Goal: Task Accomplishment & Management: Use online tool/utility

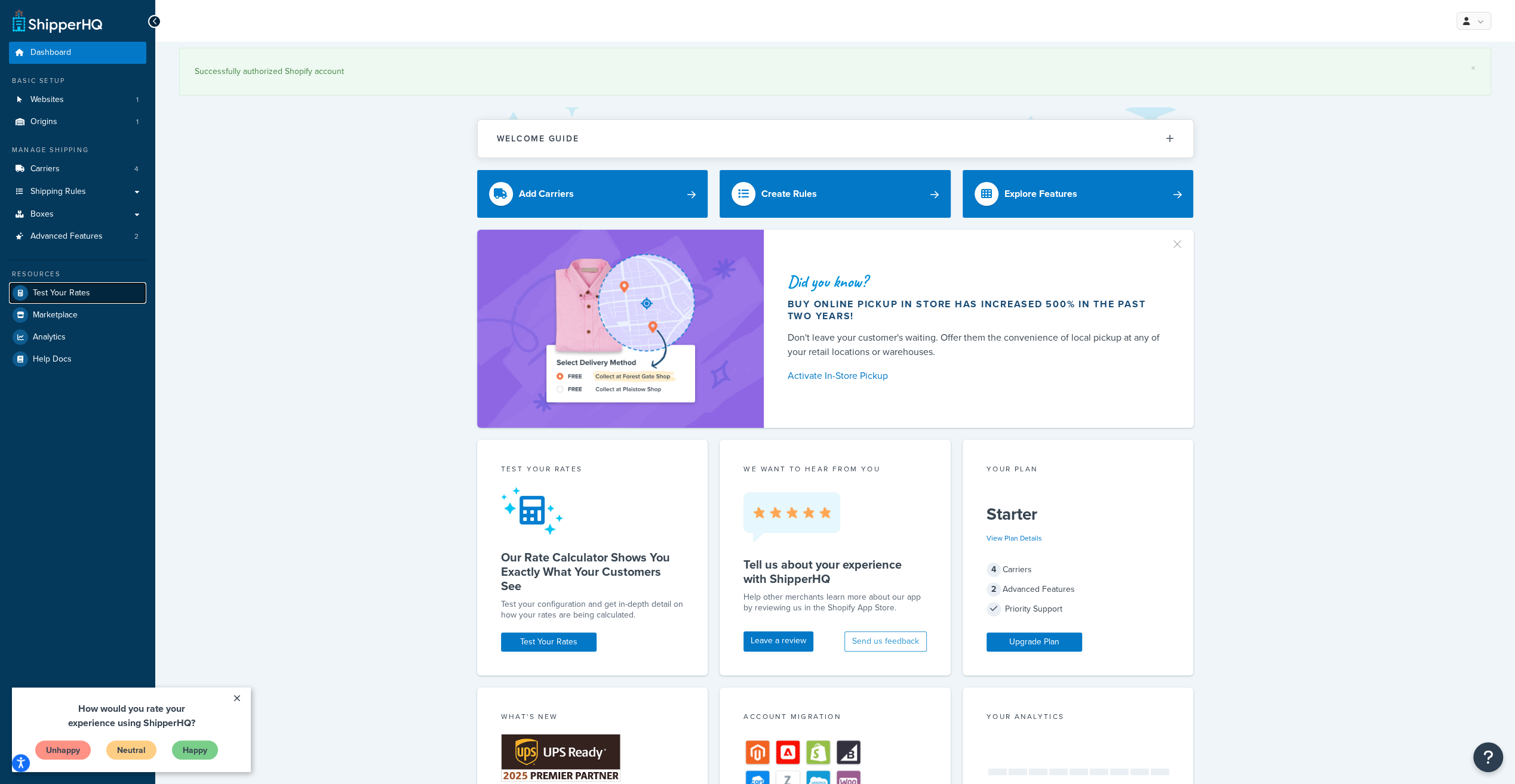
click at [74, 288] on span "Test Your Rates" at bounding box center [61, 293] width 58 height 10
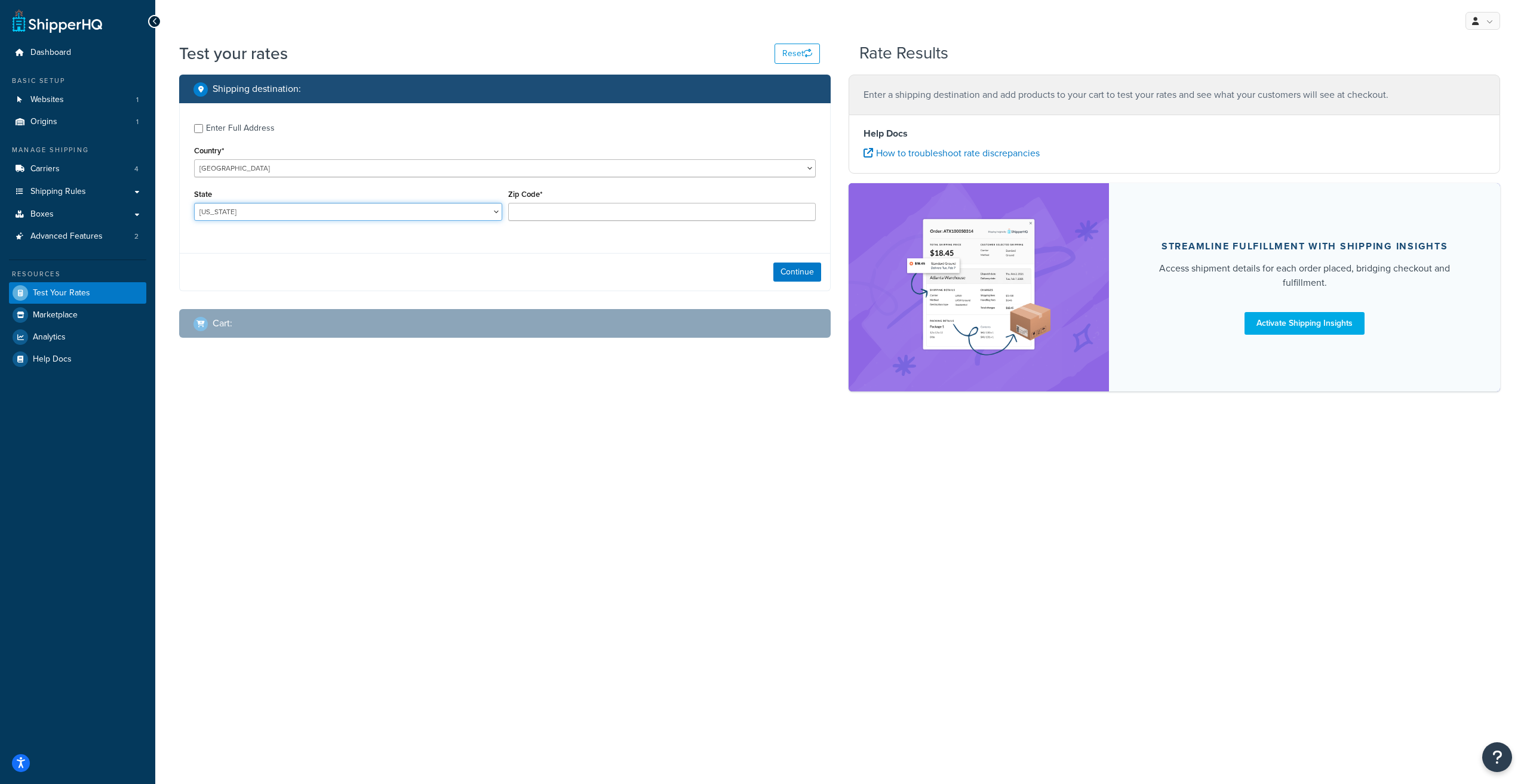
click at [497, 213] on select "Alabama Alaska American Samoa Arizona Arkansas Armed Forces Americas Armed Forc…" at bounding box center [348, 211] width 308 height 18
select select "HI"
click at [194, 204] on select "Alabama Alaska American Samoa Arizona Arkansas Armed Forces Americas Armed Forc…" at bounding box center [348, 211] width 308 height 18
click at [572, 213] on input "Zip Code*" at bounding box center [662, 211] width 308 height 18
type input "96826"
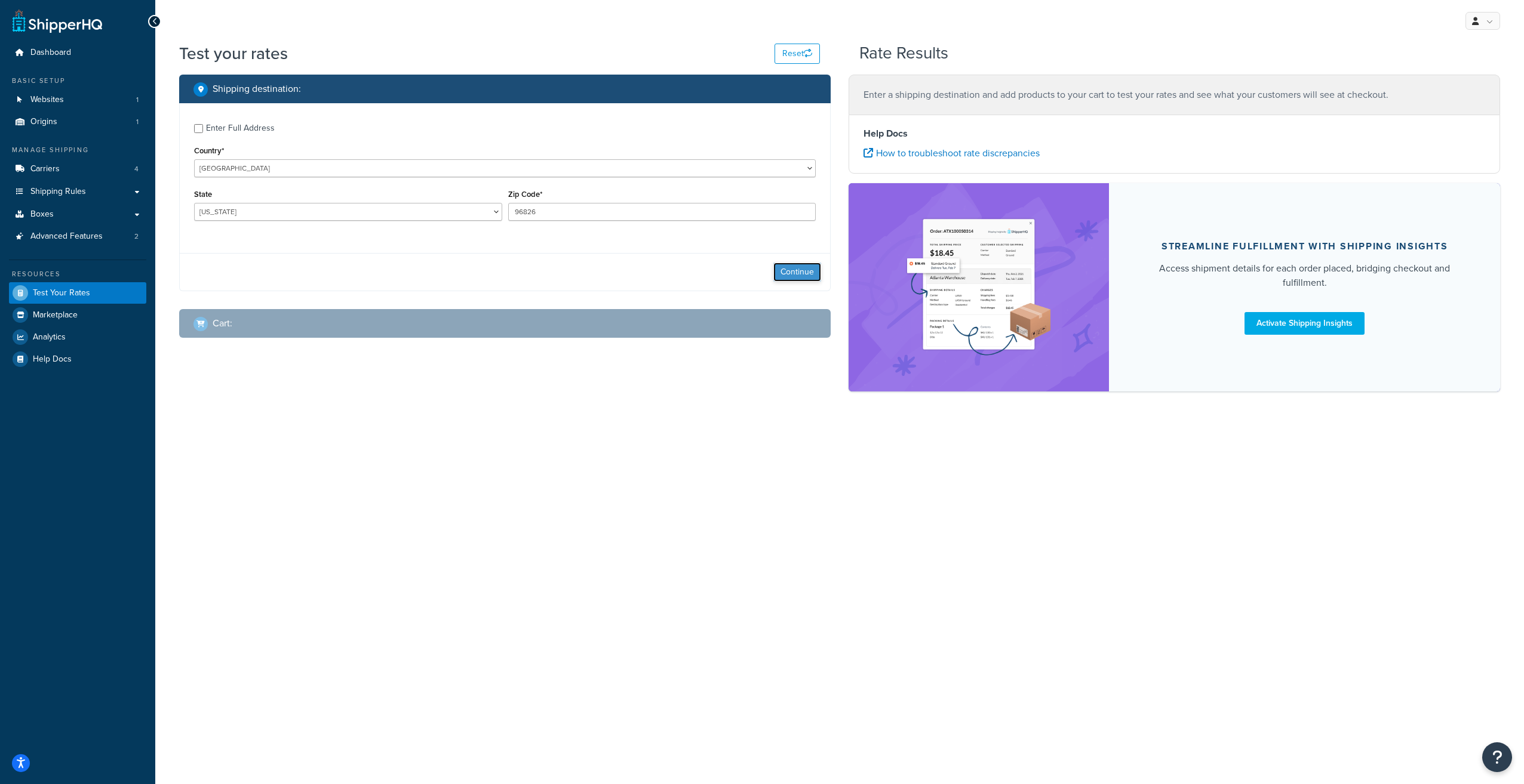
click at [806, 272] on button "Continue" at bounding box center [797, 272] width 47 height 19
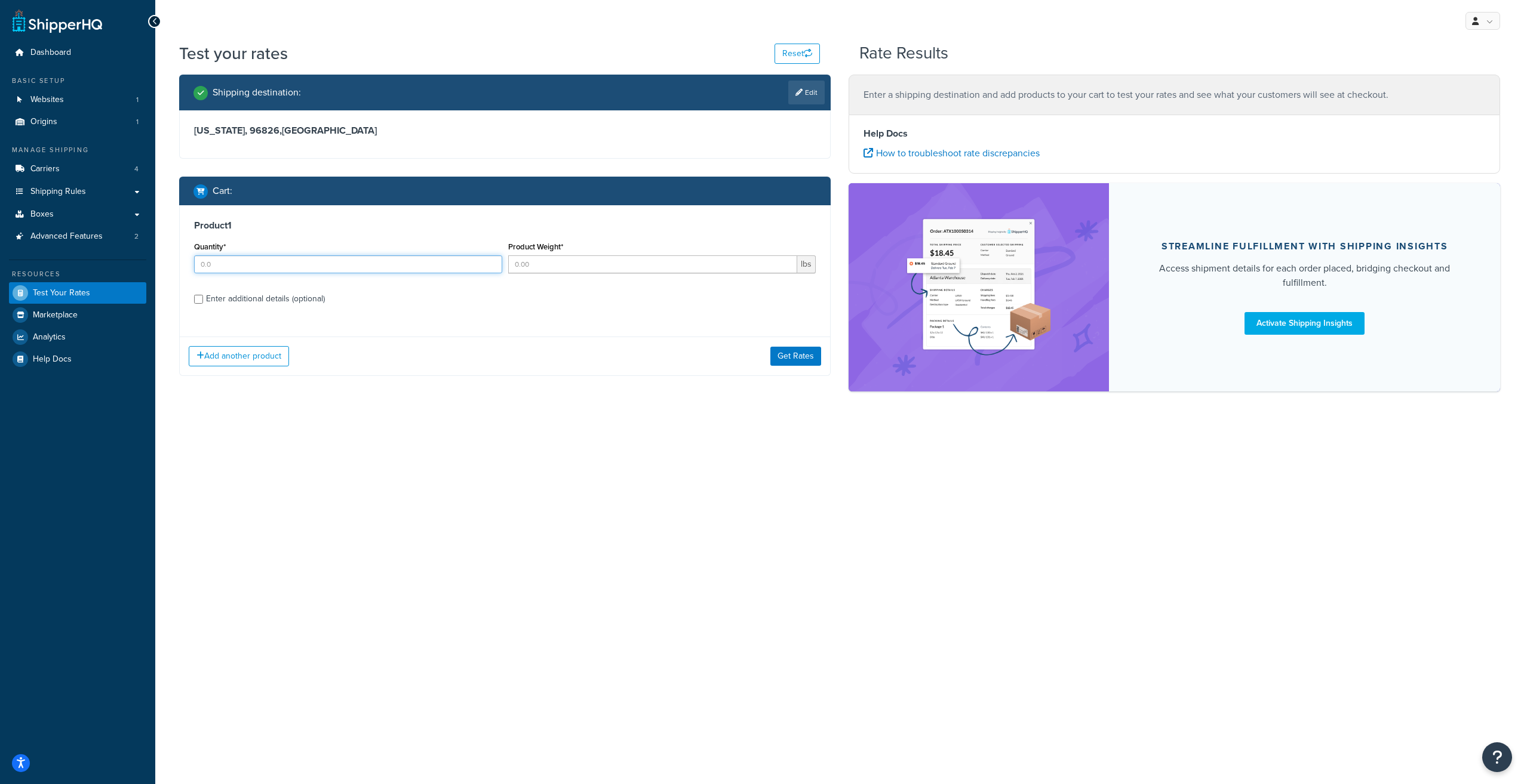
click at [313, 262] on input "Quantity*" at bounding box center [348, 264] width 308 height 18
type input "1"
type input "3"
click at [814, 354] on button "Get Rates" at bounding box center [795, 356] width 51 height 19
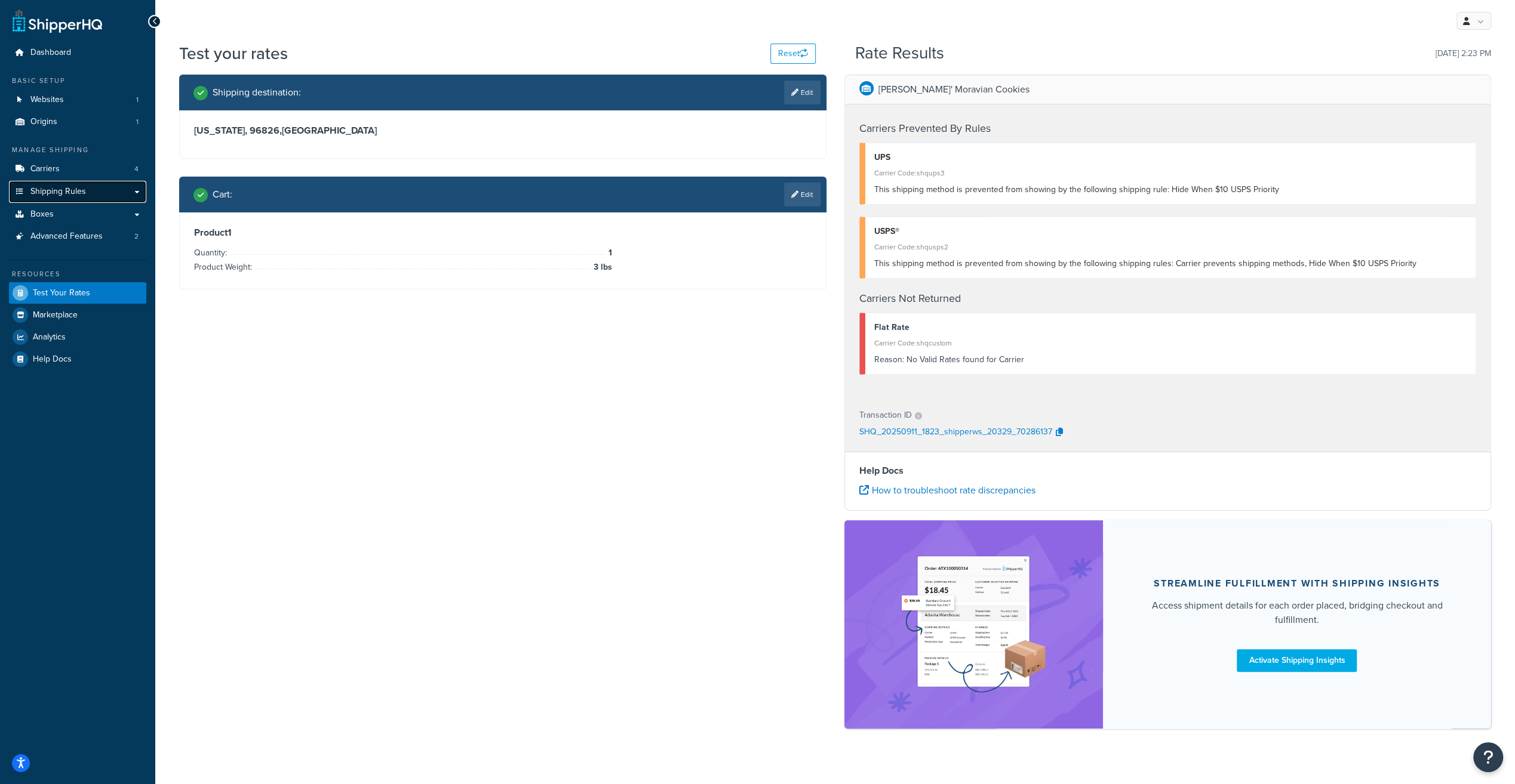
click at [47, 187] on span "Shipping Rules" at bounding box center [58, 192] width 56 height 10
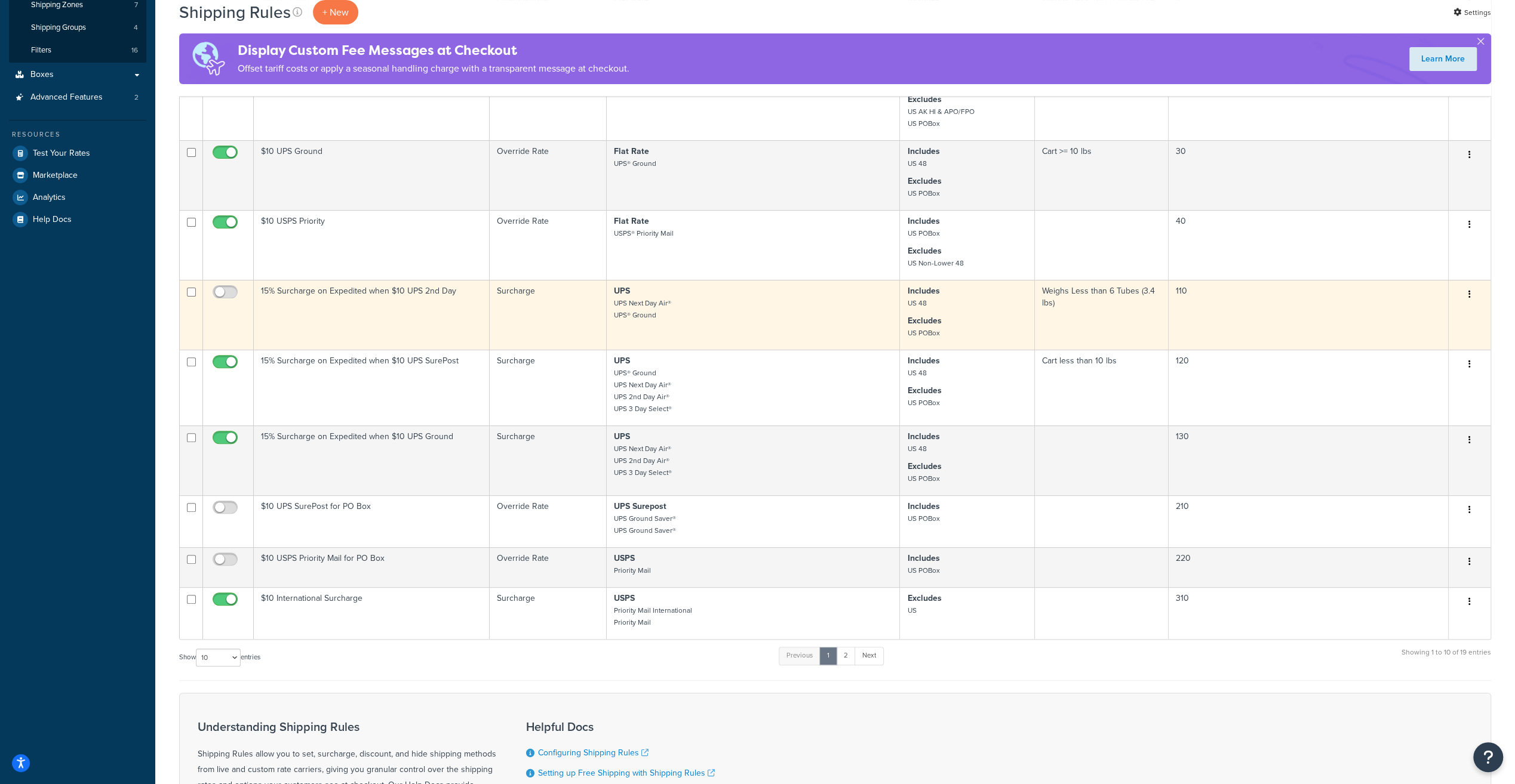
scroll to position [239, 0]
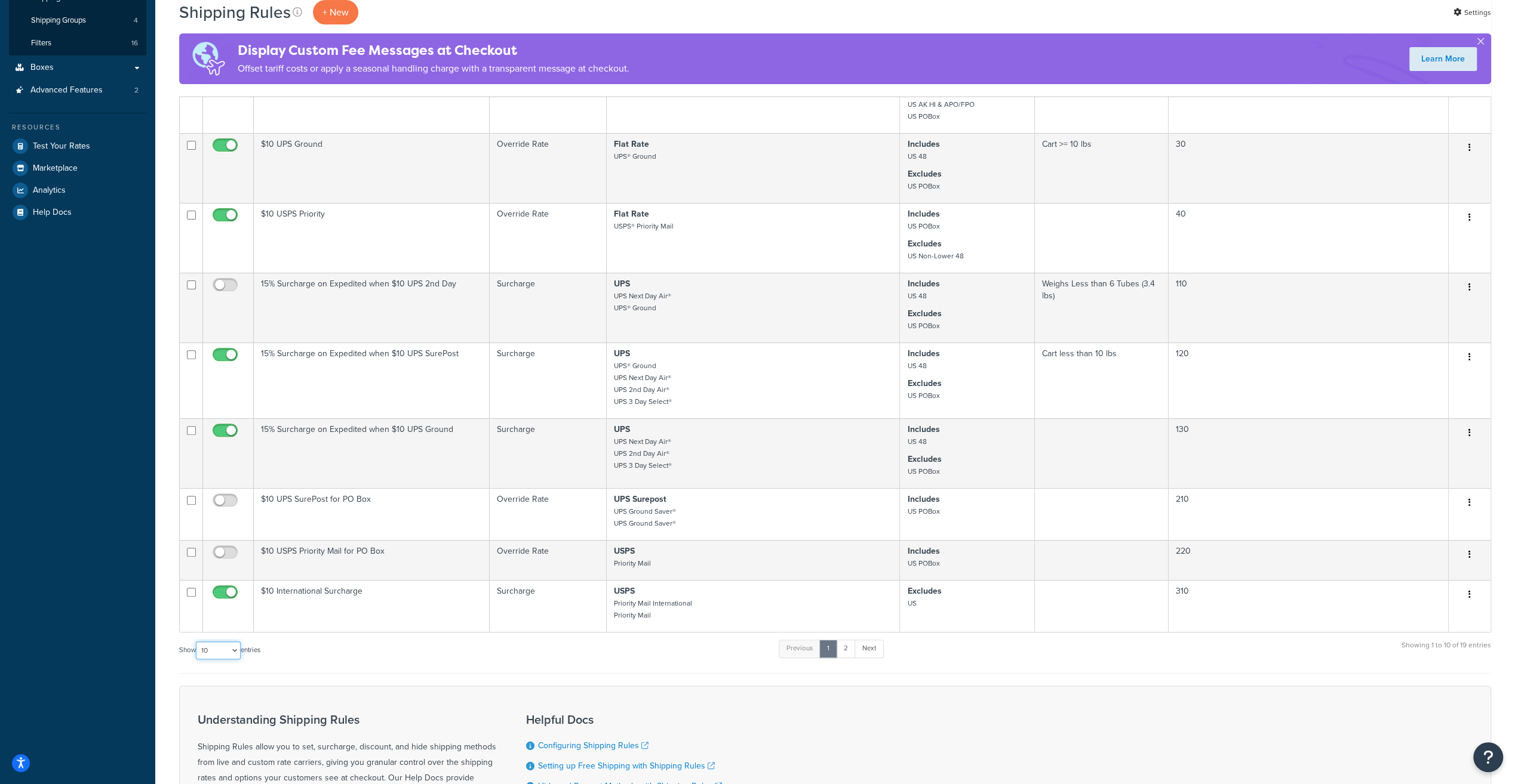
click at [223, 648] on select "10 15 25 50 100 1000" at bounding box center [218, 651] width 45 height 18
select select "25"
click at [197, 646] on select "10 15 25 50 100 1000" at bounding box center [218, 651] width 45 height 18
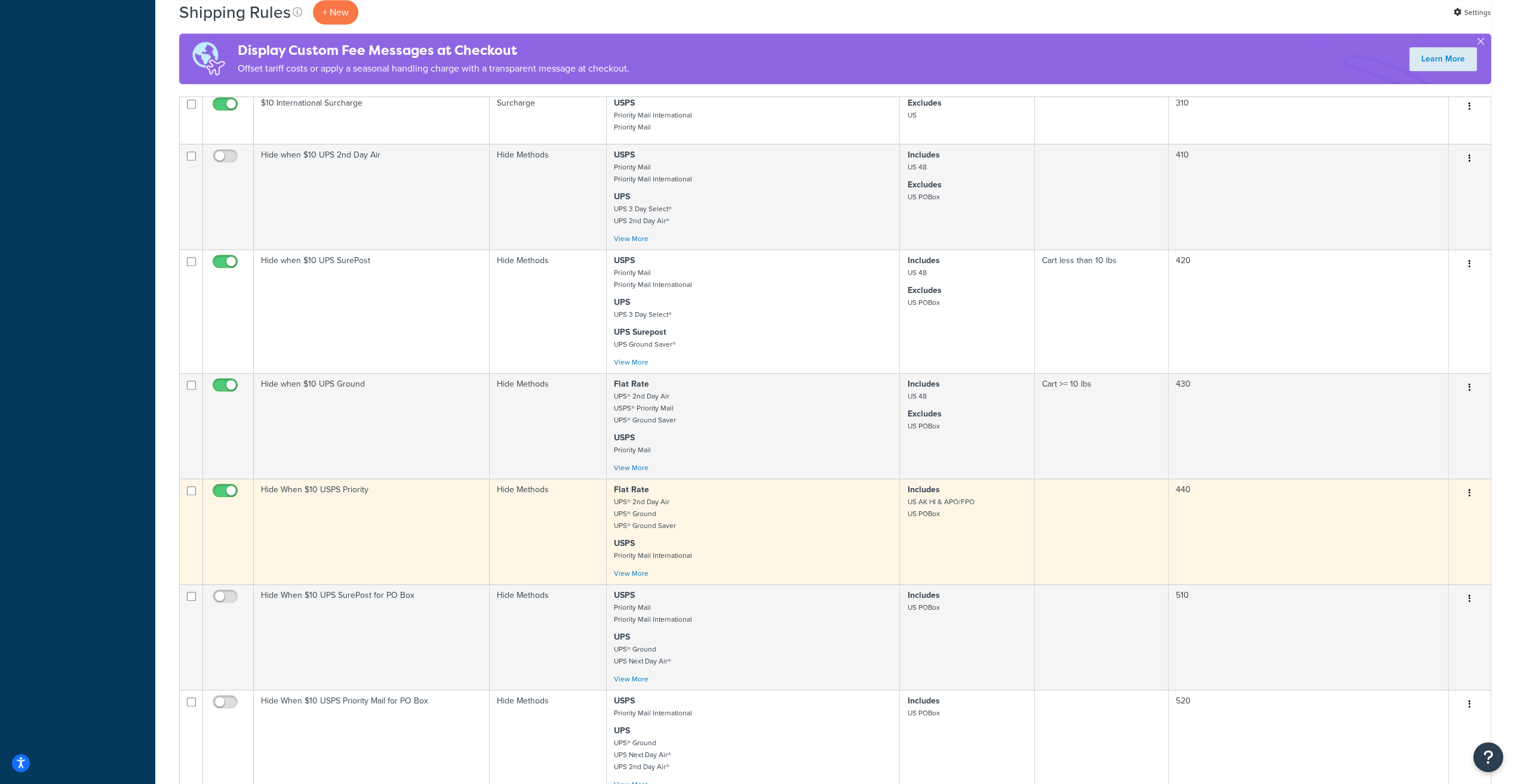
scroll to position [835, 0]
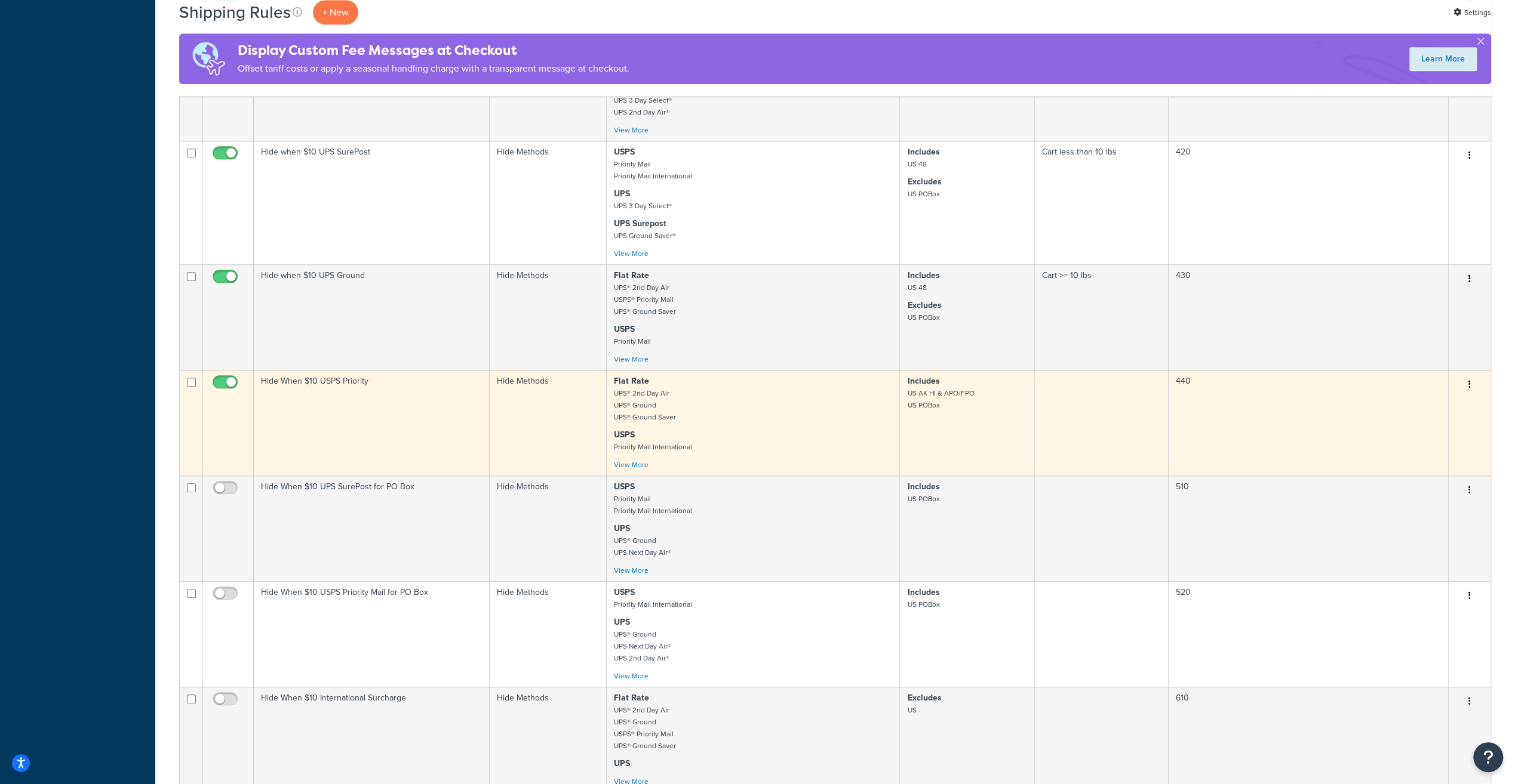
click at [222, 390] on input "checkbox" at bounding box center [226, 386] width 33 height 15
checkbox input "false"
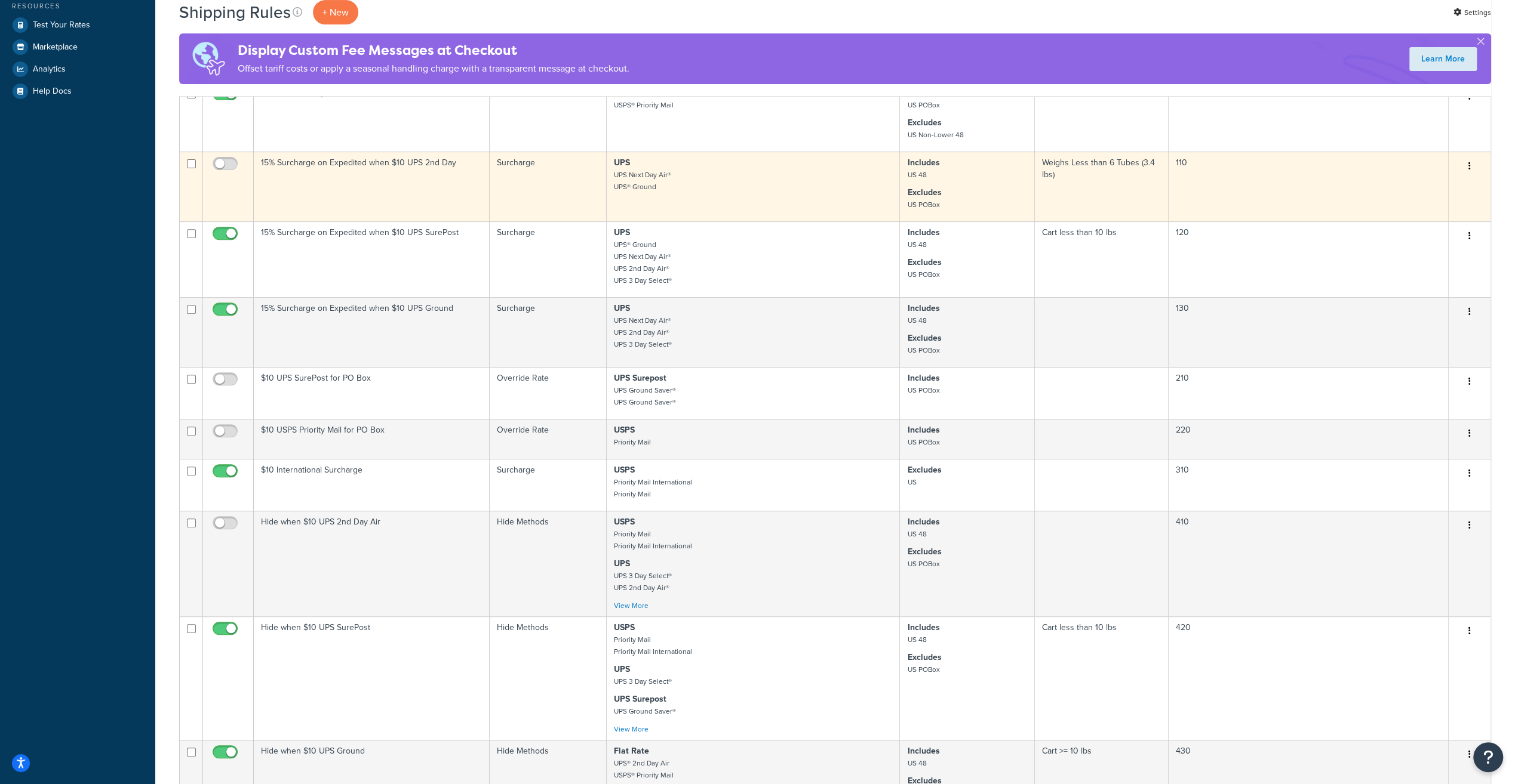
scroll to position [0, 0]
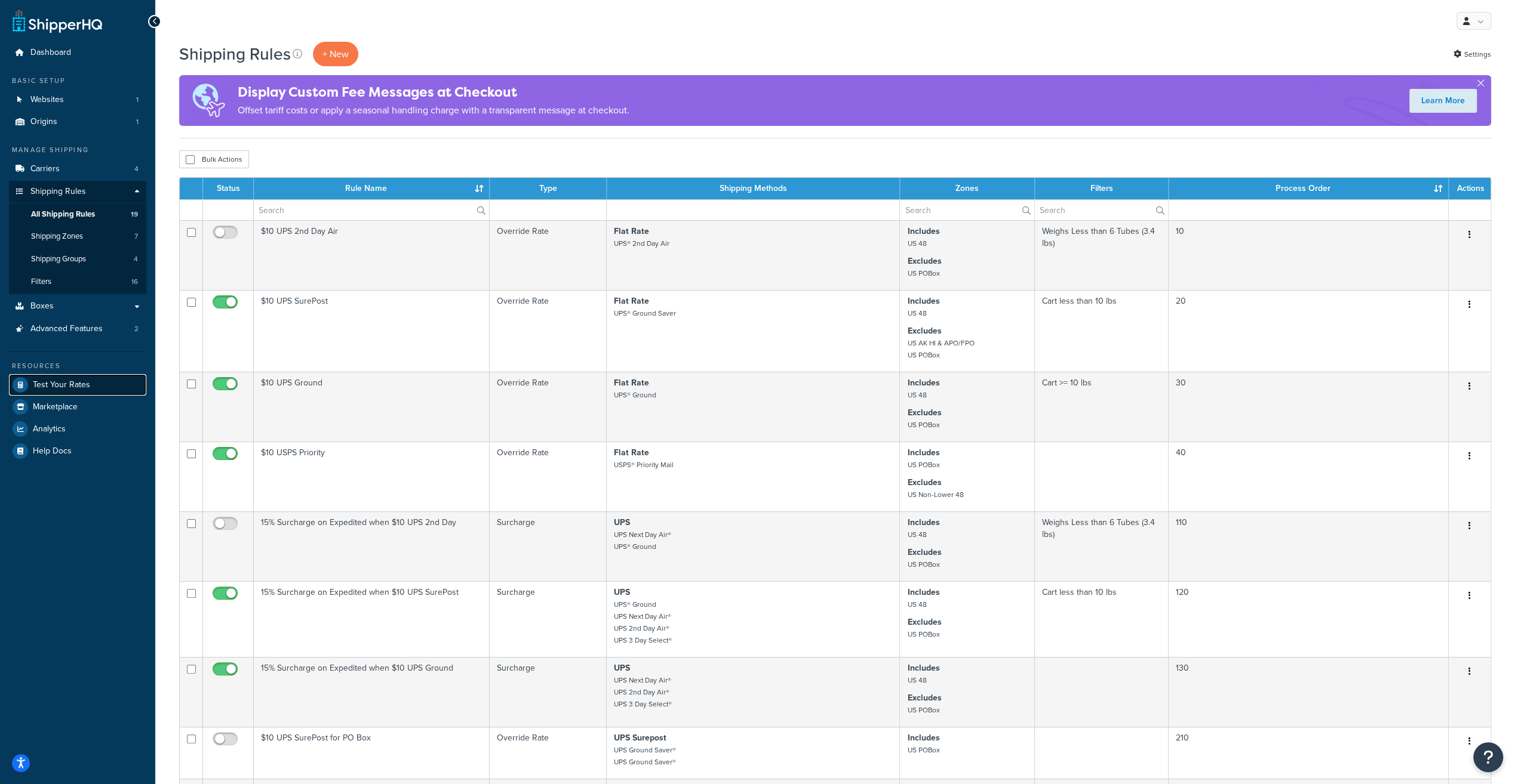
click at [60, 388] on span "Test Your Rates" at bounding box center [61, 385] width 58 height 10
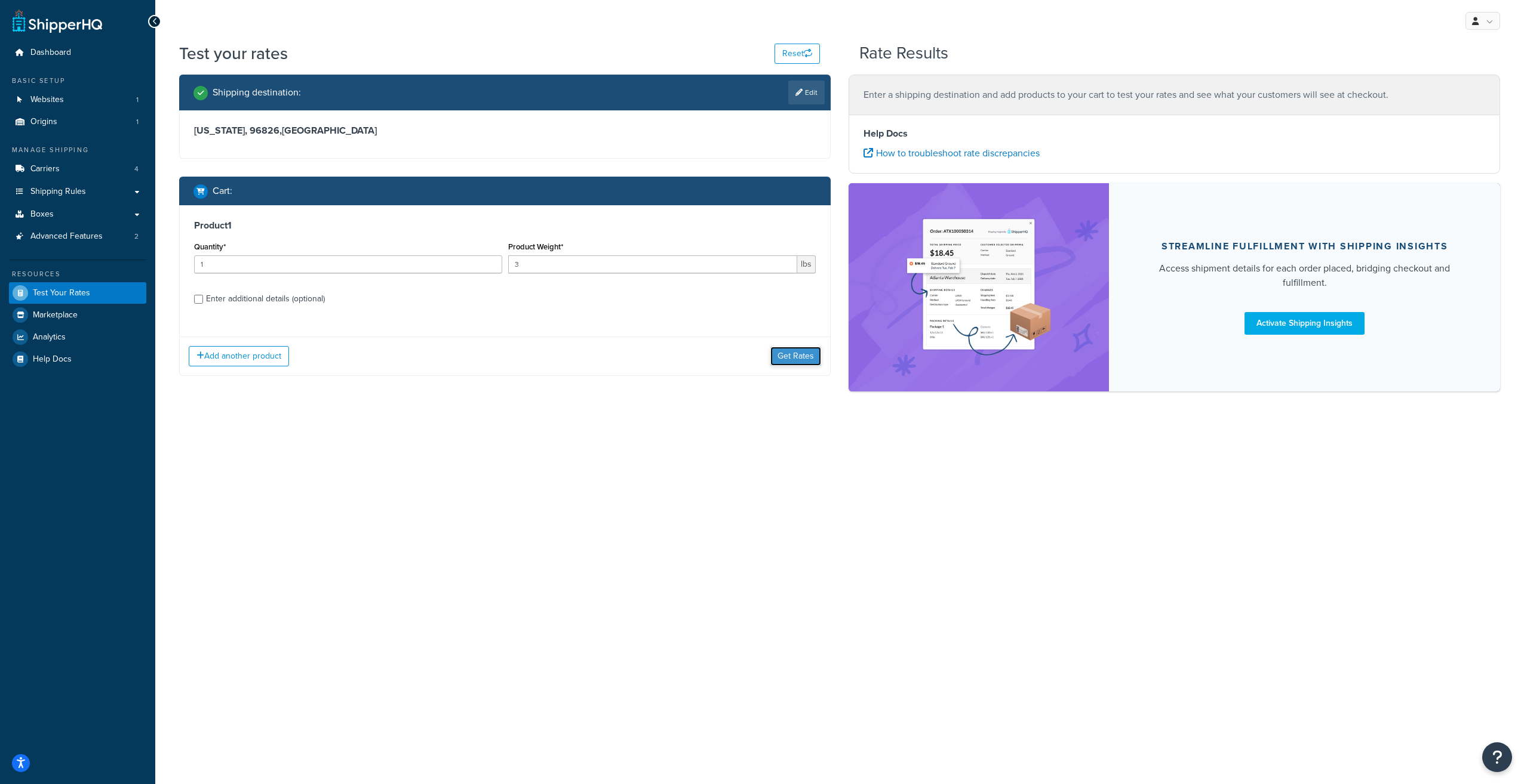
click at [782, 351] on button "Get Rates" at bounding box center [795, 356] width 51 height 19
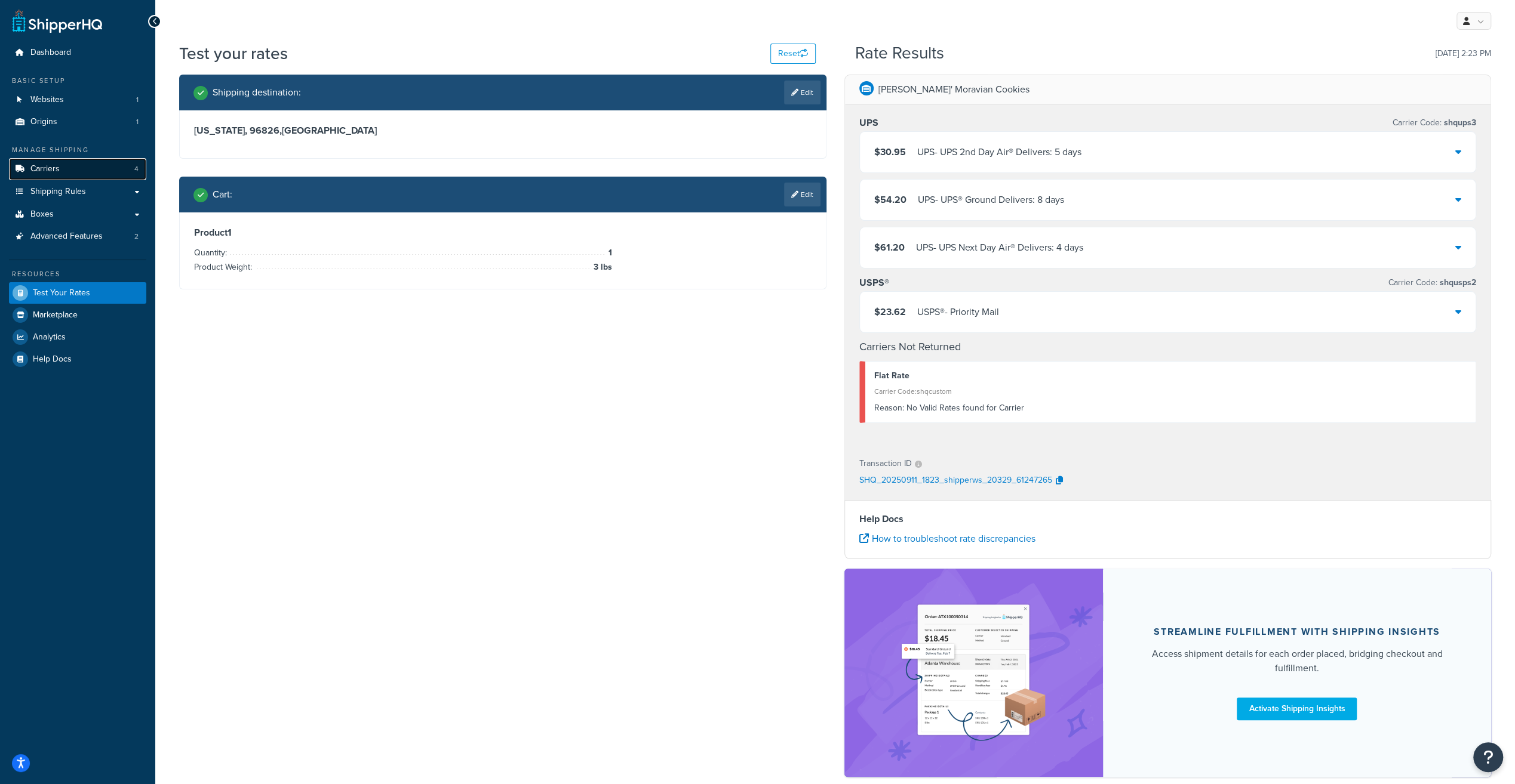
click at [62, 171] on link "Carriers 4" at bounding box center [77, 169] width 138 height 22
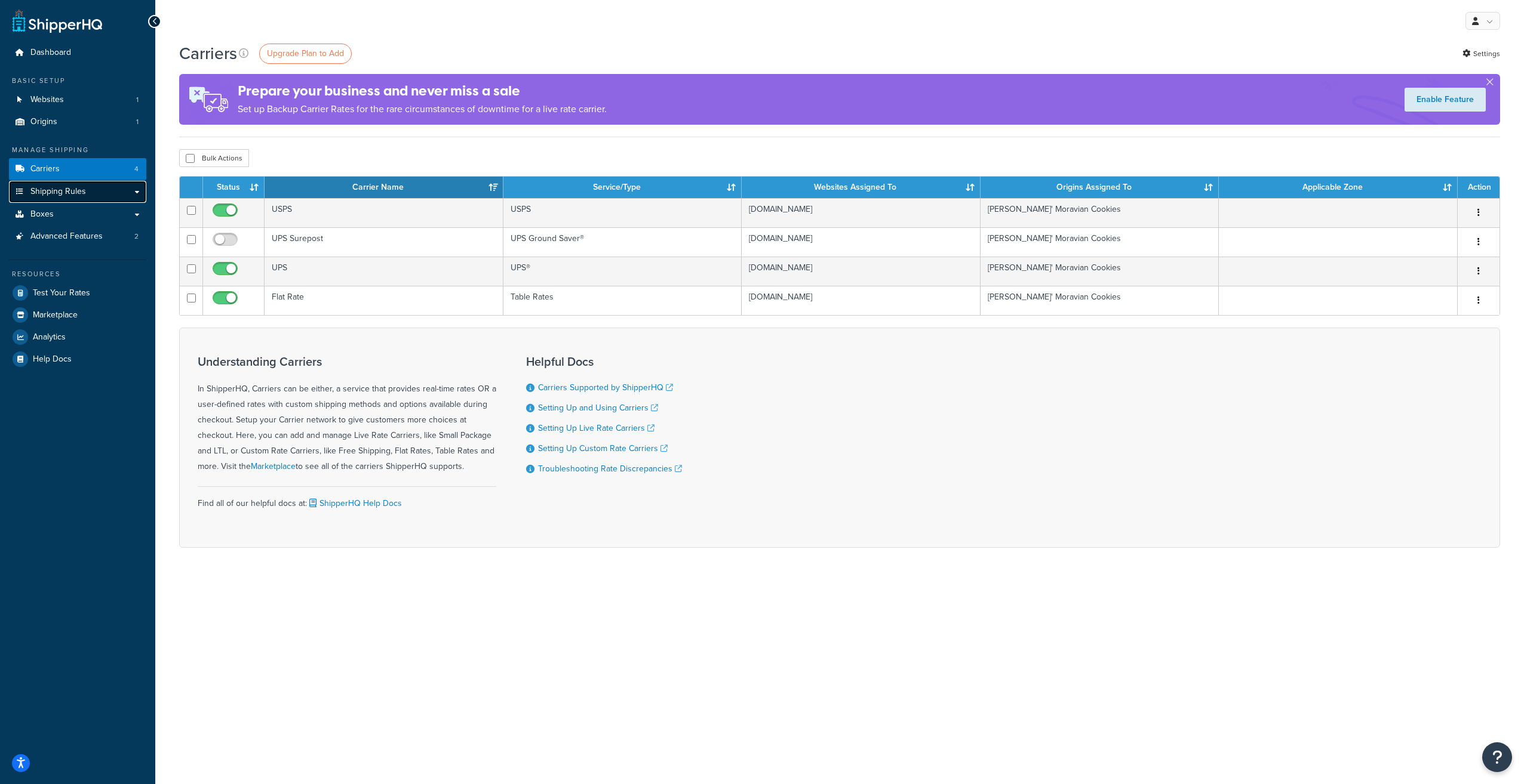
click at [61, 190] on span "Shipping Rules" at bounding box center [58, 192] width 56 height 10
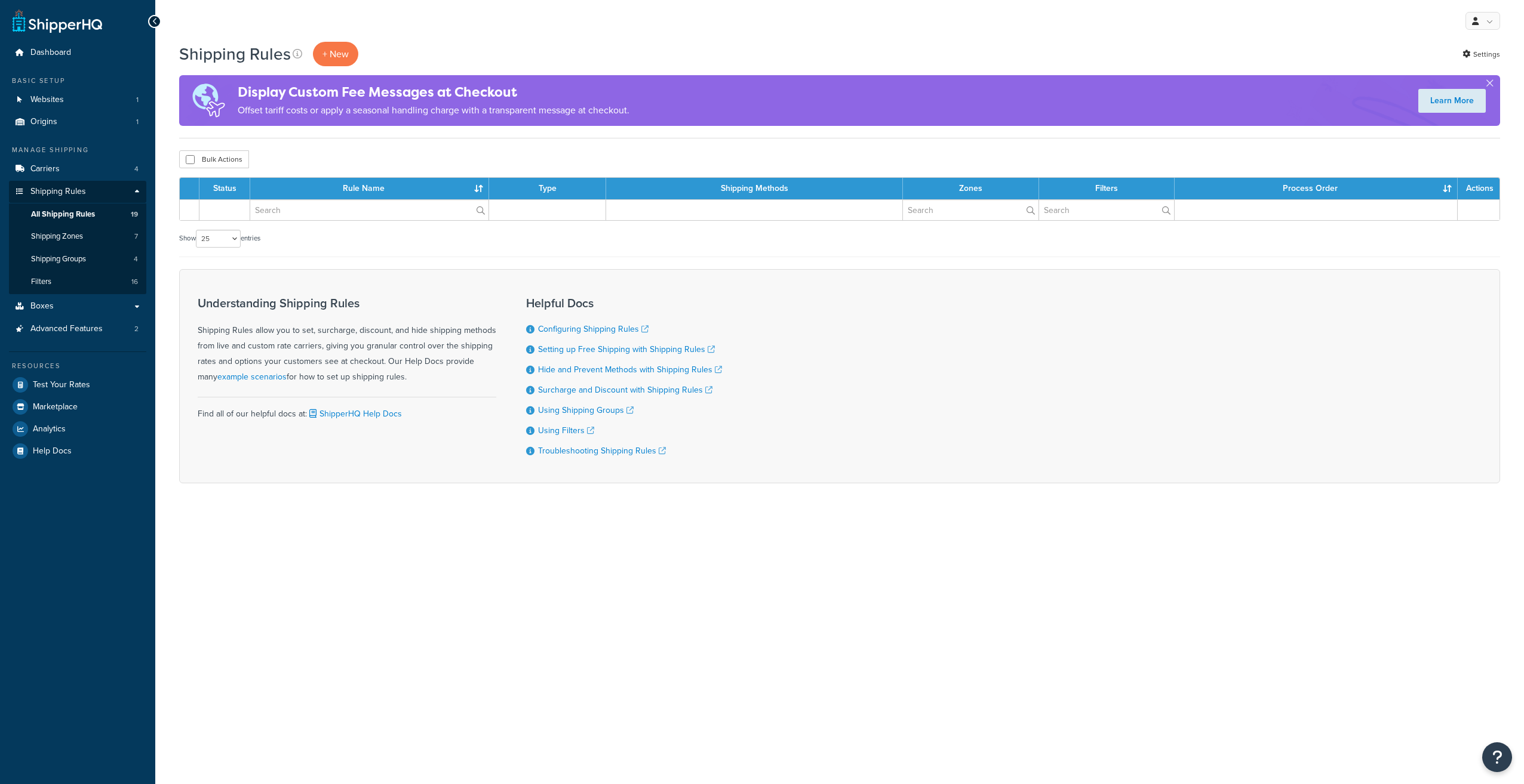
select select "25"
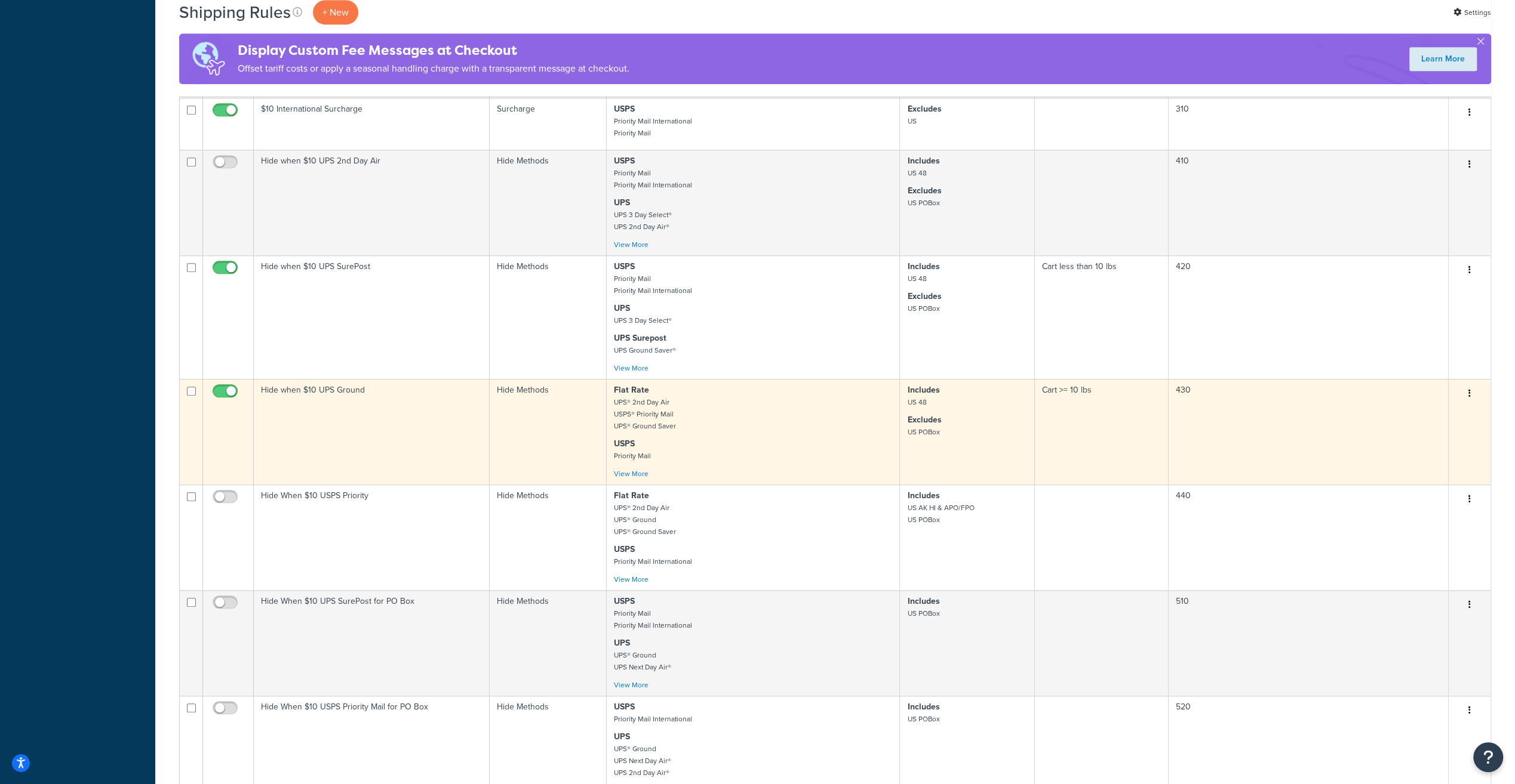
scroll to position [835, 0]
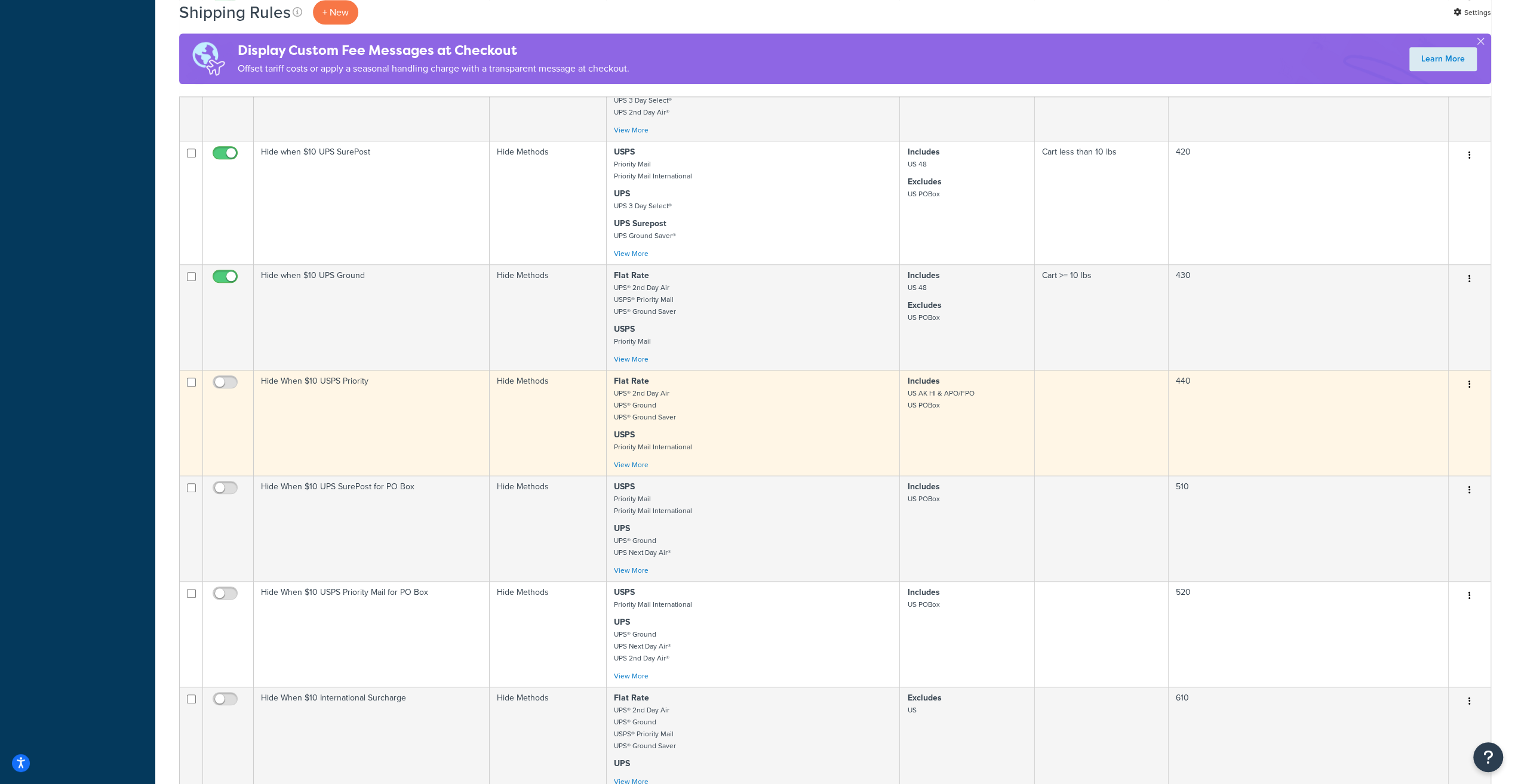
click at [357, 385] on td "Hide When $10 USPS Priority" at bounding box center [371, 423] width 236 height 106
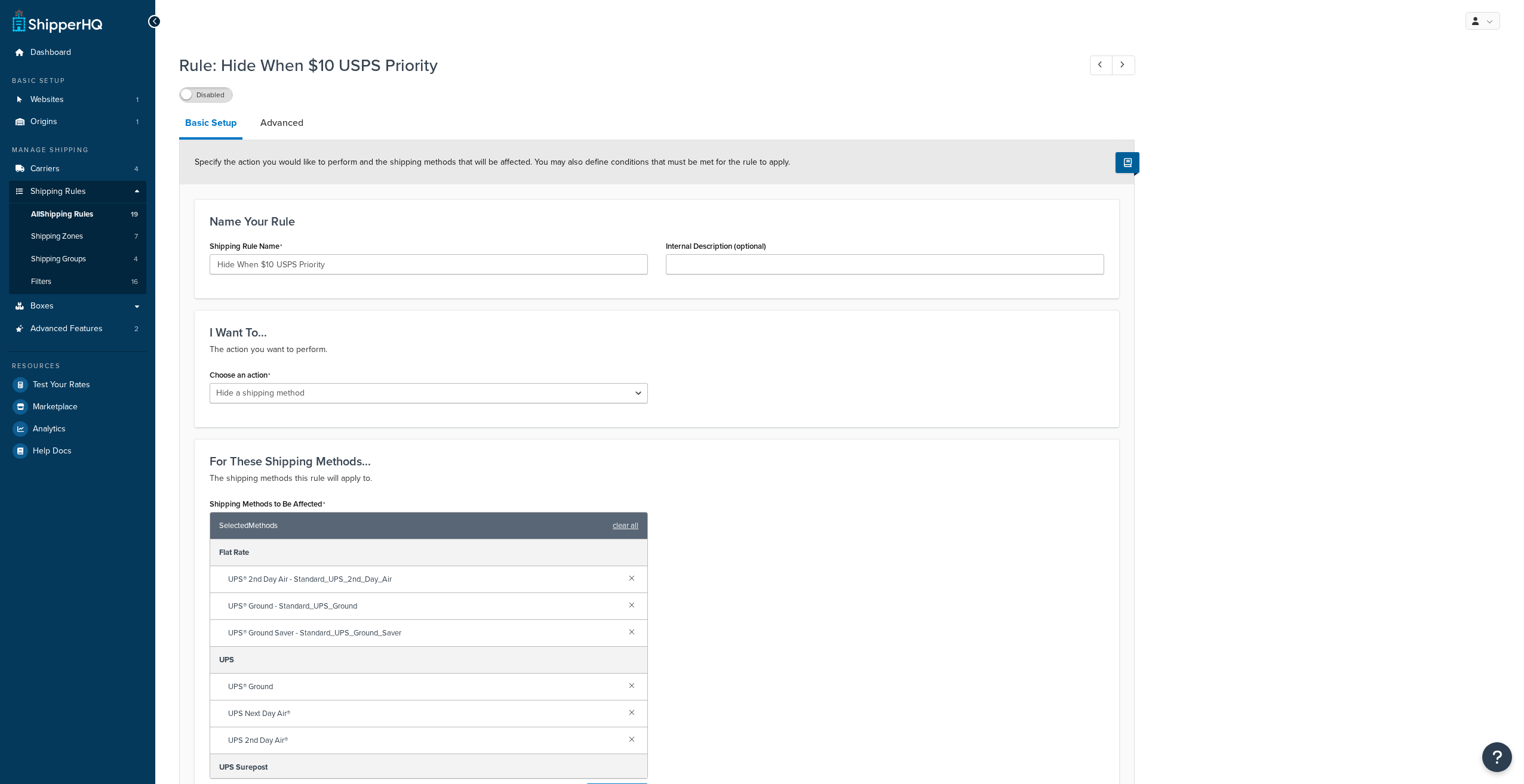
select select "HIDE"
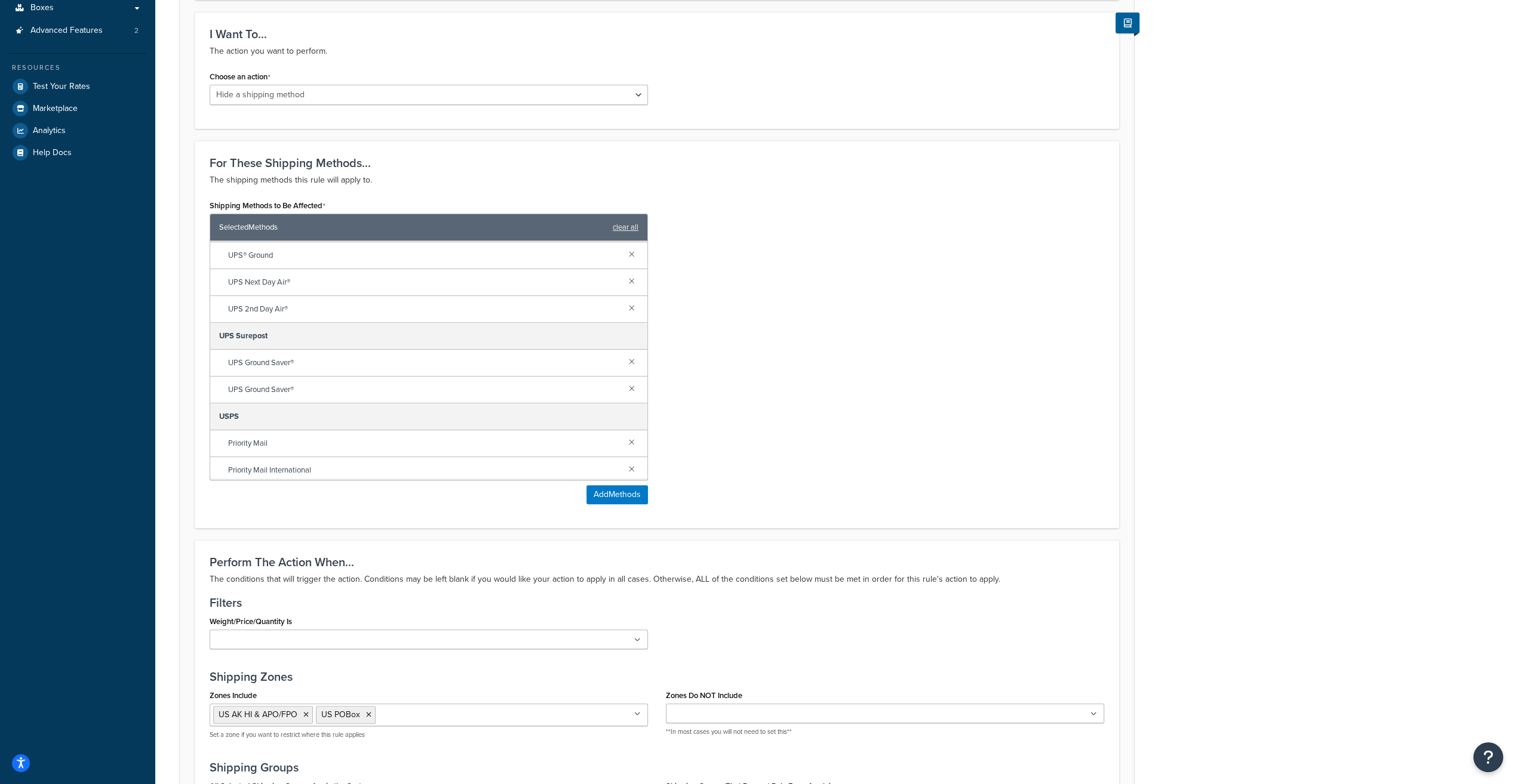
scroll to position [133, 0]
click at [625, 438] on link at bounding box center [631, 440] width 13 height 13
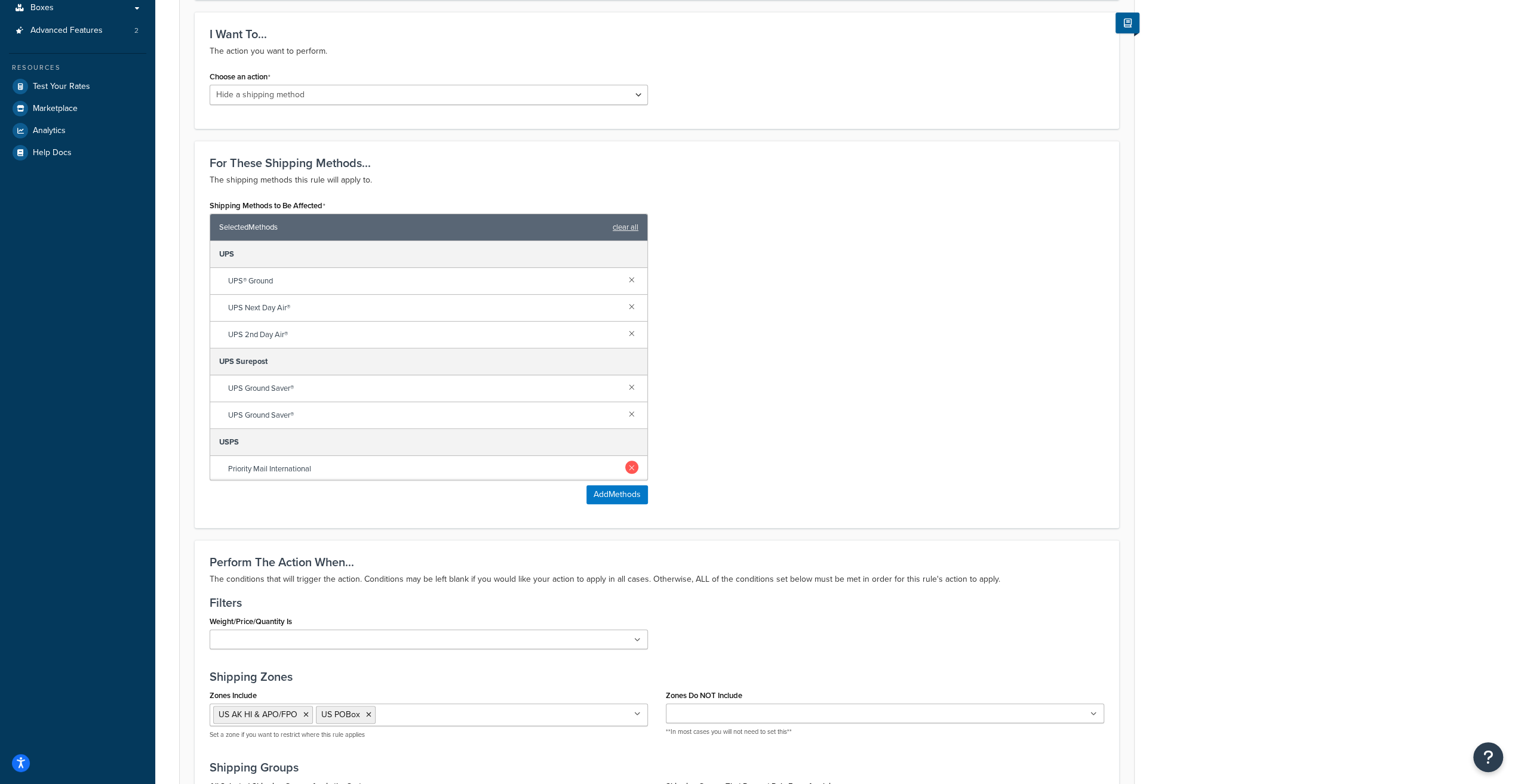
click at [625, 466] on link at bounding box center [631, 467] width 13 height 13
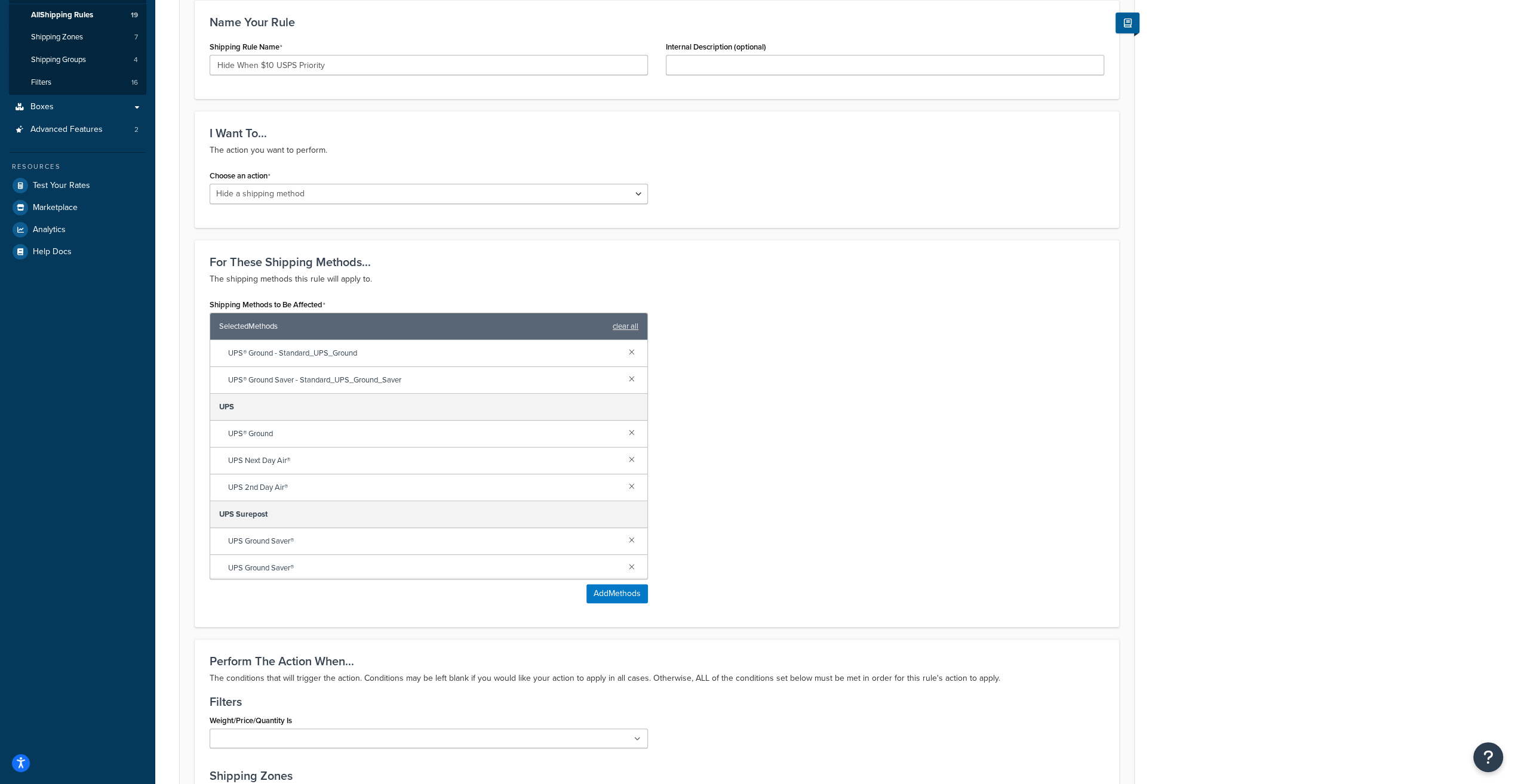
scroll to position [478, 0]
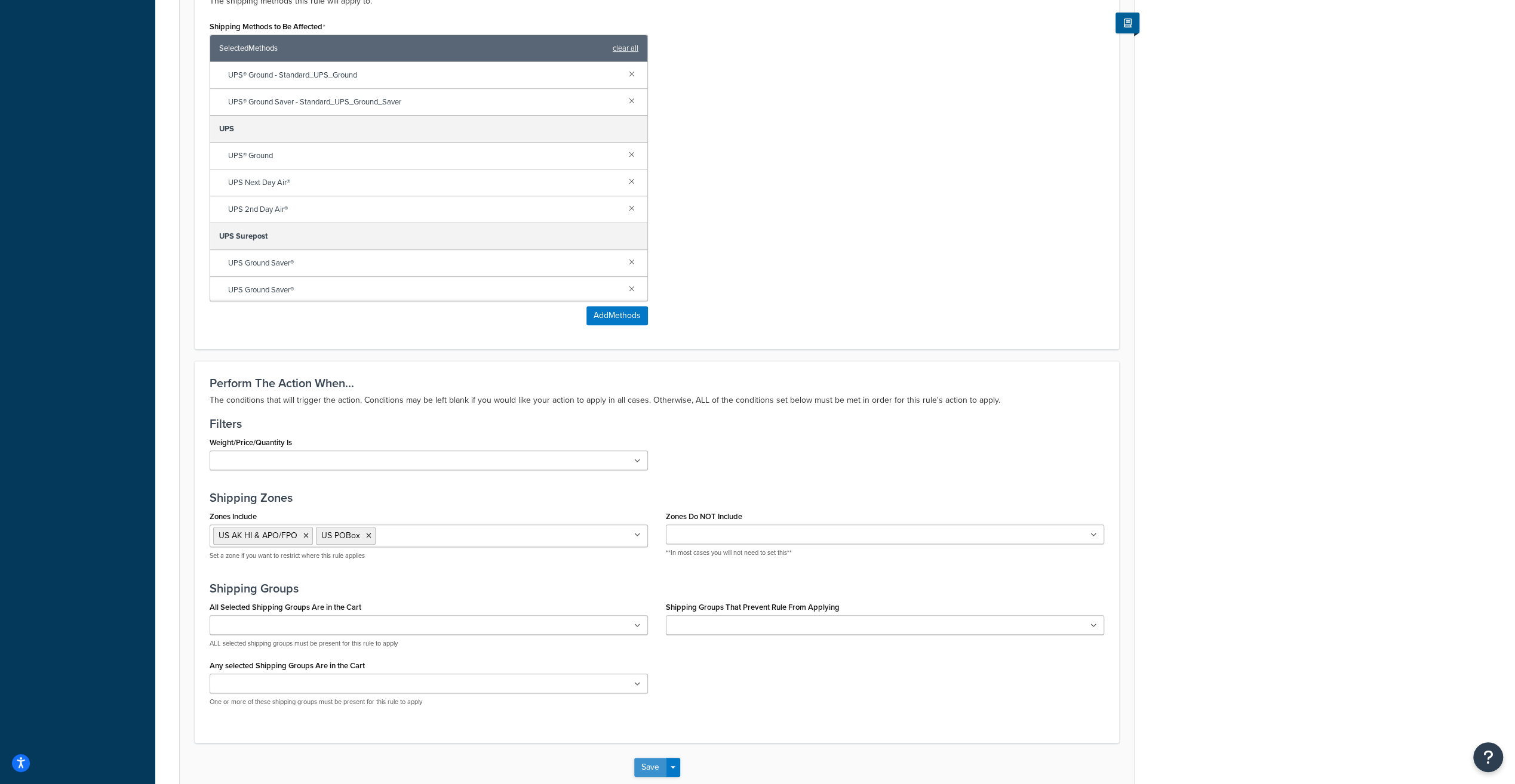
click at [653, 762] on button "Save" at bounding box center [650, 768] width 33 height 19
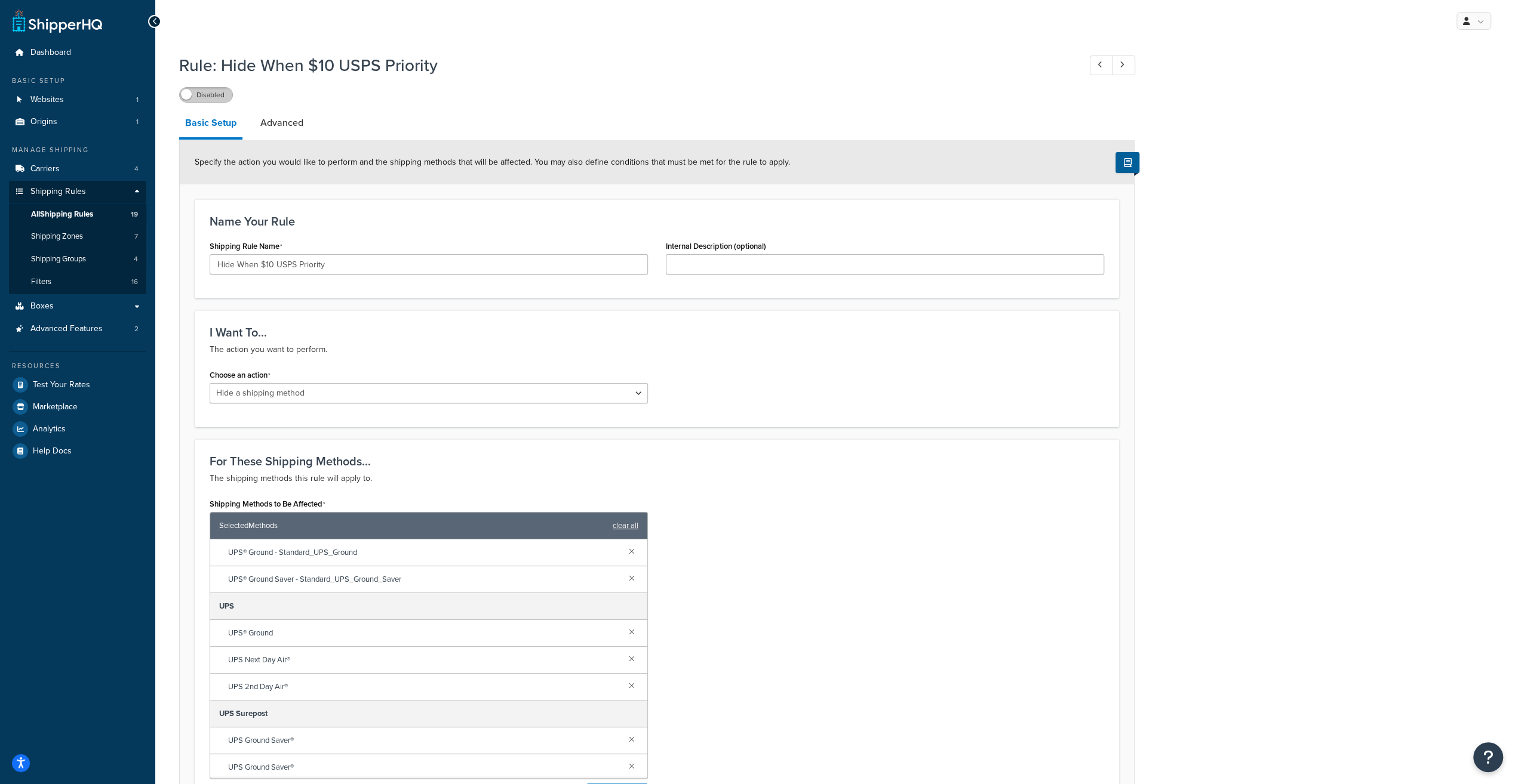
click at [195, 88] on label "Disabled" at bounding box center [206, 94] width 53 height 14
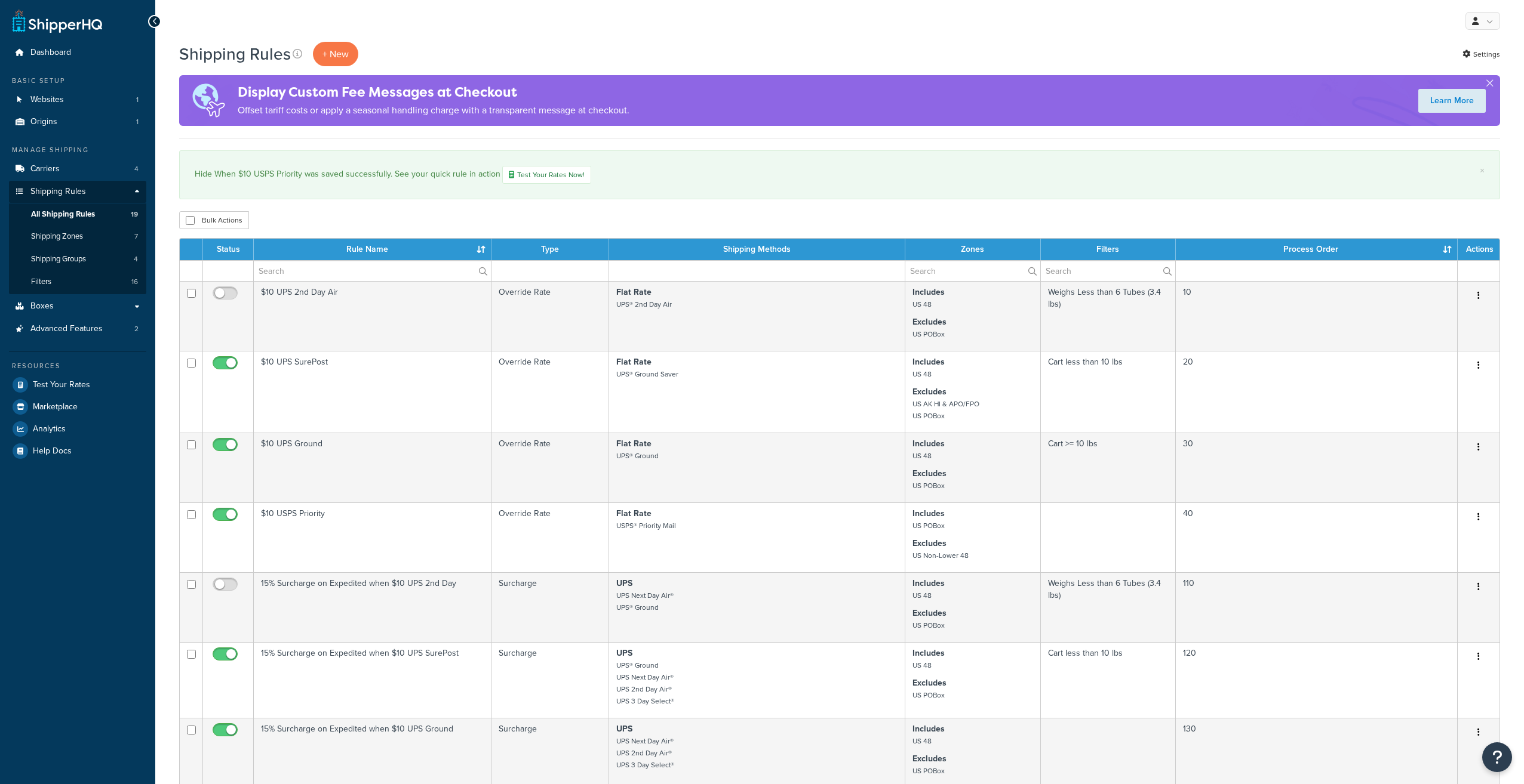
select select "25"
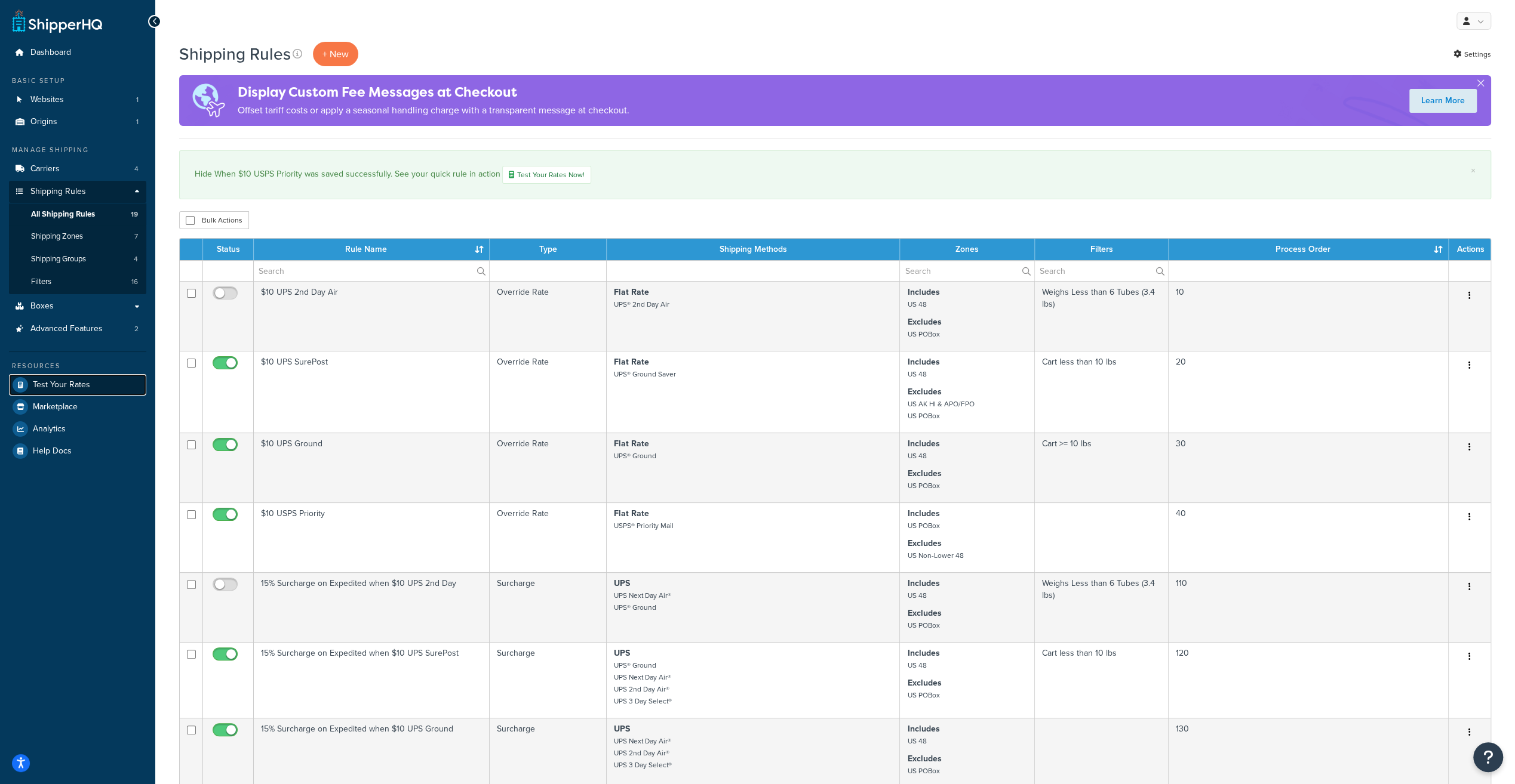
click at [63, 386] on span "Test Your Rates" at bounding box center [61, 385] width 58 height 10
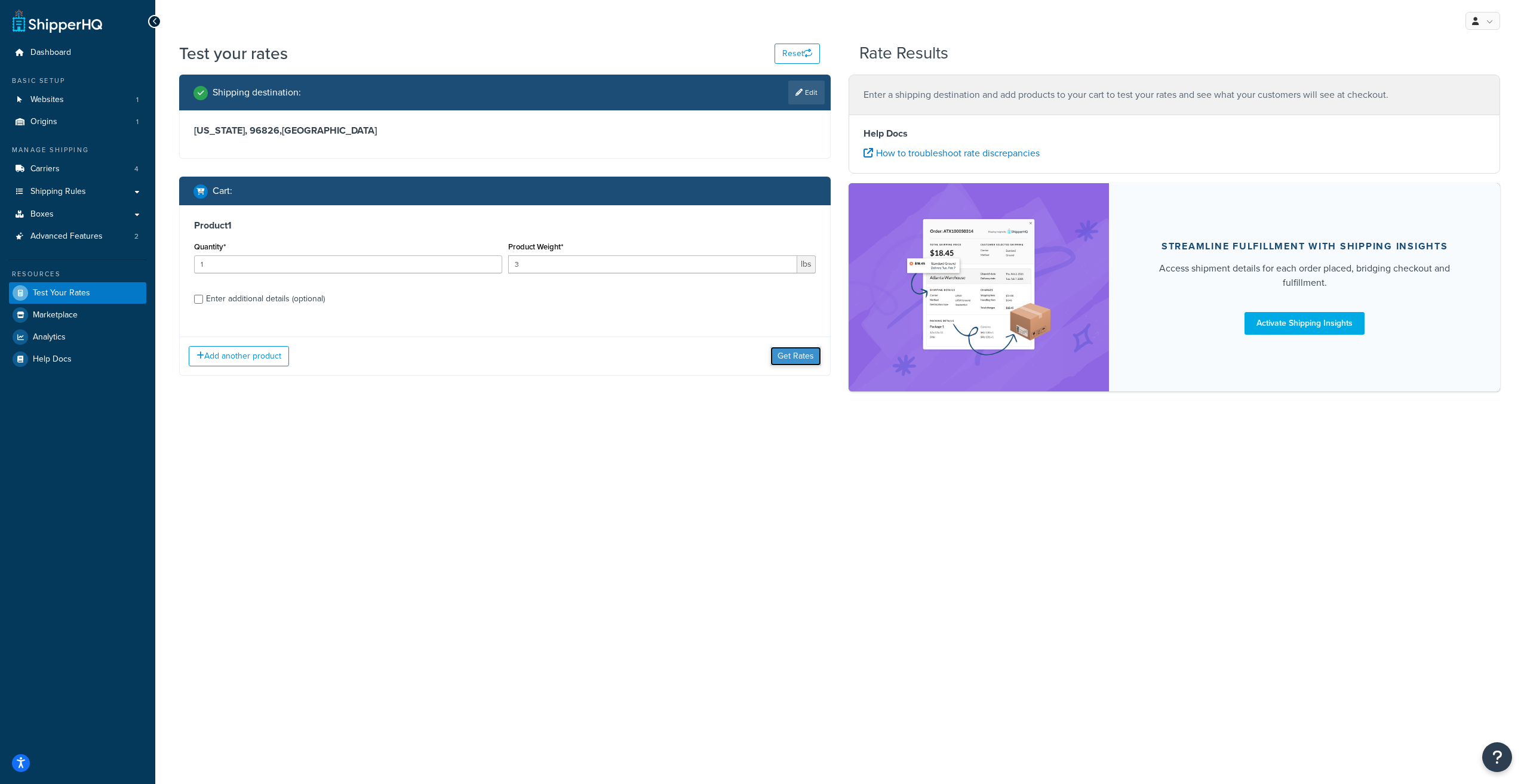
click at [795, 360] on button "Get Rates" at bounding box center [795, 356] width 51 height 19
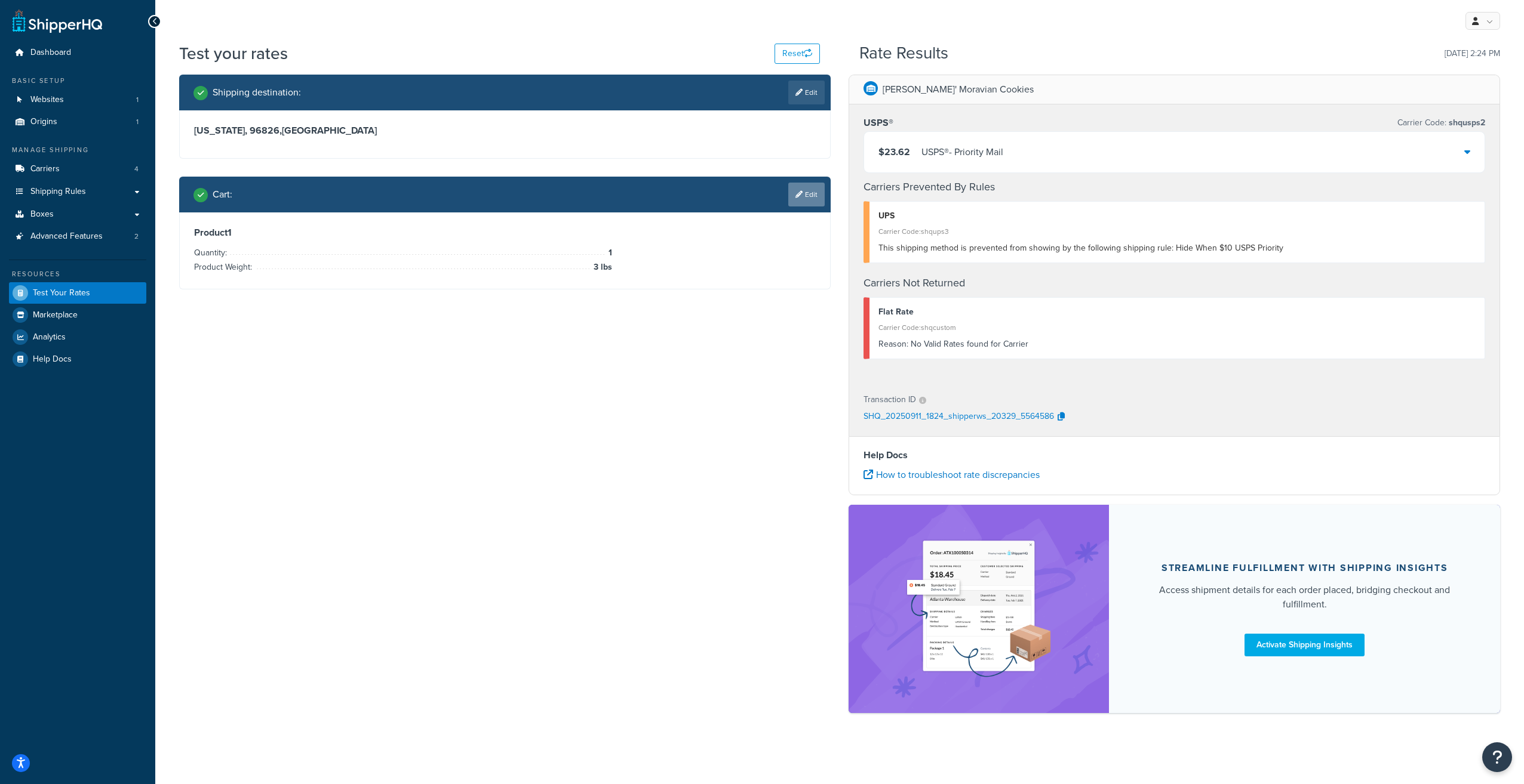
click at [804, 193] on link "Edit" at bounding box center [807, 194] width 37 height 24
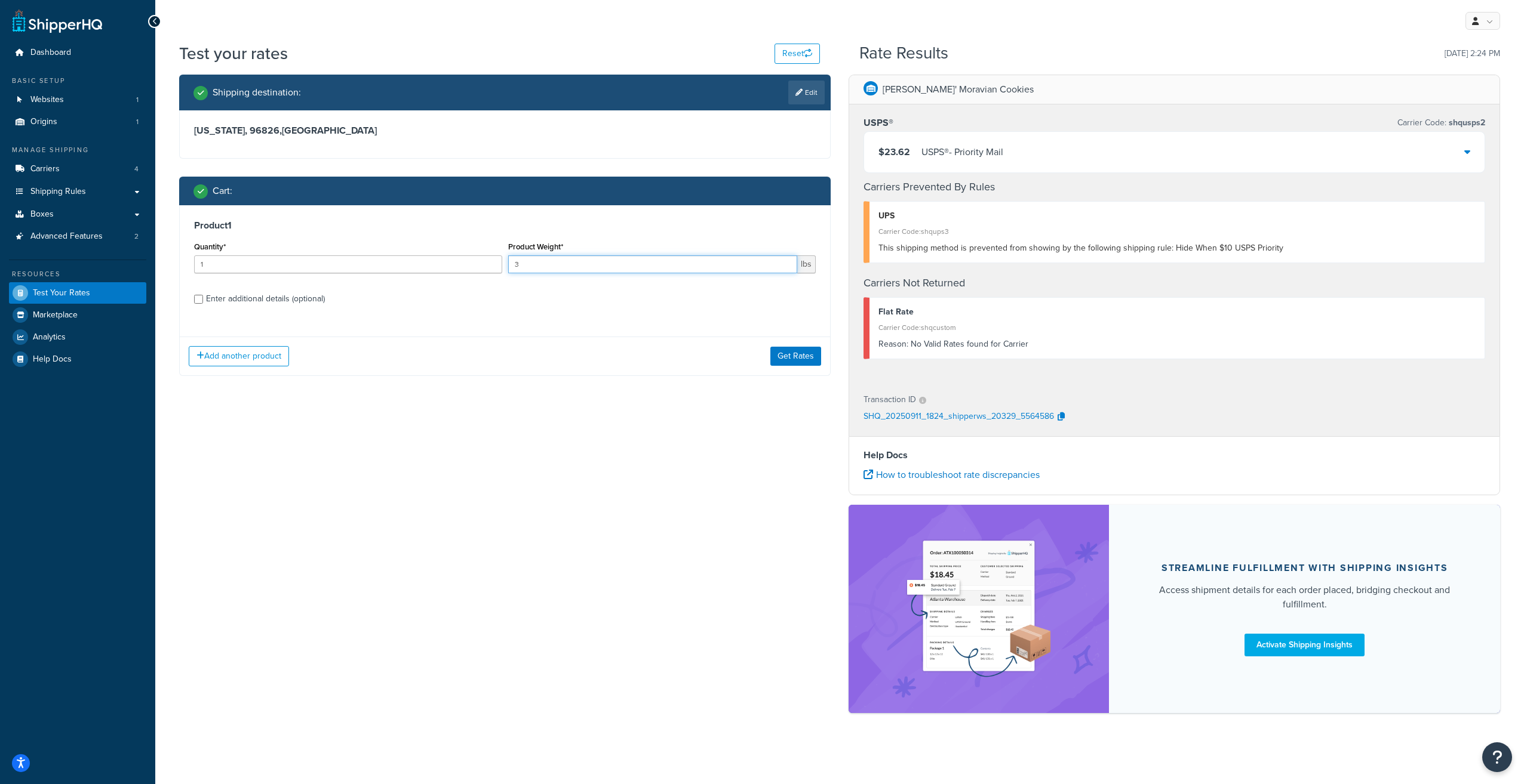
drag, startPoint x: 534, startPoint y: 262, endPoint x: 499, endPoint y: 263, distance: 35.0
click at [499, 263] on div "Quantity* 1 Product Weight* 3 lbs" at bounding box center [505, 260] width 628 height 43
type input "2"
click at [799, 354] on button "Get Rates" at bounding box center [795, 356] width 51 height 19
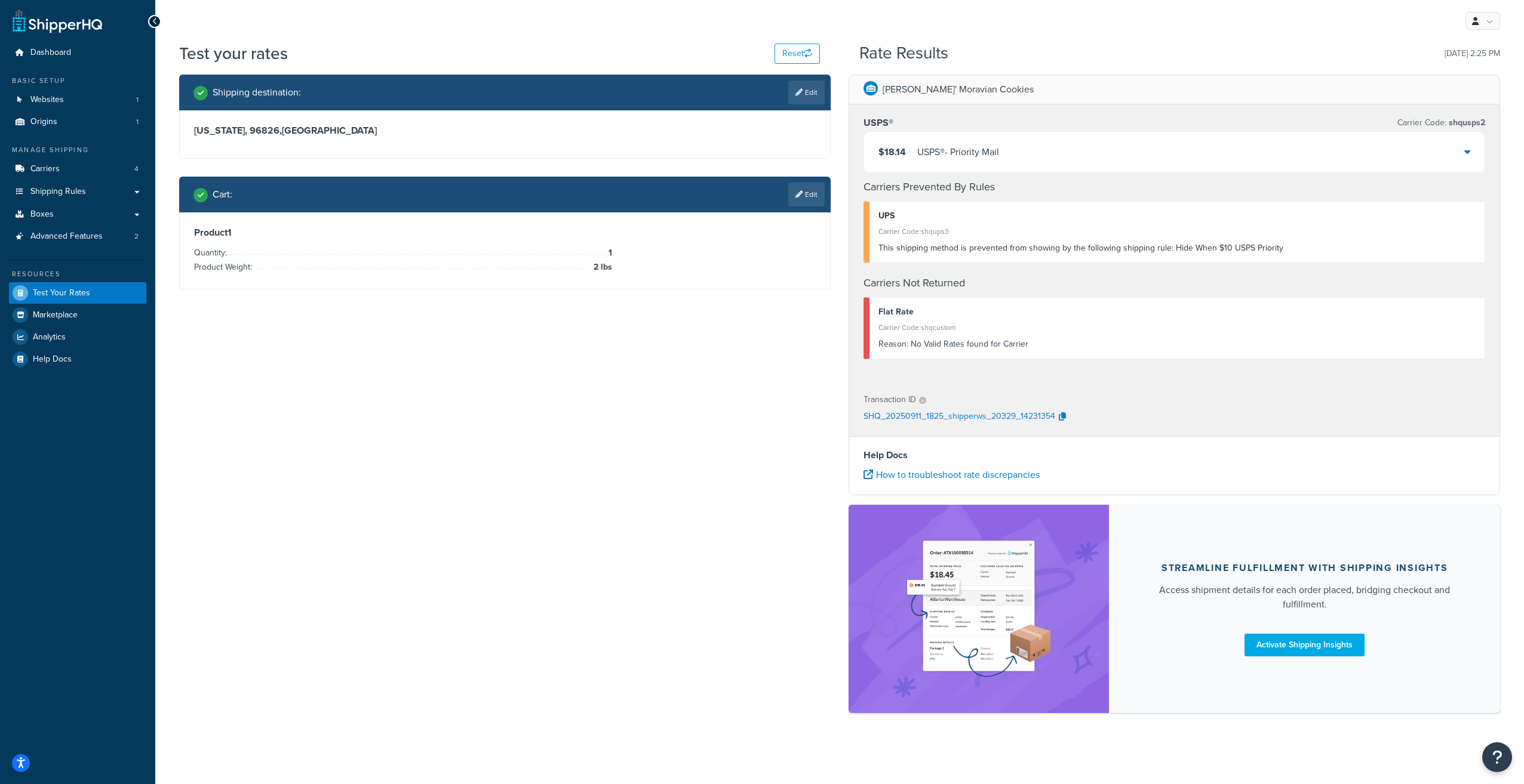
click at [1342, 158] on div "$18.14 USPS® - Priority Mail" at bounding box center [1174, 152] width 620 height 41
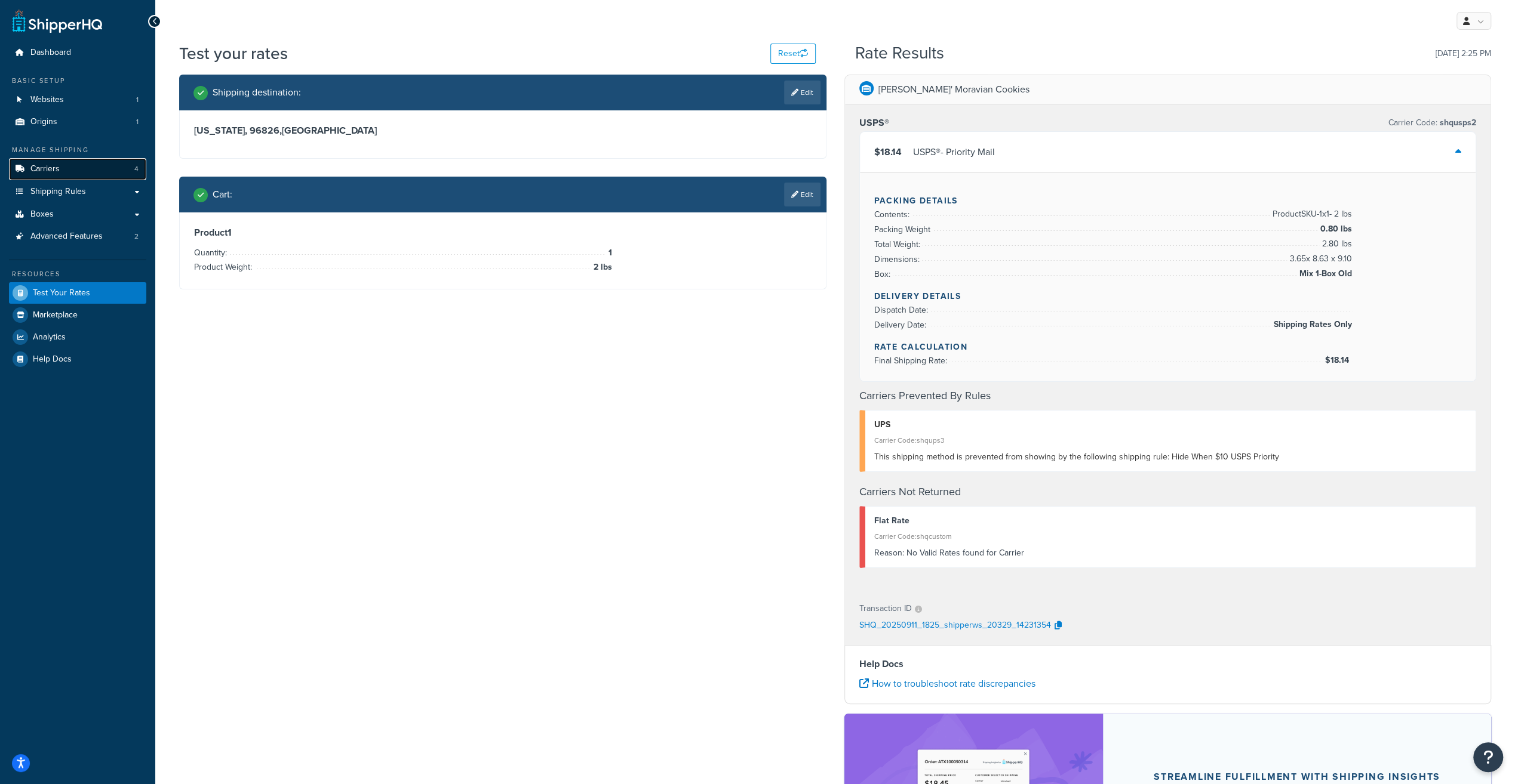
click at [53, 171] on span "Carriers" at bounding box center [45, 169] width 29 height 10
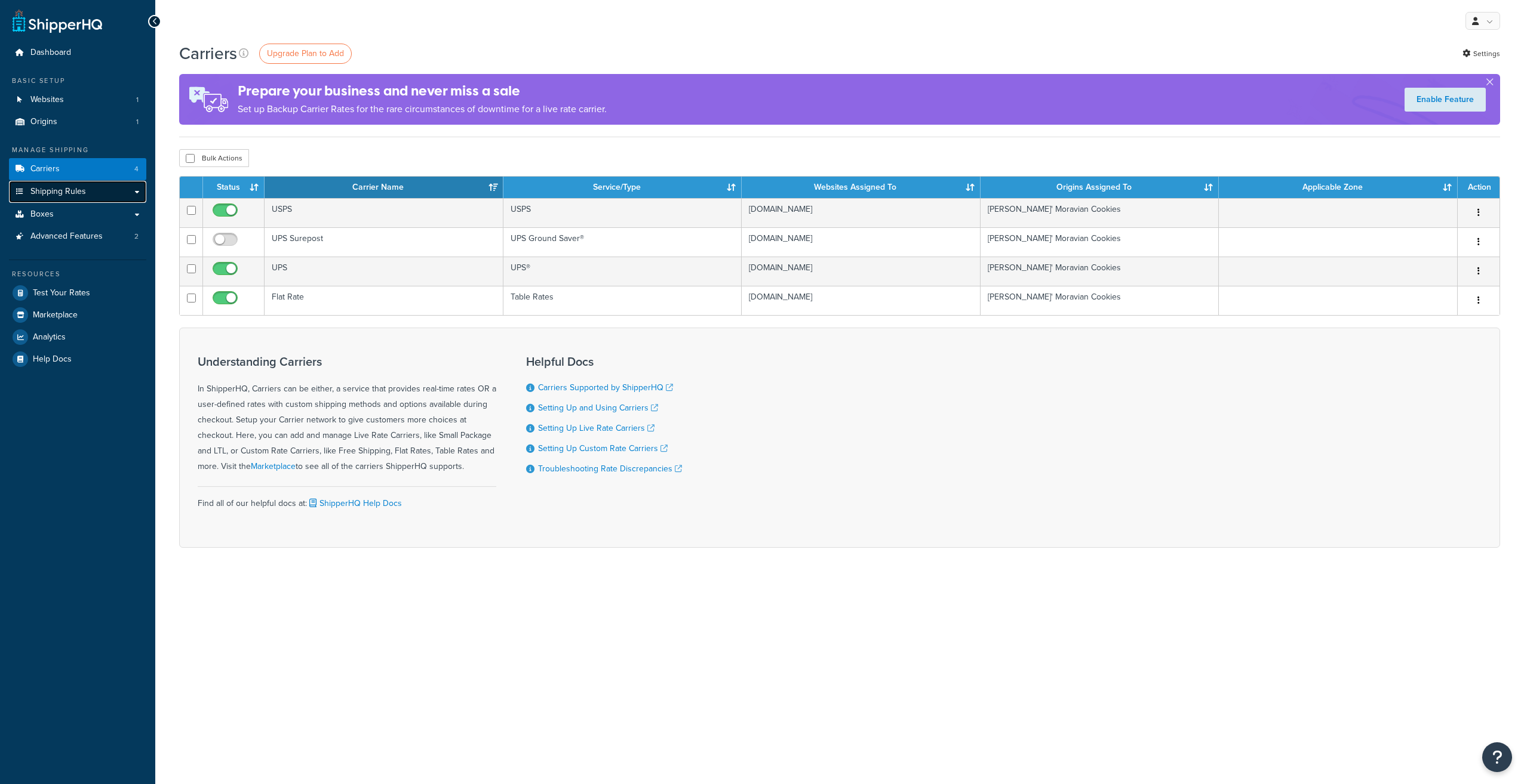
click at [79, 198] on link "Shipping Rules" at bounding box center [77, 192] width 138 height 22
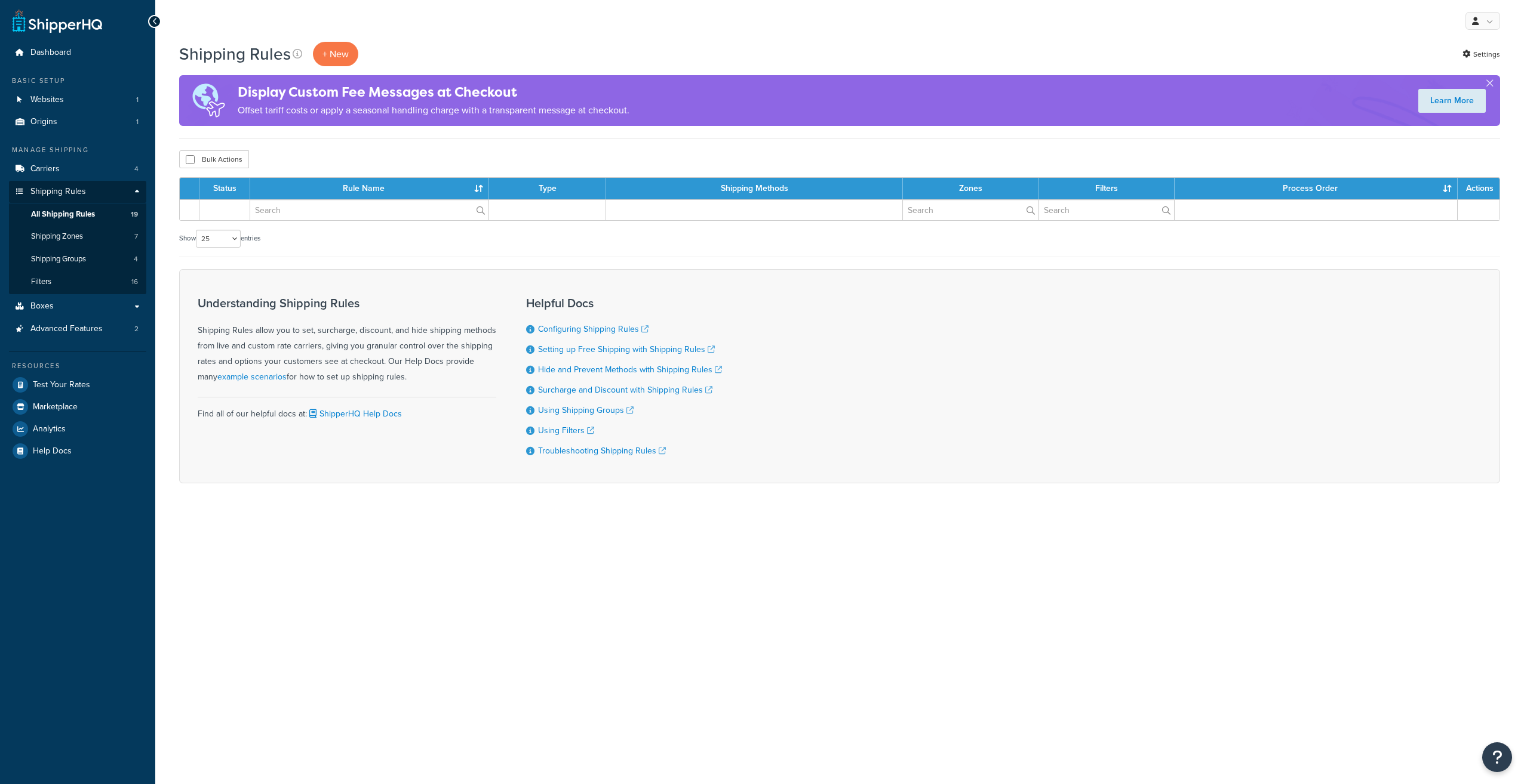
select select "25"
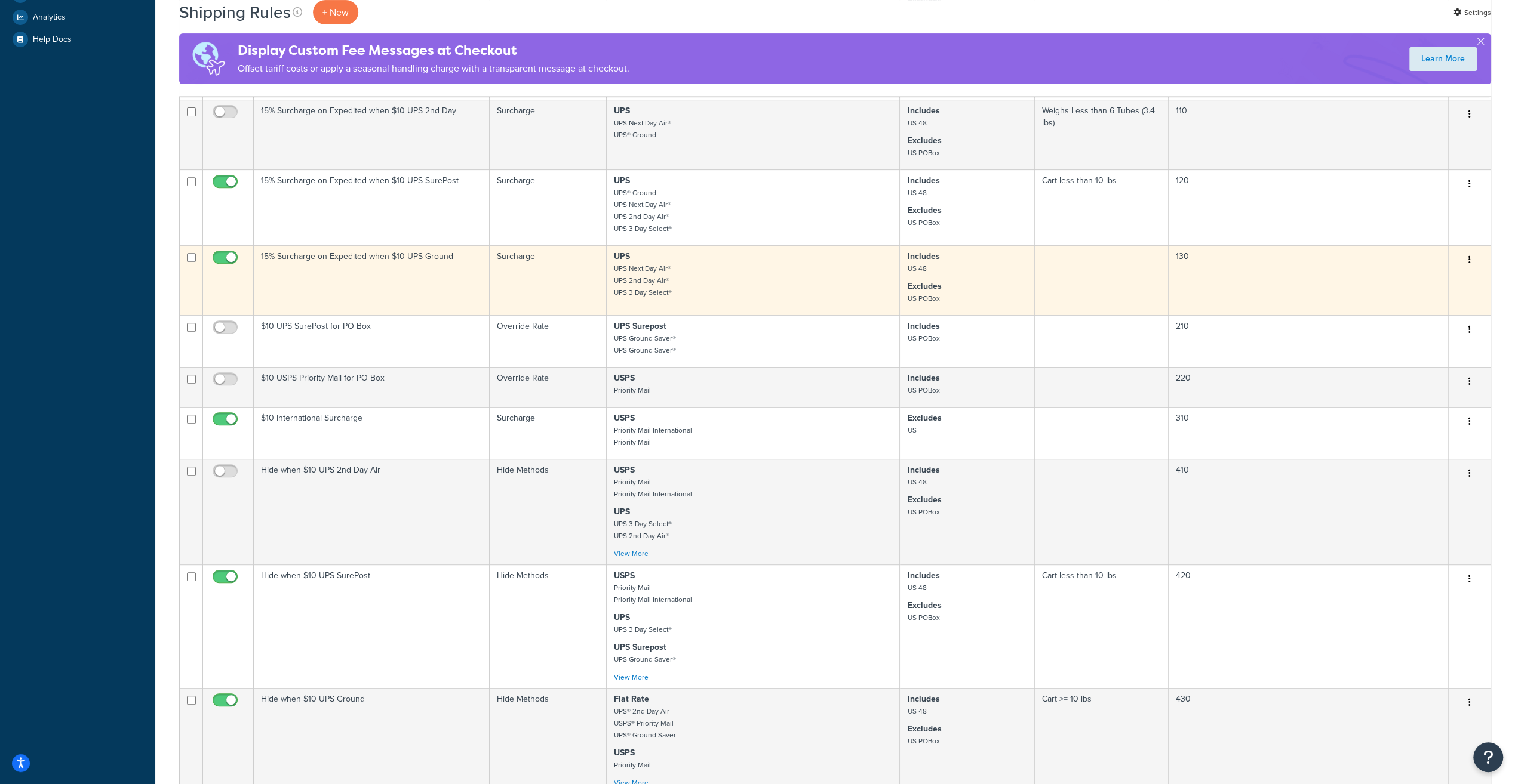
scroll to position [478, 0]
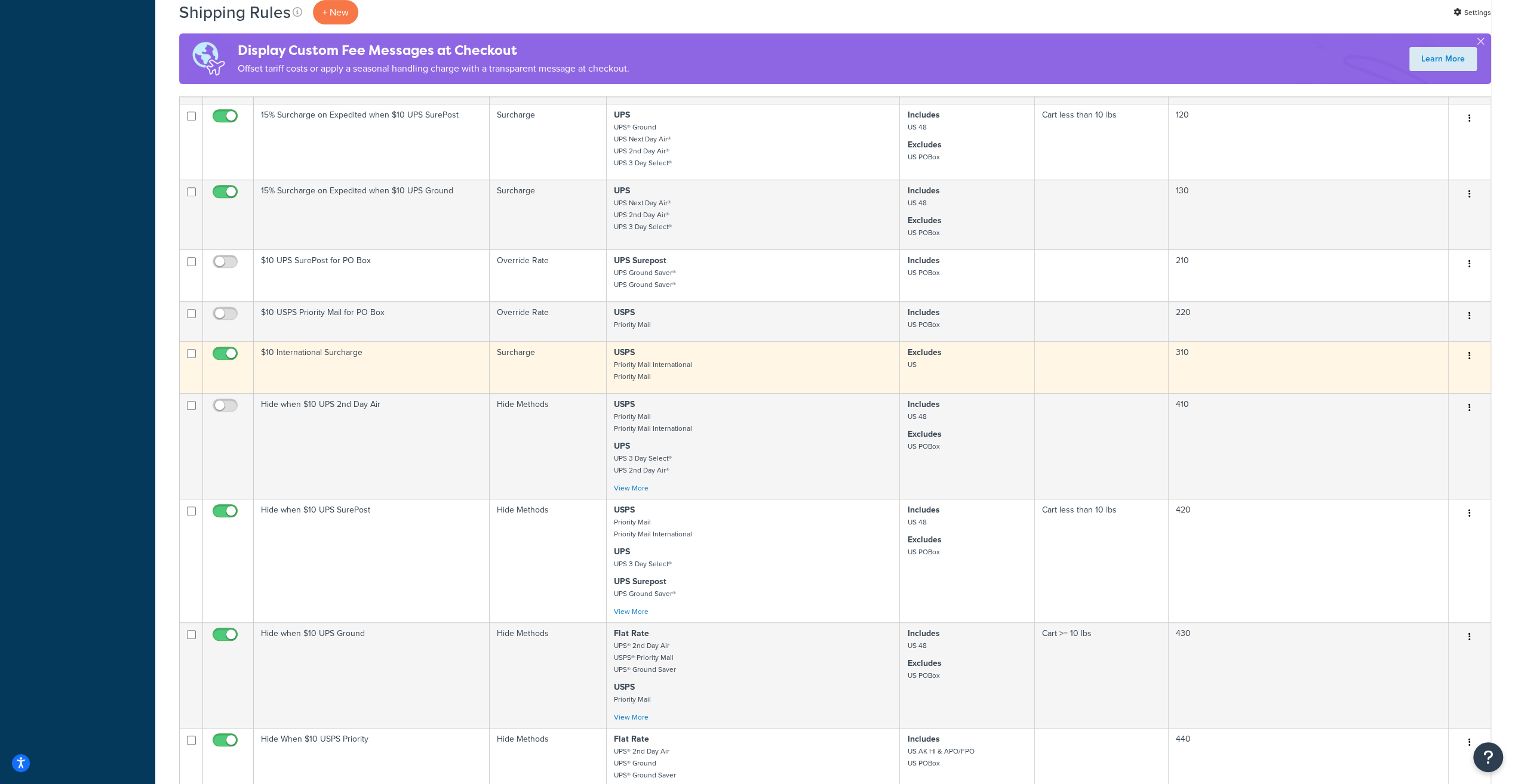
click at [312, 359] on td "$10 International Surcharge" at bounding box center [371, 367] width 236 height 52
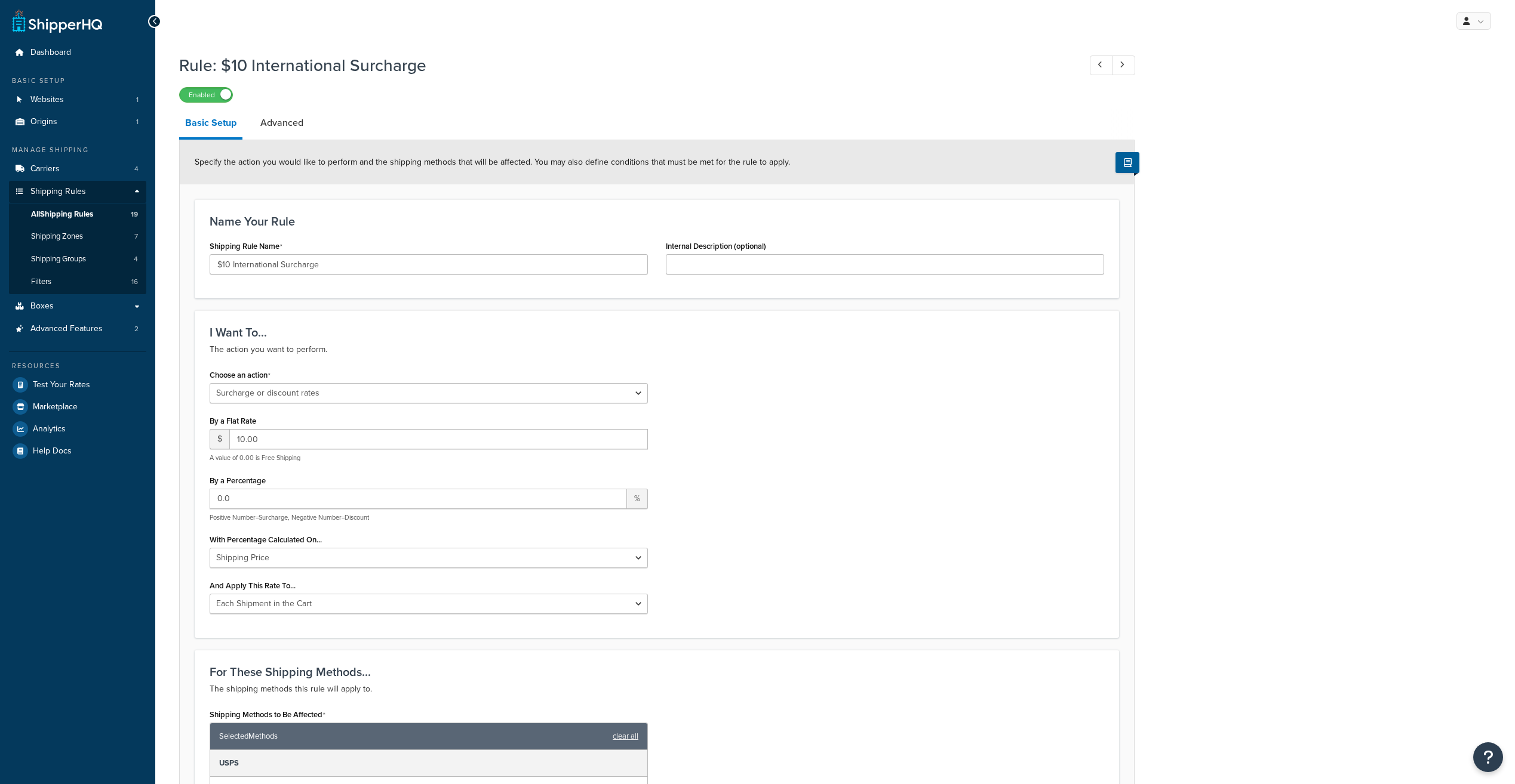
select select "SURCHARGE"
drag, startPoint x: 275, startPoint y: 443, endPoint x: 191, endPoint y: 443, distance: 84.0
click at [191, 443] on form "Specify the action you would like to perform and the shipping methods that will…" at bounding box center [656, 730] width 954 height 1180
drag, startPoint x: 234, startPoint y: 501, endPoint x: 108, endPoint y: 498, distance: 126.0
click at [108, 497] on div "Dashboard Basic Setup Websites 1 Origins 1 Manage Shipping Carriers 4 Shipping …" at bounding box center [757, 690] width 1515 height 1381
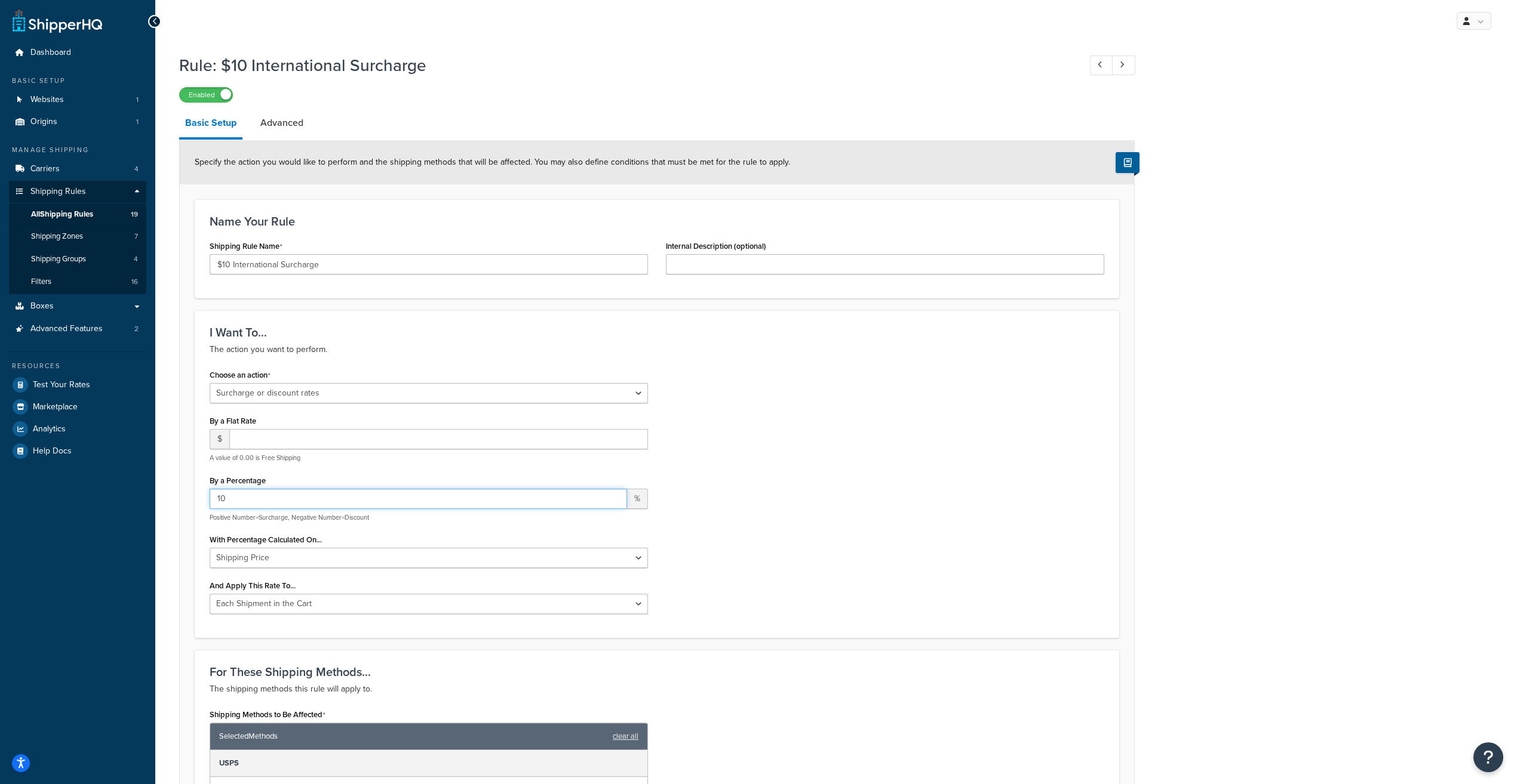
type input "10"
click at [1090, 426] on div "Choose an action Choose an action Override Rates Surcharge or discount rates Hi…" at bounding box center [657, 495] width 912 height 257
click at [221, 265] on input "$10 International Surcharge" at bounding box center [428, 264] width 438 height 20
click at [222, 266] on input "10 International Surcharge" at bounding box center [428, 264] width 438 height 20
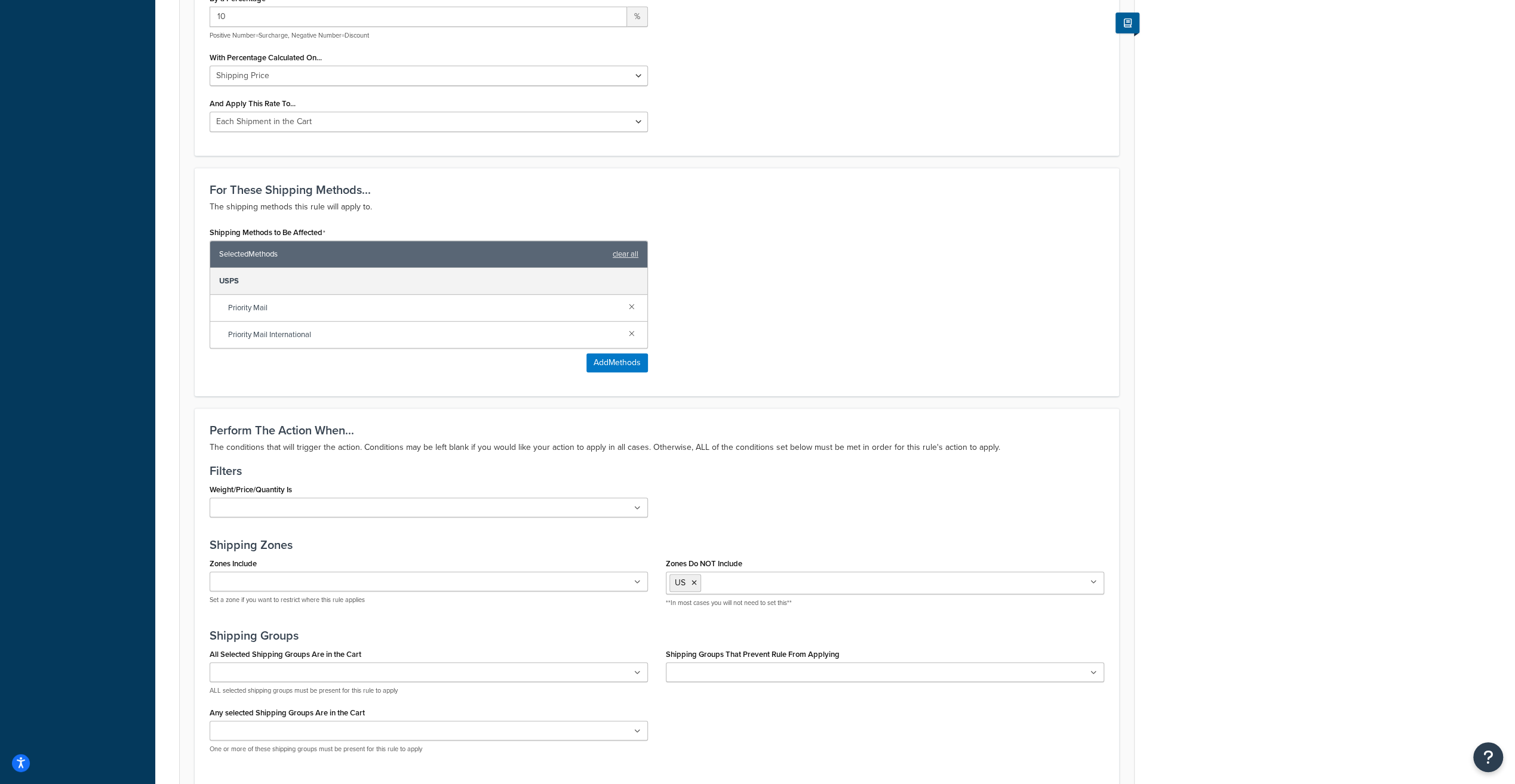
scroll to position [537, 0]
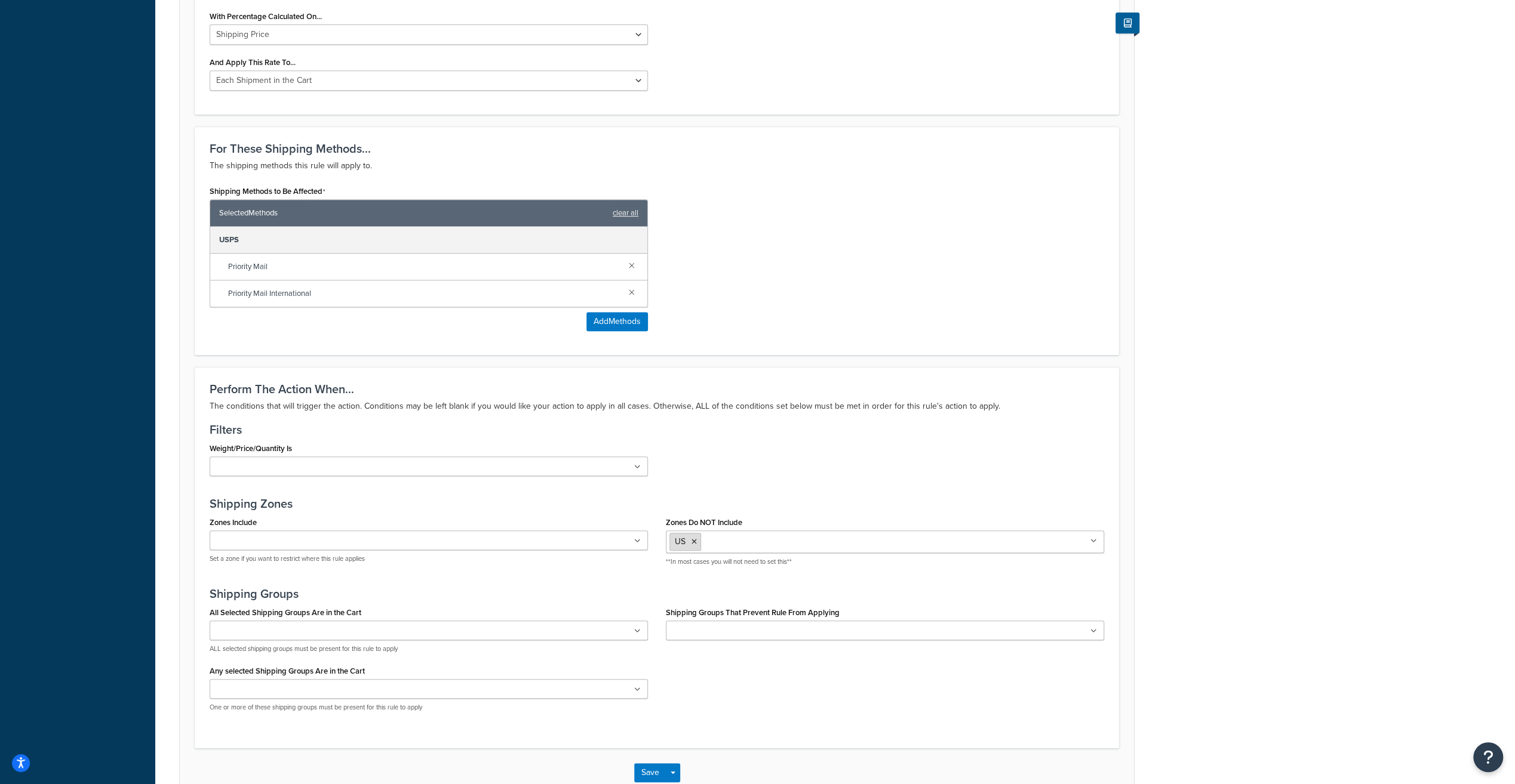
click at [694, 524] on div "Zones Do NOT Include US Canada US 48 US AK HI & APO/FPO US APO US Non-Lower 48 …" at bounding box center [885, 540] width 438 height 53
click at [695, 541] on icon at bounding box center [694, 541] width 5 height 7
click at [810, 428] on h3 "Filters" at bounding box center [656, 429] width 894 height 13
click at [505, 542] on ul at bounding box center [428, 540] width 438 height 20
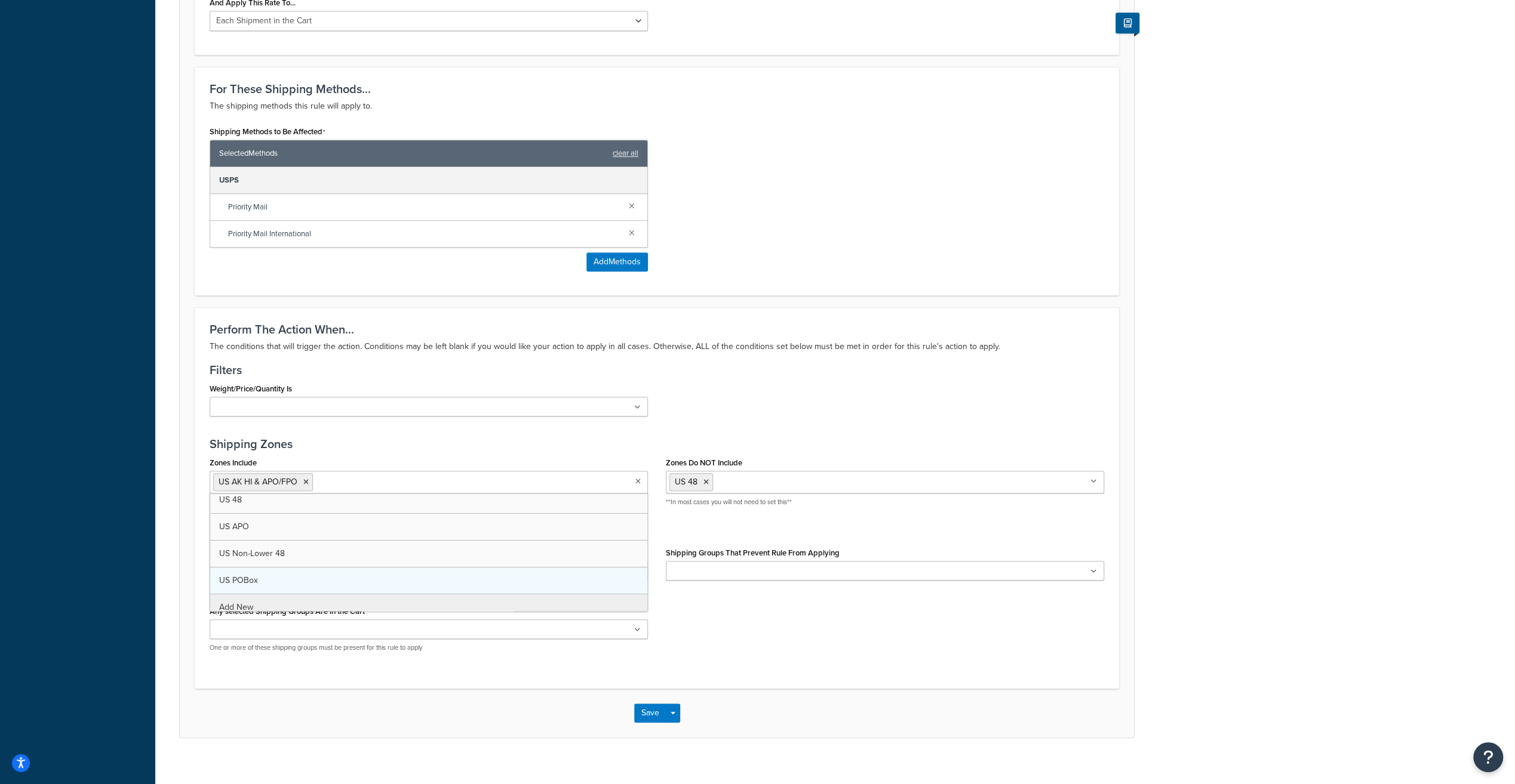
scroll to position [0, 0]
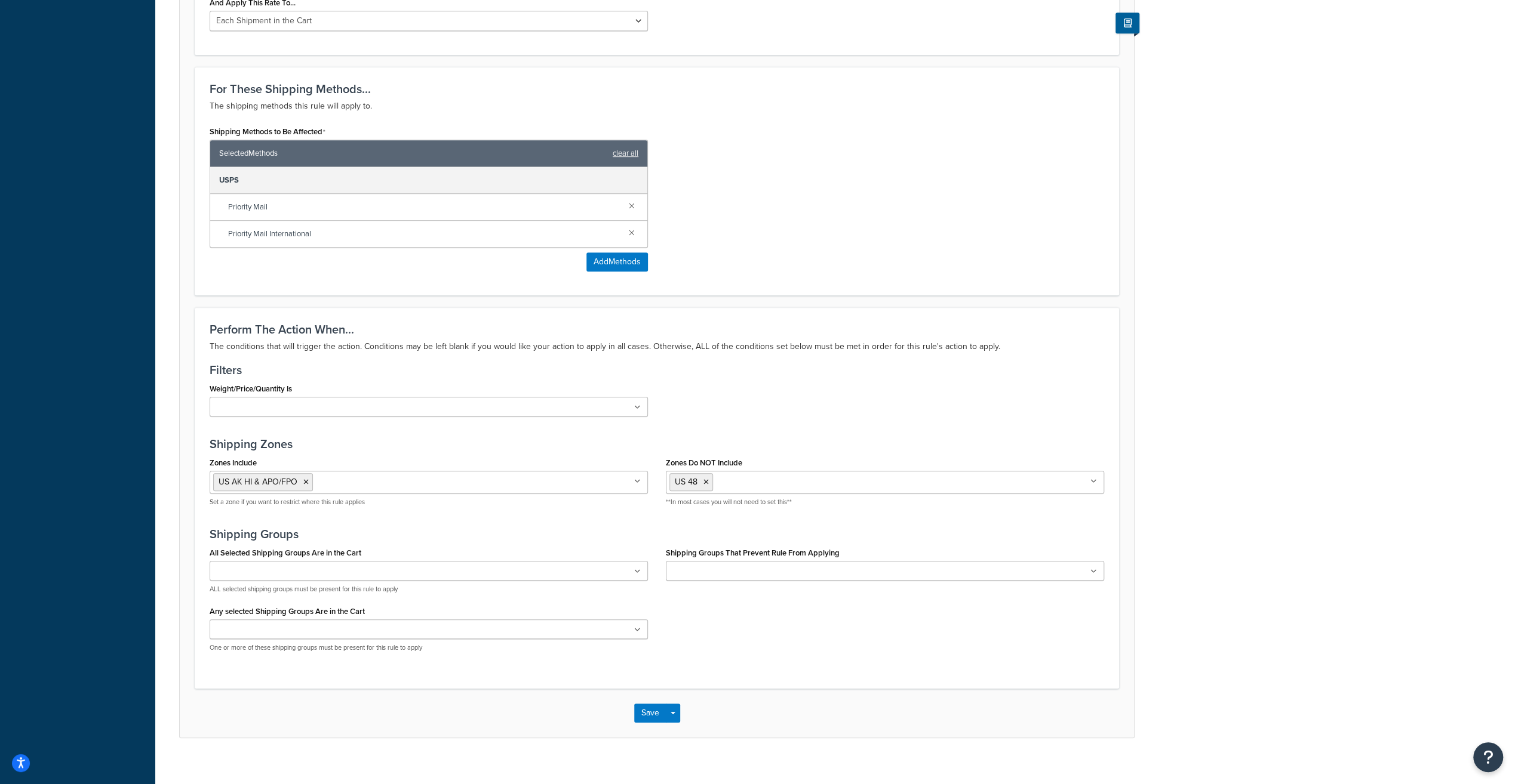
click at [418, 428] on div "Perform The Action When... The conditions that will trigger the action. Conditi…" at bounding box center [656, 498] width 924 height 381
click at [389, 479] on input "Zones Include" at bounding box center [369, 481] width 106 height 13
click at [418, 439] on h3 "Shipping Zones" at bounding box center [656, 444] width 894 height 13
click at [304, 480] on icon at bounding box center [306, 482] width 5 height 7
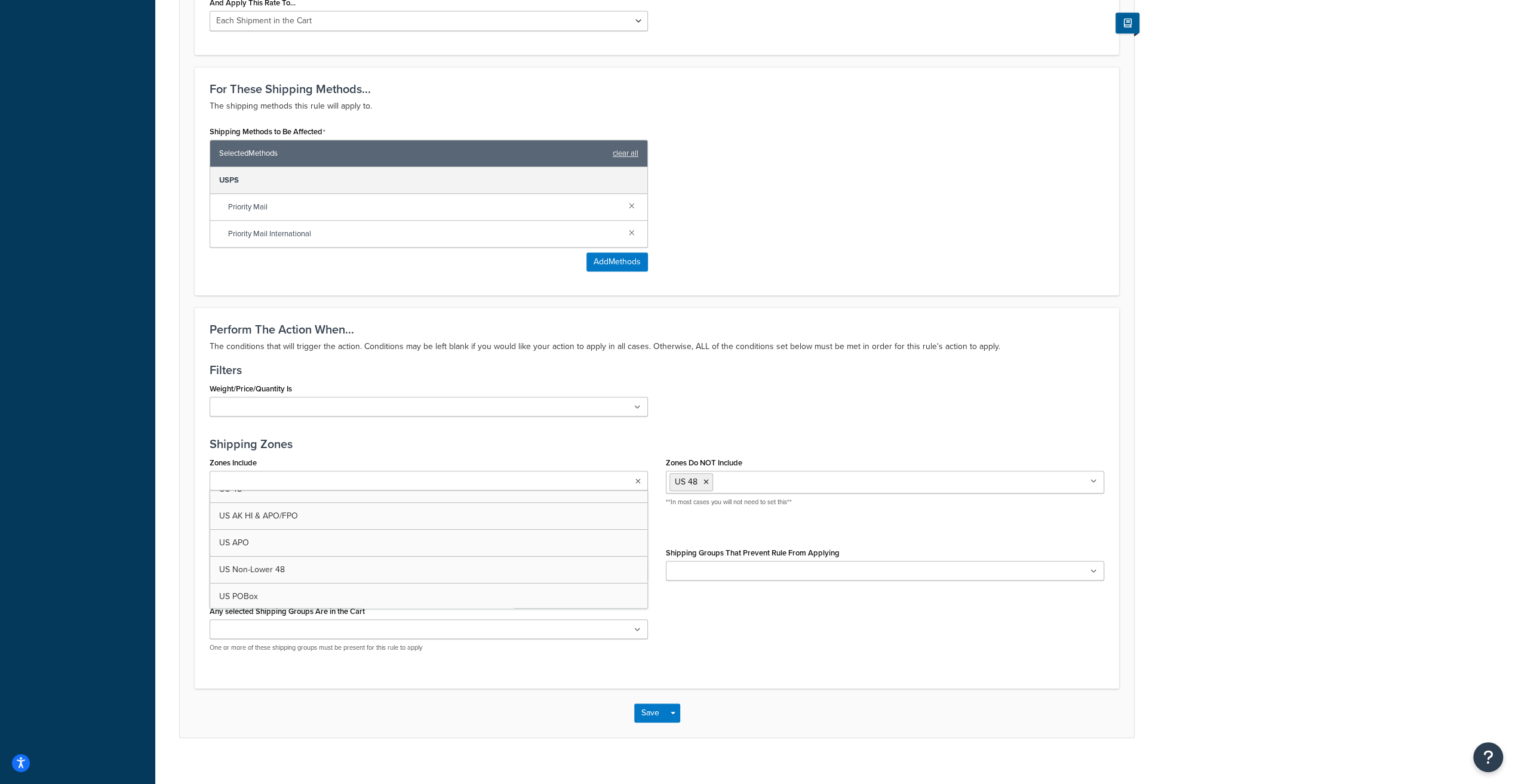
click at [806, 674] on div "Perform The Action When... The conditions that will trigger the action. Conditi…" at bounding box center [656, 498] width 924 height 381
click at [647, 706] on button "Save" at bounding box center [650, 713] width 33 height 19
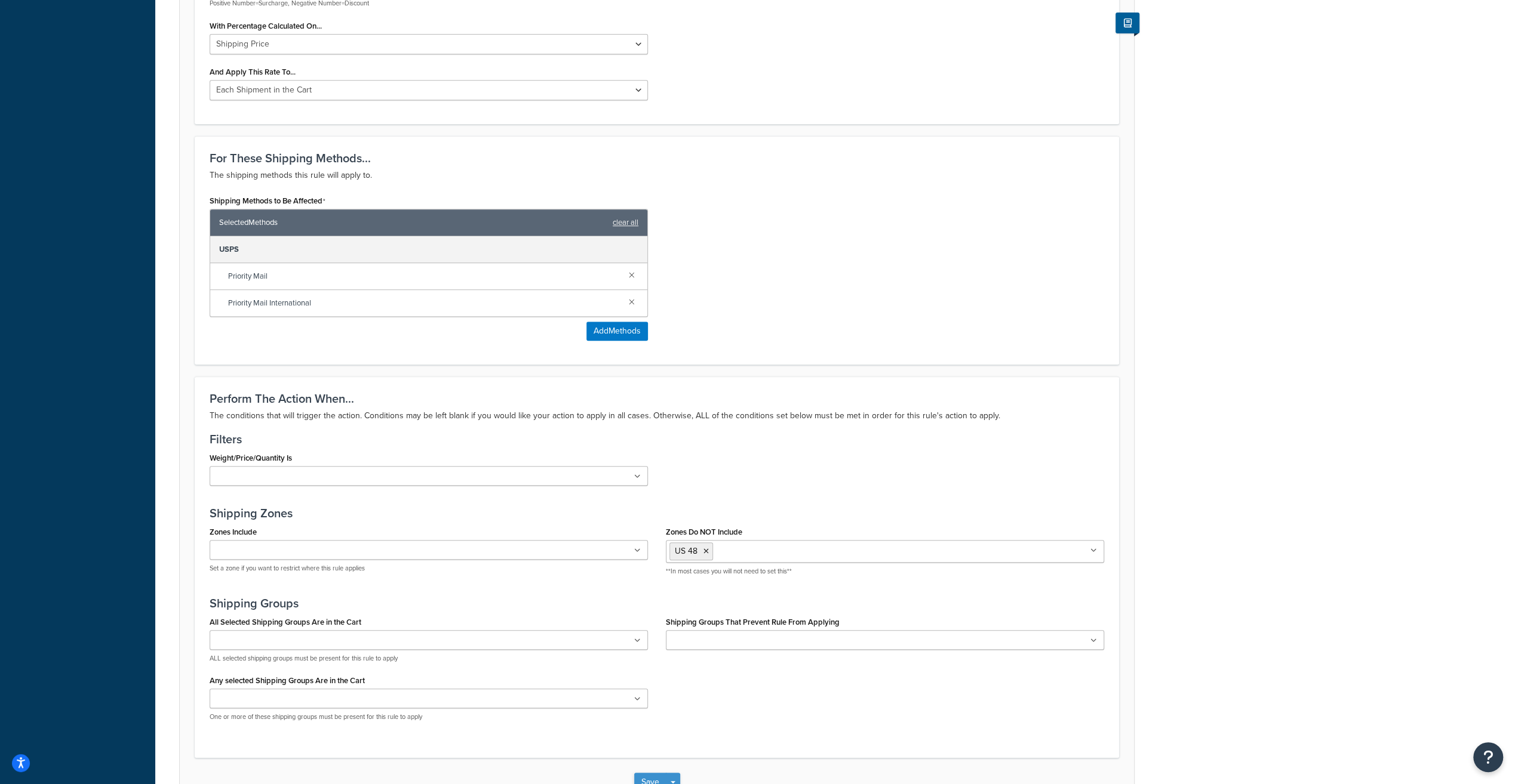
scroll to position [607, 0]
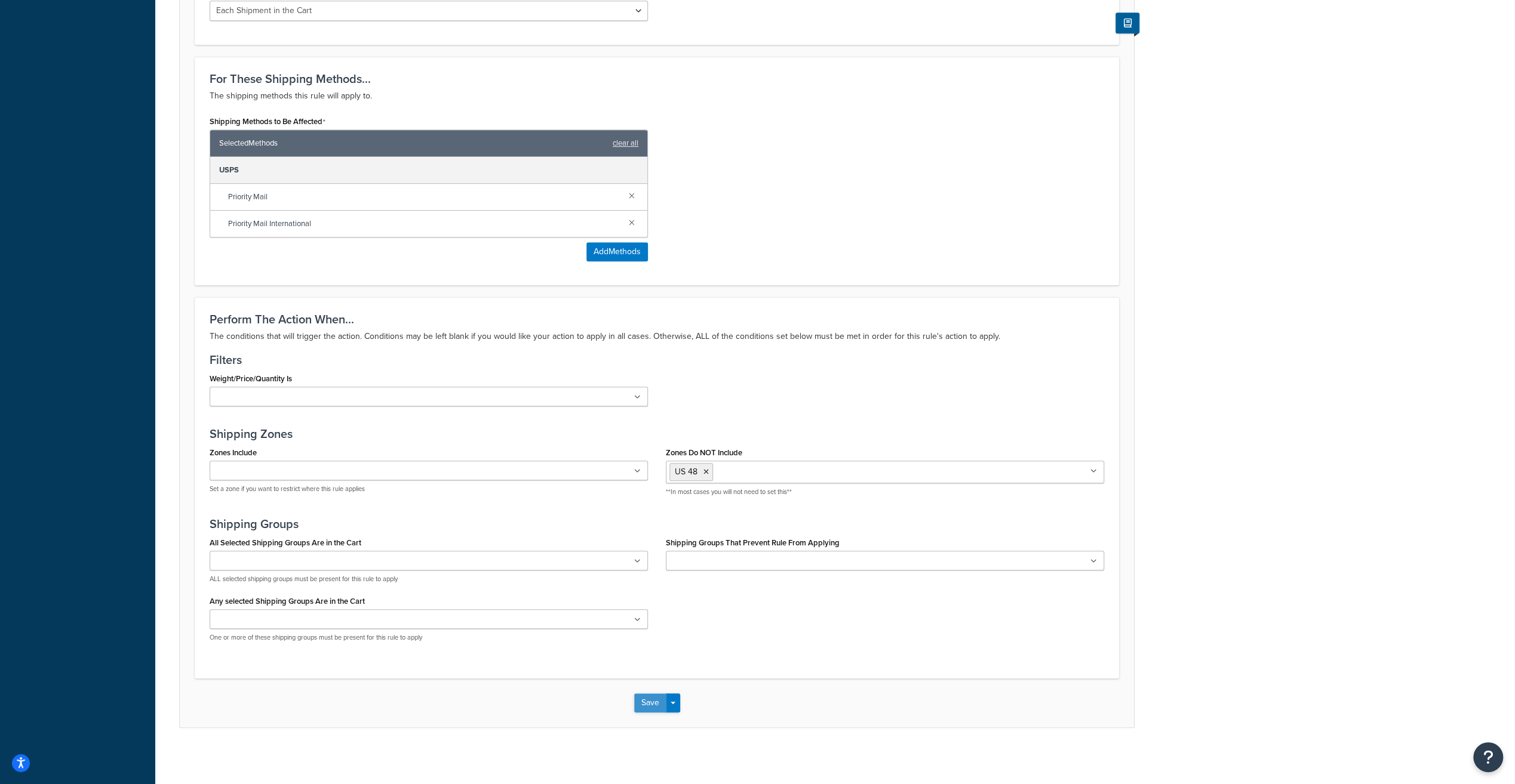
click at [651, 707] on button "Save" at bounding box center [650, 703] width 33 height 19
click at [652, 704] on button "Save" at bounding box center [650, 703] width 33 height 19
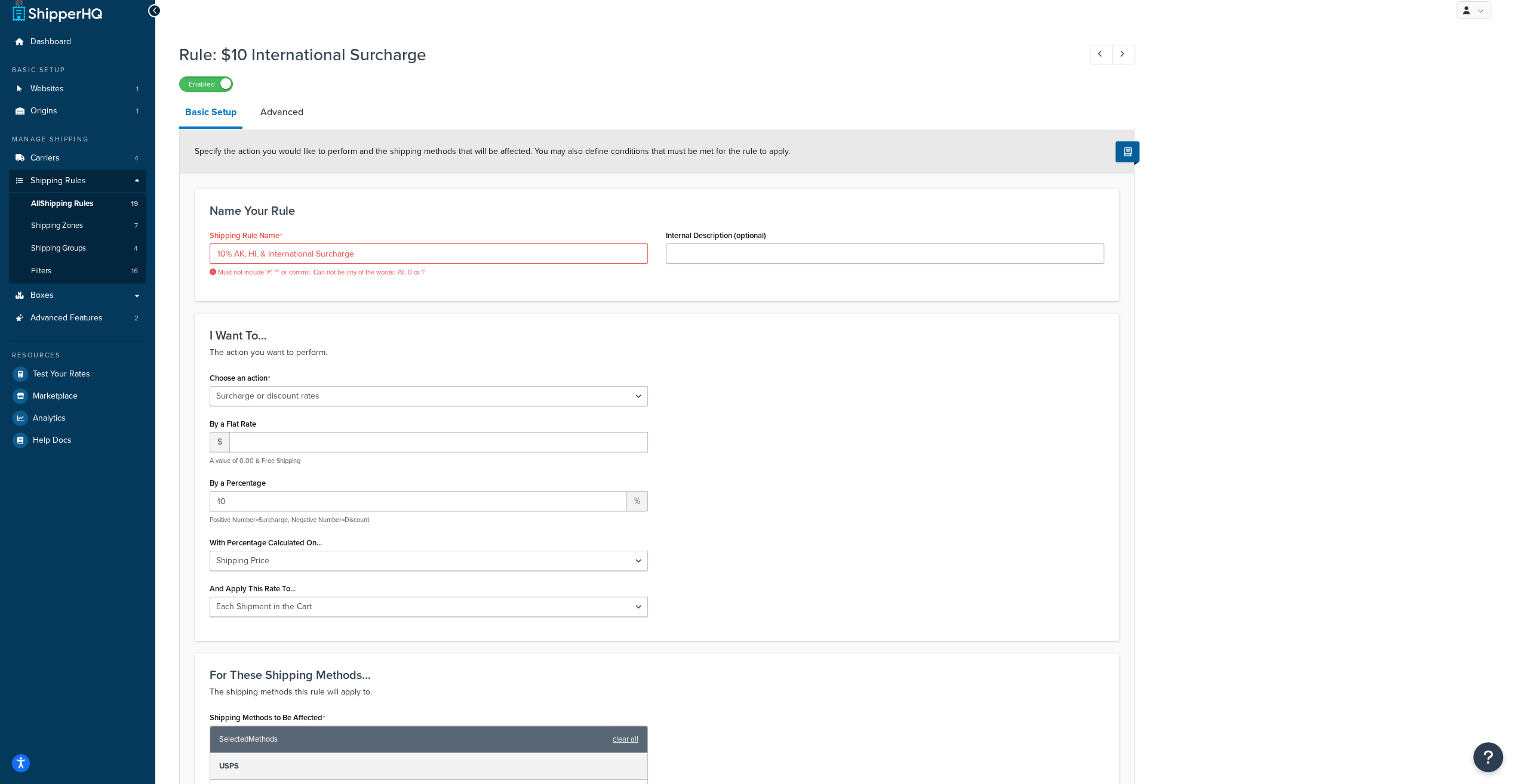
scroll to position [10, 0]
click at [264, 256] on input "10% AK, HI, & International Surcharge" at bounding box center [428, 254] width 438 height 20
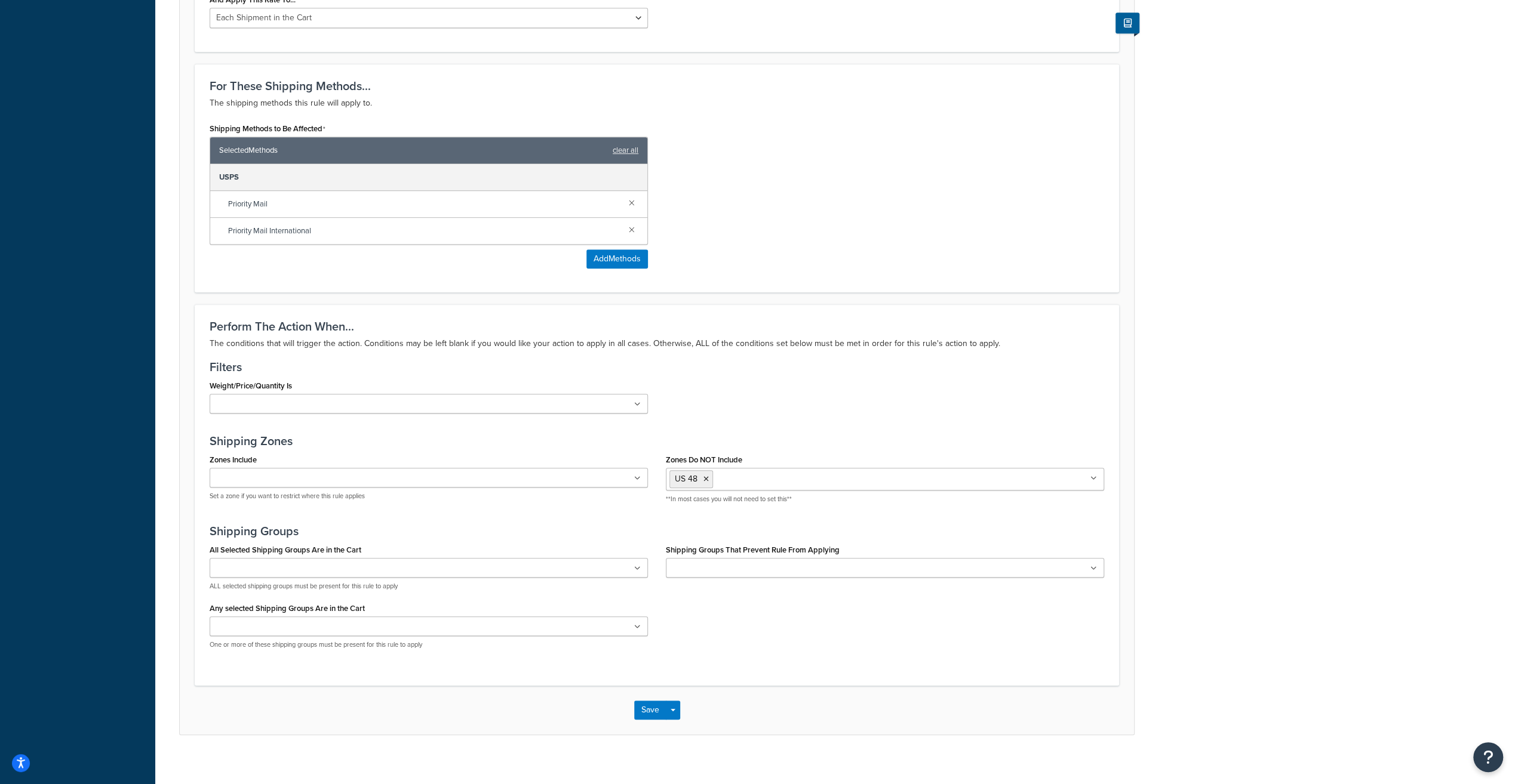
scroll to position [607, 0]
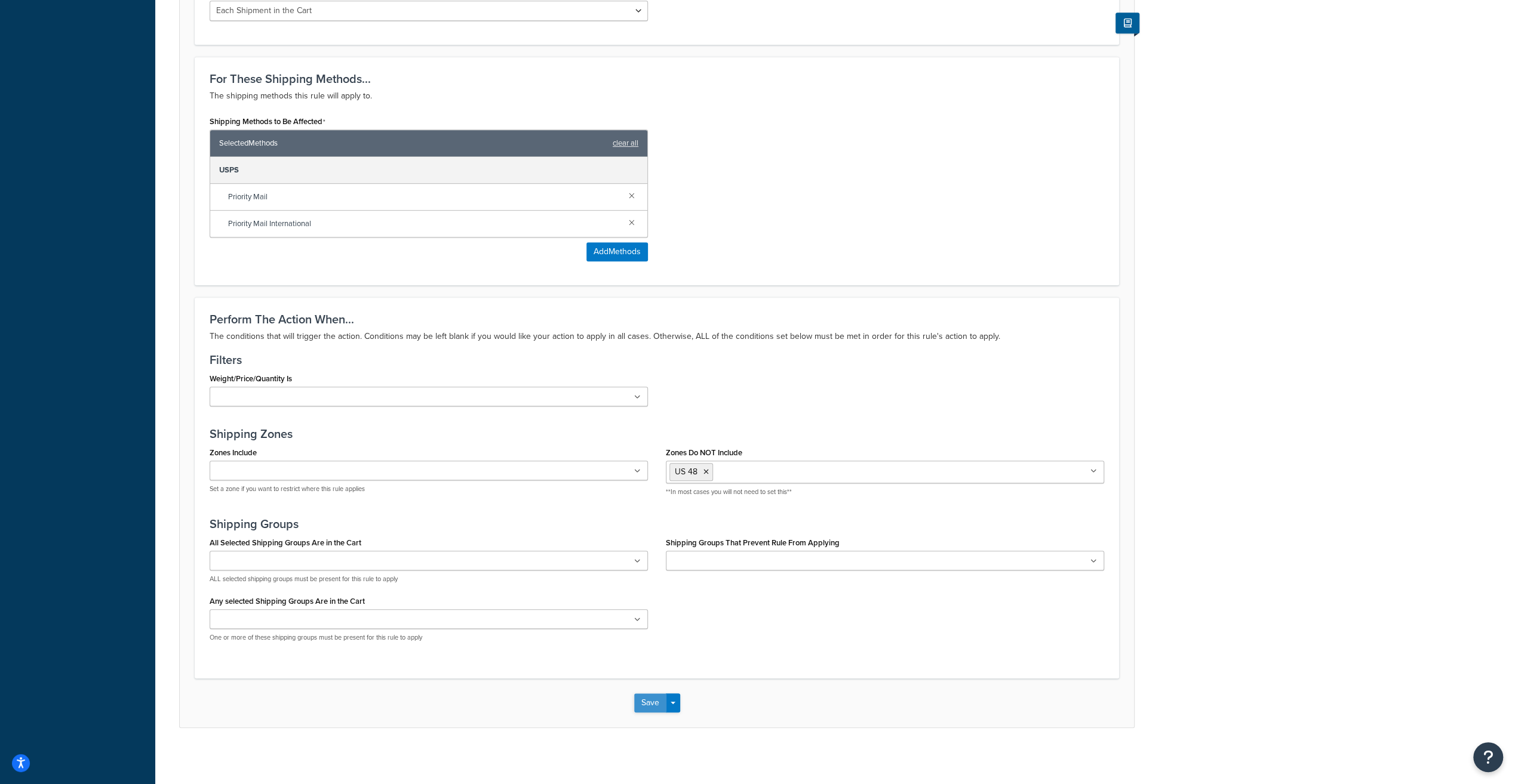
click at [649, 693] on button "Save" at bounding box center [650, 703] width 33 height 19
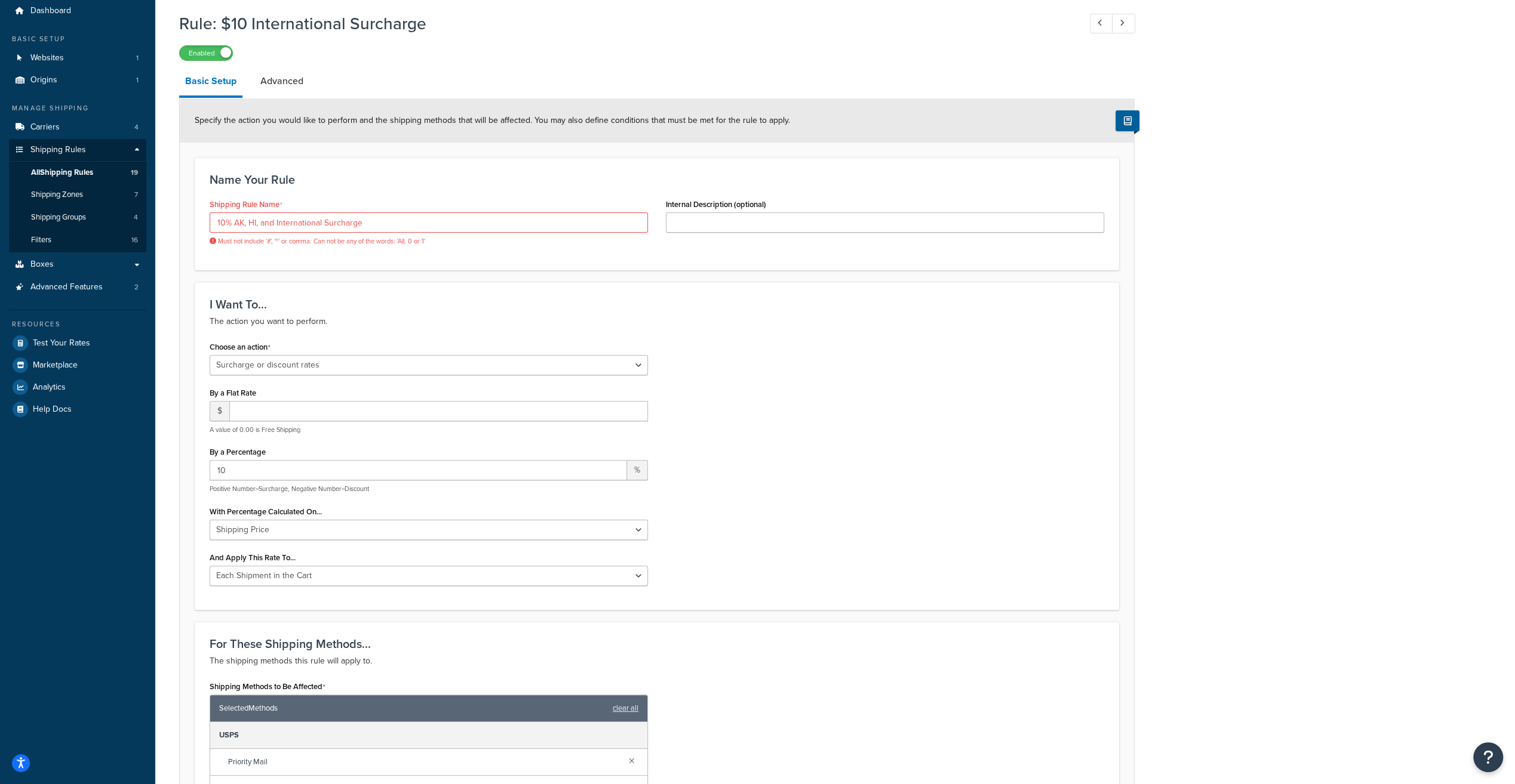
scroll to position [0, 0]
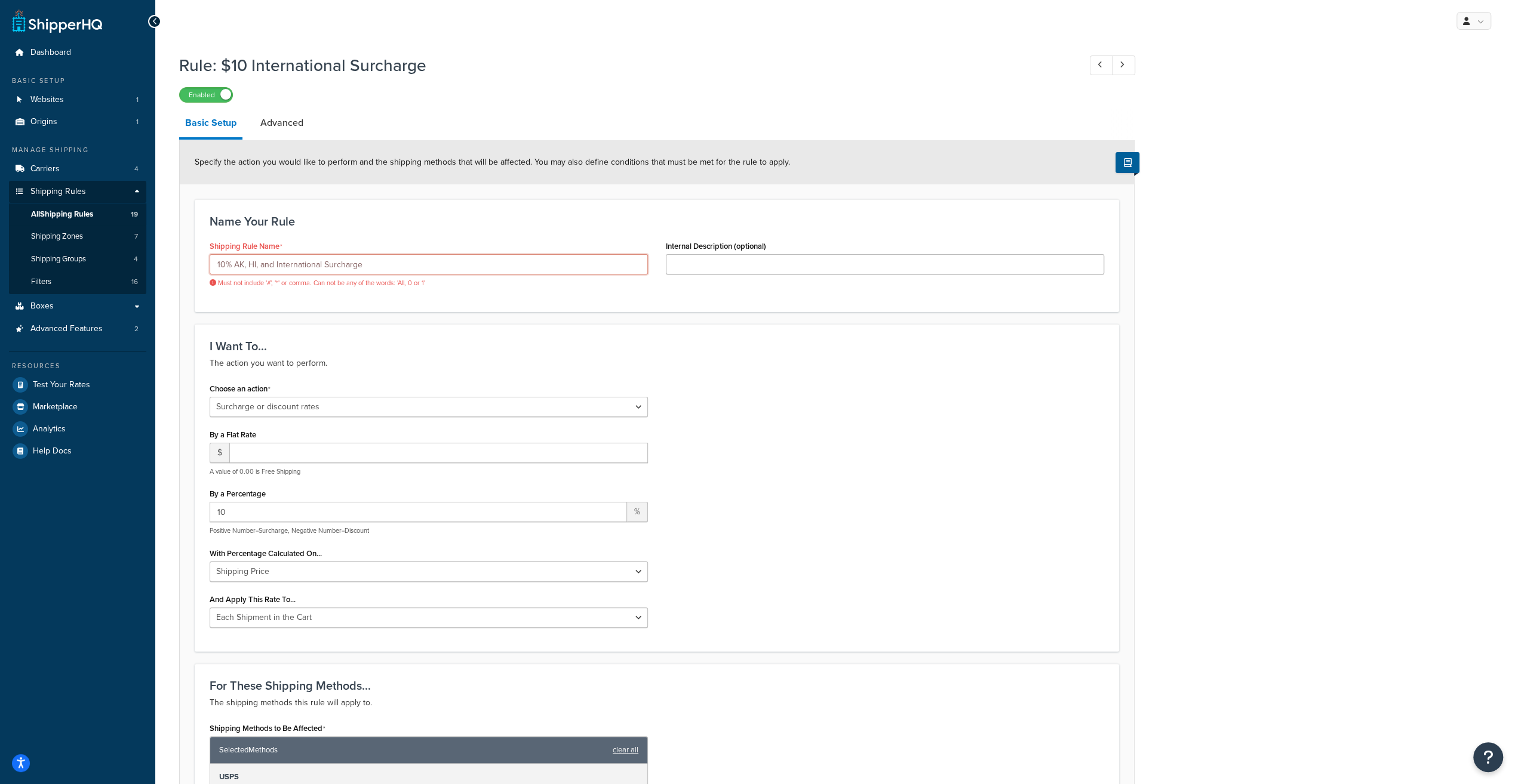
click at [230, 264] on input "10% AK, HI, and International Surcharge" at bounding box center [428, 264] width 438 height 20
click at [273, 264] on input "10% AK, HI, and International Surcharge" at bounding box center [428, 264] width 438 height 20
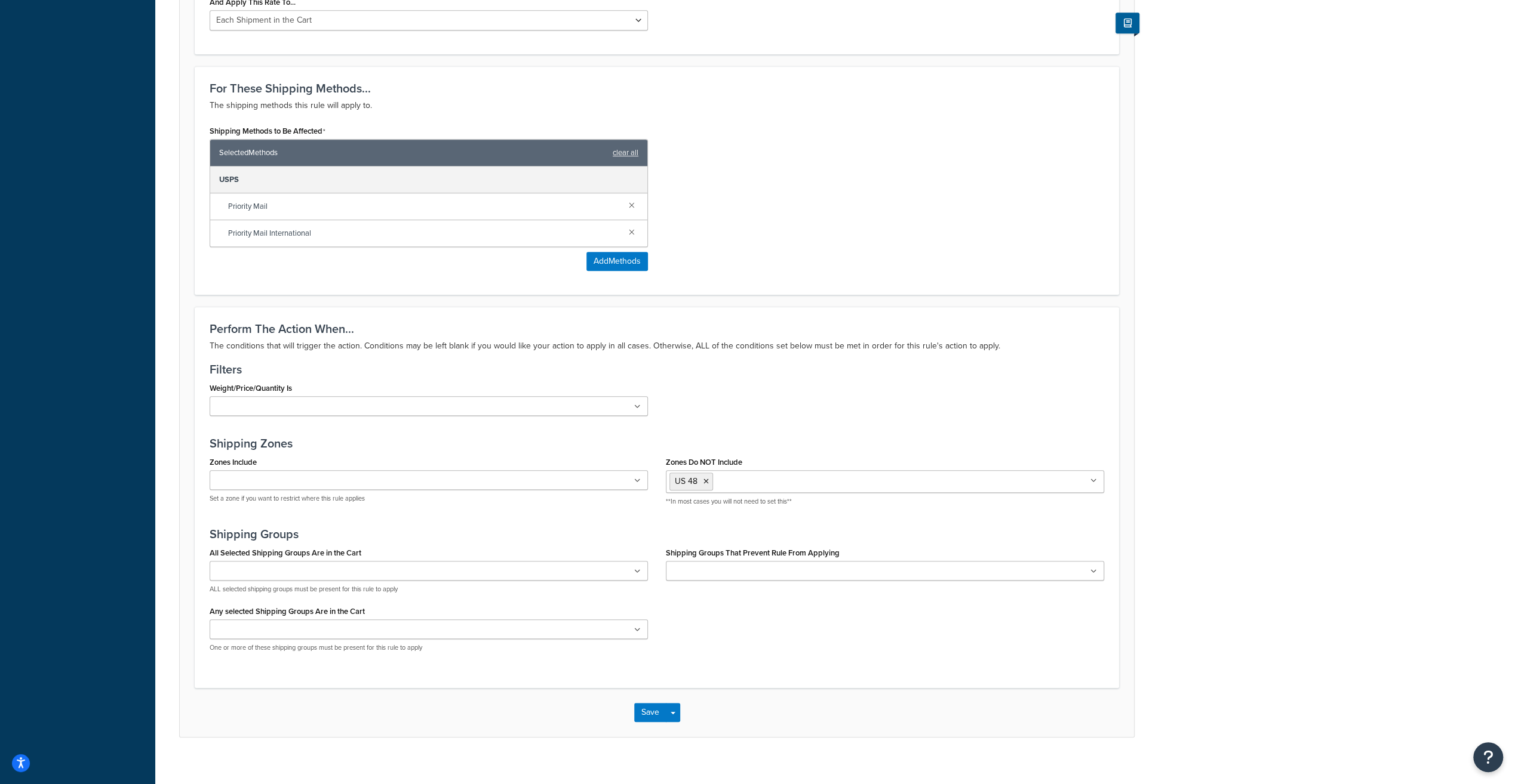
scroll to position [594, 0]
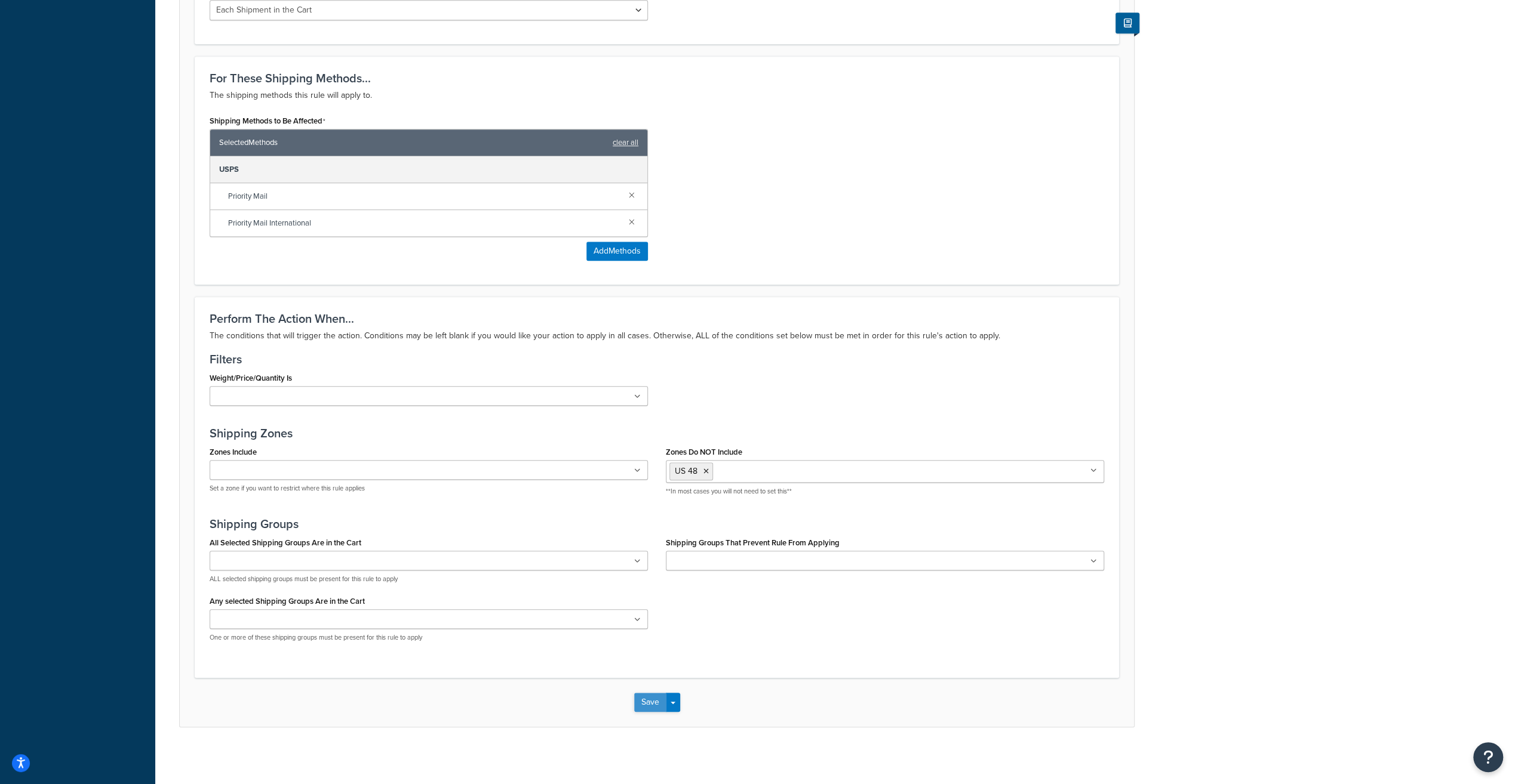
type input "10% AK HI & International Surcharge"
click at [652, 696] on button "Save" at bounding box center [650, 703] width 33 height 19
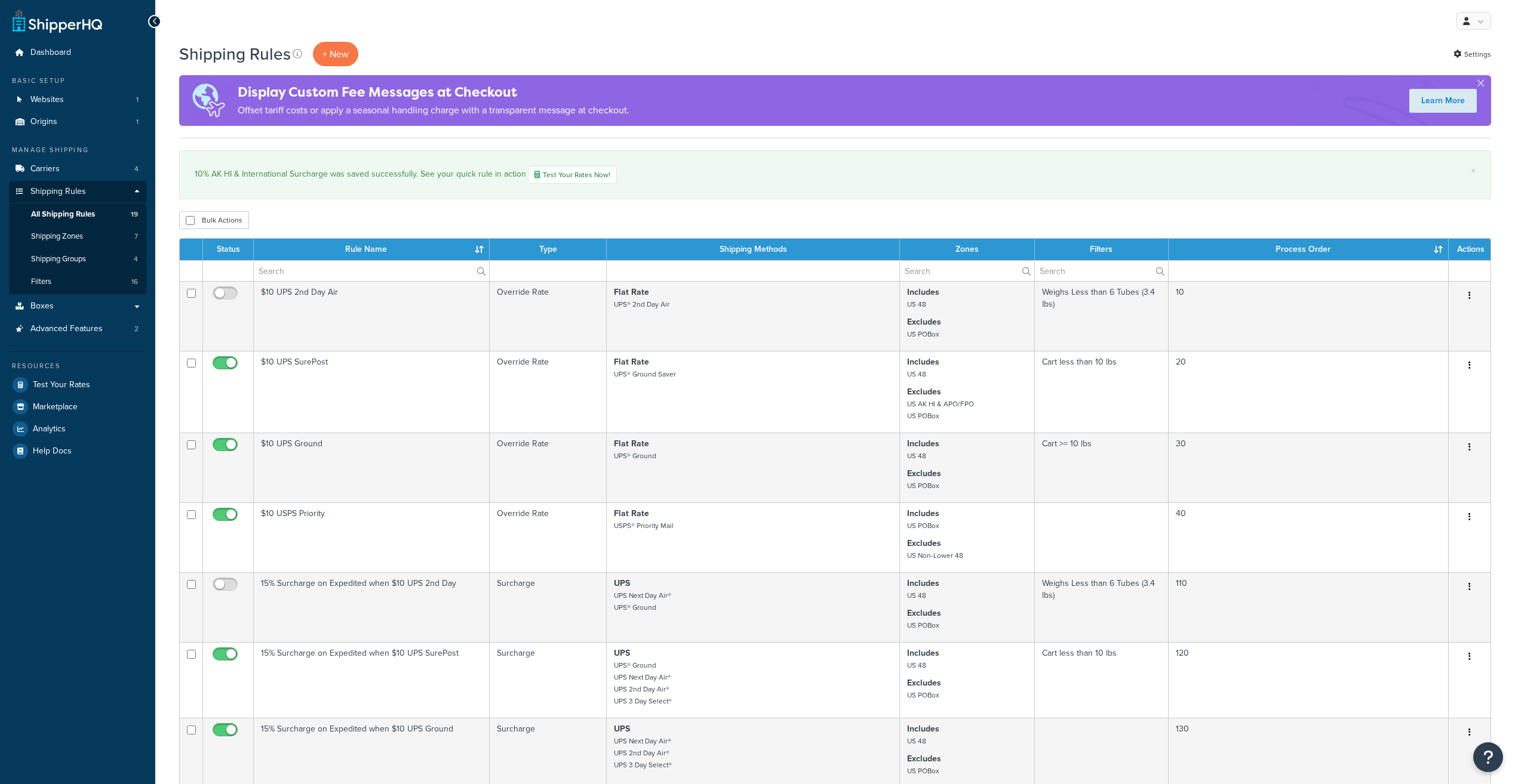
select select "25"
click at [92, 382] on link "Test Your Rates" at bounding box center [77, 385] width 138 height 22
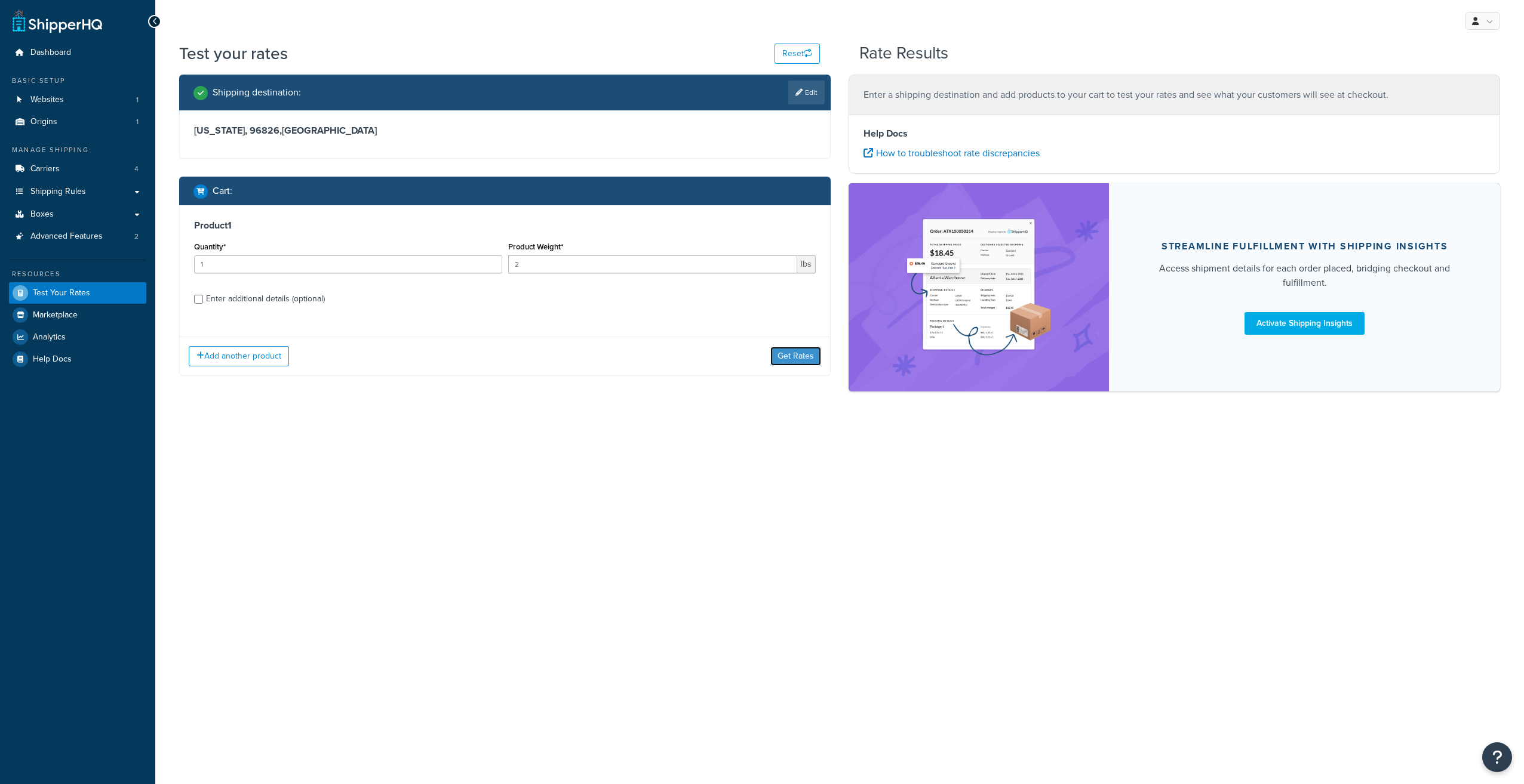
click at [786, 363] on button "Get Rates" at bounding box center [795, 356] width 51 height 19
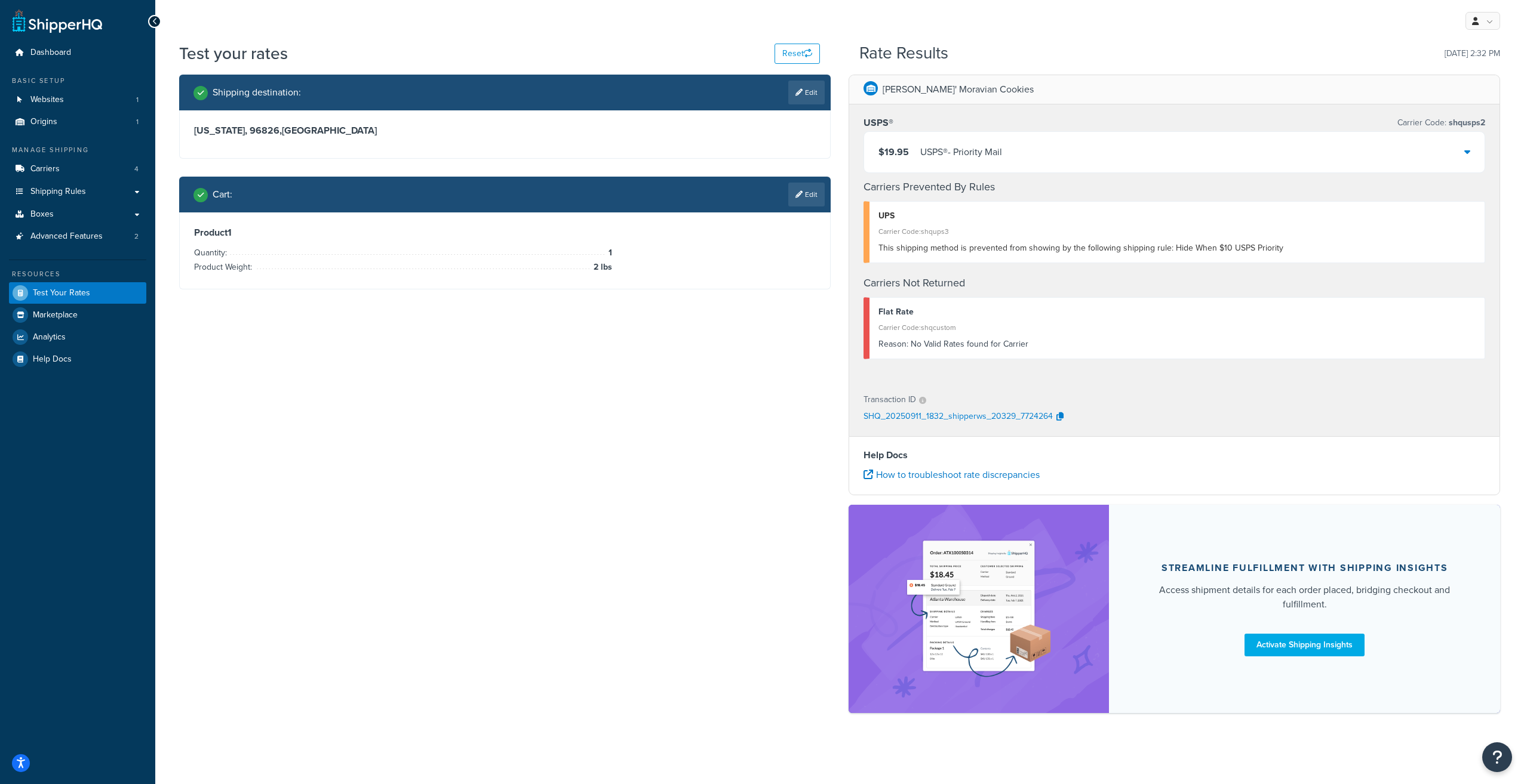
click at [1168, 154] on div "$19.95 USPS® - Priority Mail" at bounding box center [1174, 152] width 620 height 41
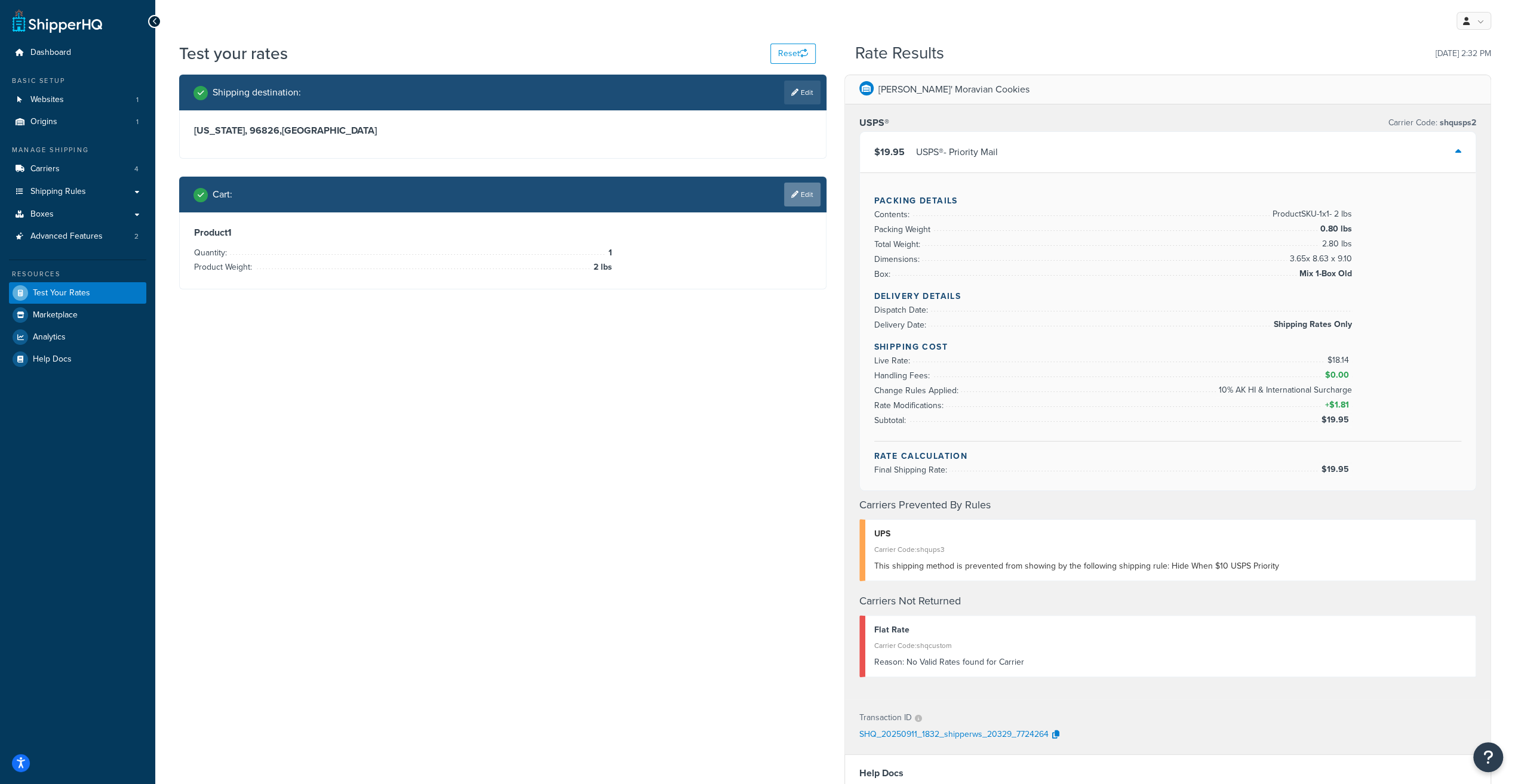
click at [799, 192] on link "Edit" at bounding box center [802, 194] width 37 height 24
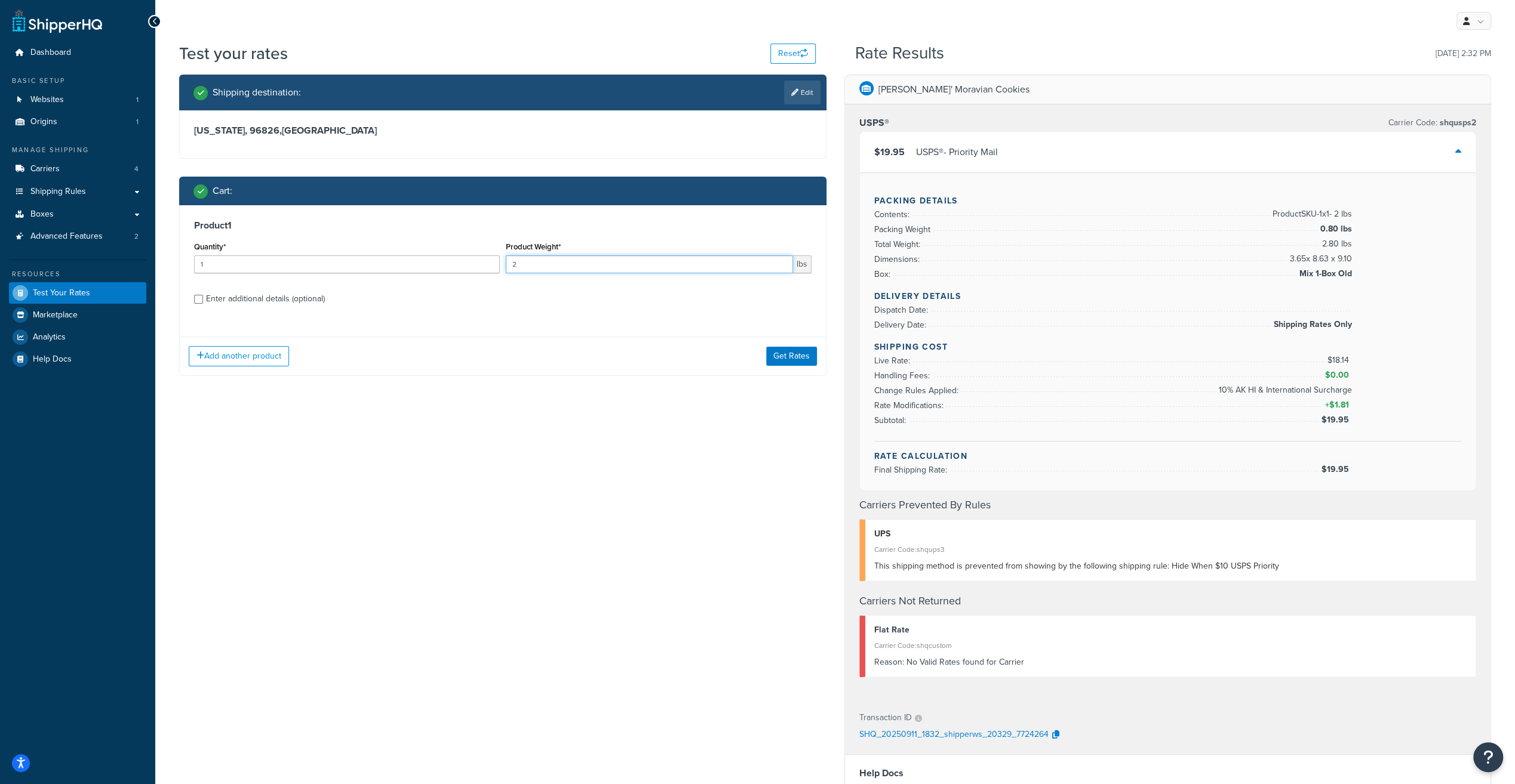
drag, startPoint x: 533, startPoint y: 265, endPoint x: 462, endPoint y: 272, distance: 71.3
click at [462, 272] on div "Quantity* 1 Product Weight* 2 lbs" at bounding box center [503, 260] width 624 height 43
type input "1"
click at [811, 353] on button "Get Rates" at bounding box center [791, 356] width 51 height 19
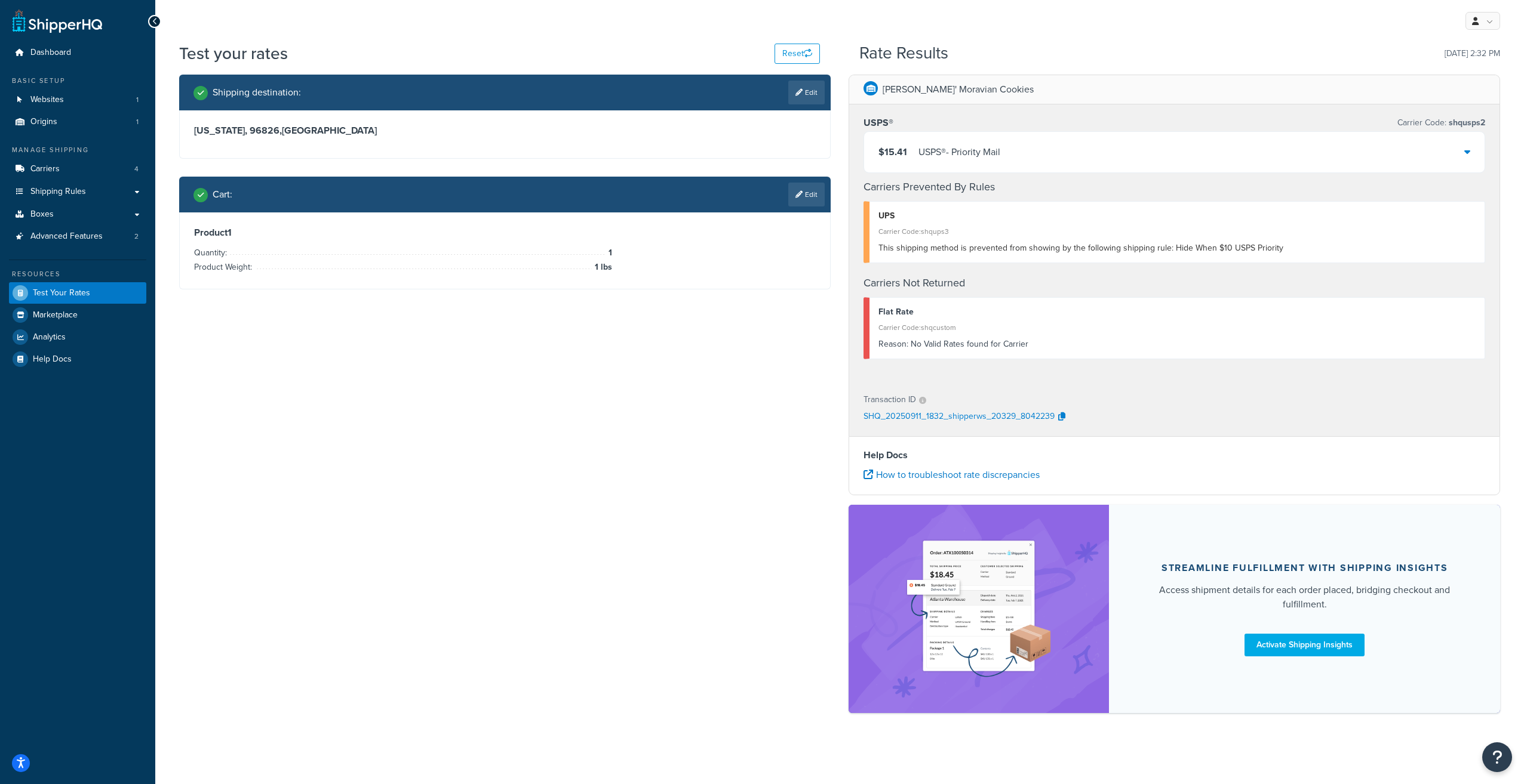
click at [963, 144] on div "USPS® - Priority Mail" at bounding box center [959, 152] width 82 height 17
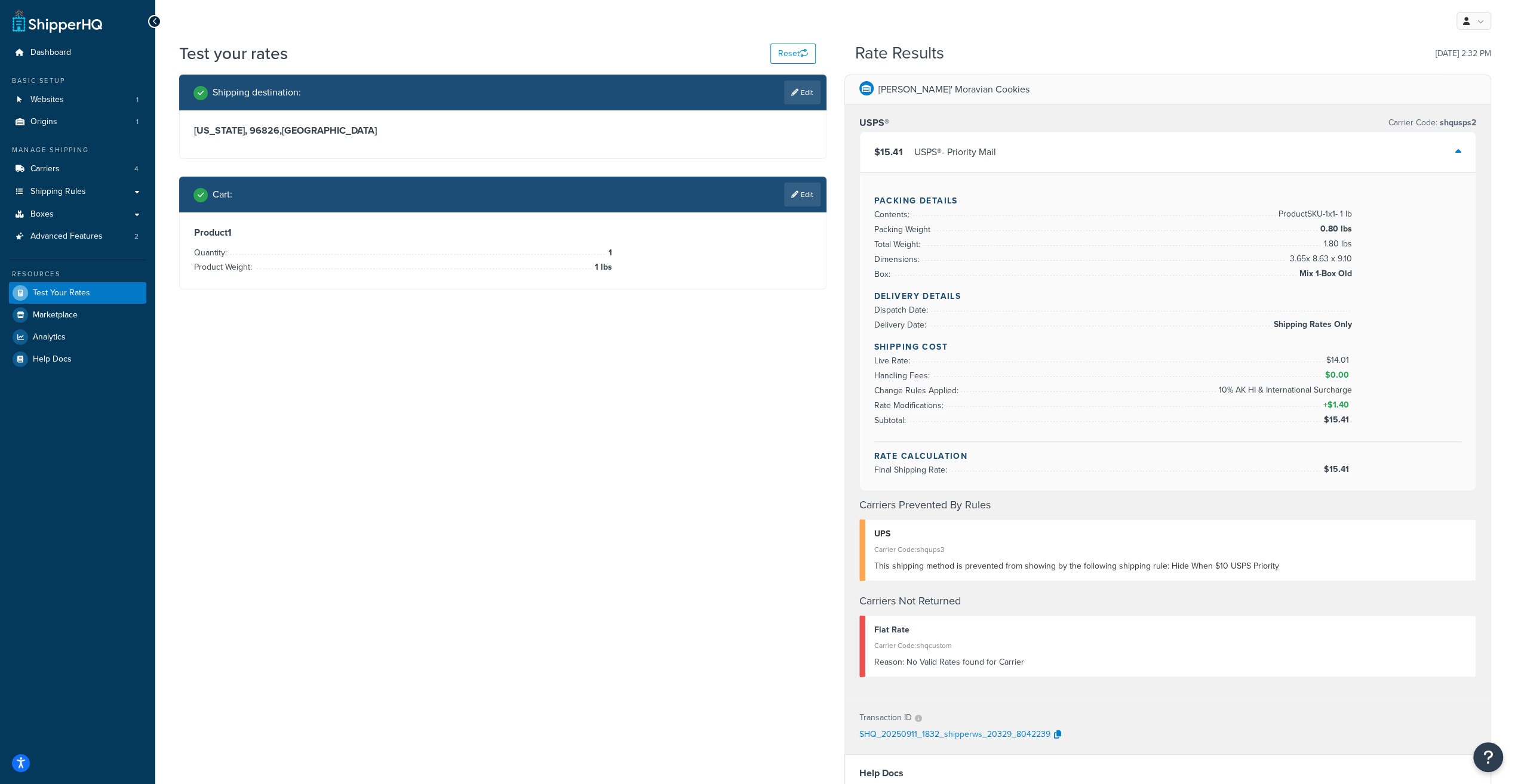
click at [804, 195] on link "Edit" at bounding box center [802, 194] width 37 height 24
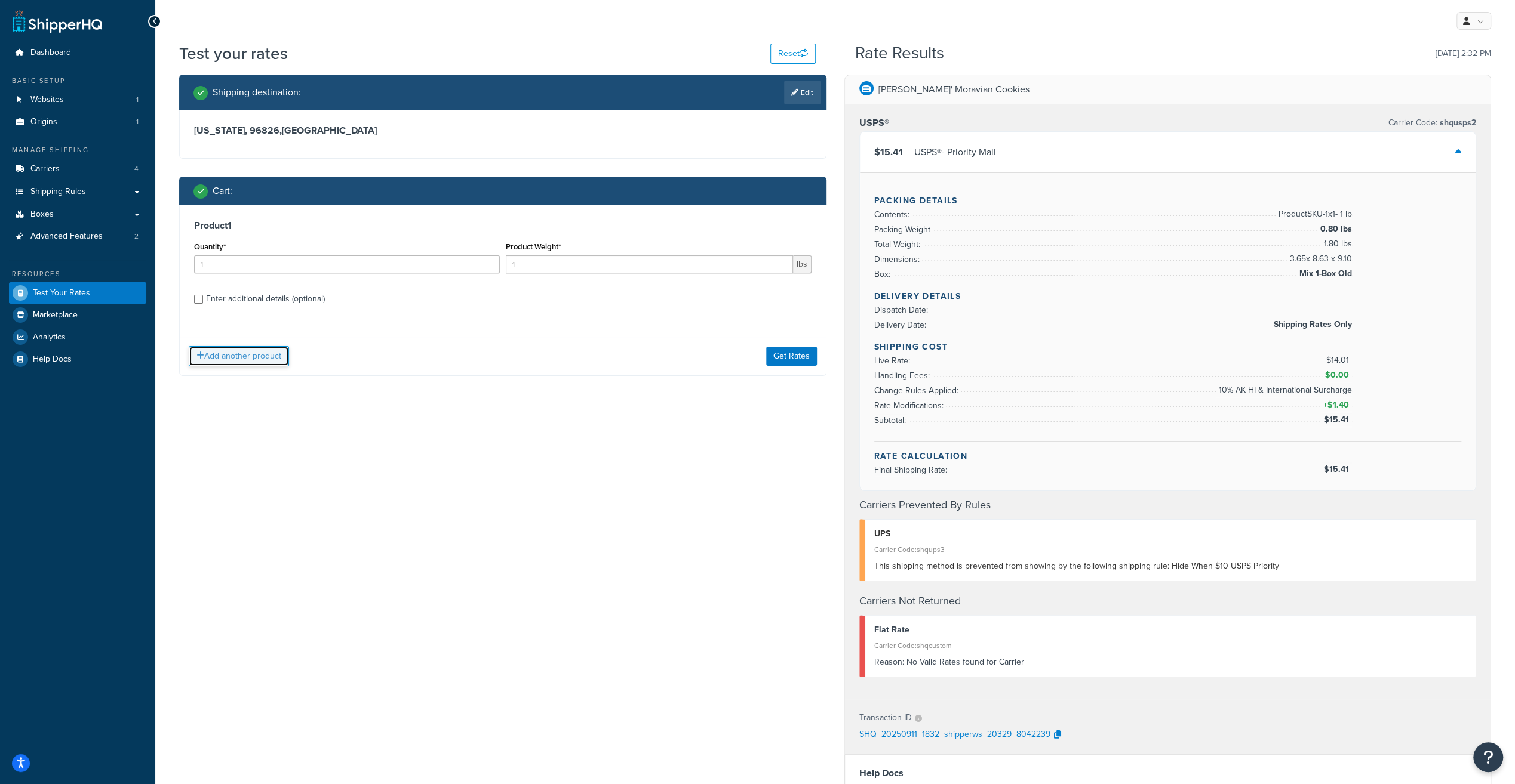
click at [268, 357] on button "Add another product" at bounding box center [239, 356] width 100 height 20
click at [806, 340] on div "Product 2 Quantity* Product Weight* lbs Enter additional details (optional)" at bounding box center [502, 389] width 646 height 123
click at [811, 340] on link at bounding box center [813, 341] width 7 height 7
click at [233, 300] on div "Enter additional details (optional)" at bounding box center [265, 299] width 119 height 17
click at [203, 300] on input "Enter additional details (optional)" at bounding box center [198, 299] width 9 height 9
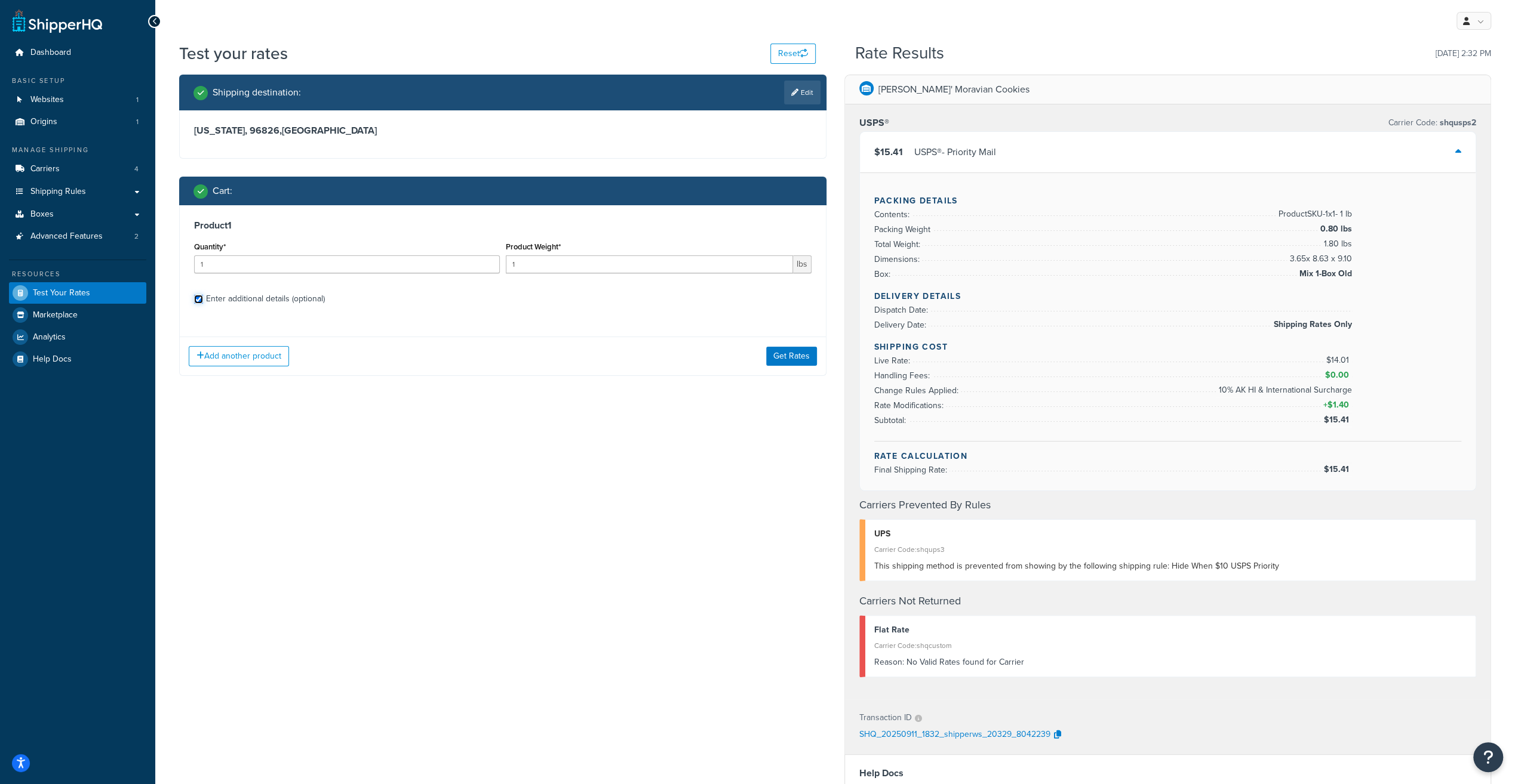
checkbox input "true"
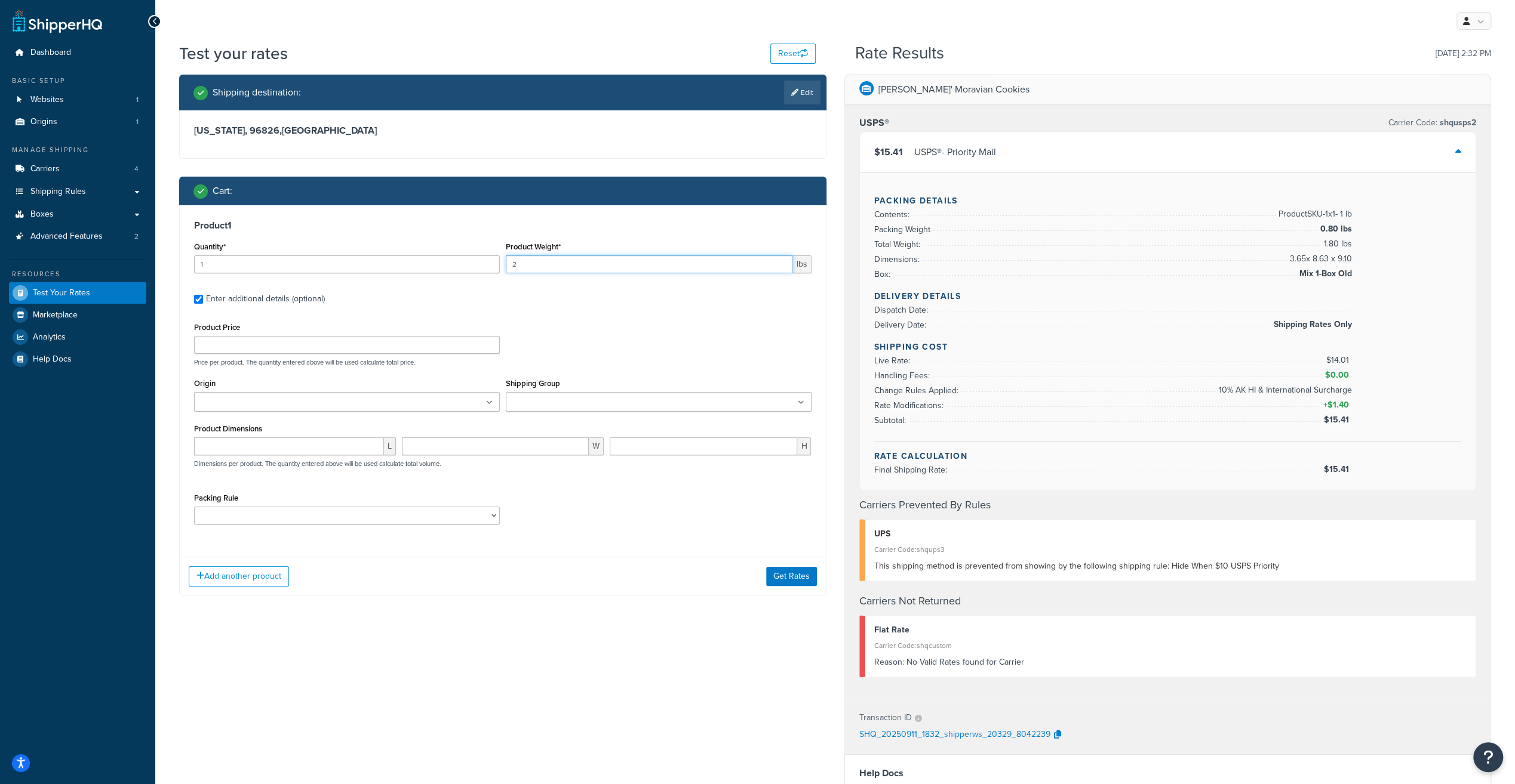
click at [780, 263] on input "2" at bounding box center [649, 264] width 287 height 18
click at [782, 263] on input "3" at bounding box center [649, 264] width 287 height 18
type input "2"
click at [782, 266] on input "2" at bounding box center [649, 264] width 287 height 18
click at [283, 445] on input "number" at bounding box center [289, 447] width 190 height 18
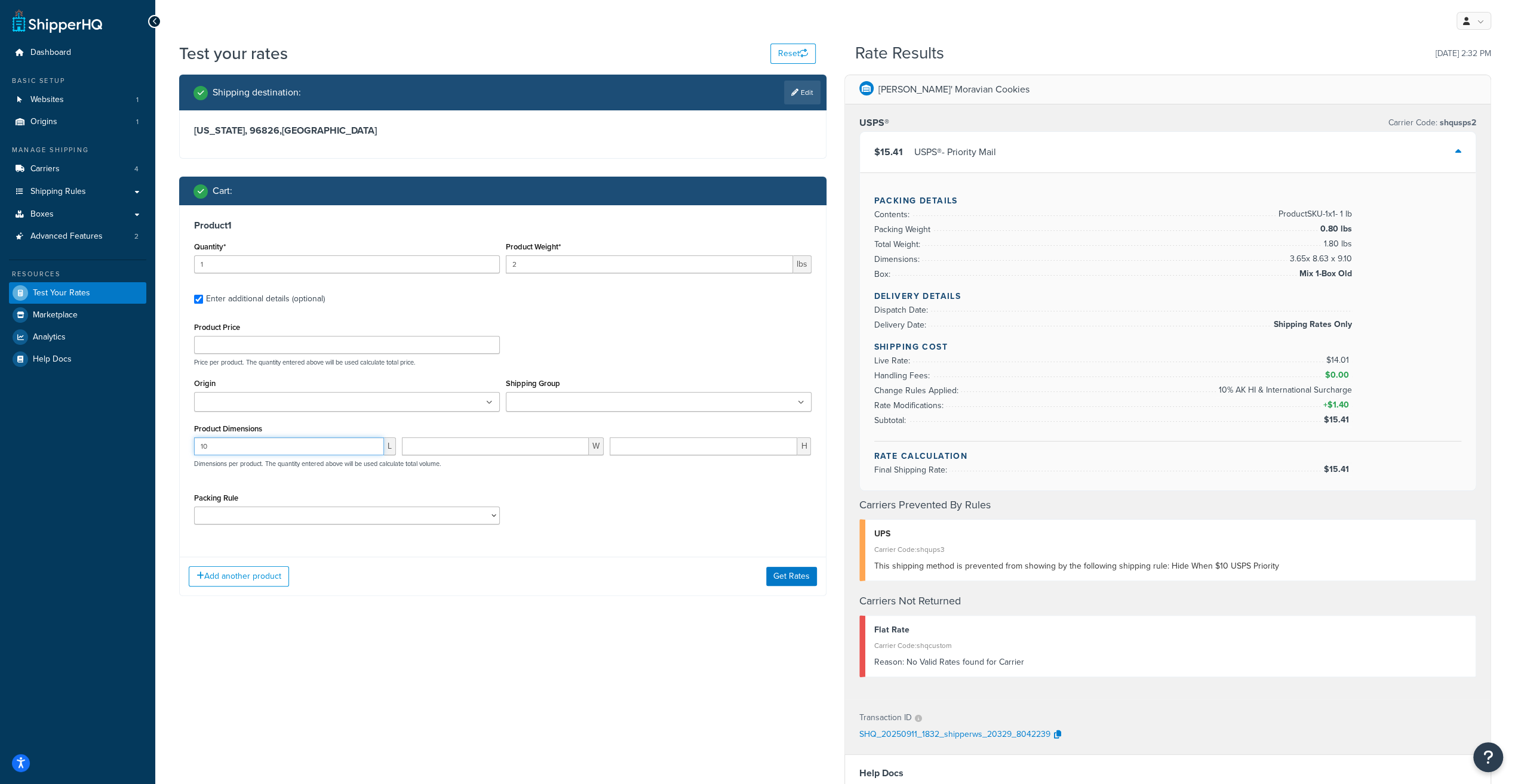
type input "10"
type input "9"
type input "3"
click at [480, 516] on select "14OZTIN 28OZTIN PAIROFTUBES" at bounding box center [346, 516] width 306 height 18
select select "26545"
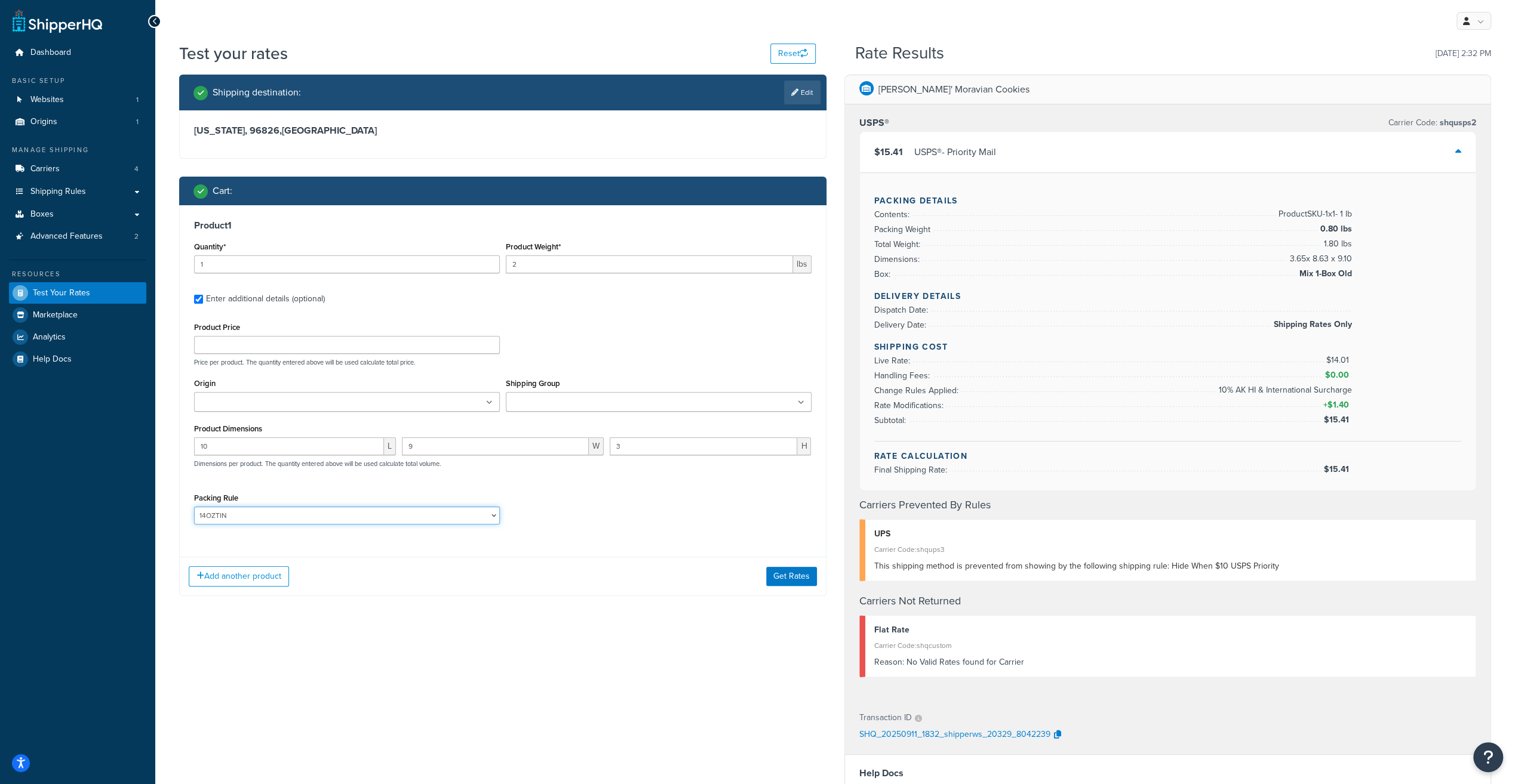
click at [194, 508] on select "14OZTIN 28OZTIN PAIROFTUBES" at bounding box center [346, 516] width 306 height 18
click at [793, 578] on button "Get Rates" at bounding box center [791, 577] width 51 height 19
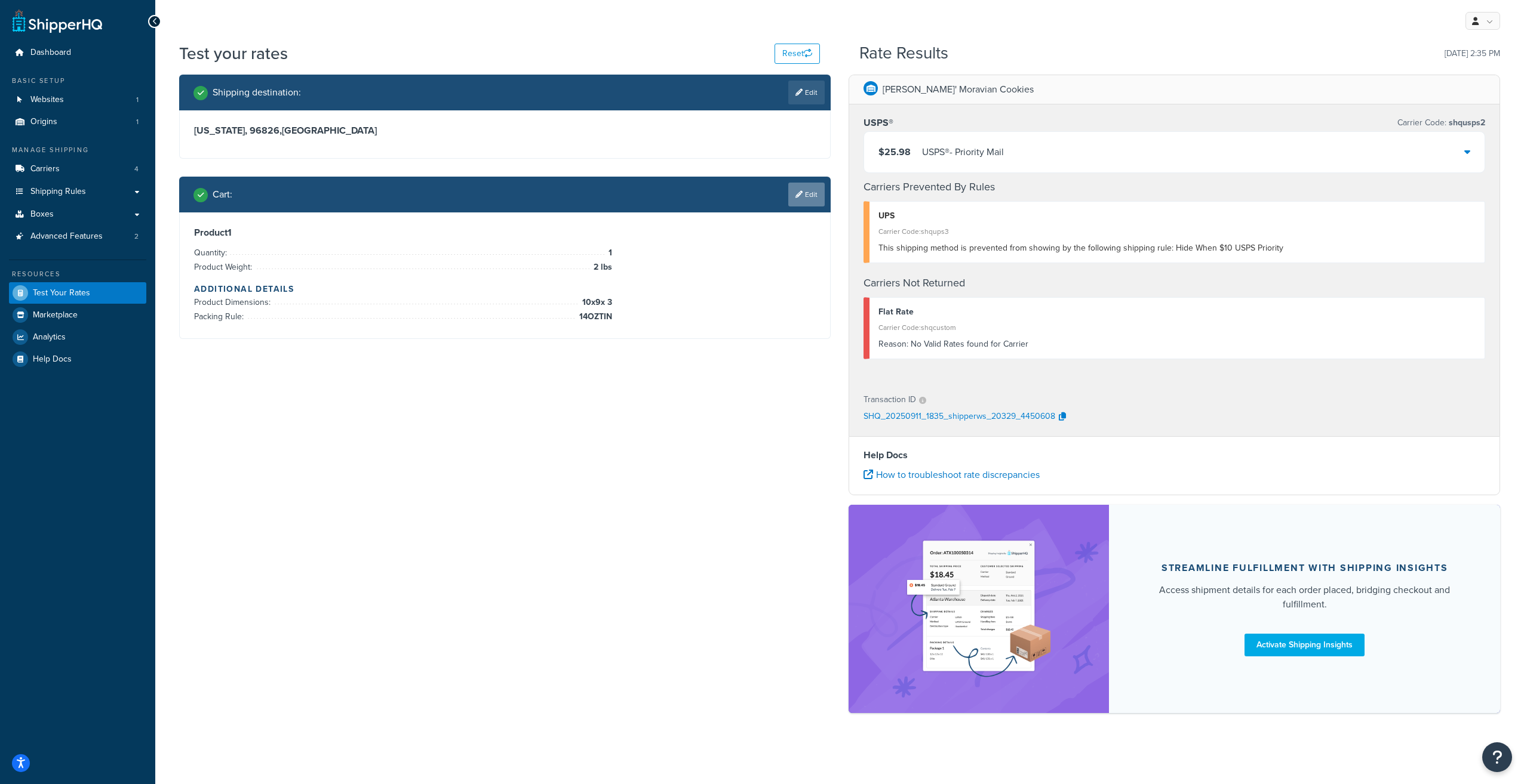
click at [804, 188] on link "Edit" at bounding box center [807, 194] width 37 height 24
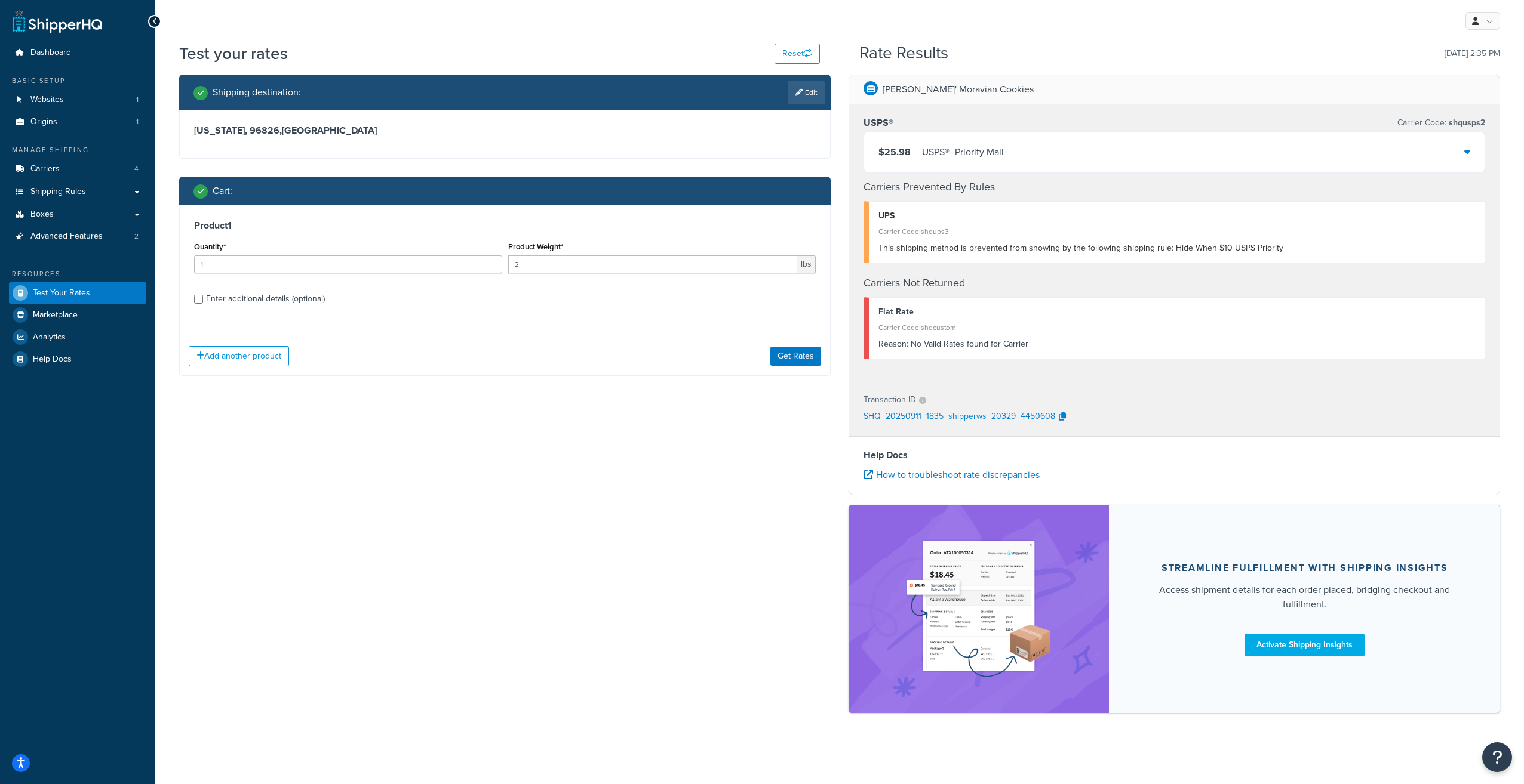
click at [277, 297] on div "Enter additional details (optional)" at bounding box center [265, 299] width 119 height 17
click at [203, 297] on input "Enter additional details (optional)" at bounding box center [198, 299] width 9 height 9
checkbox input "true"
select select "26545"
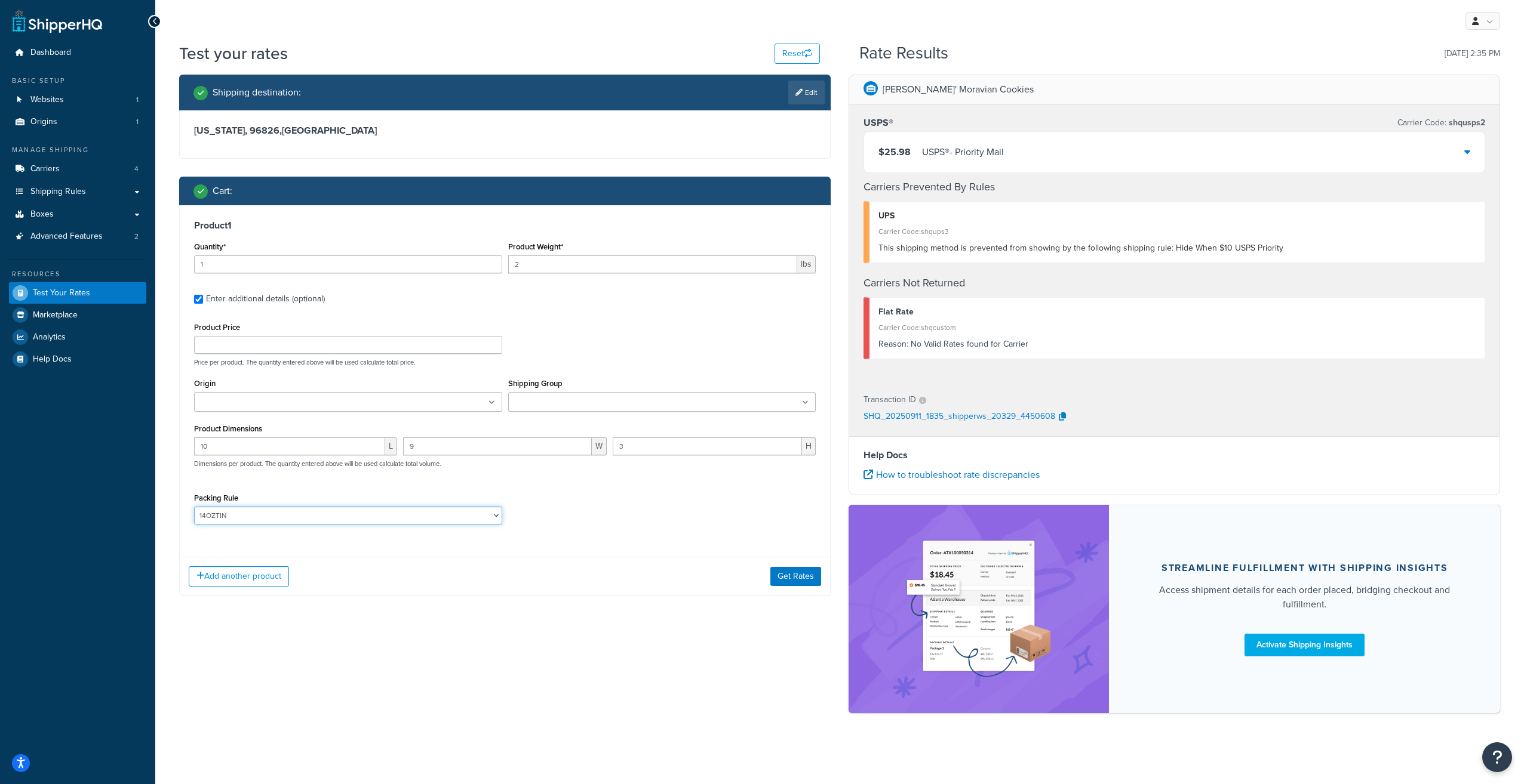
click at [496, 516] on select "14OZTIN 28OZTIN PAIROFTUBES" at bounding box center [348, 516] width 308 height 18
select select
click at [194, 508] on select "14OZTIN 28OZTIN PAIROFTUBES" at bounding box center [348, 516] width 308 height 18
click at [800, 578] on button "Get Rates" at bounding box center [795, 577] width 51 height 19
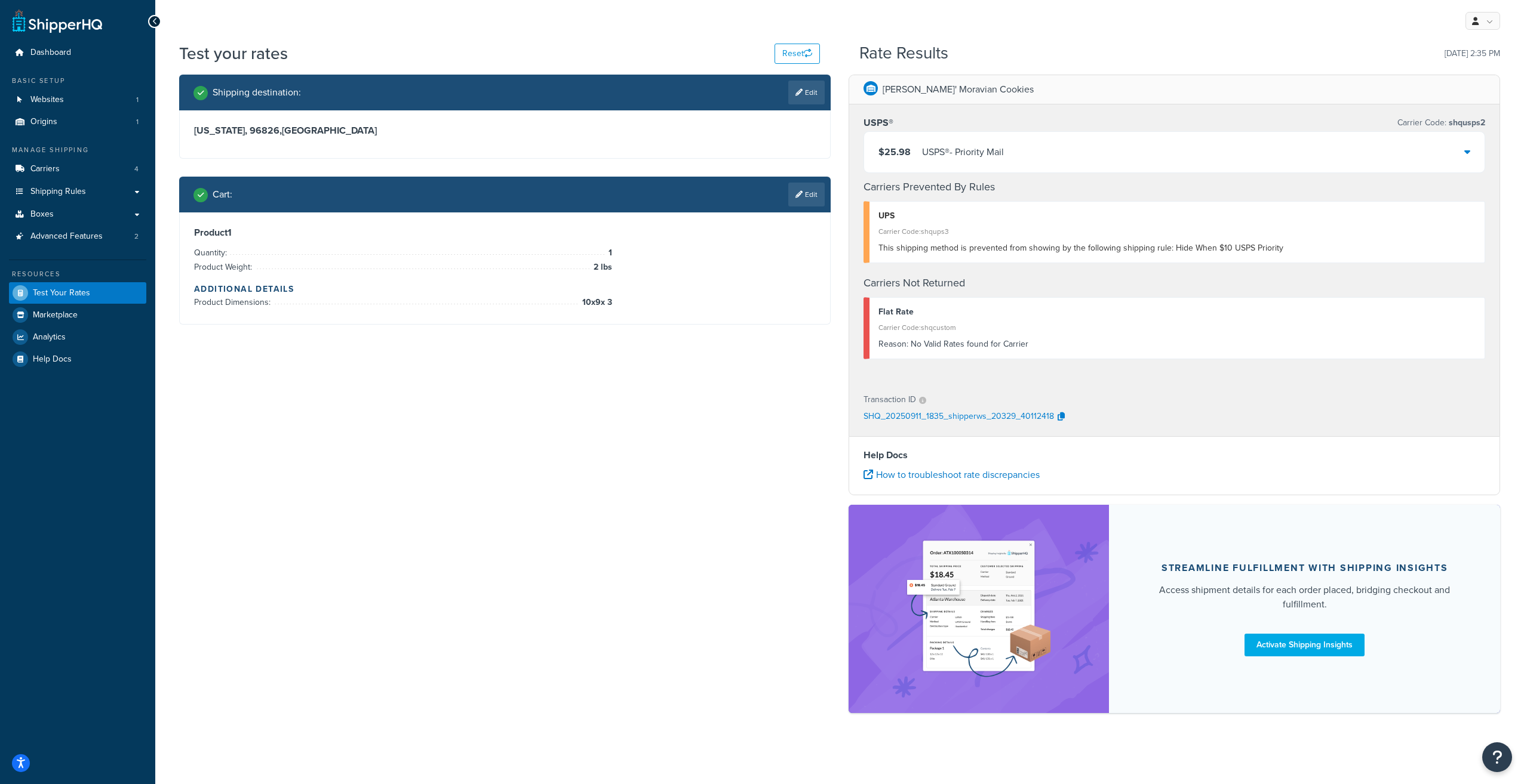
click at [1039, 133] on div "$25.98 USPS® - Priority Mail" at bounding box center [1174, 152] width 620 height 41
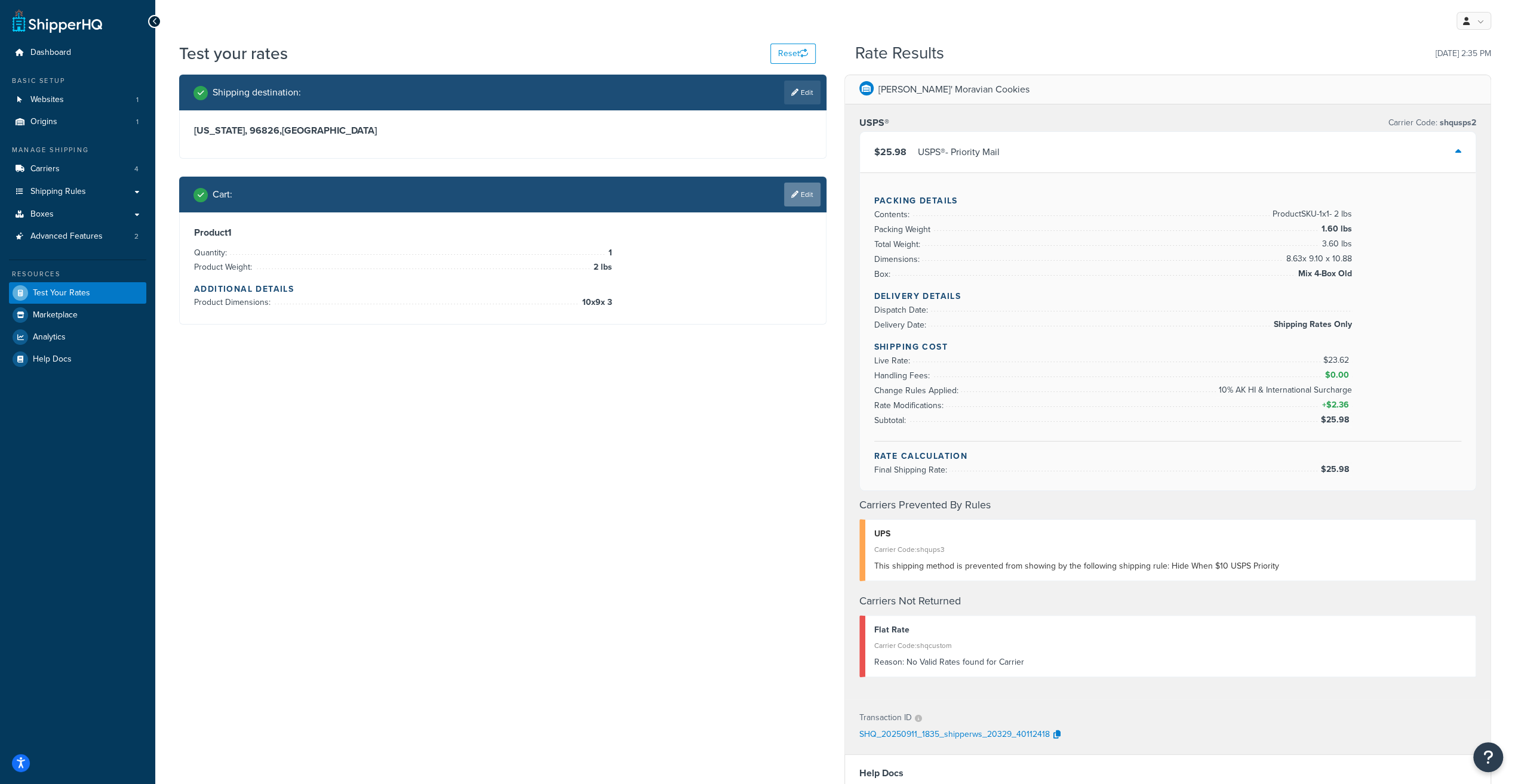
click at [794, 194] on icon at bounding box center [794, 194] width 7 height 7
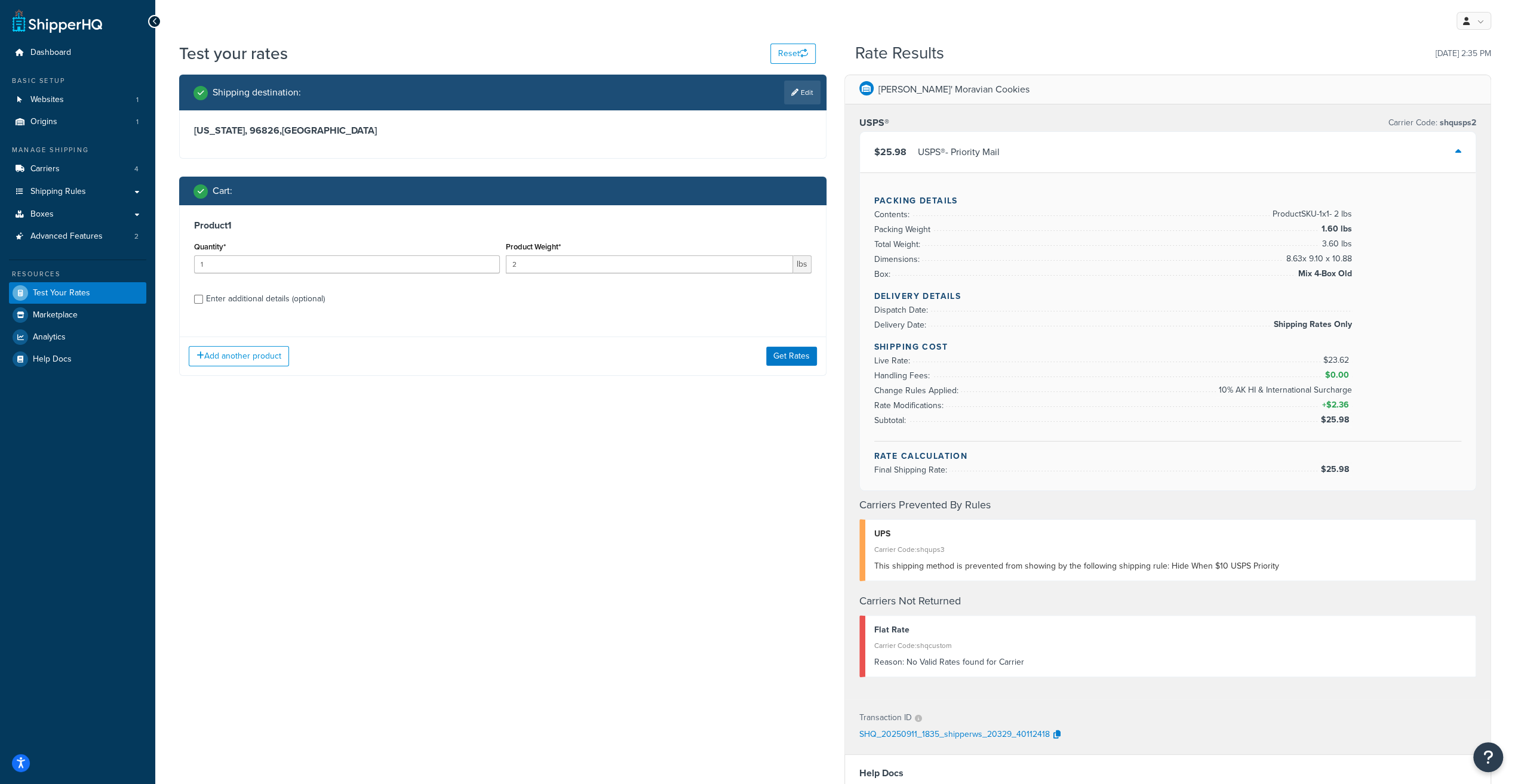
click at [280, 300] on div "Enter additional details (optional)" at bounding box center [265, 299] width 119 height 17
click at [203, 300] on input "Enter additional details (optional)" at bounding box center [198, 299] width 9 height 9
checkbox input "true"
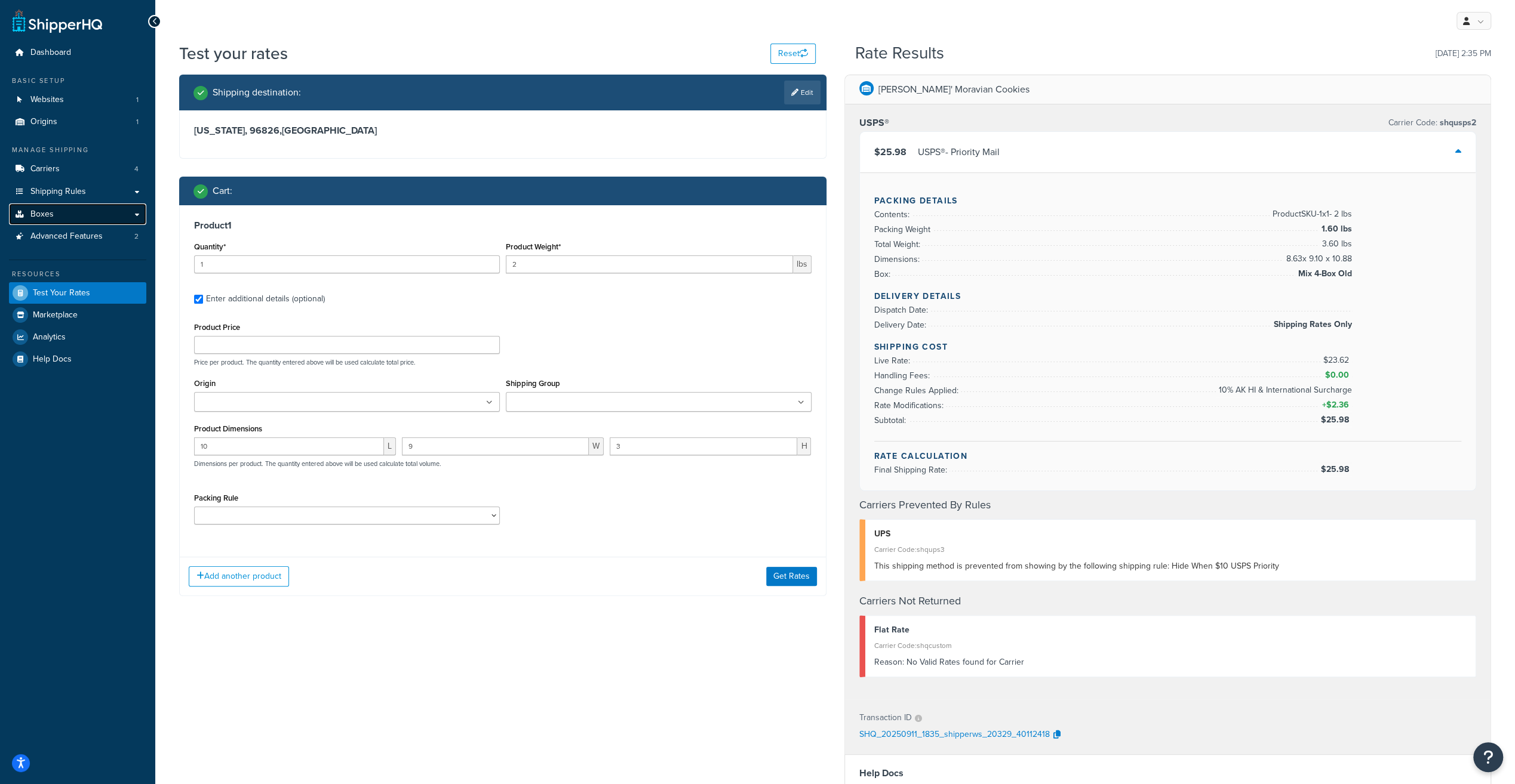
click at [89, 216] on link "Boxes" at bounding box center [77, 214] width 138 height 22
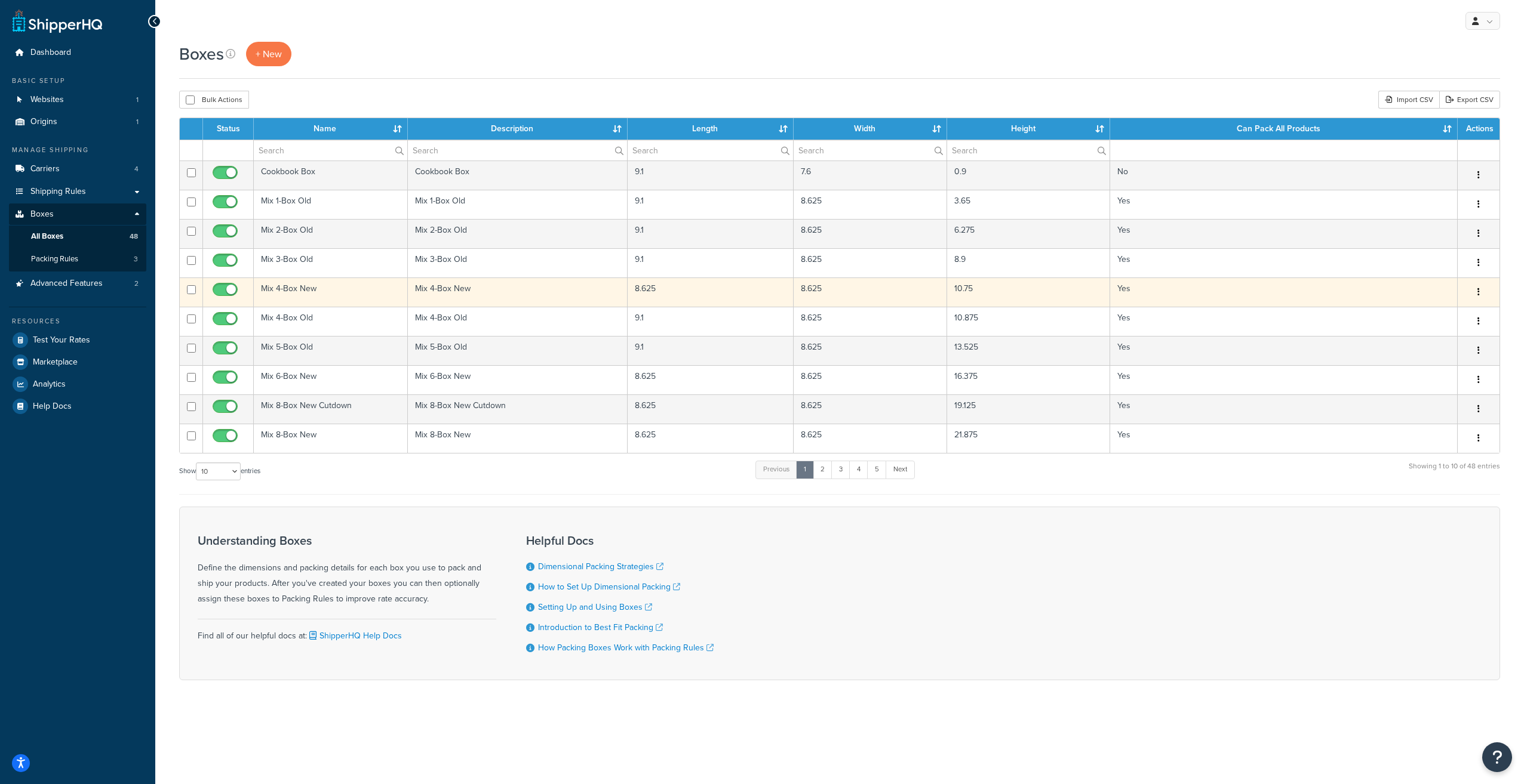
click at [296, 290] on td "Mix 4-Box New" at bounding box center [330, 292] width 154 height 29
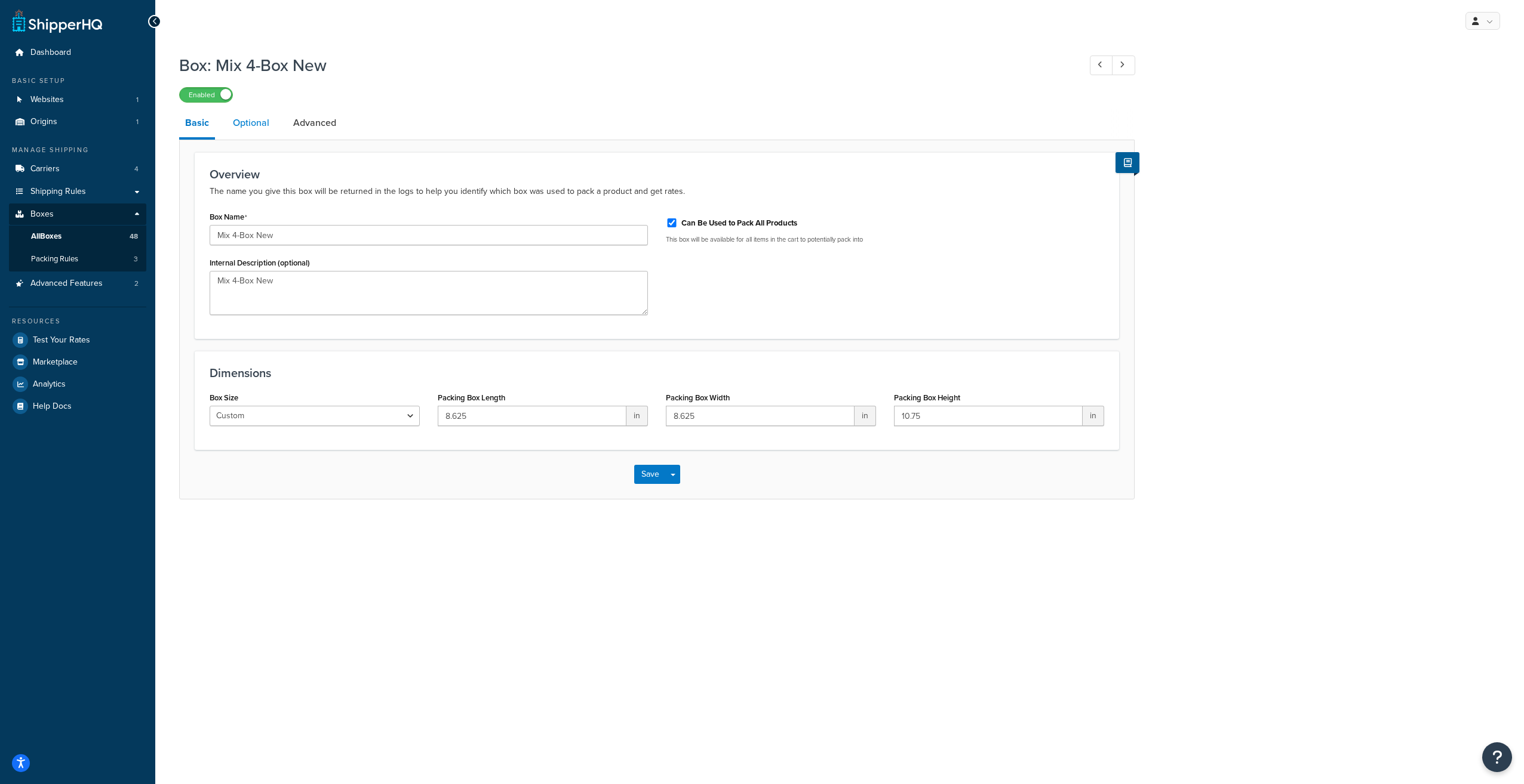
click at [239, 116] on link "Optional" at bounding box center [251, 123] width 48 height 28
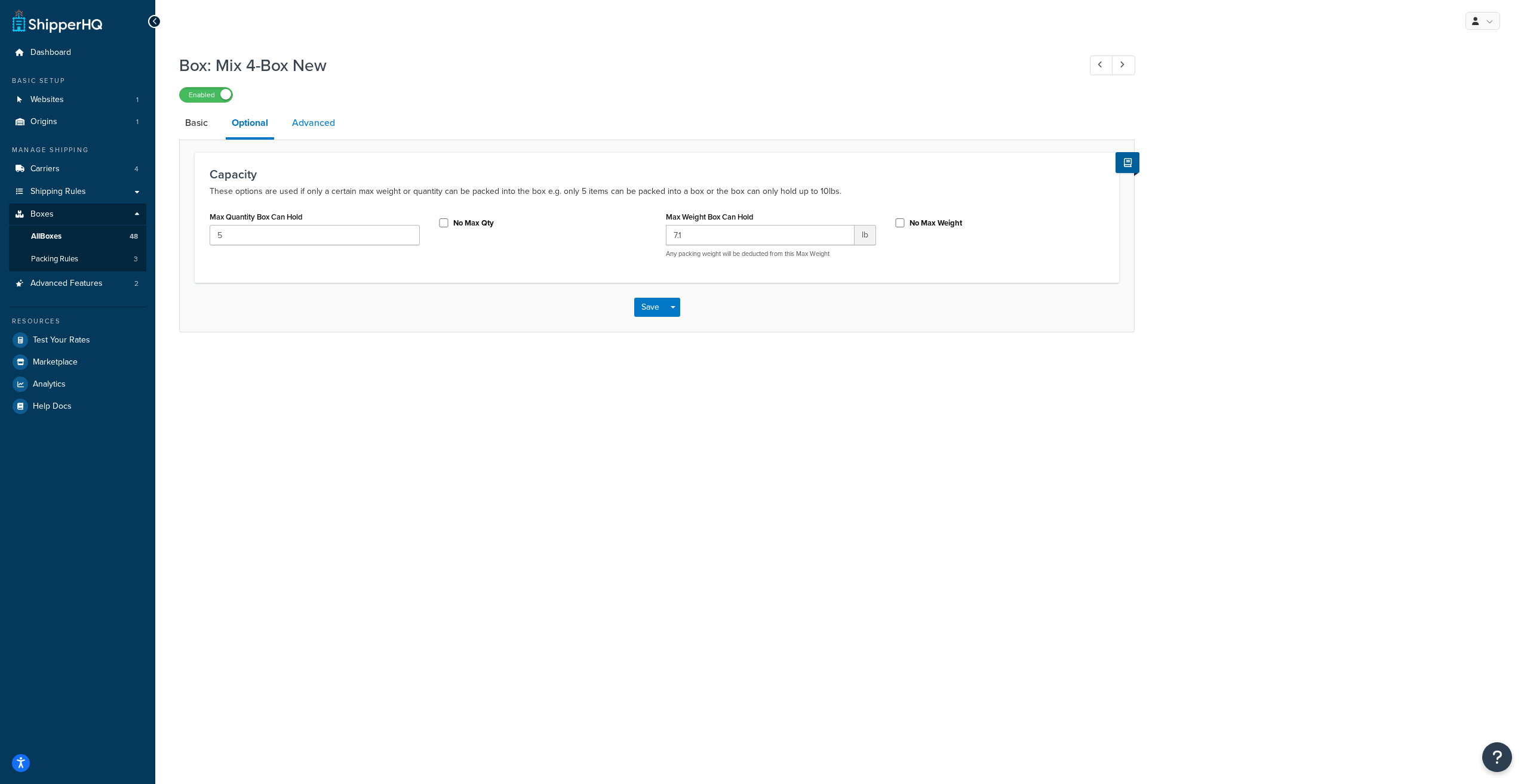
click at [308, 125] on link "Advanced" at bounding box center [313, 123] width 55 height 28
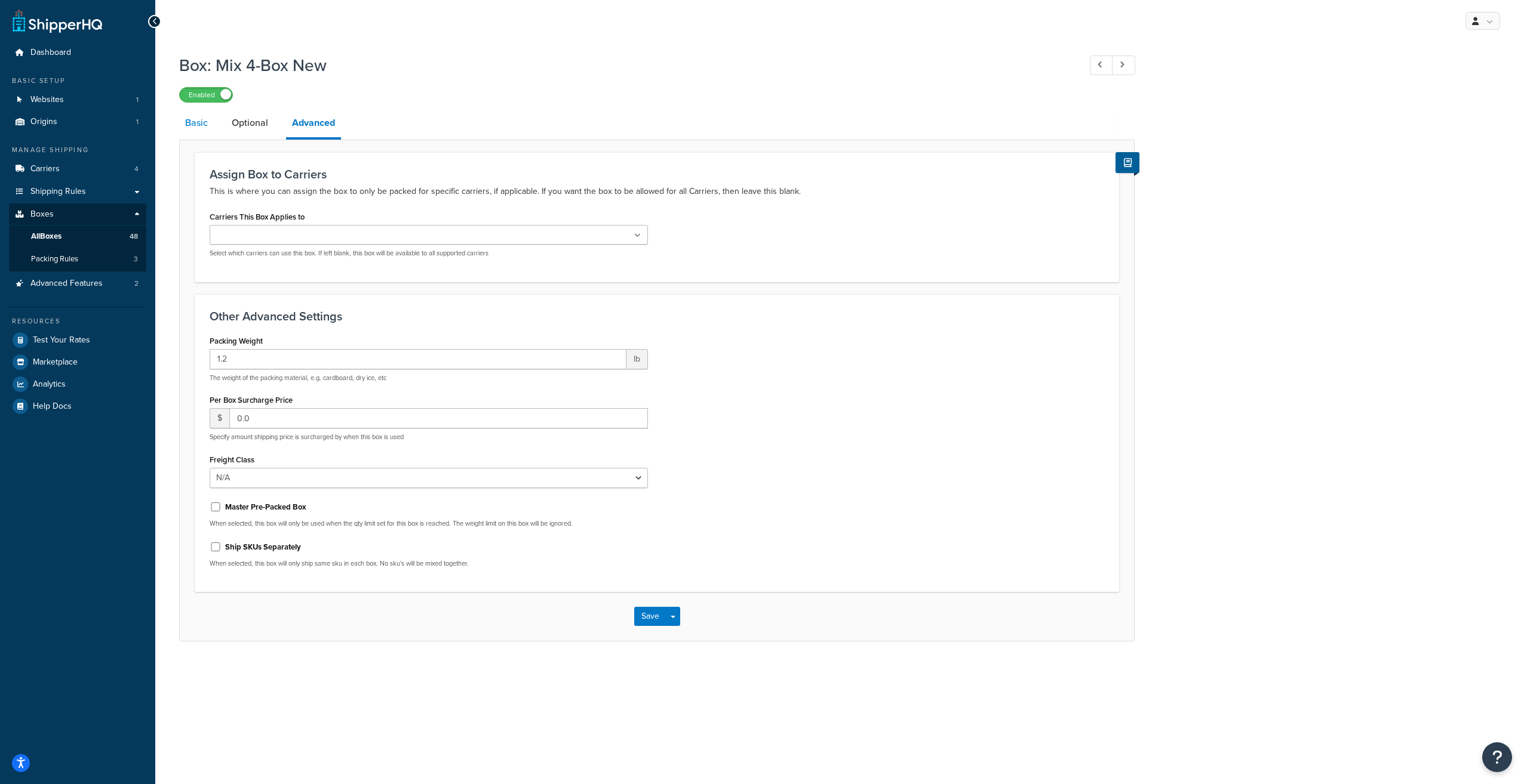
click at [183, 123] on link "Basic" at bounding box center [196, 123] width 35 height 28
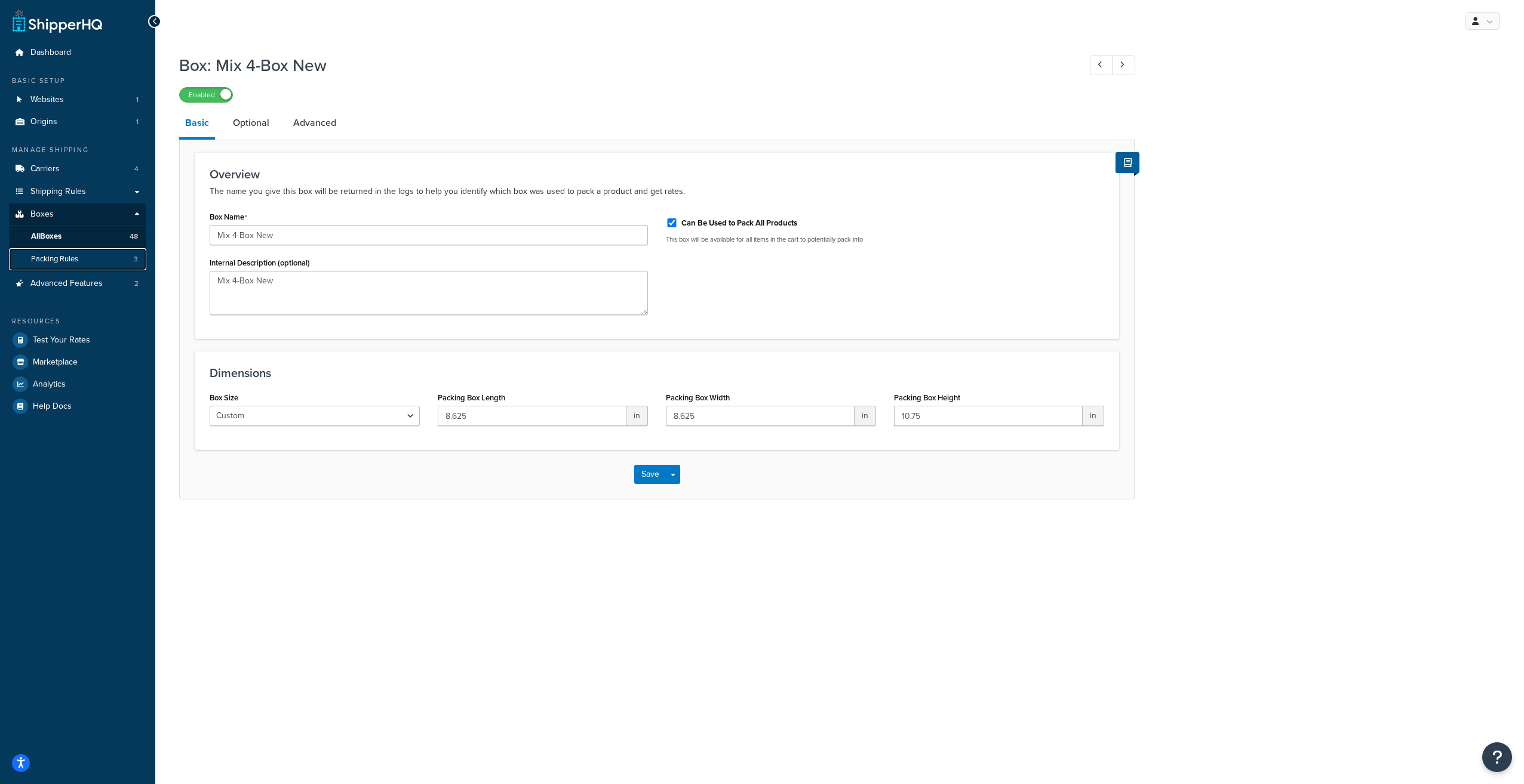
click at [56, 260] on span "Packing Rules" at bounding box center [55, 259] width 47 height 10
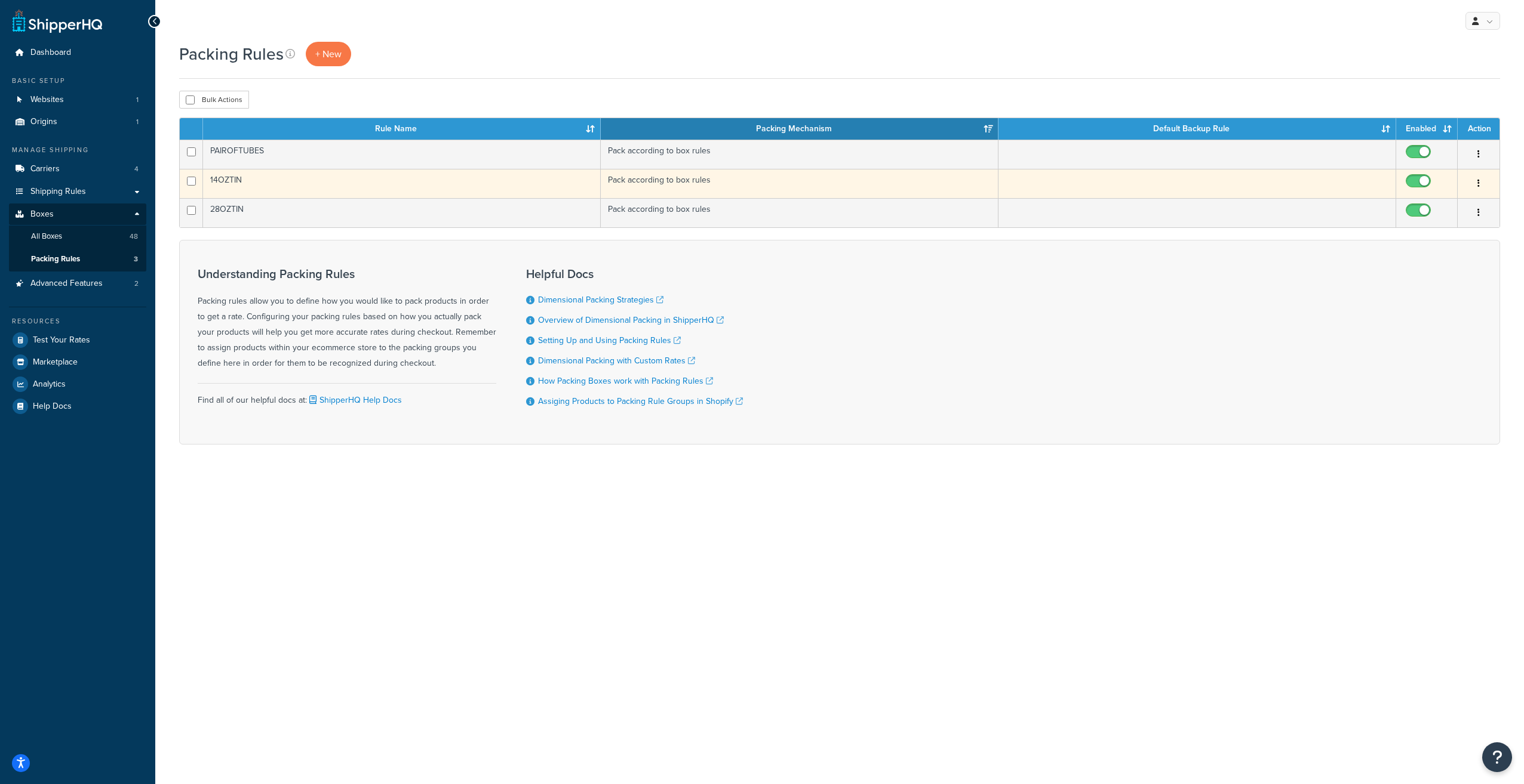
click at [229, 183] on td "14OZTIN" at bounding box center [401, 183] width 398 height 29
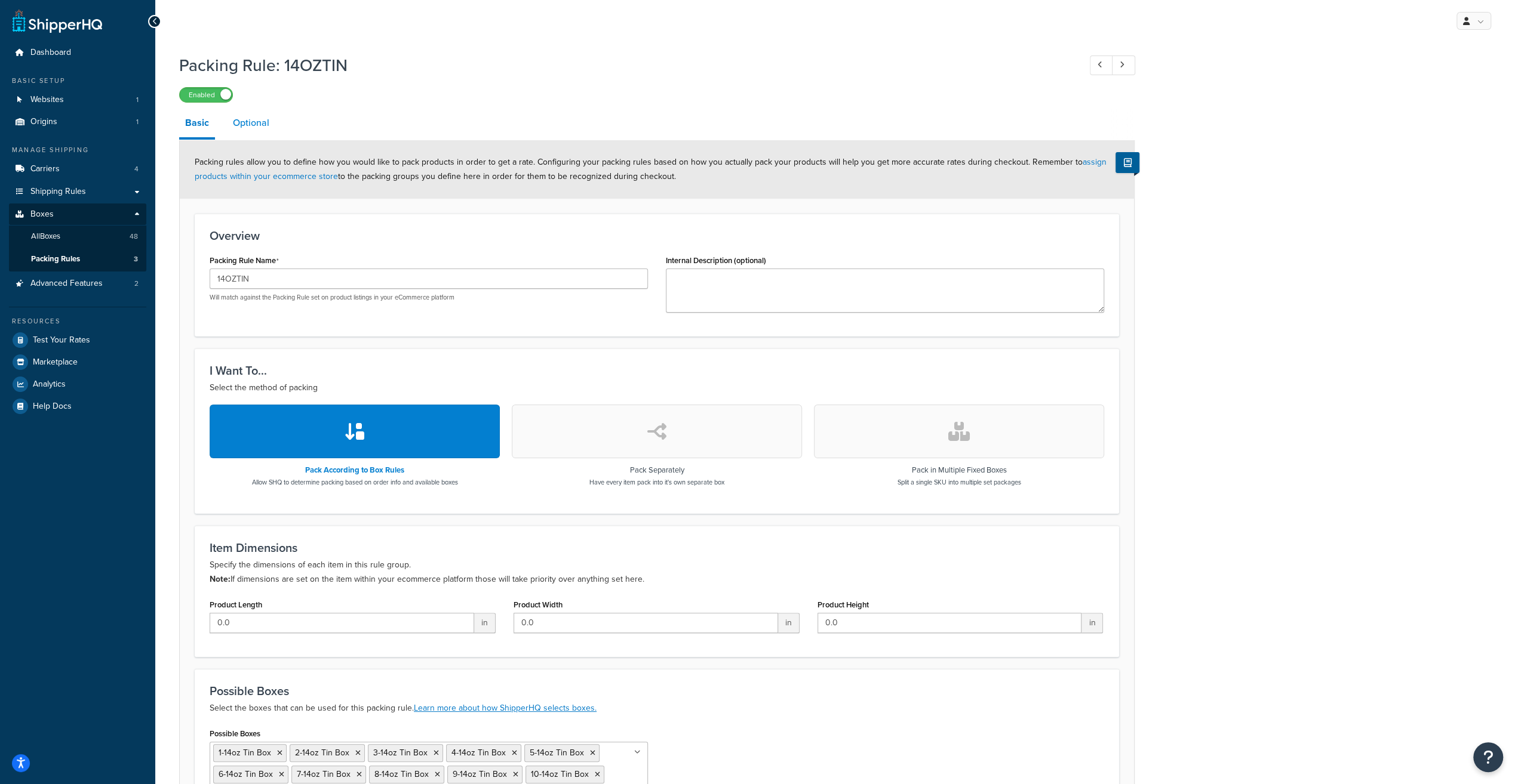
click at [259, 115] on link "Optional" at bounding box center [251, 123] width 48 height 28
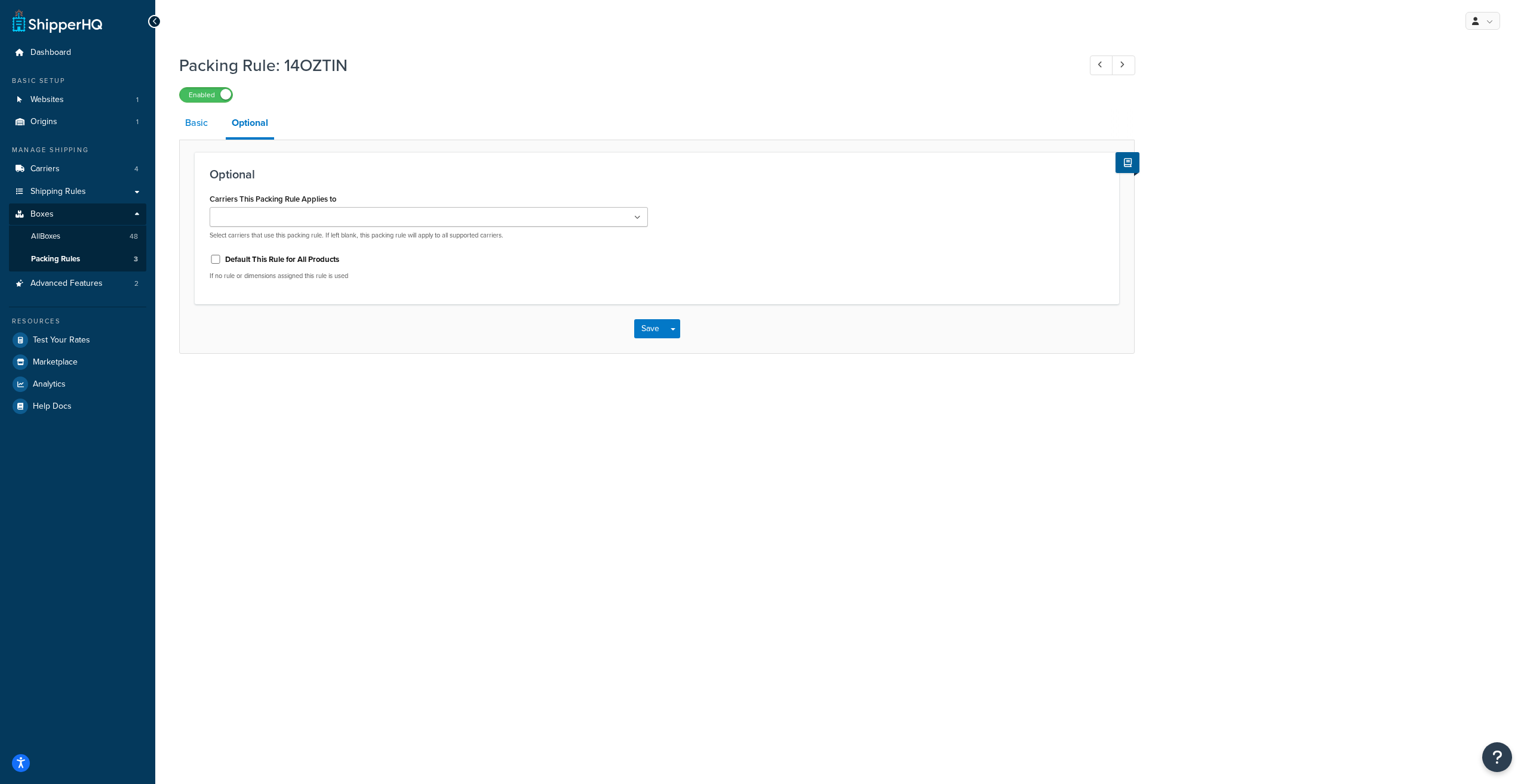
click at [204, 127] on link "Basic" at bounding box center [196, 123] width 35 height 28
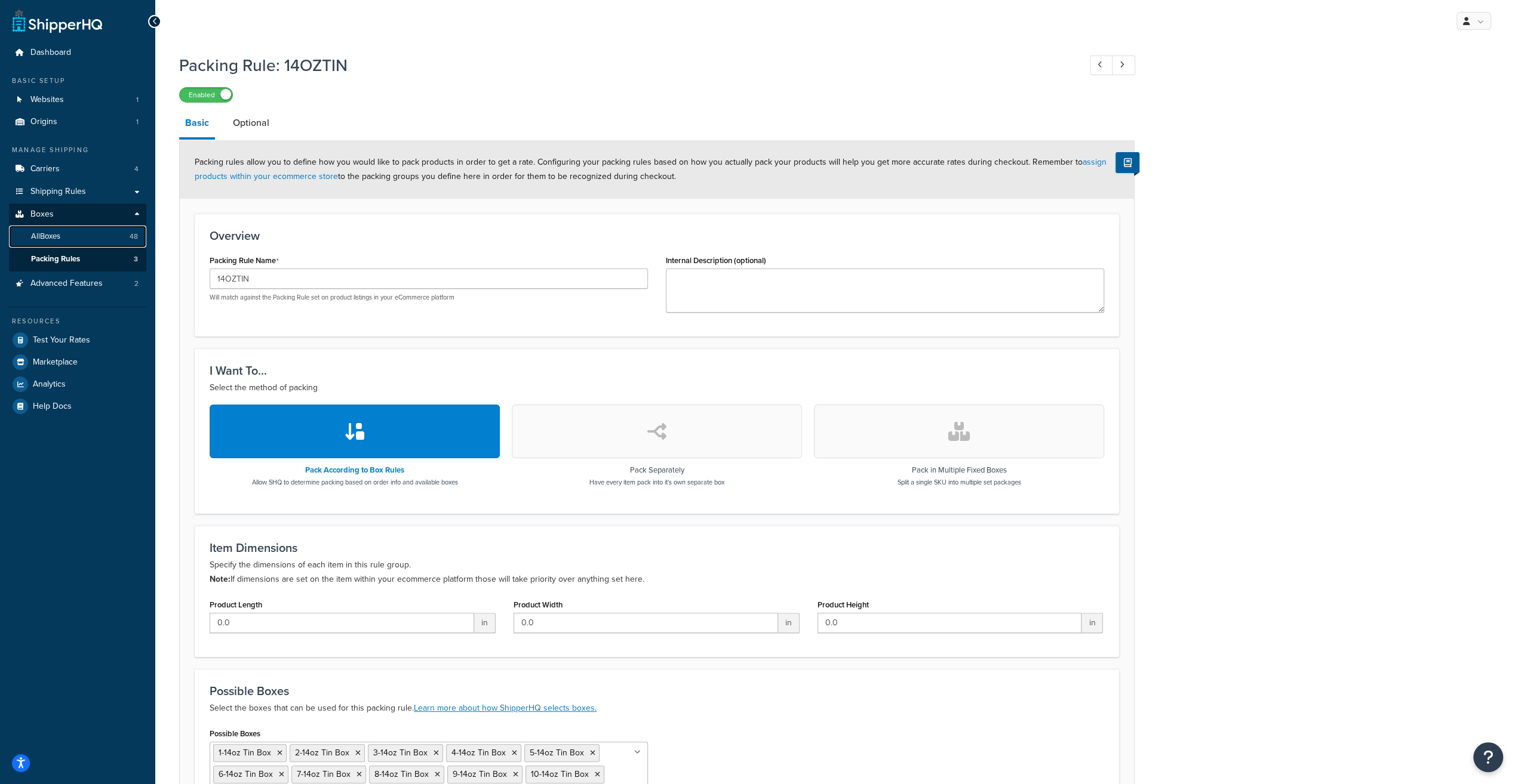
click at [49, 234] on span "All Boxes" at bounding box center [45, 236] width 29 height 10
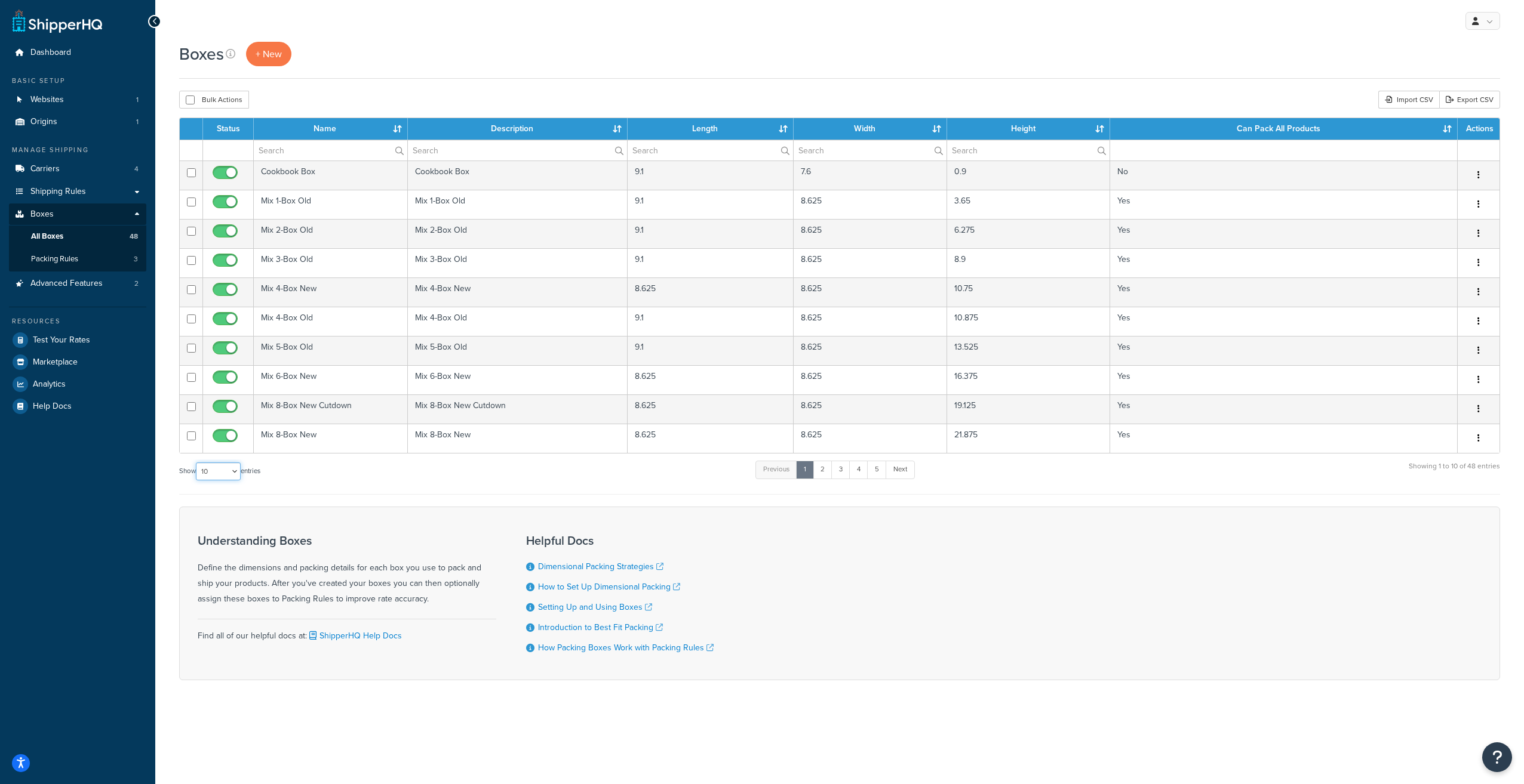
click at [232, 472] on select "10 15 25 50 100 1000" at bounding box center [218, 472] width 45 height 18
select select "50"
click at [197, 463] on select "10 15 25 50 100 1000" at bounding box center [218, 472] width 45 height 18
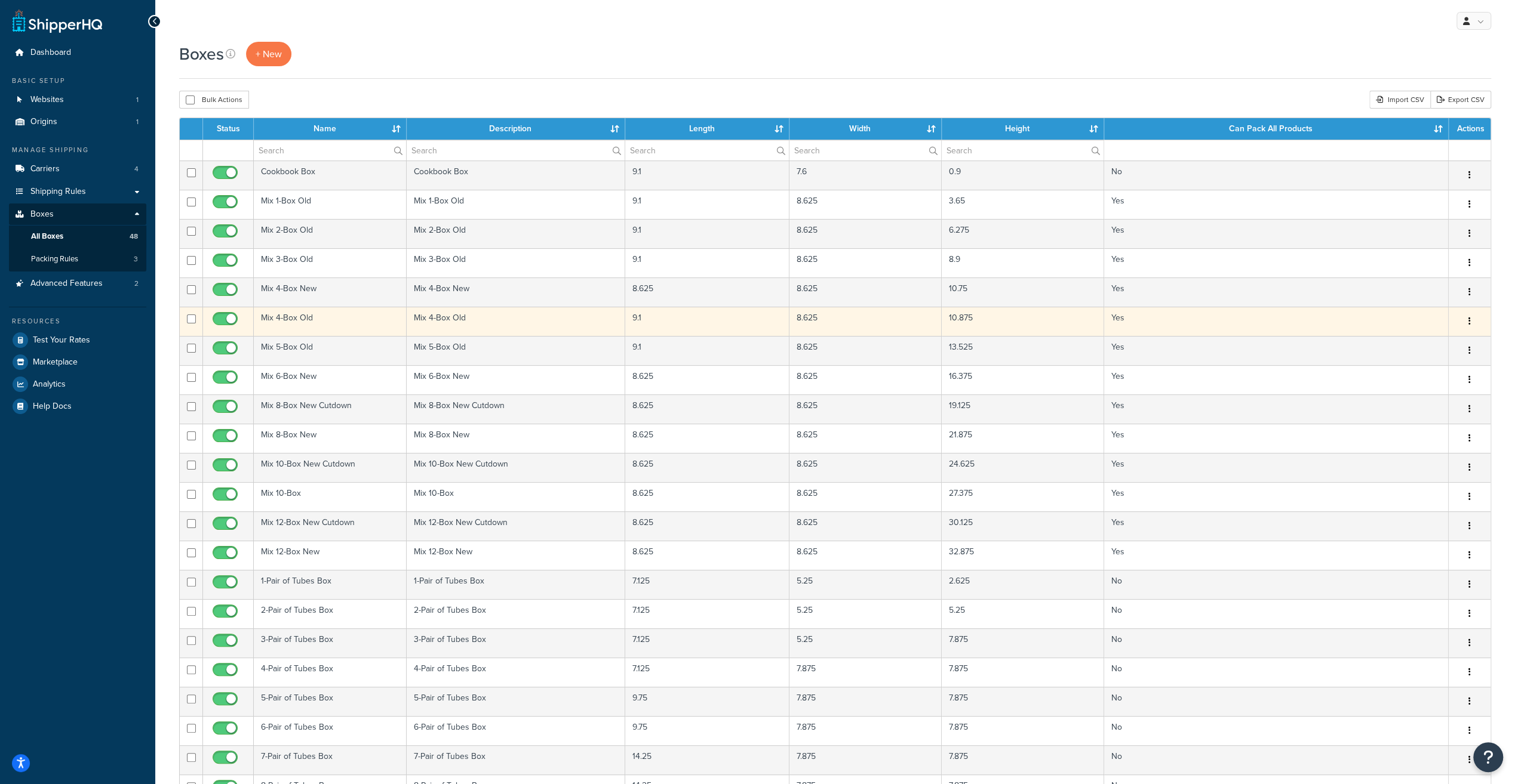
click at [305, 318] on td "Mix 4-Box Old" at bounding box center [329, 321] width 153 height 29
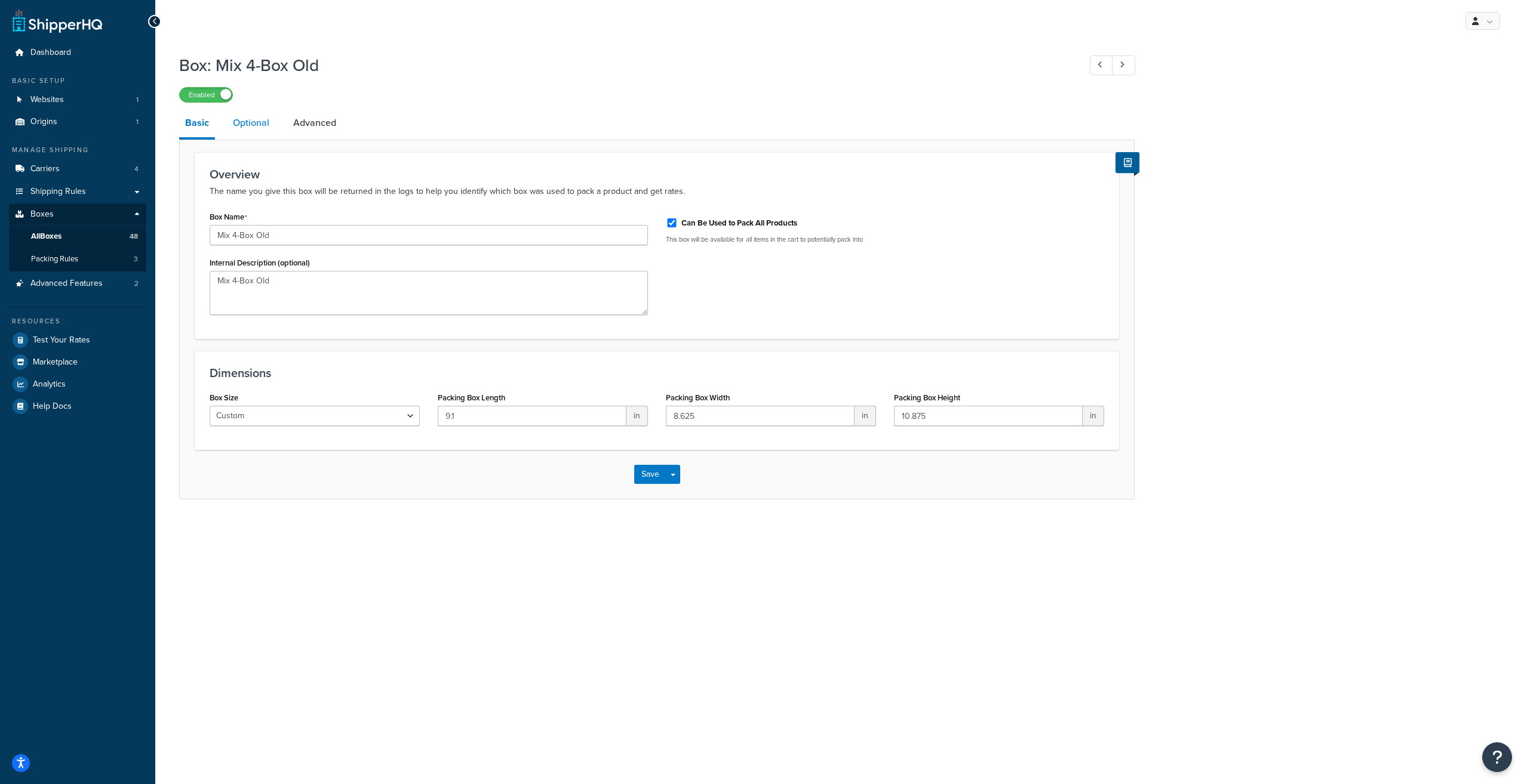
click at [231, 126] on link "Optional" at bounding box center [251, 123] width 48 height 28
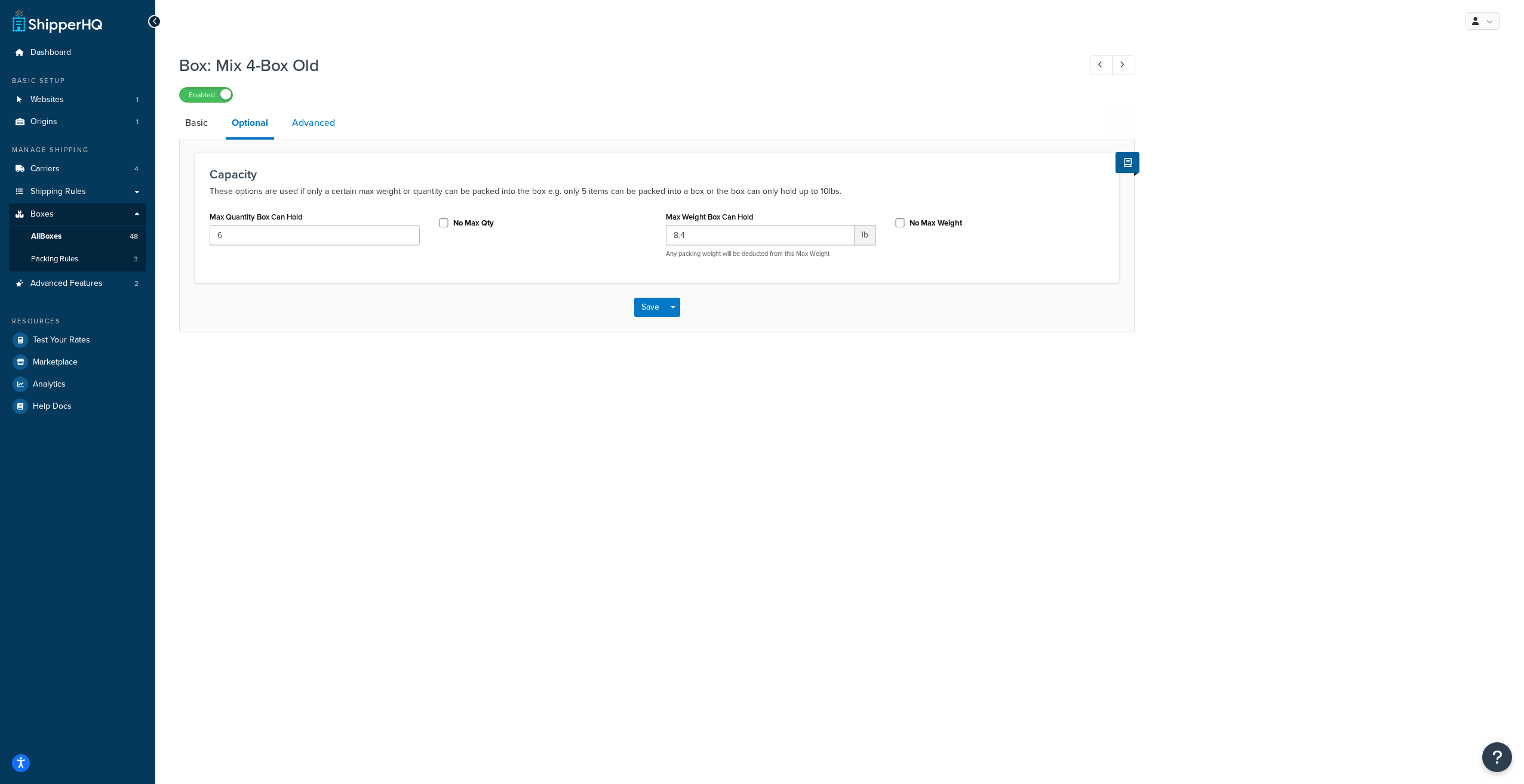
click at [320, 124] on link "Advanced" at bounding box center [313, 123] width 55 height 28
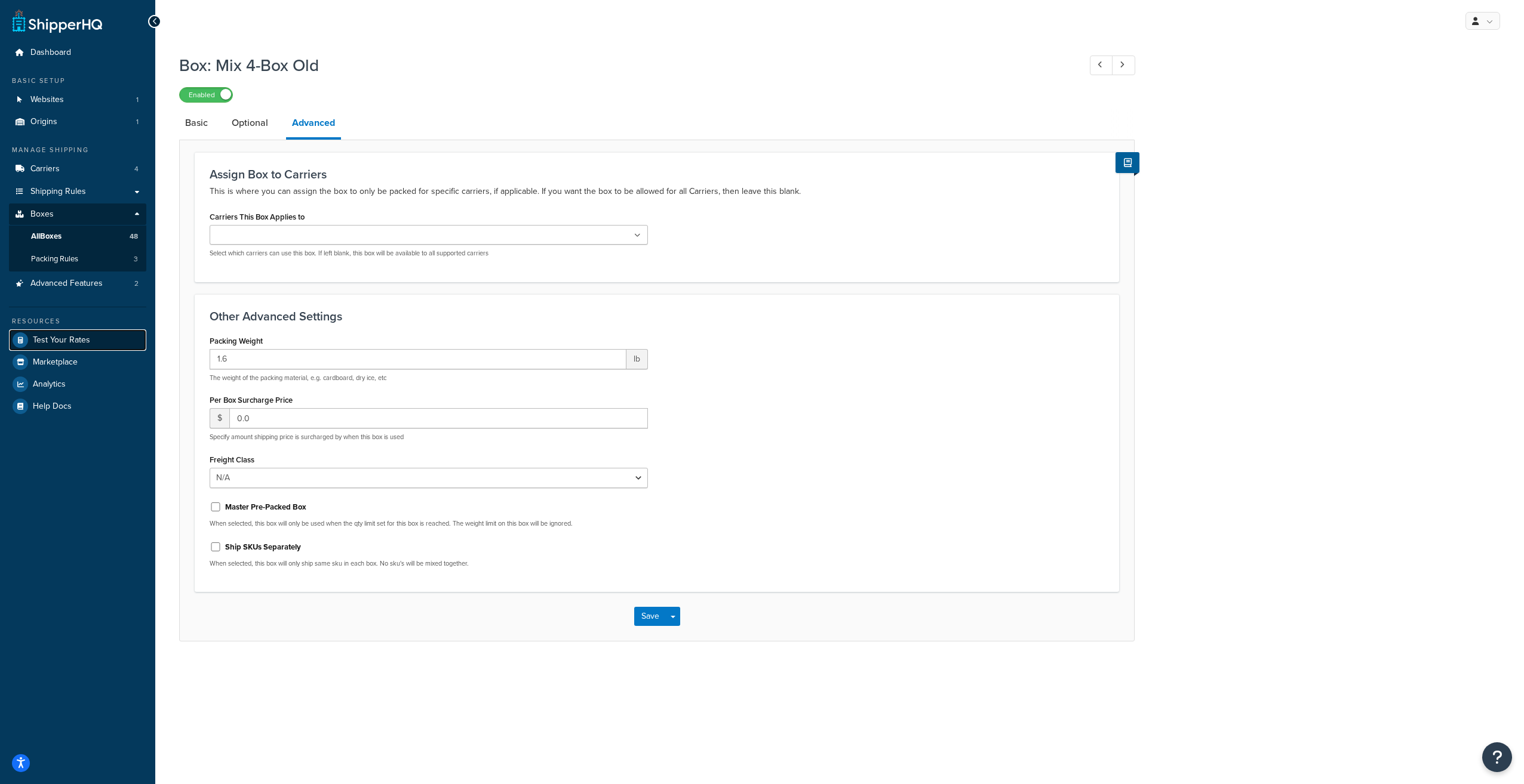
click at [87, 344] on span "Test Your Rates" at bounding box center [61, 340] width 58 height 10
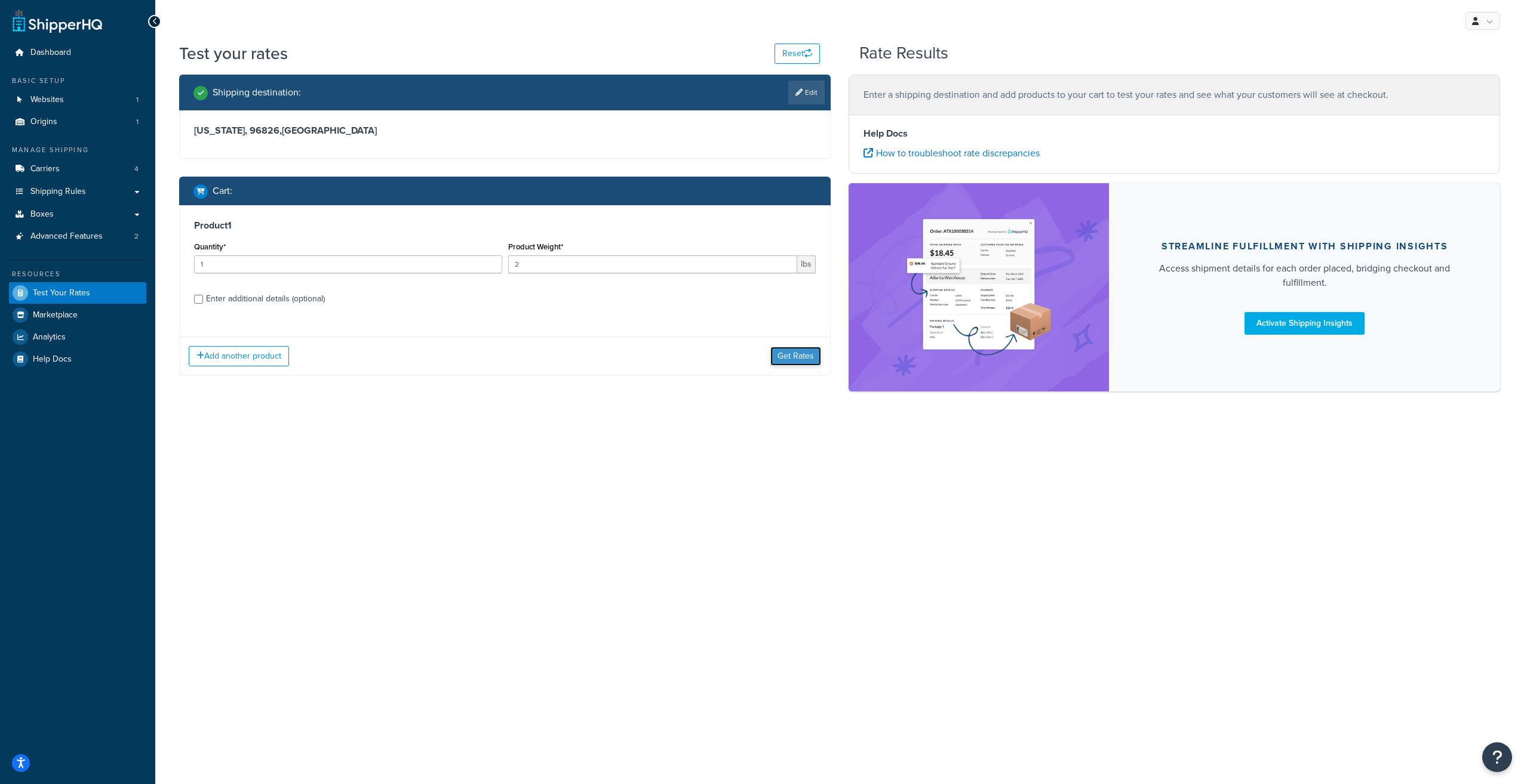
click at [793, 355] on button "Get Rates" at bounding box center [795, 356] width 51 height 19
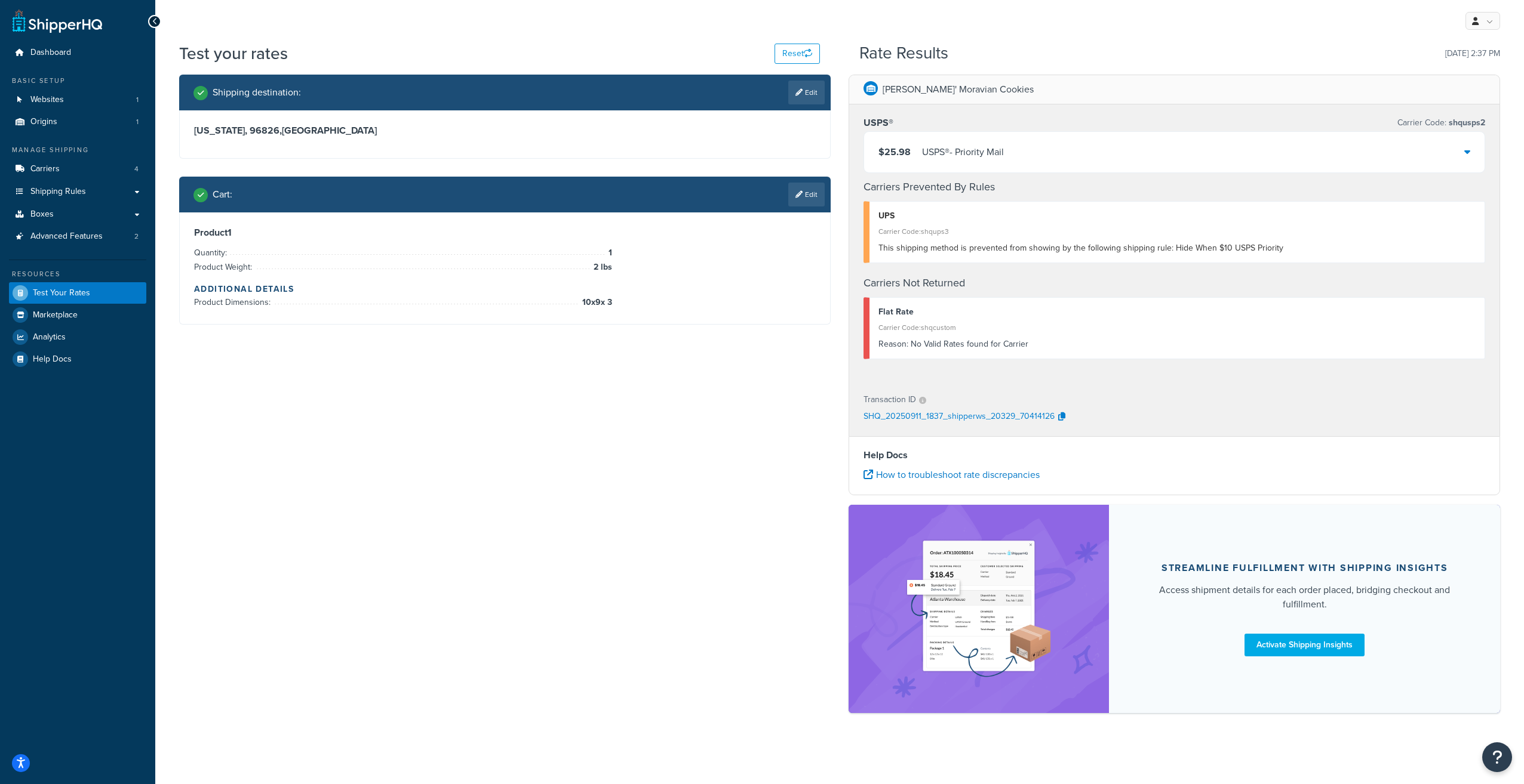
click at [914, 154] on div "$25.98 USPS® - Priority Mail" at bounding box center [941, 152] width 125 height 17
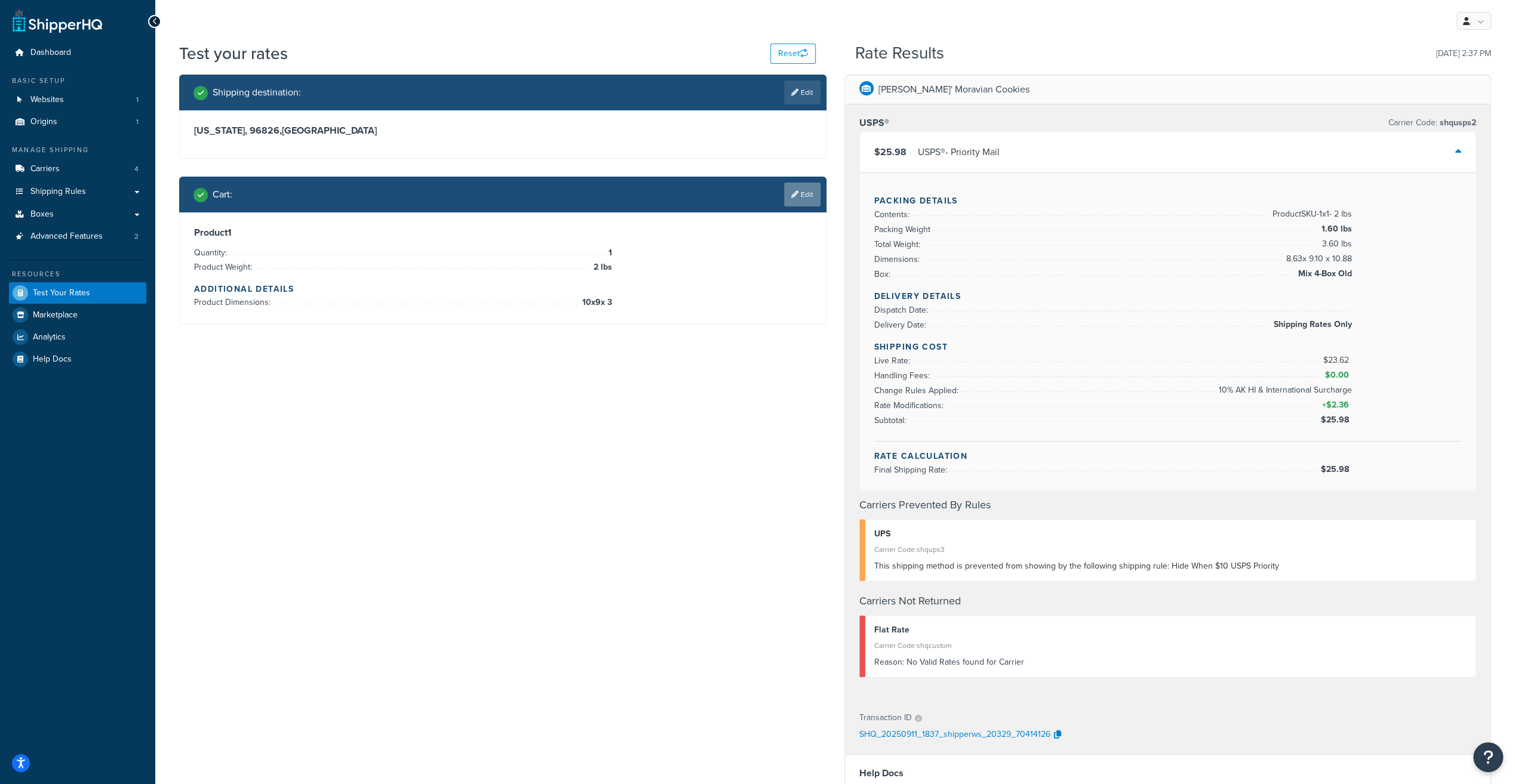
click at [794, 192] on icon at bounding box center [794, 194] width 7 height 7
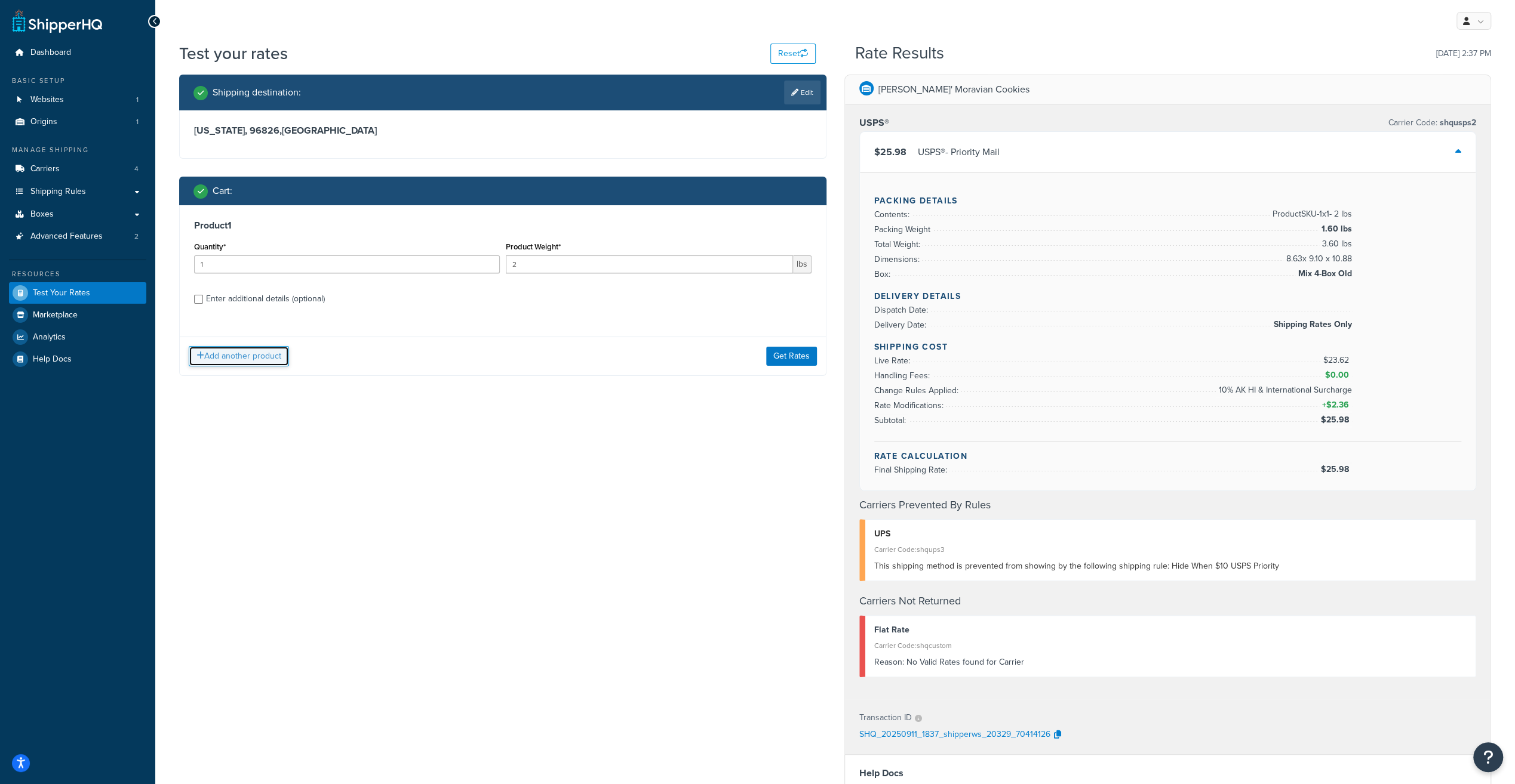
click at [266, 351] on button "Add another product" at bounding box center [239, 356] width 100 height 20
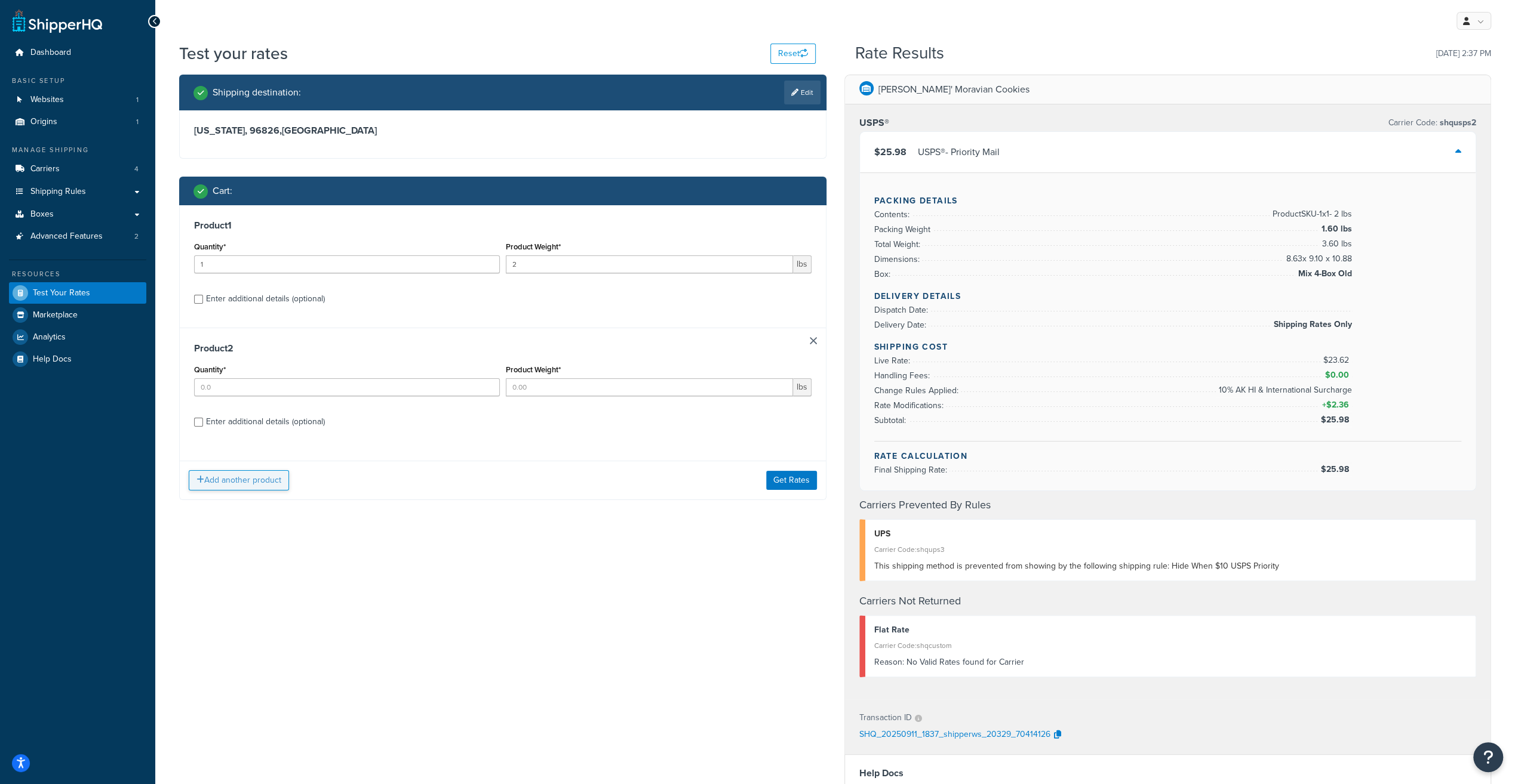
click at [266, 351] on div "Product 1 Quantity* 1 Product Weight* 2 lbs Enter additional details (optional)…" at bounding box center [502, 352] width 647 height 295
click at [267, 424] on div "Enter additional details (optional)" at bounding box center [265, 421] width 119 height 17
click at [203, 424] on input "Enter additional details (optional)" at bounding box center [198, 422] width 9 height 9
checkbox input "true"
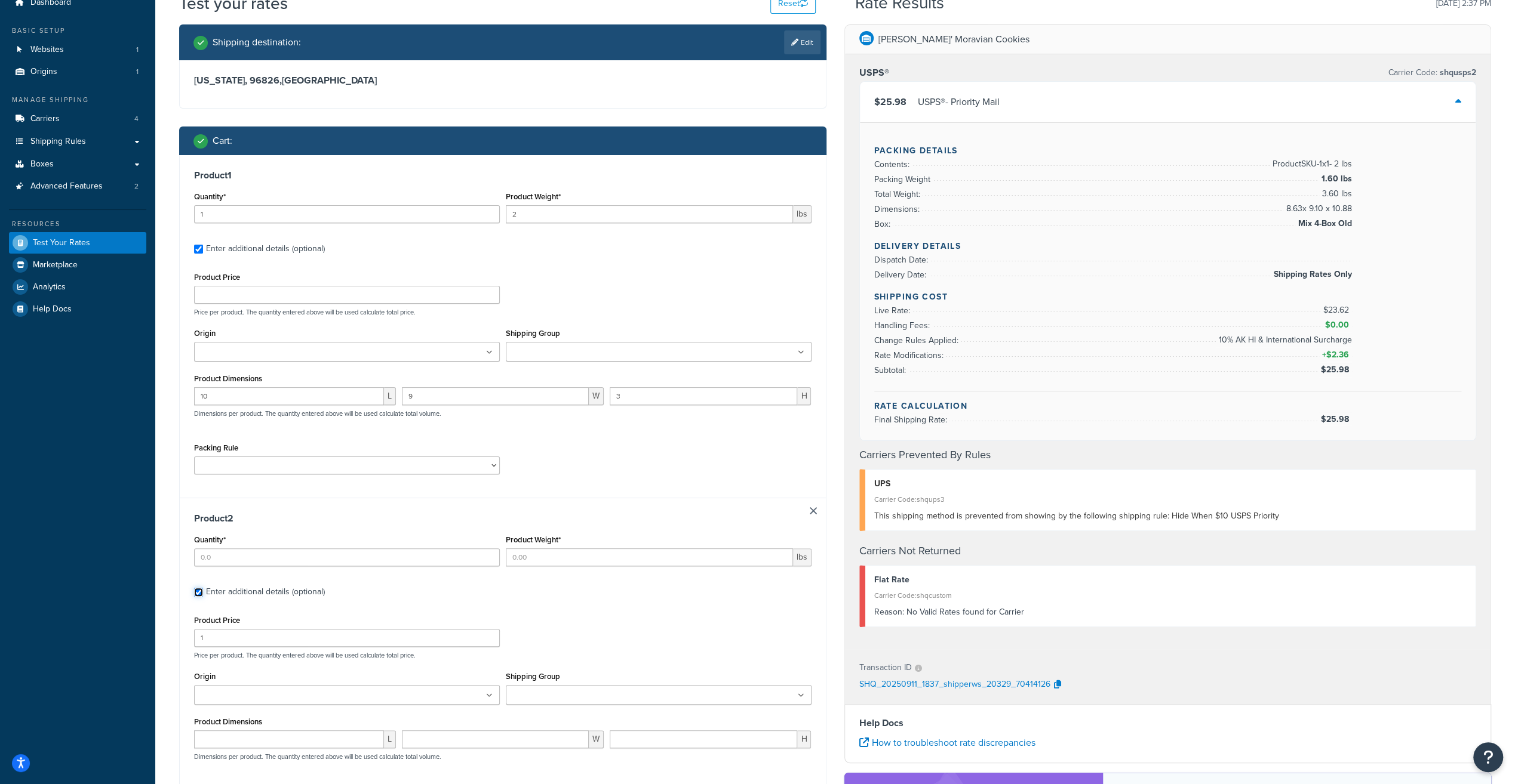
scroll to position [119, 0]
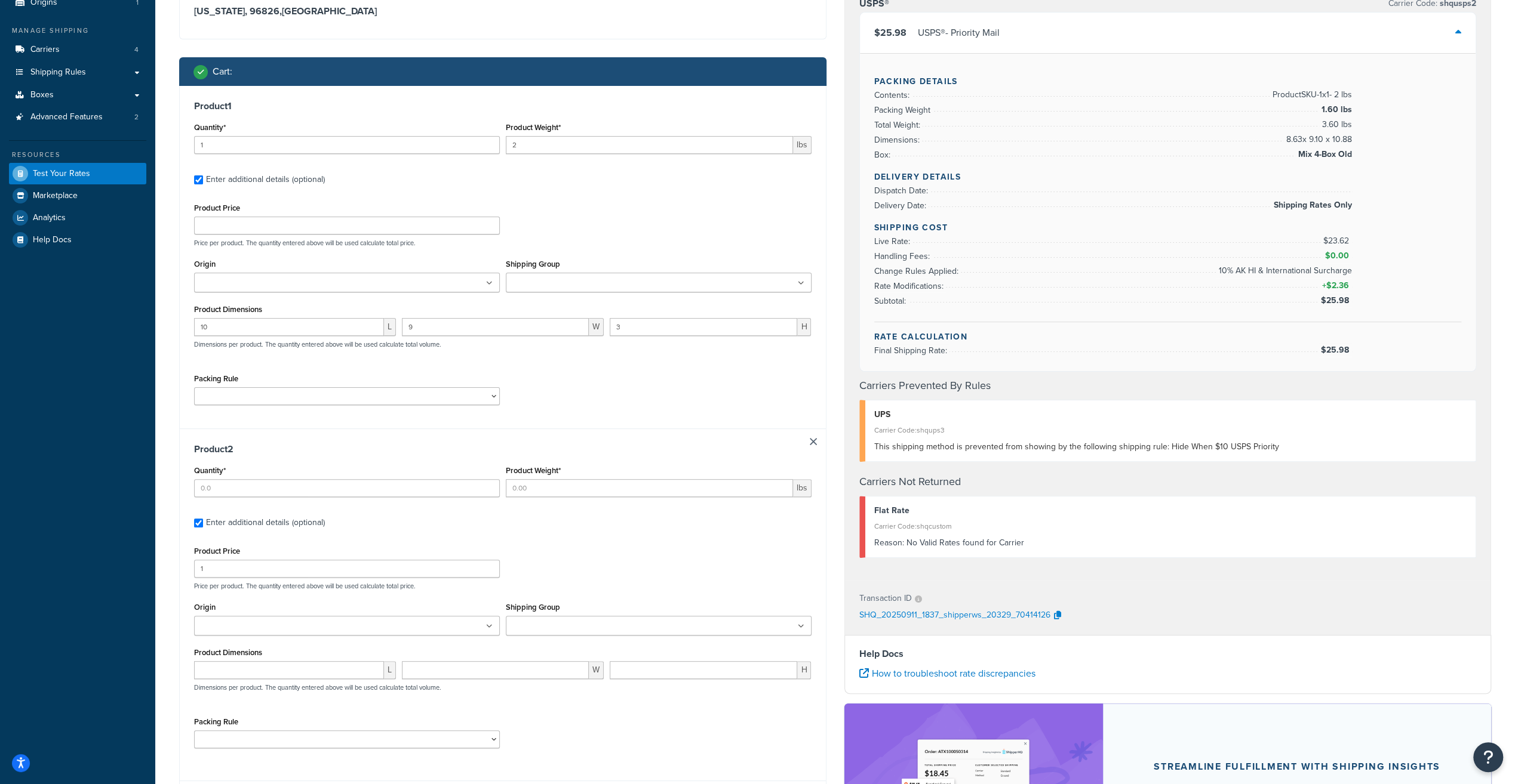
click at [813, 439] on link at bounding box center [813, 441] width 7 height 7
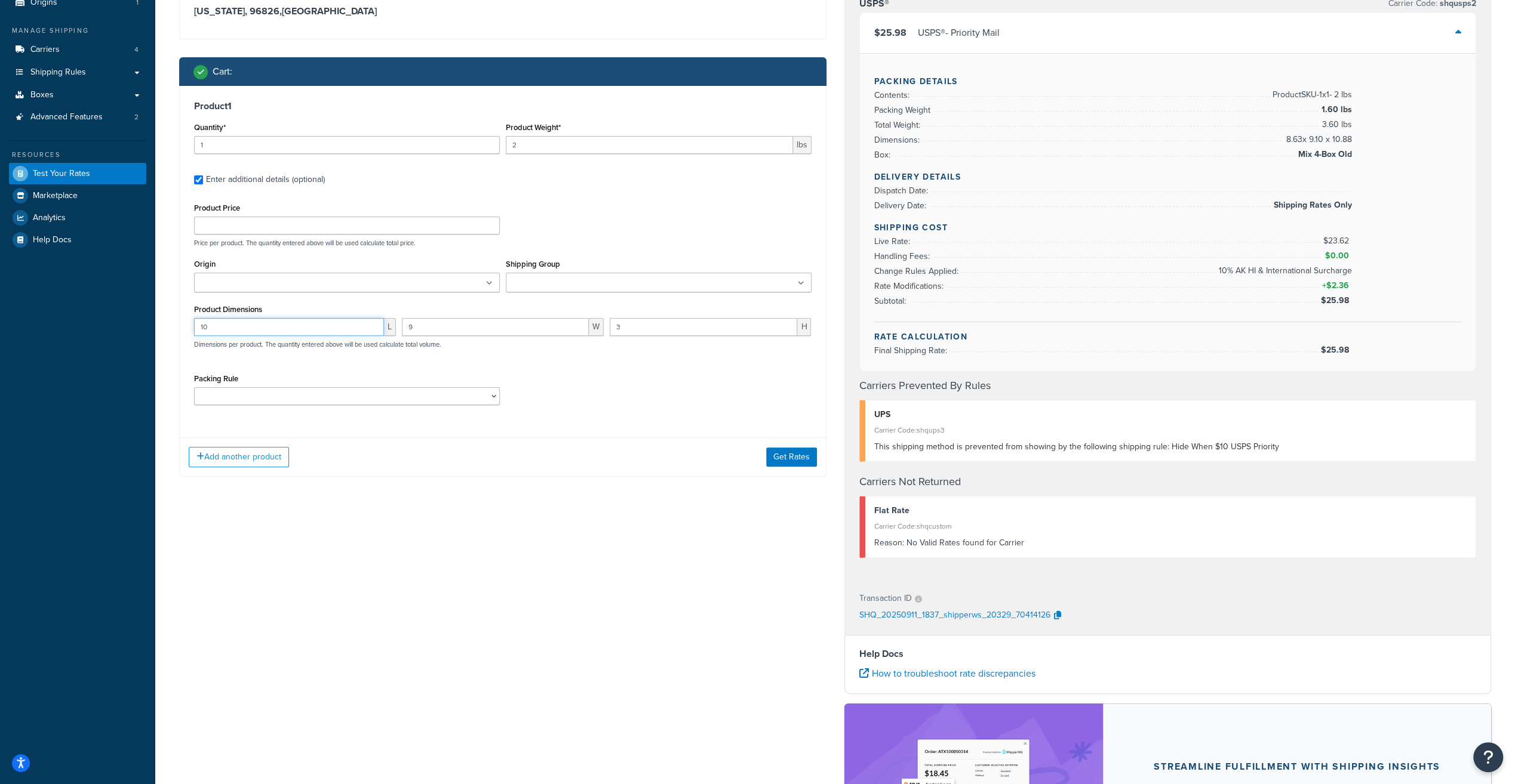
drag, startPoint x: 254, startPoint y: 327, endPoint x: 145, endPoint y: 325, distance: 109.0
click at [145, 325] on div "Dashboard Basic Setup Websites 1 Origins 1 Manage Shipping Carriers 4 Shipping …" at bounding box center [757, 432] width 1515 height 1103
drag, startPoint x: 428, startPoint y: 323, endPoint x: 395, endPoint y: 323, distance: 33.0
click at [394, 323] on div "L 9 W 3 H Dimensions per product. The quantity entered above will be used calcu…" at bounding box center [503, 339] width 624 height 43
drag, startPoint x: 649, startPoint y: 323, endPoint x: 512, endPoint y: 333, distance: 137.4
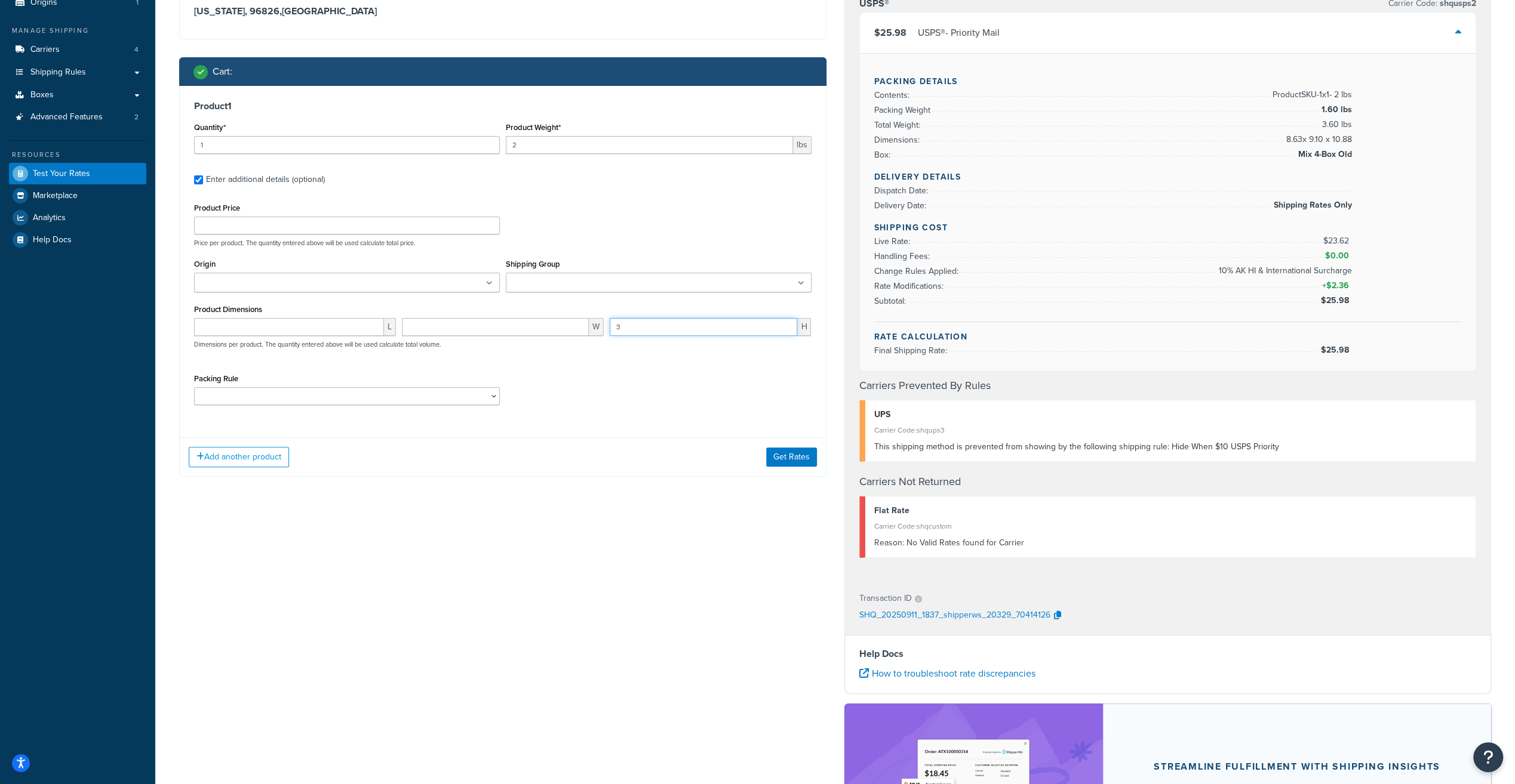
click at [512, 333] on div "L W 3 H Dimensions per product. The quantity entered above will be used calcula…" at bounding box center [503, 339] width 624 height 43
click at [789, 457] on button "Get Rates" at bounding box center [791, 457] width 51 height 19
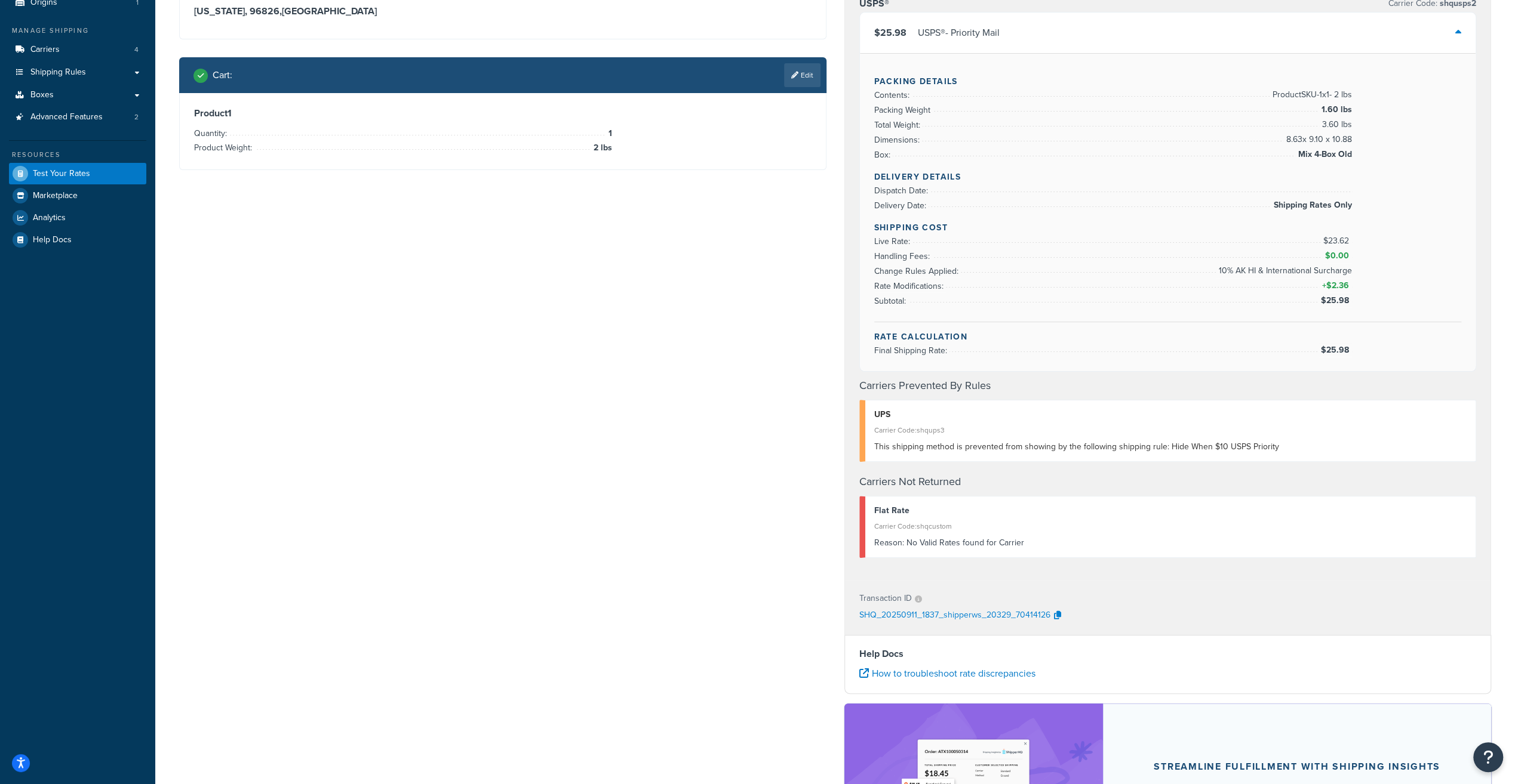
scroll to position [0, 0]
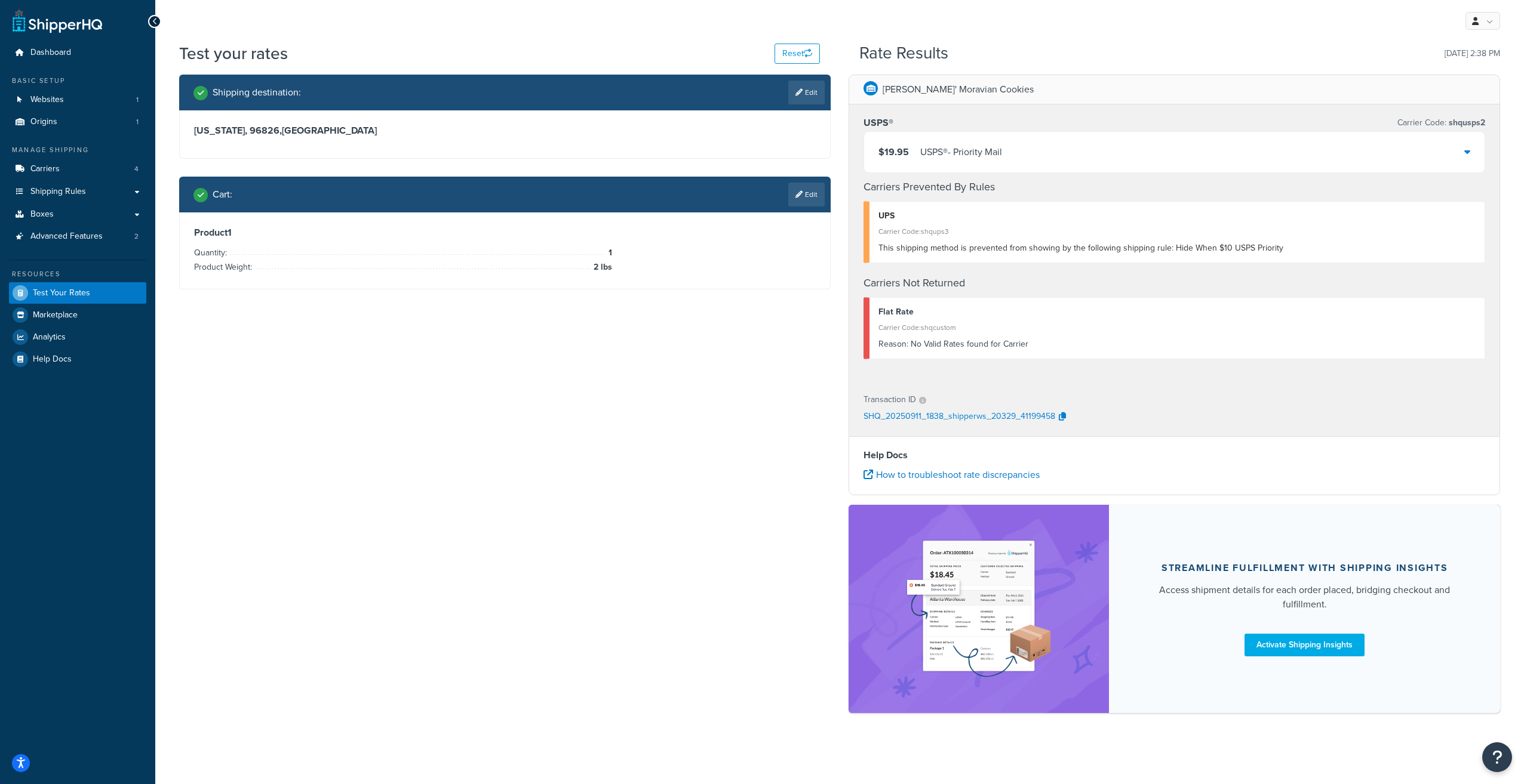
click at [953, 154] on div "USPS® - Priority Mail" at bounding box center [961, 152] width 82 height 17
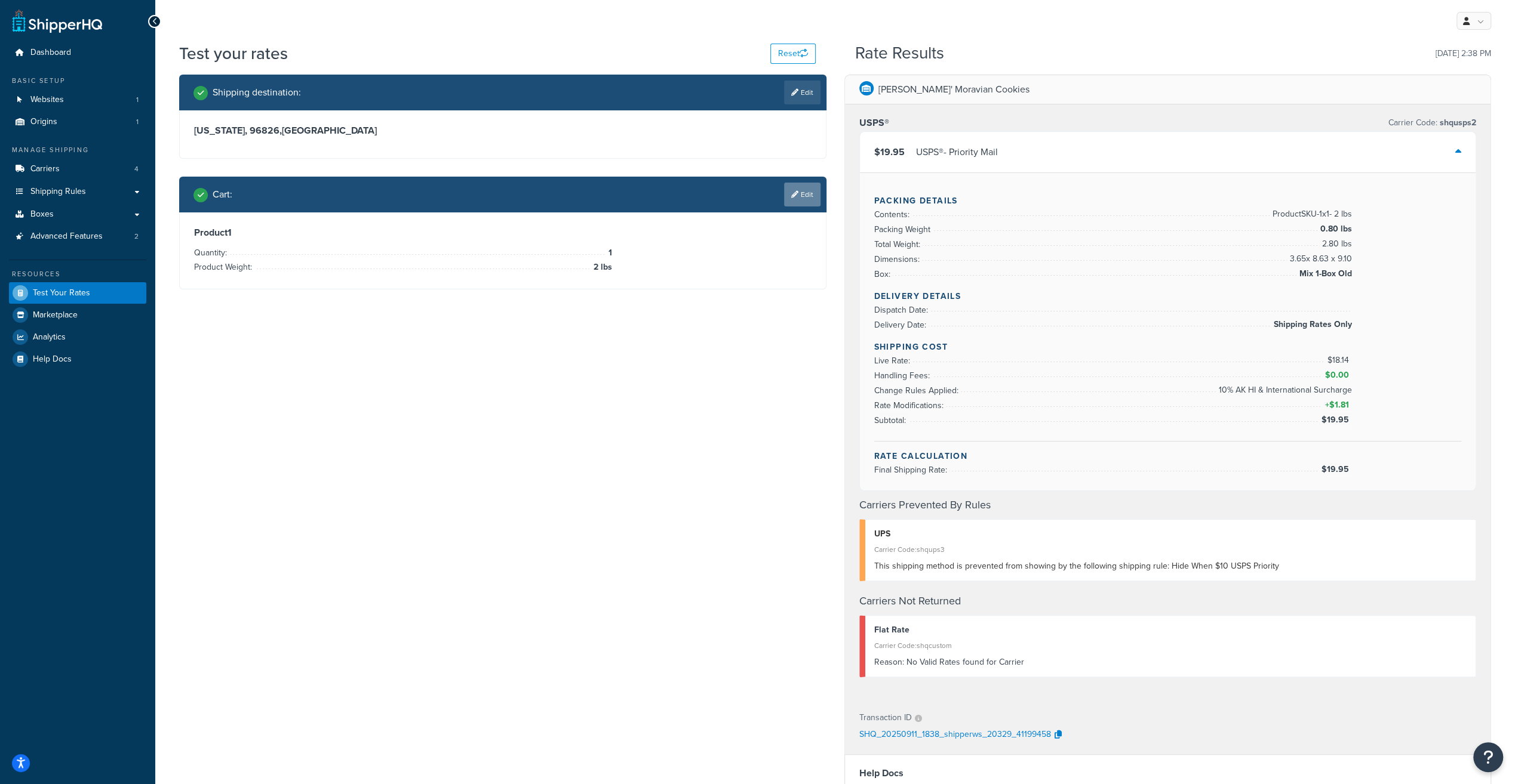
click at [807, 196] on link "Edit" at bounding box center [802, 194] width 37 height 24
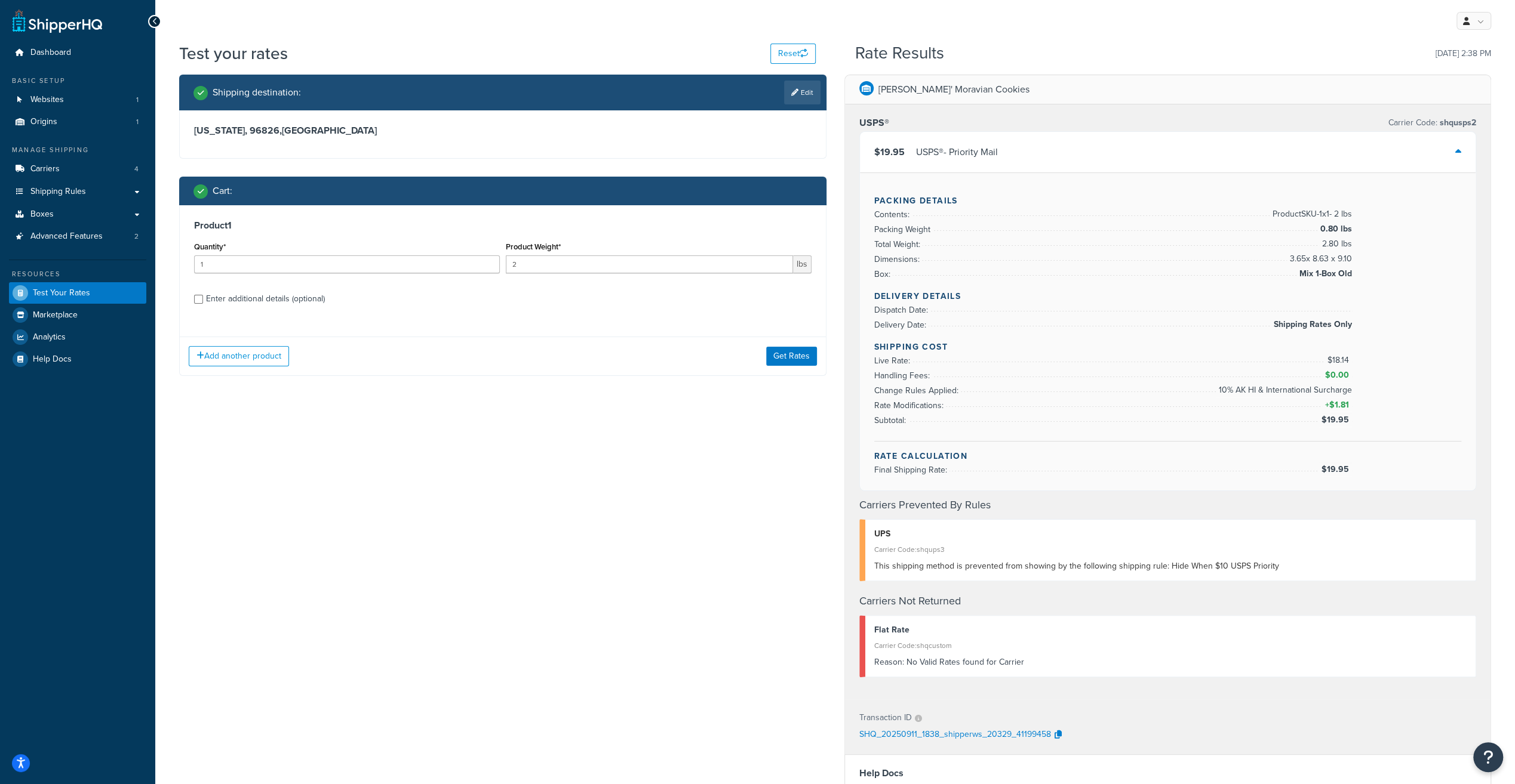
click at [251, 298] on div "Enter additional details (optional)" at bounding box center [265, 299] width 119 height 17
click at [203, 298] on input "Enter additional details (optional)" at bounding box center [198, 299] width 9 height 9
checkbox input "true"
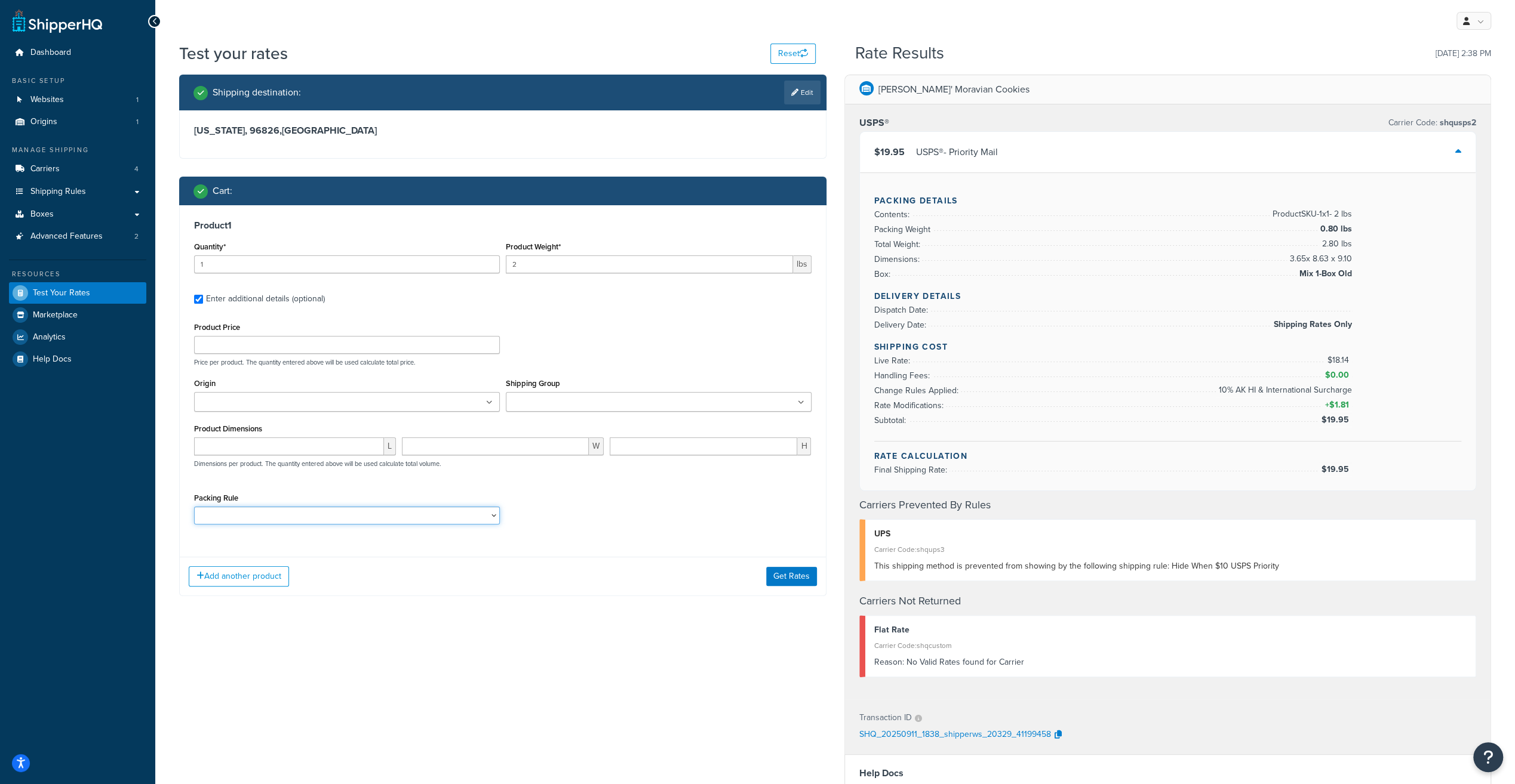
click at [432, 517] on select "14OZTIN 28OZTIN PAIROFTUBES" at bounding box center [346, 516] width 306 height 18
select select "26545"
click at [194, 508] on select "14OZTIN 28OZTIN PAIROFTUBES" at bounding box center [346, 516] width 306 height 18
click at [799, 583] on button "Get Rates" at bounding box center [791, 577] width 51 height 19
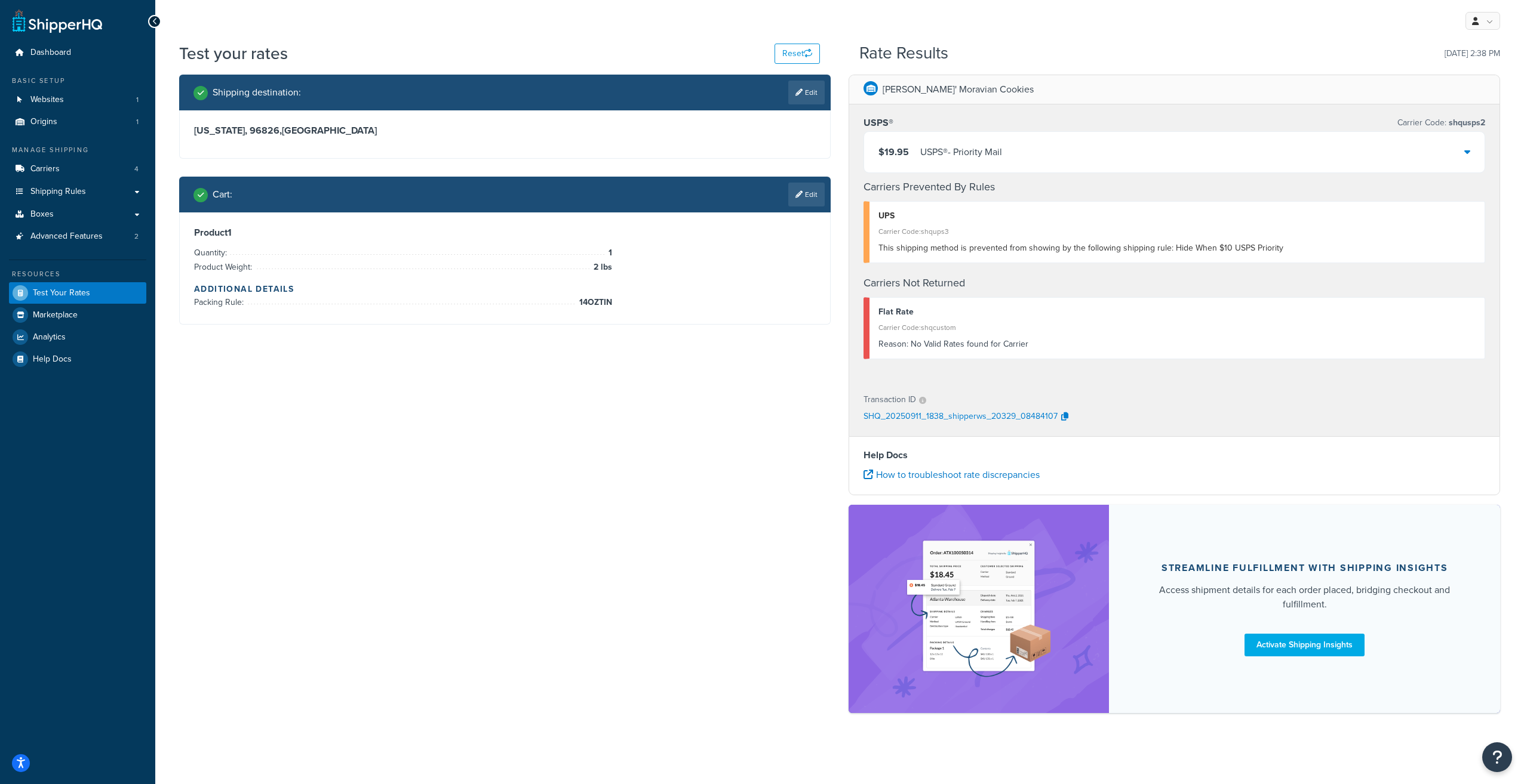
click at [936, 150] on div "USPS® - Priority Mail" at bounding box center [961, 152] width 82 height 17
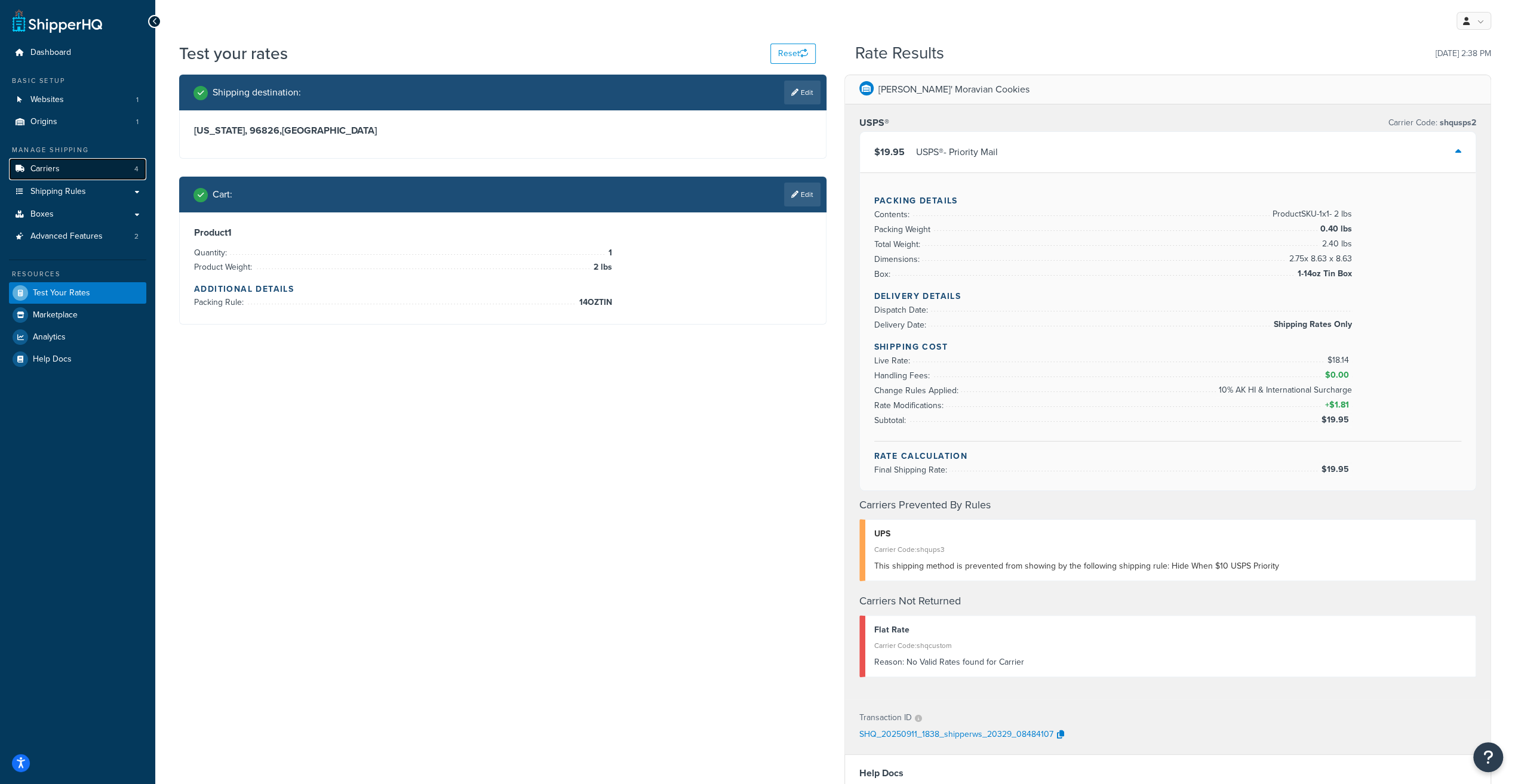
click at [53, 170] on span "Carriers" at bounding box center [45, 169] width 29 height 10
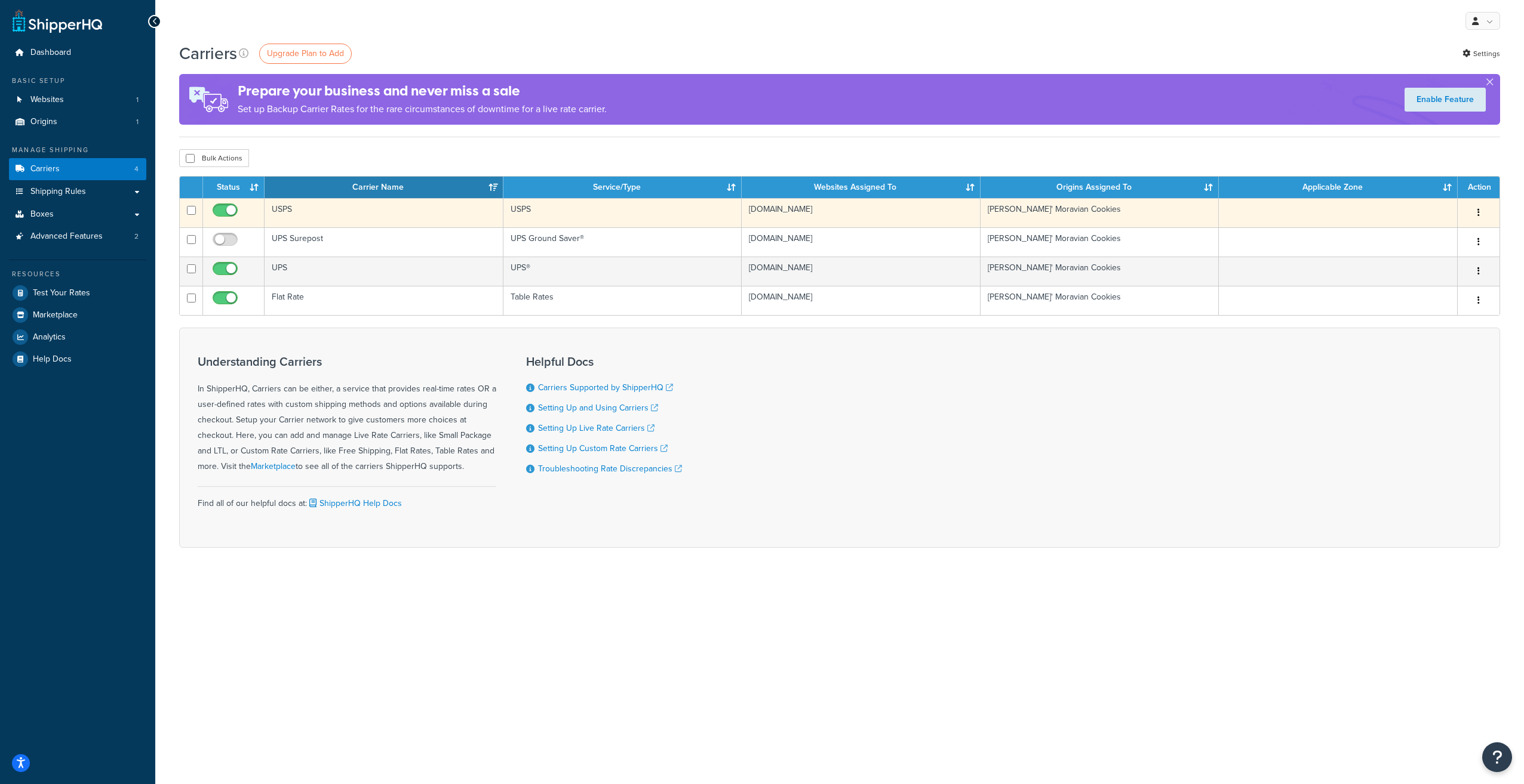
click at [276, 207] on td "USPS" at bounding box center [384, 212] width 239 height 29
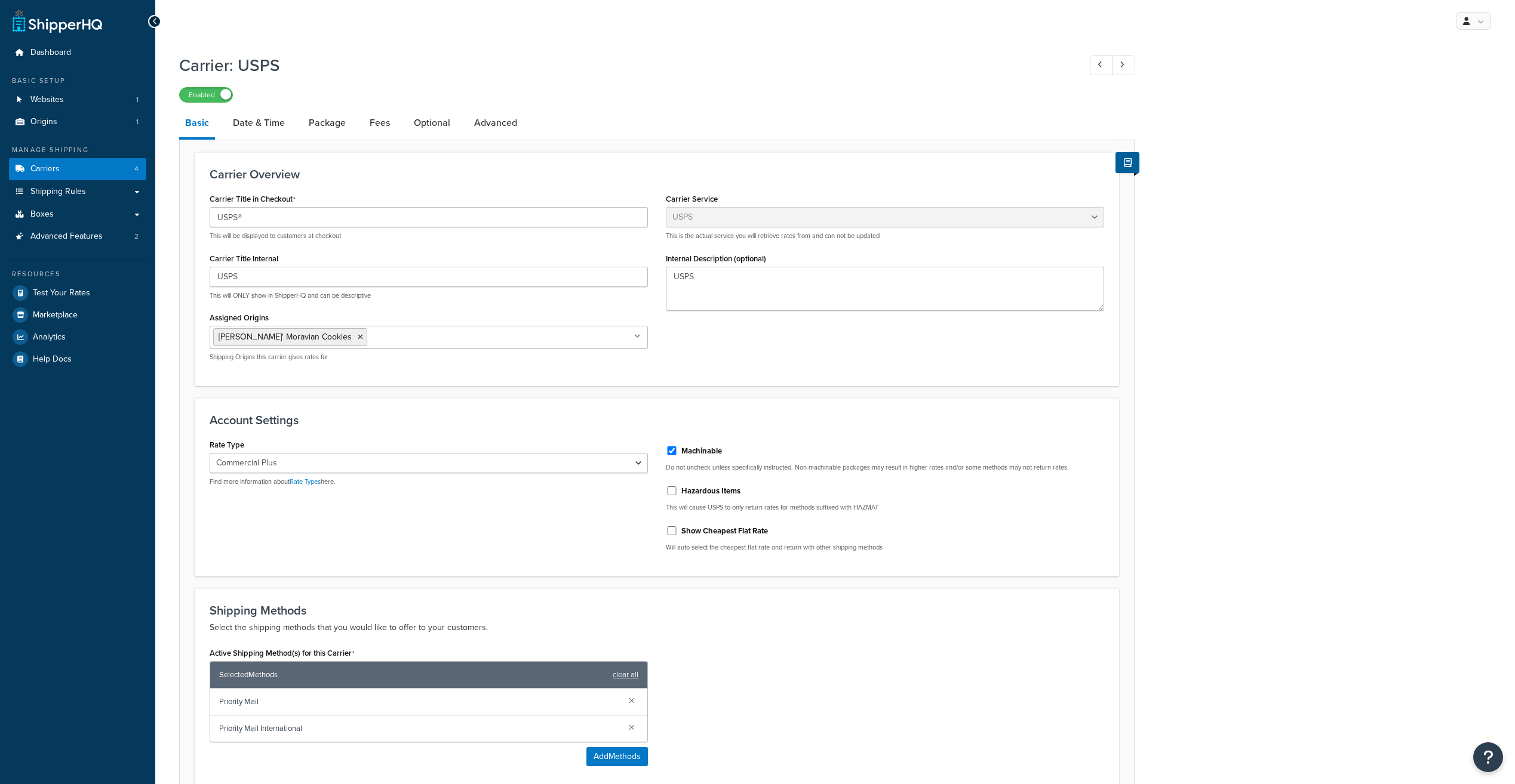
select select "usps"
select select "PLUS"
click at [572, 458] on select "Retail Rates Online Rates Commercial Plus" at bounding box center [428, 463] width 438 height 20
click at [577, 428] on div "Account Settings Rate Type Retail Rates Online Rates Commercial Plus Find more …" at bounding box center [656, 487] width 924 height 178
click at [498, 123] on link "Advanced" at bounding box center [496, 123] width 55 height 28
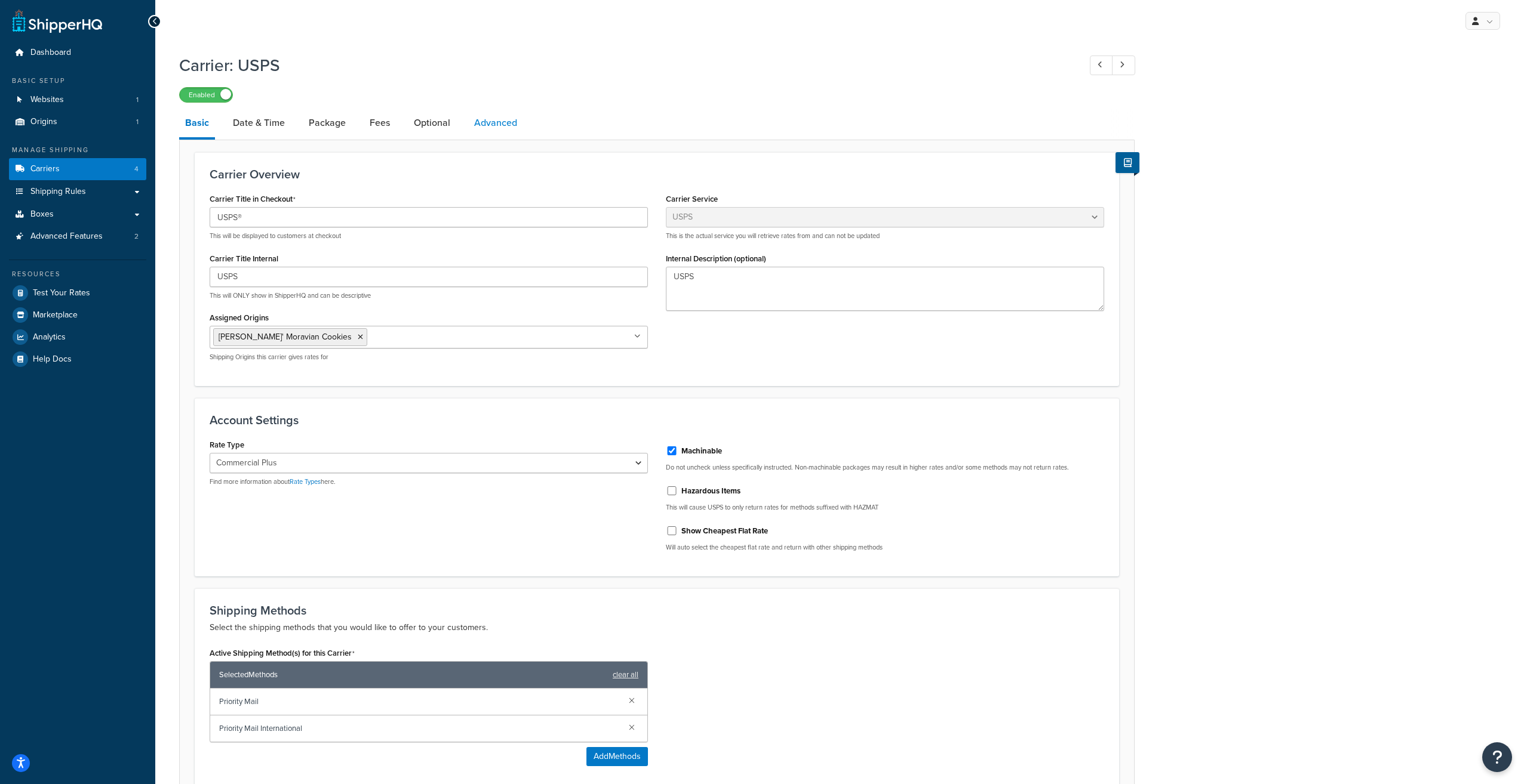
select select "false"
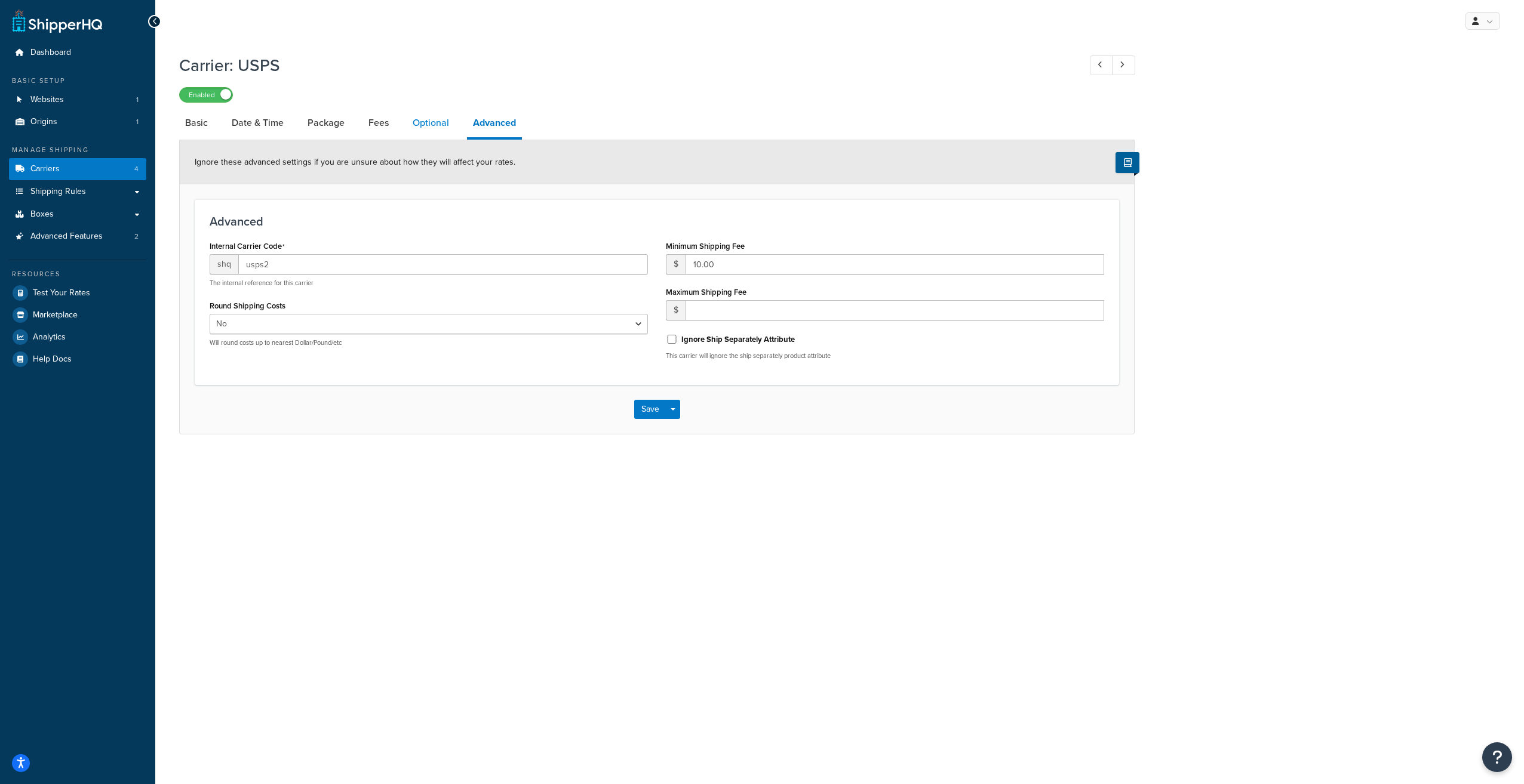
click at [435, 124] on link "Optional" at bounding box center [430, 123] width 48 height 28
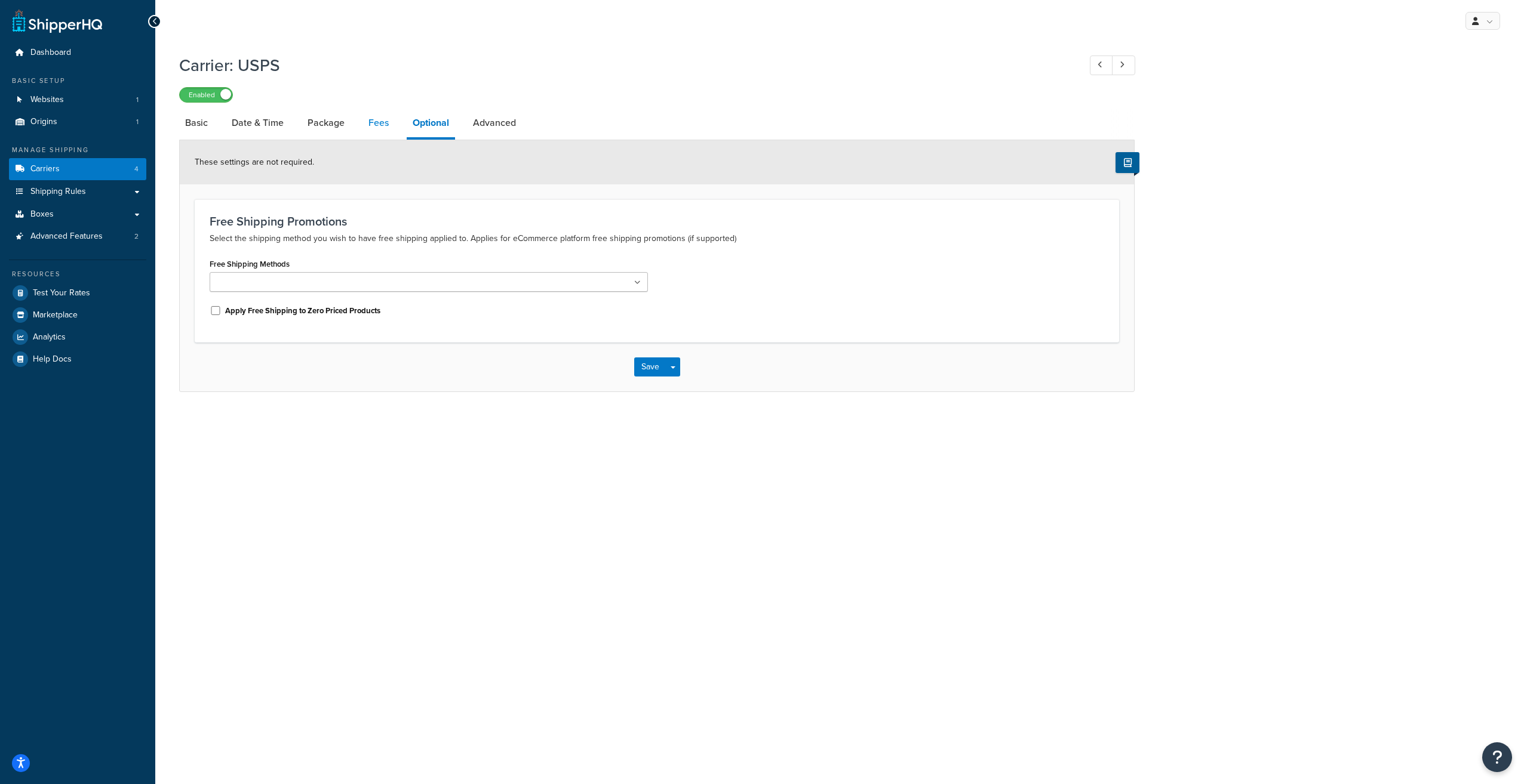
click at [382, 123] on link "Fees" at bounding box center [379, 123] width 33 height 28
select select "AFTER"
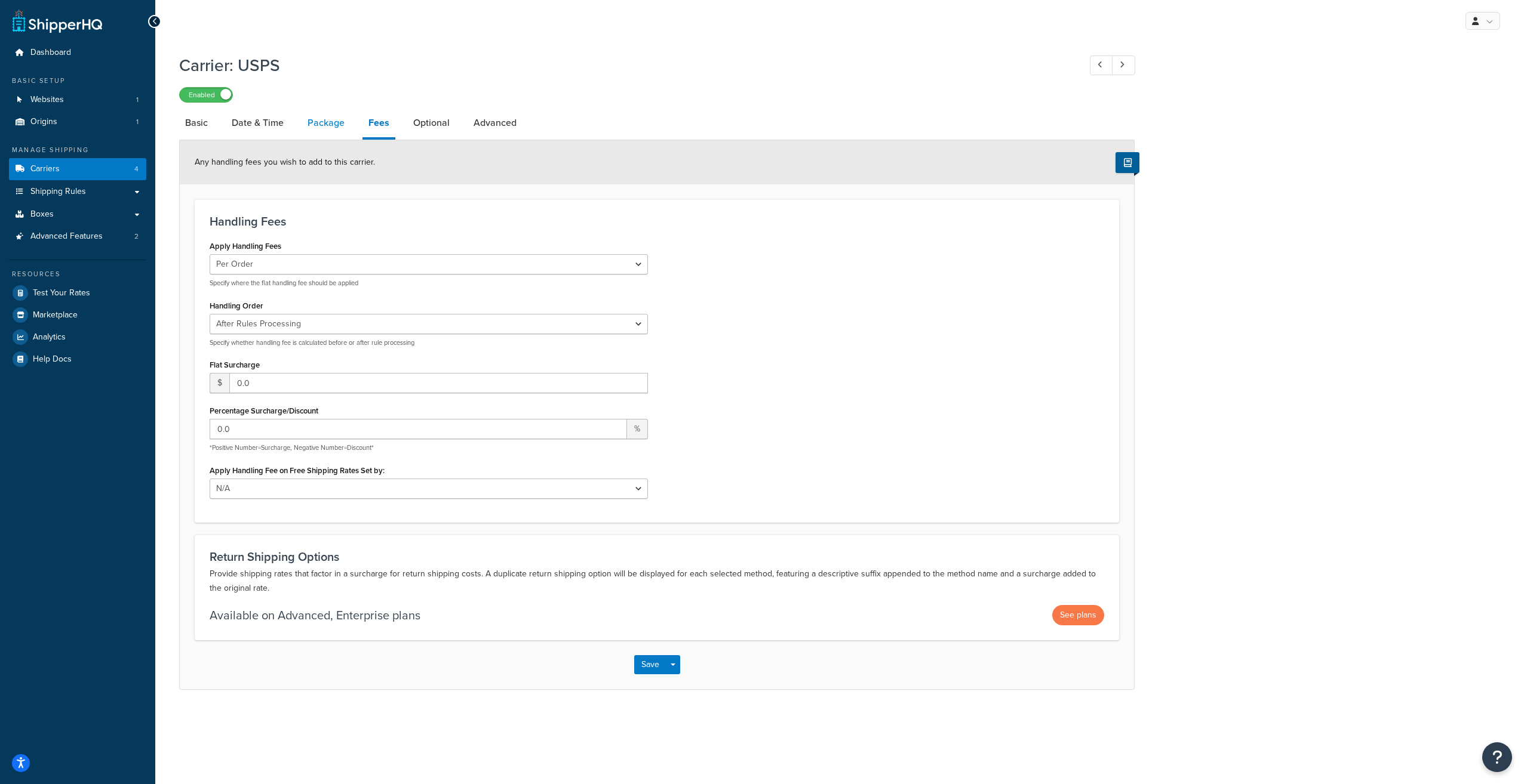
click at [328, 127] on link "Package" at bounding box center [326, 123] width 49 height 28
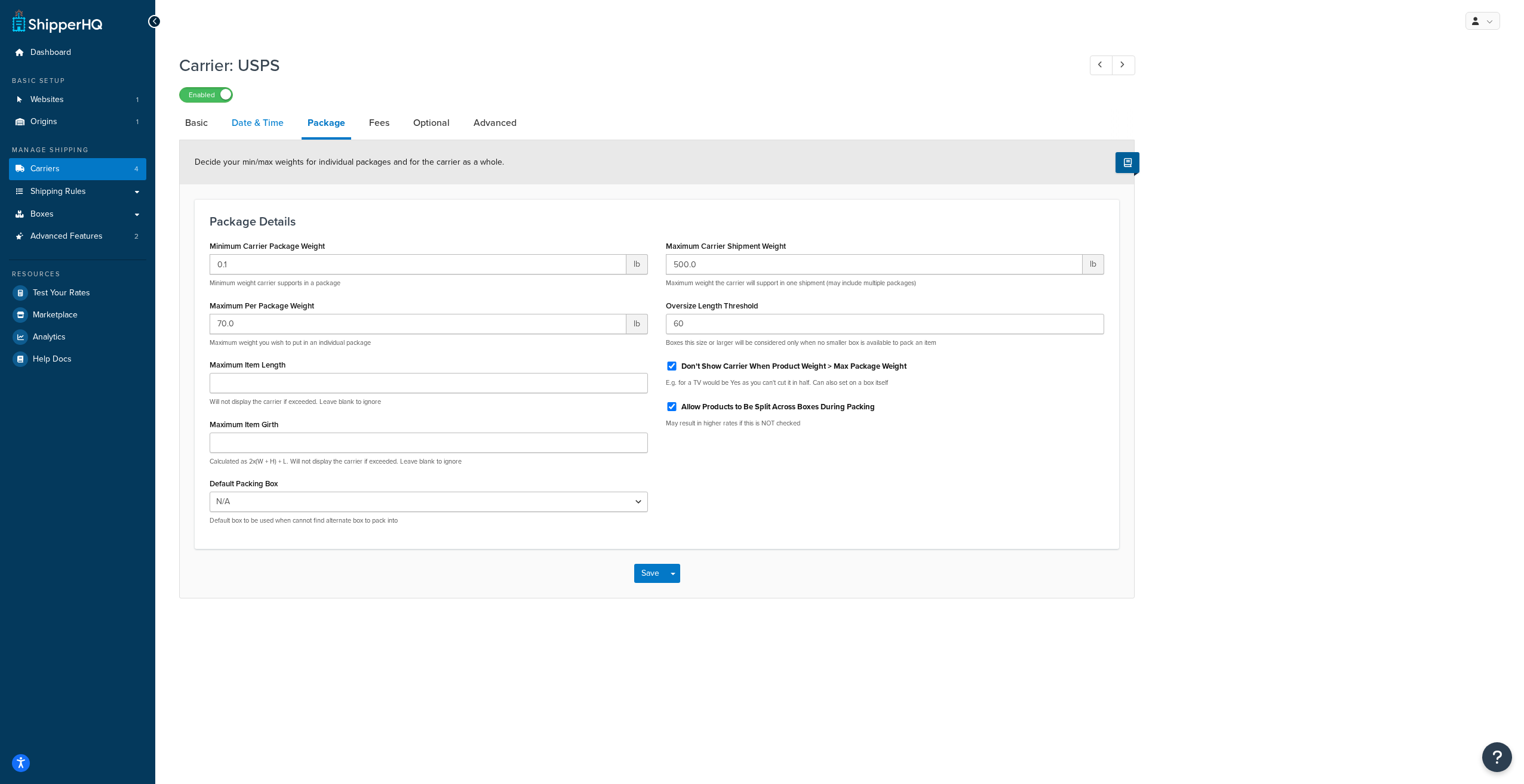
click at [247, 127] on link "Date & Time" at bounding box center [258, 123] width 64 height 28
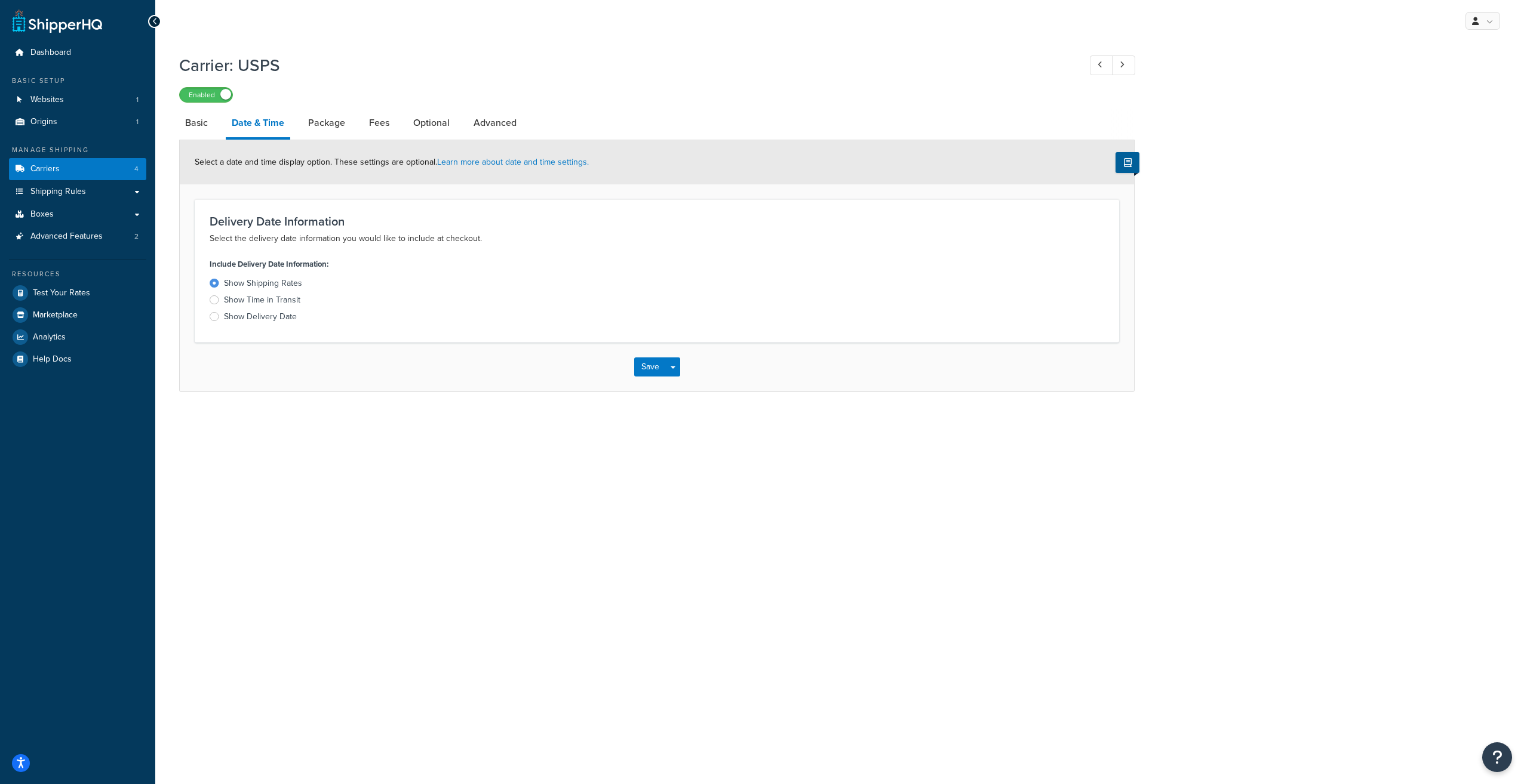
click at [214, 300] on div at bounding box center [214, 300] width 9 height 9
click at [0, 0] on input "Show Time in Transit" at bounding box center [0, 0] width 0 height 0
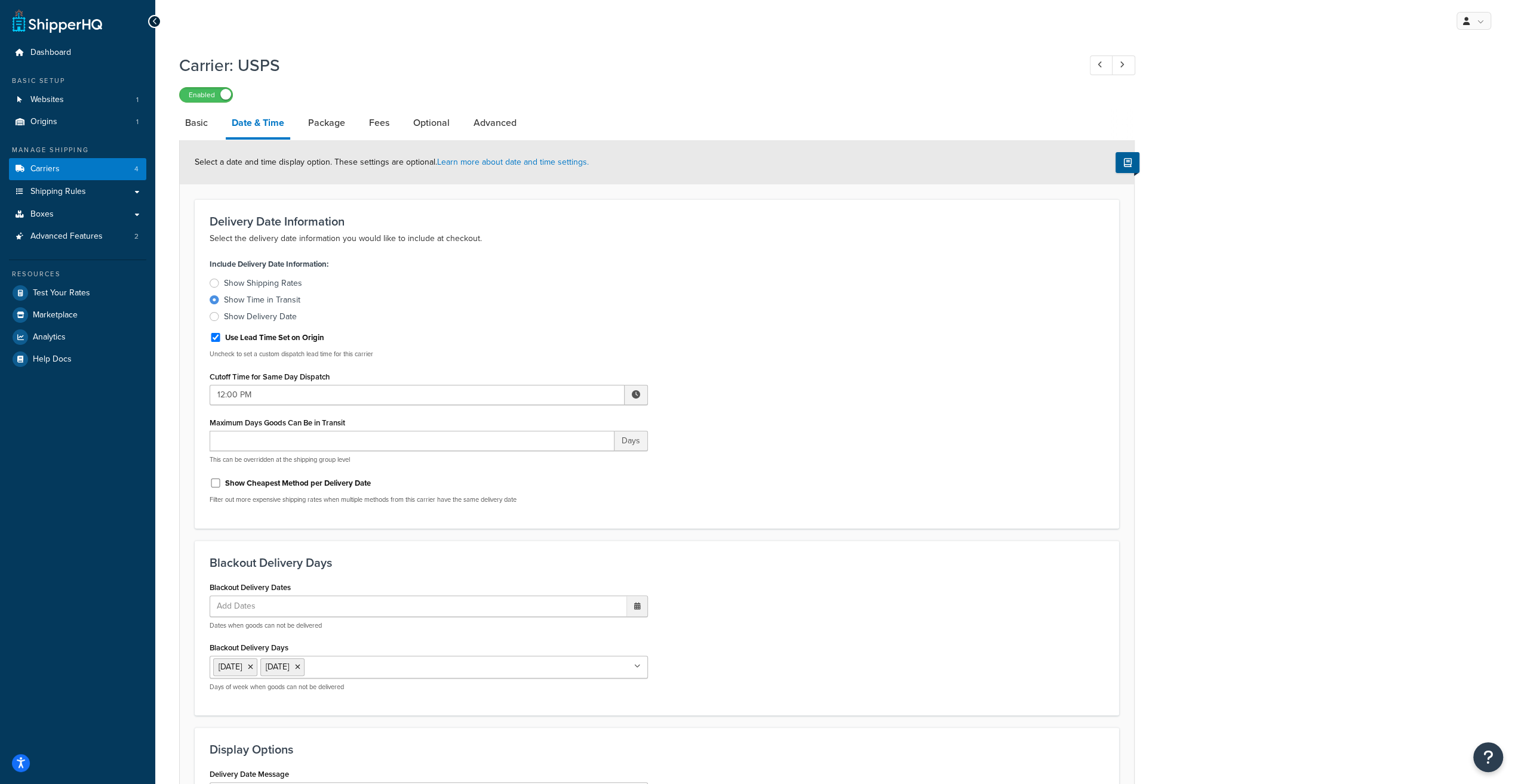
click at [634, 396] on span at bounding box center [636, 394] width 8 height 8
click at [565, 283] on label "Show Shipping Rates" at bounding box center [428, 284] width 438 height 12
click at [0, 0] on input "Show Shipping Rates" at bounding box center [0, 0] width 0 height 0
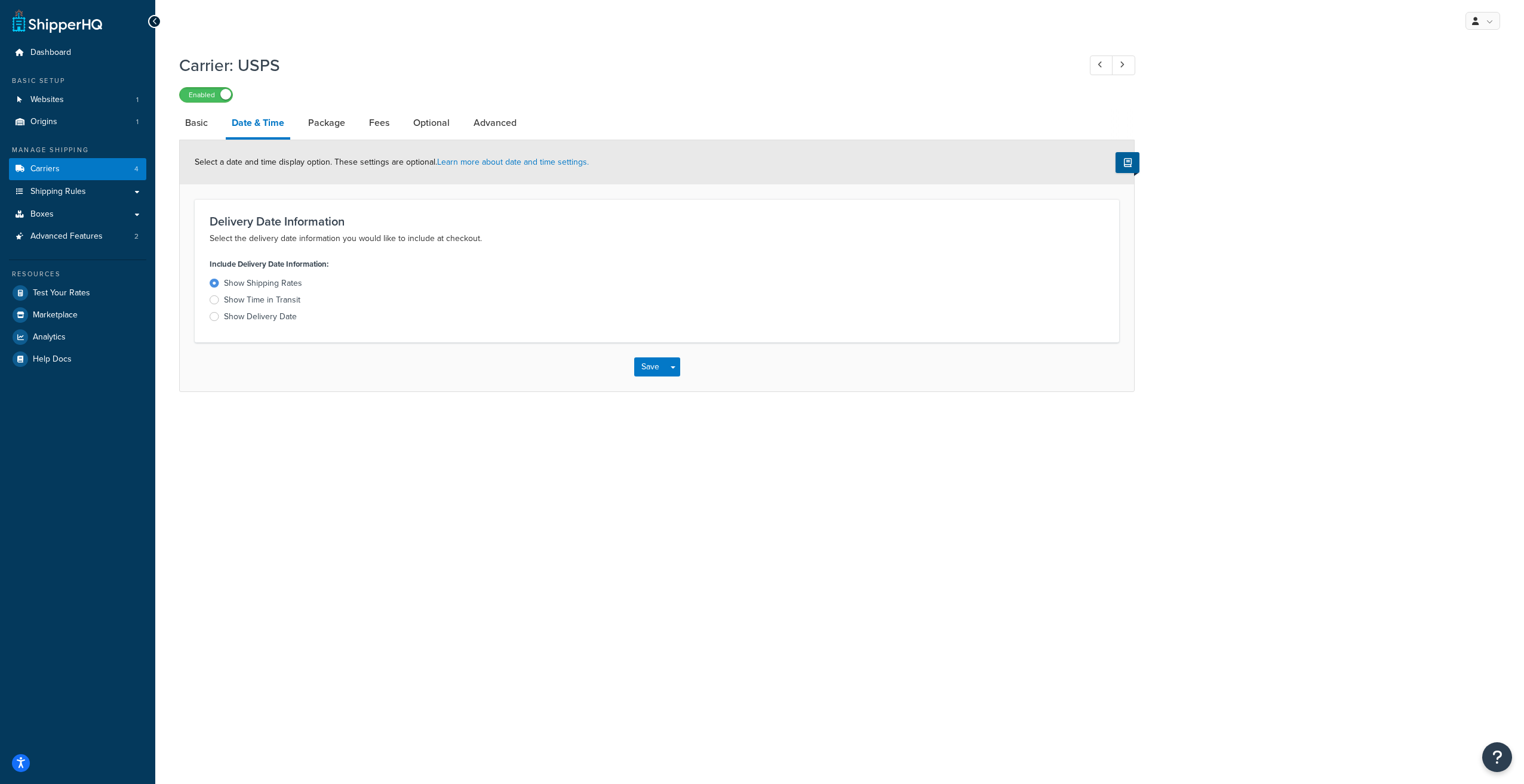
click at [251, 302] on div "Show Time in Transit" at bounding box center [262, 300] width 77 height 12
click at [0, 0] on input "Show Time in Transit" at bounding box center [0, 0] width 0 height 0
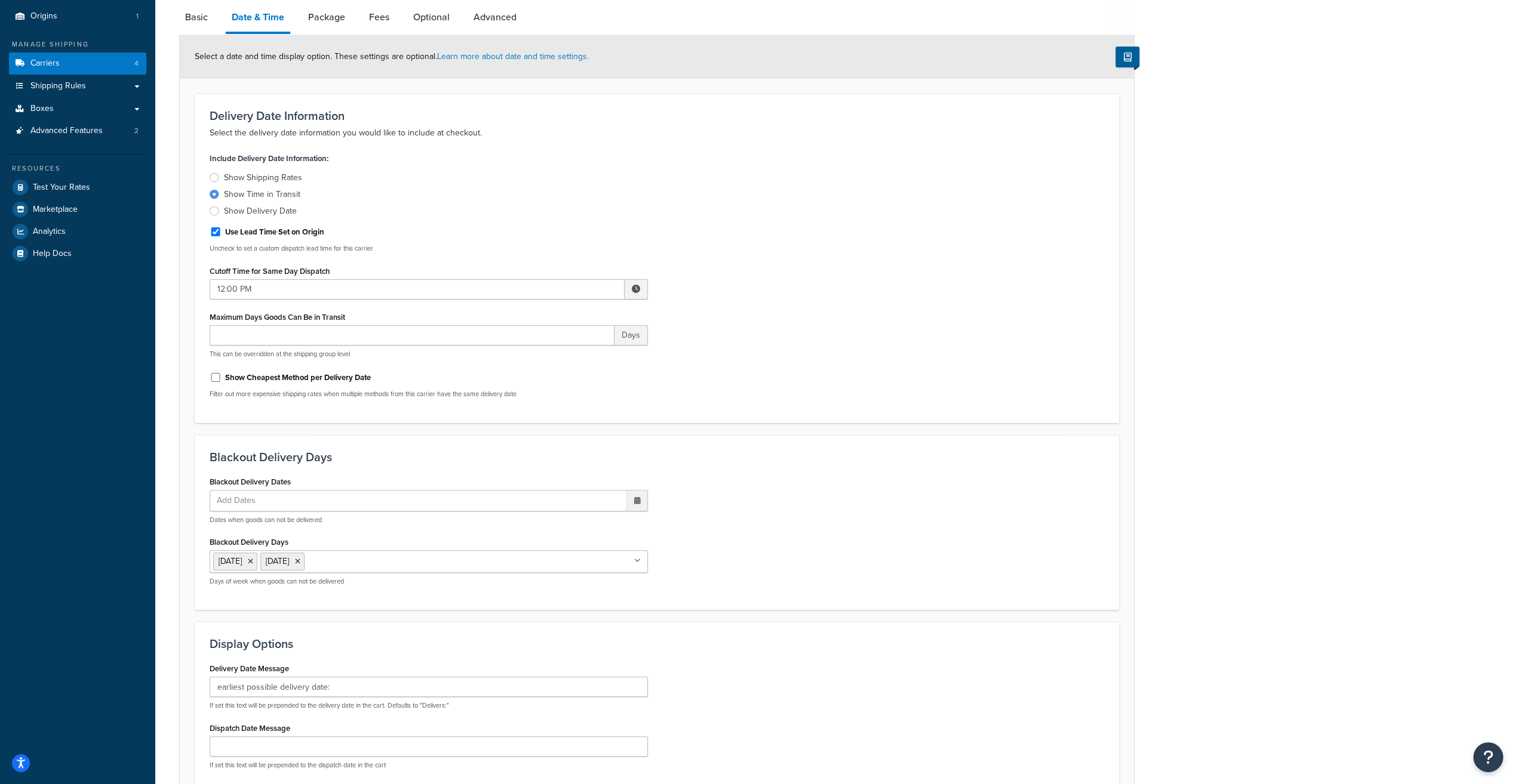
scroll to position [104, 0]
click at [637, 289] on span at bounding box center [636, 291] width 8 height 8
click at [593, 354] on span "▼" at bounding box center [598, 353] width 24 height 24
type input "12:00 AM"
click at [592, 228] on div "Use Lead Time Set on Origin" at bounding box center [428, 232] width 438 height 18
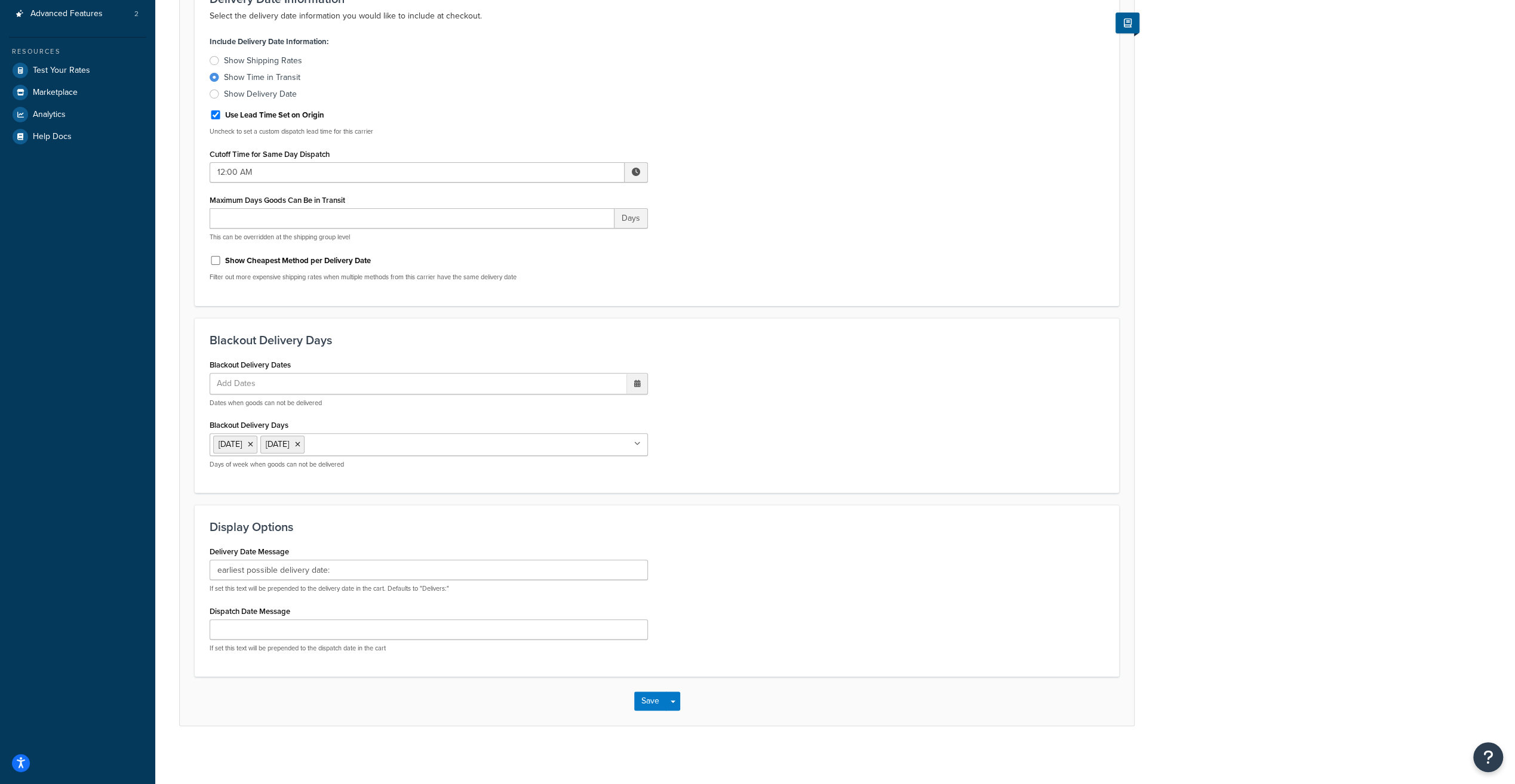
scroll to position [223, 0]
click at [647, 693] on button "Save" at bounding box center [650, 701] width 33 height 19
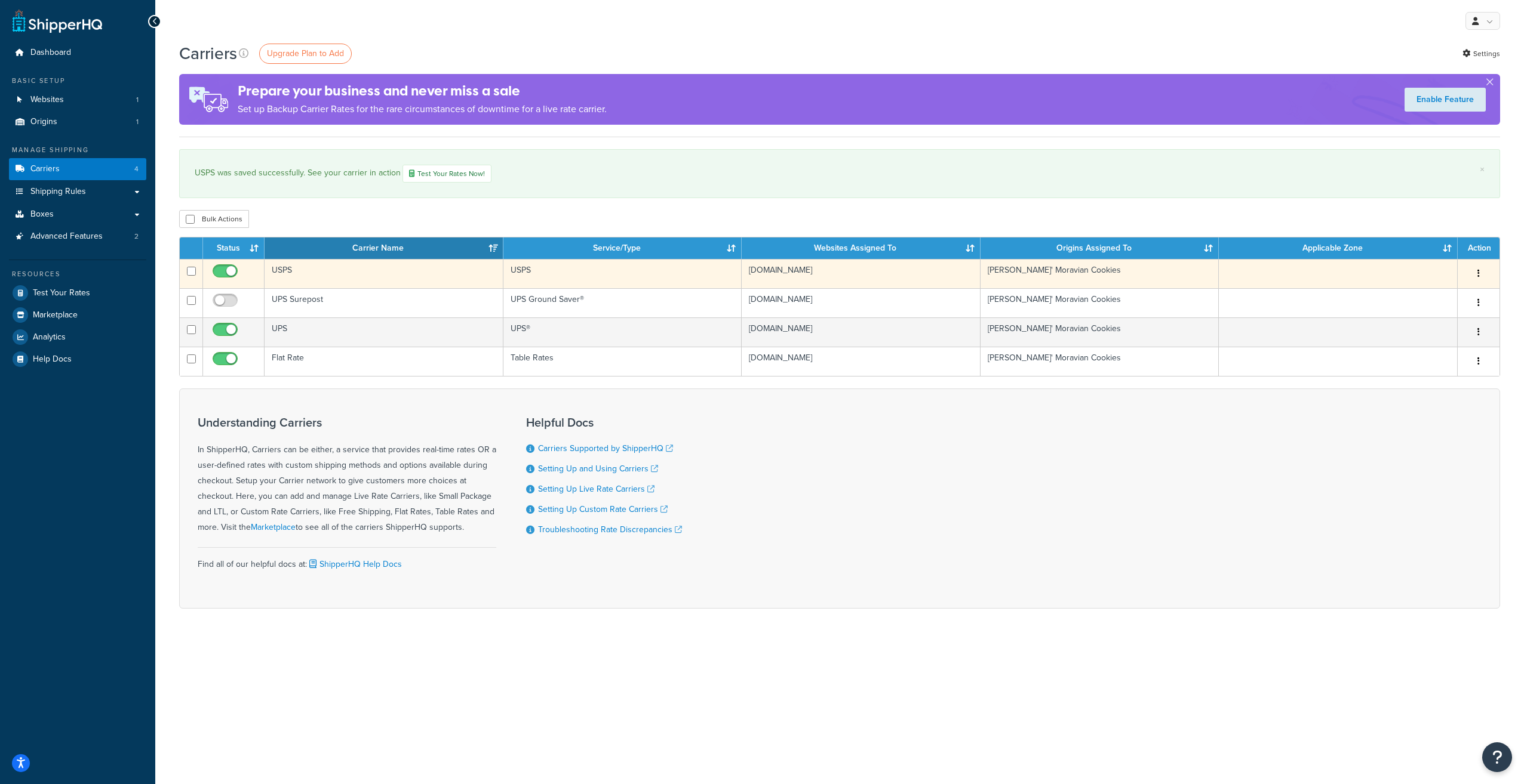
click at [278, 268] on td "USPS" at bounding box center [384, 273] width 239 height 29
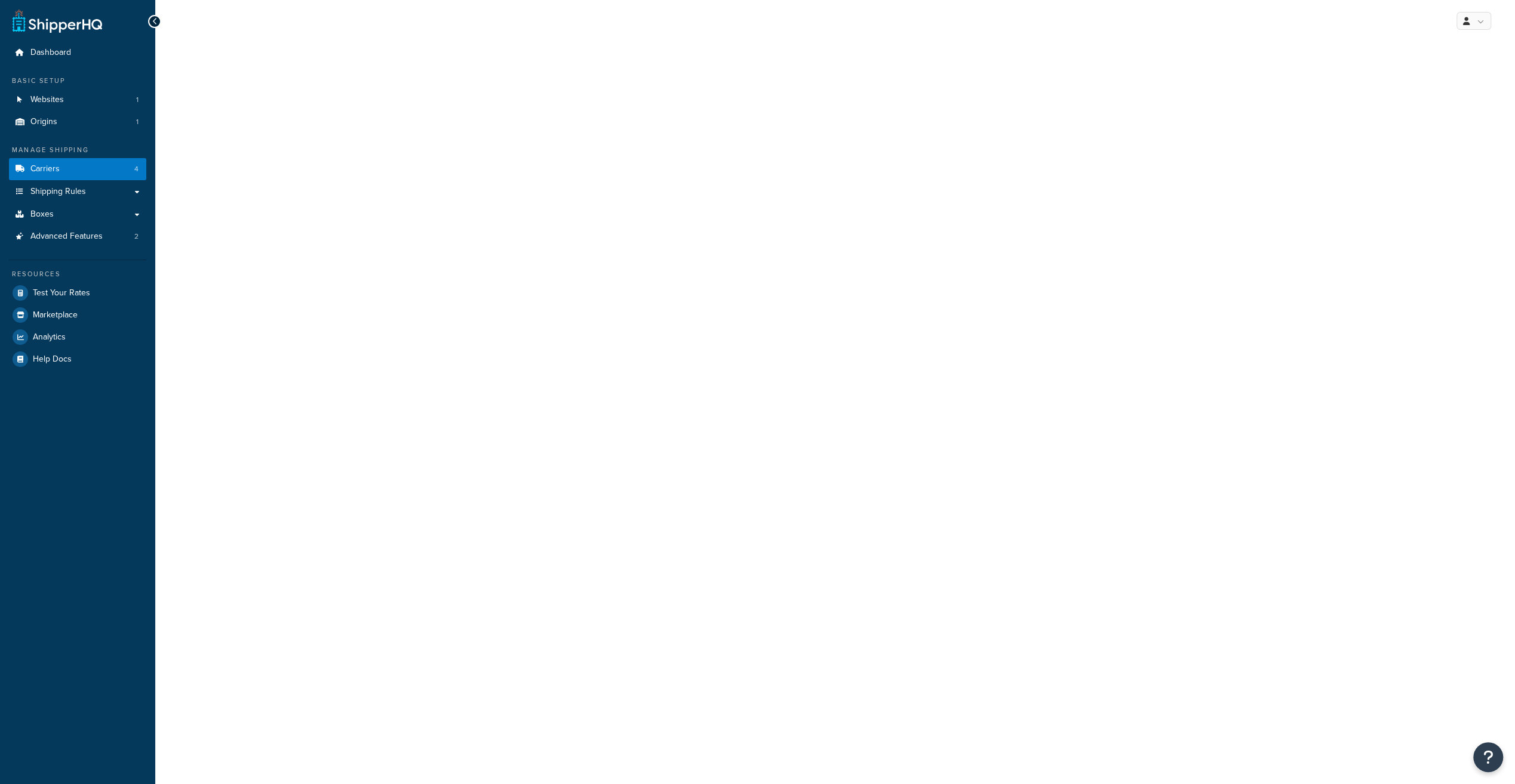
select select "usps"
select select "PLUS"
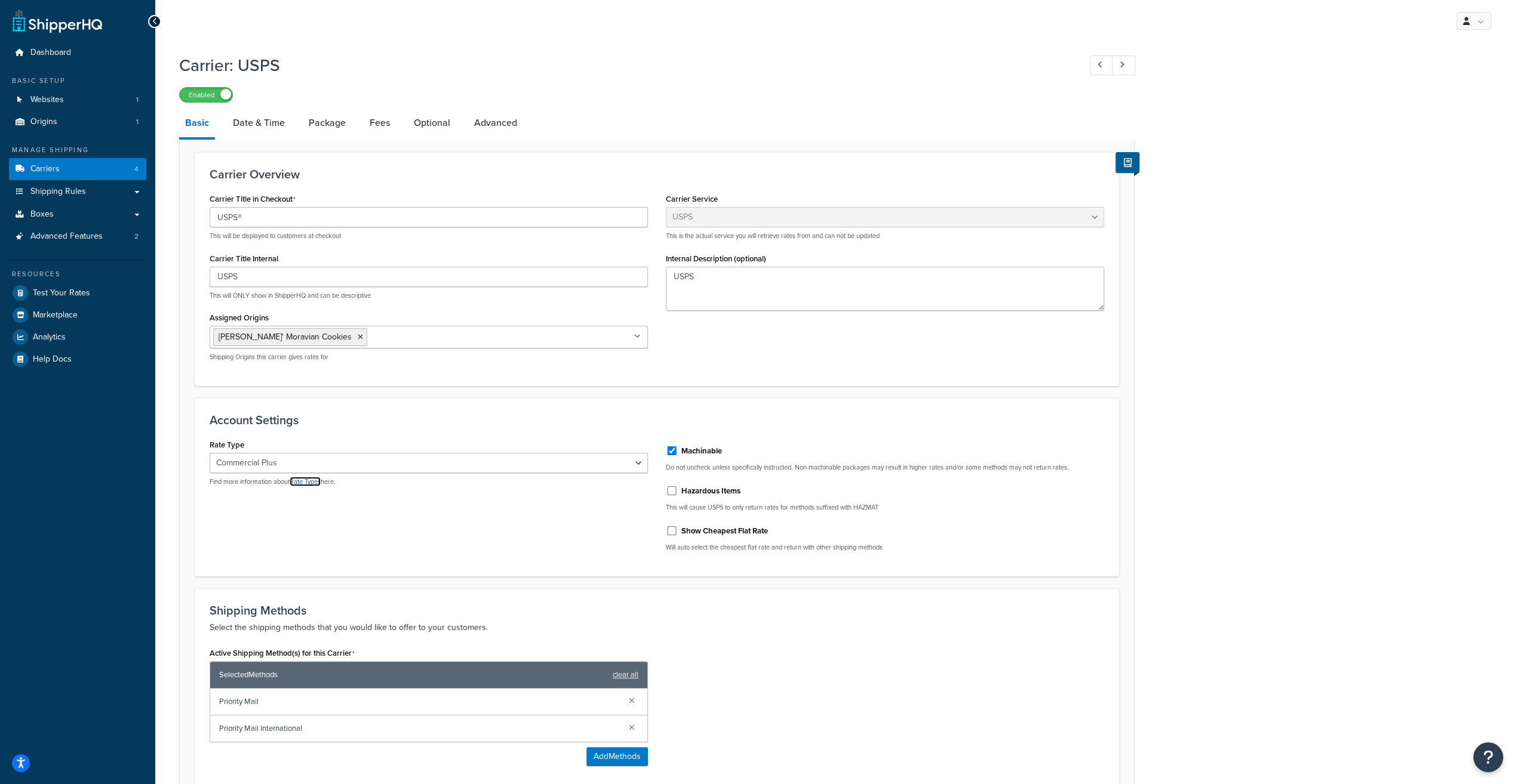
click at [304, 482] on link "Rate Types" at bounding box center [305, 482] width 31 height 9
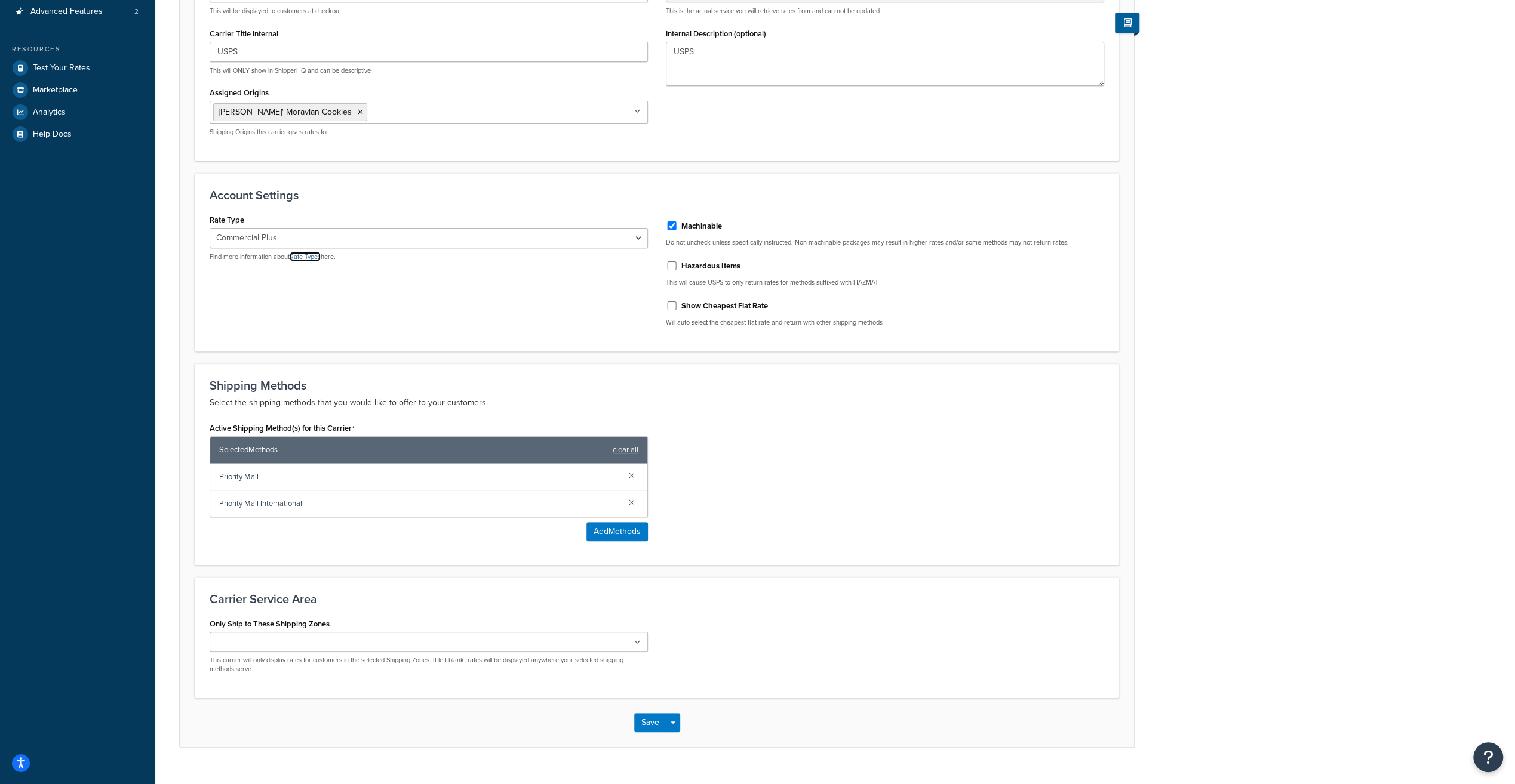
scroll to position [246, 0]
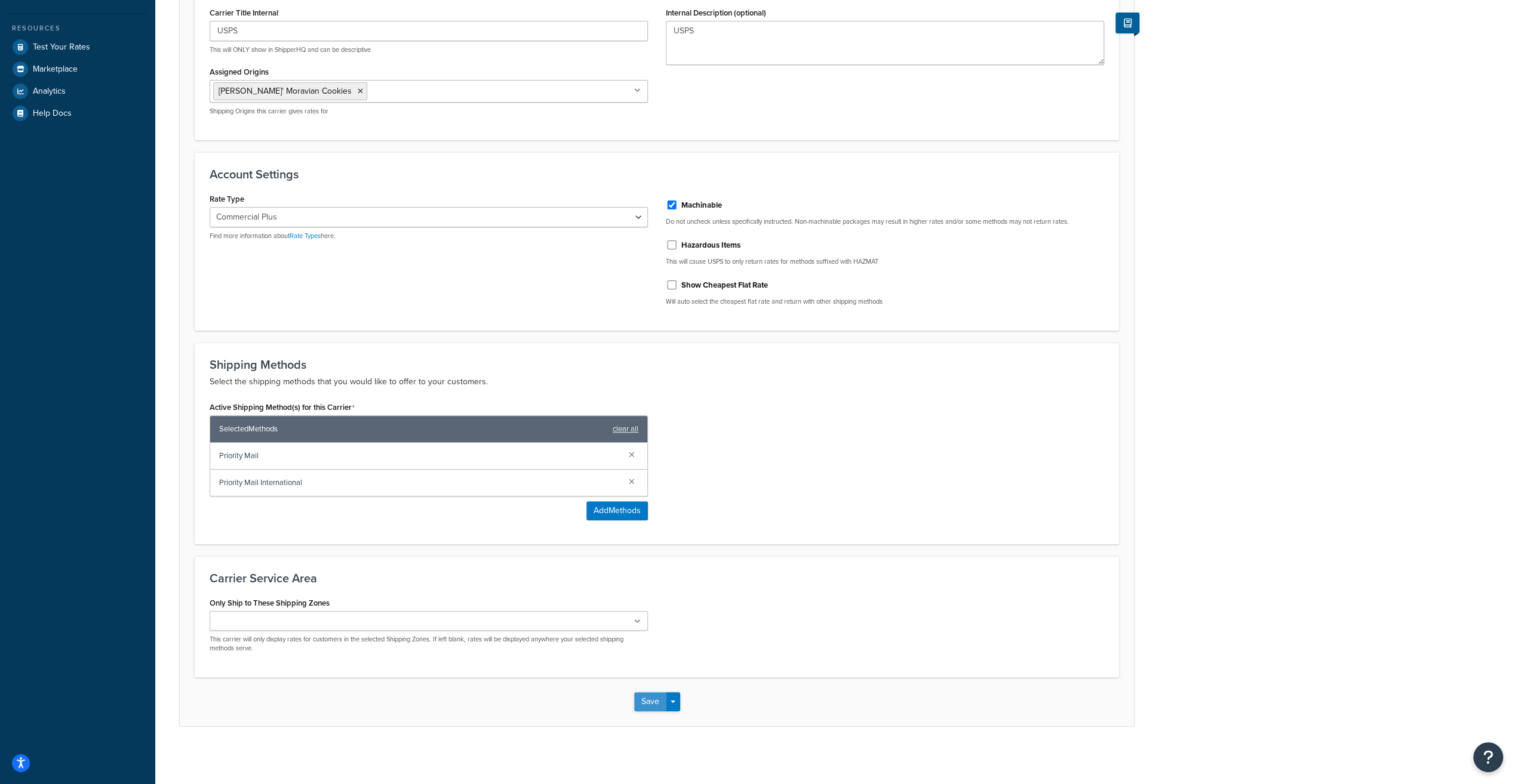
click at [641, 700] on button "Save" at bounding box center [650, 702] width 33 height 19
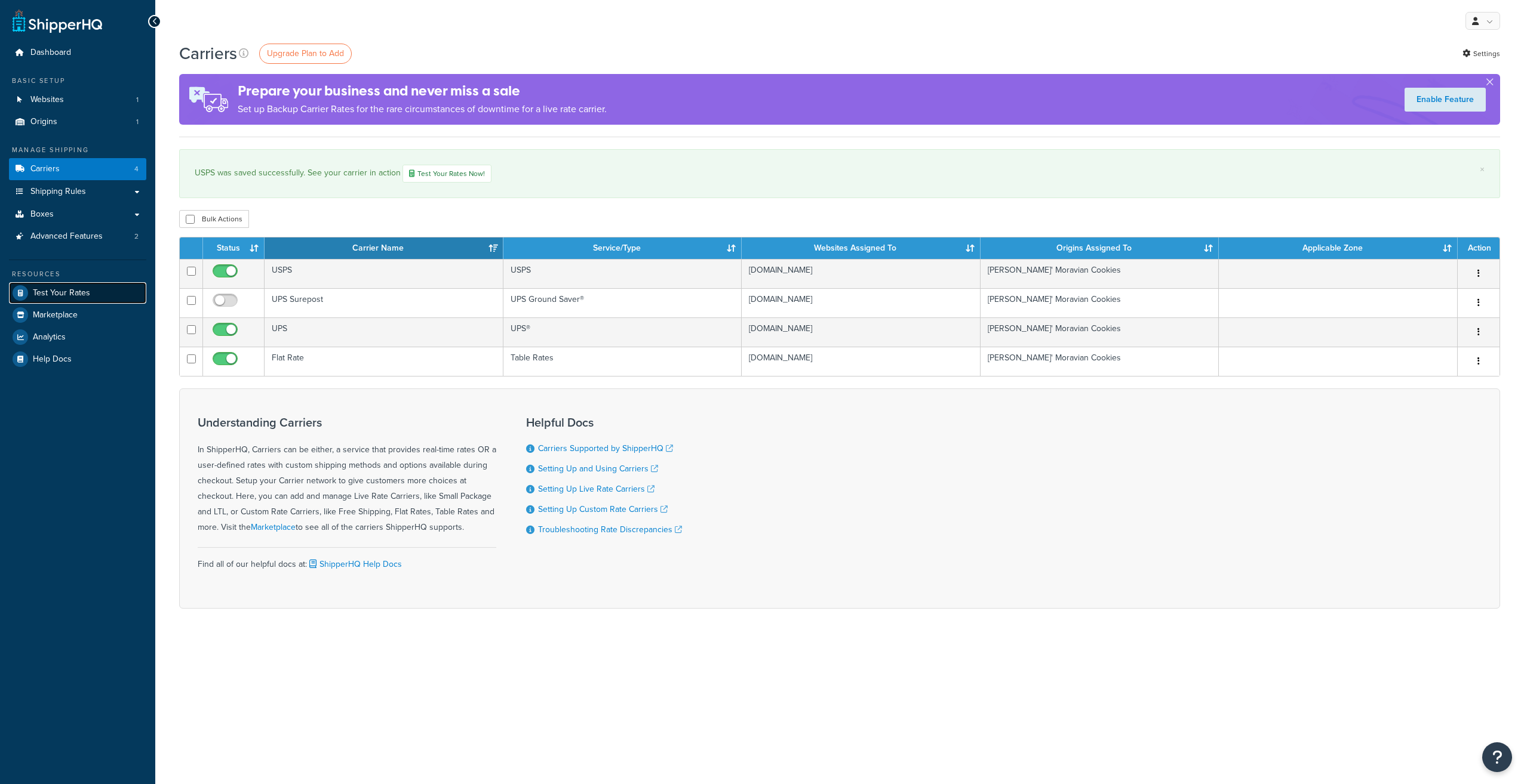
click at [62, 293] on span "Test Your Rates" at bounding box center [61, 293] width 58 height 10
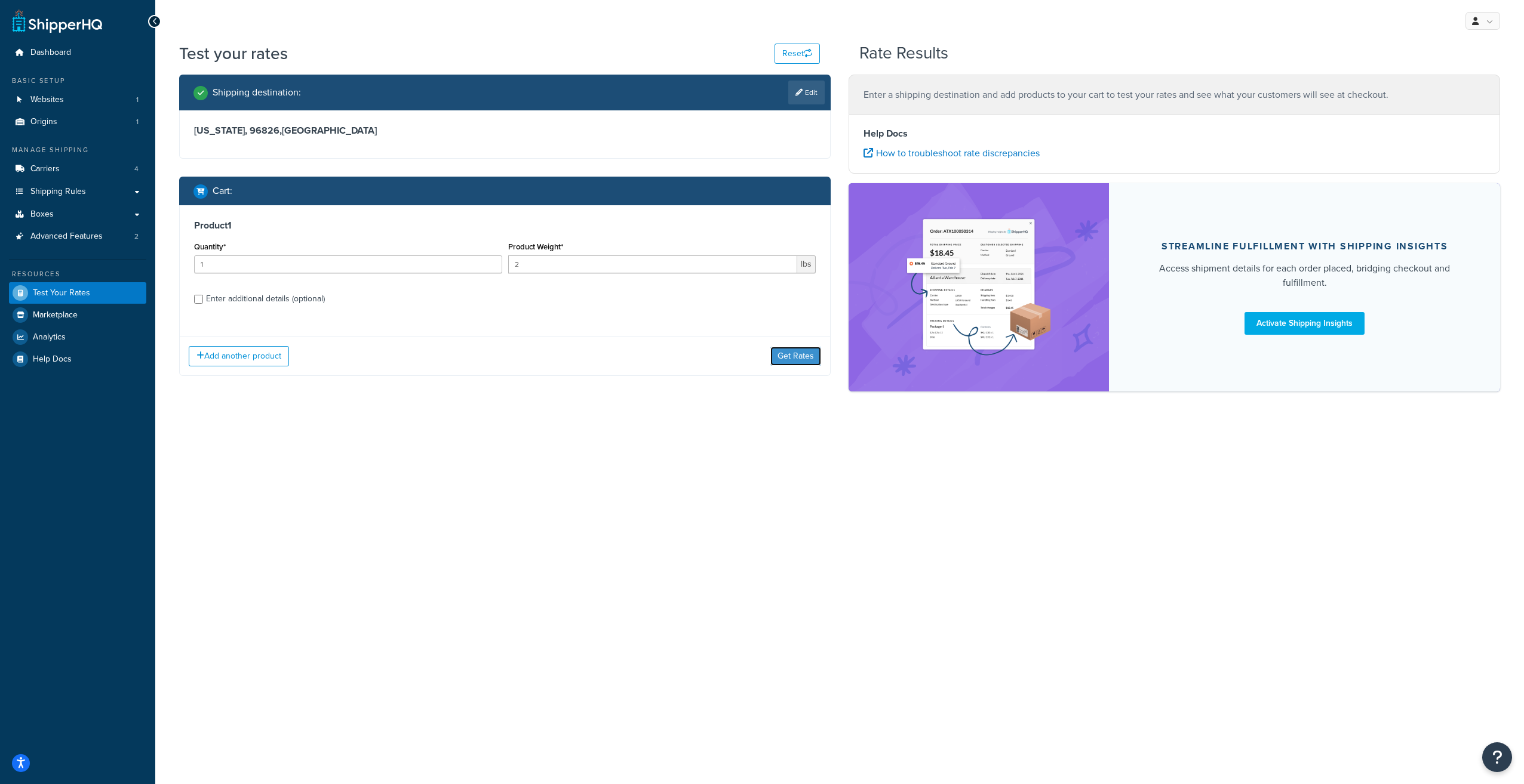
click at [798, 350] on button "Get Rates" at bounding box center [795, 356] width 51 height 19
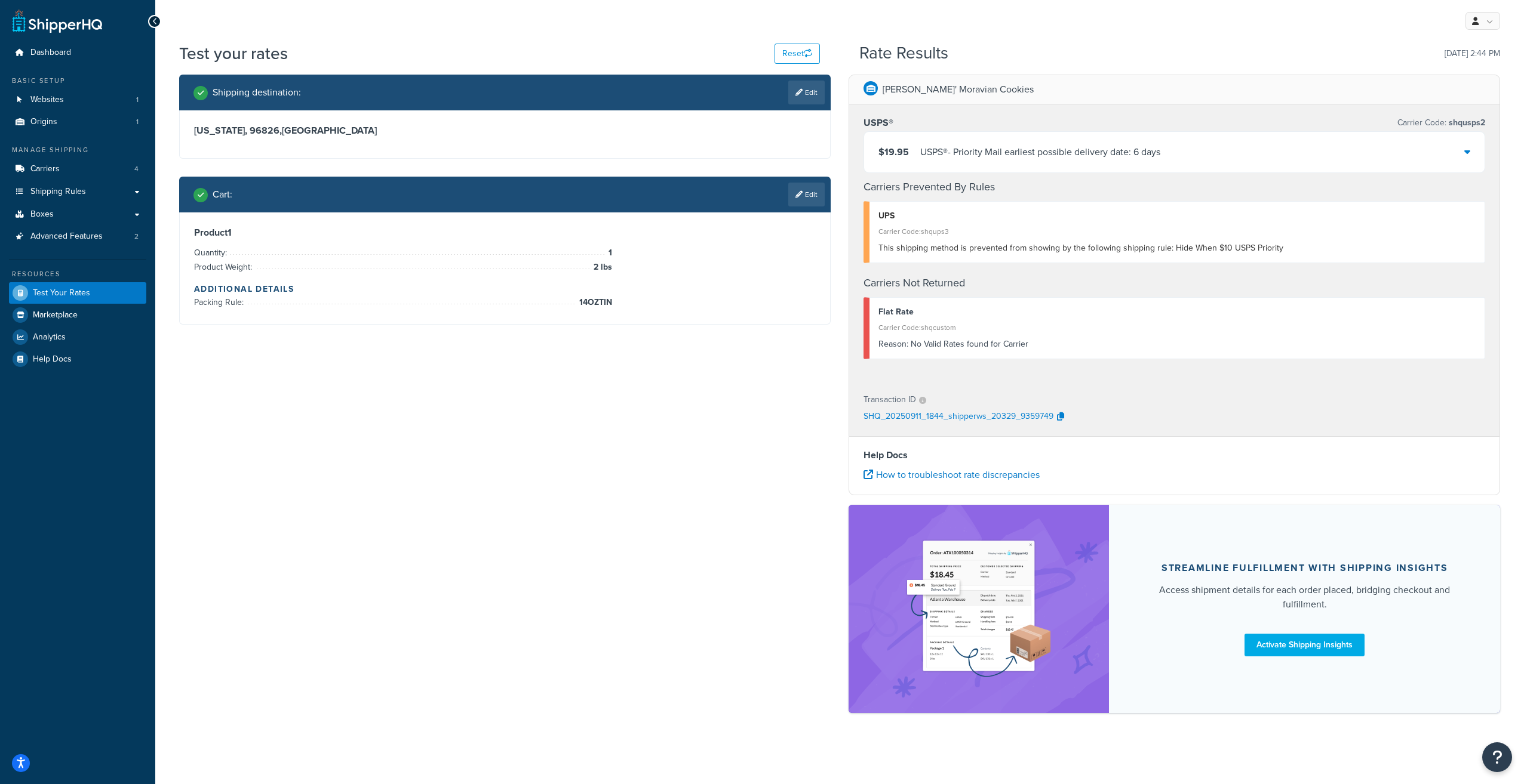
click at [989, 152] on div "USPS® - Priority Mail earliest possible delivery date: 6 days" at bounding box center [1040, 152] width 240 height 17
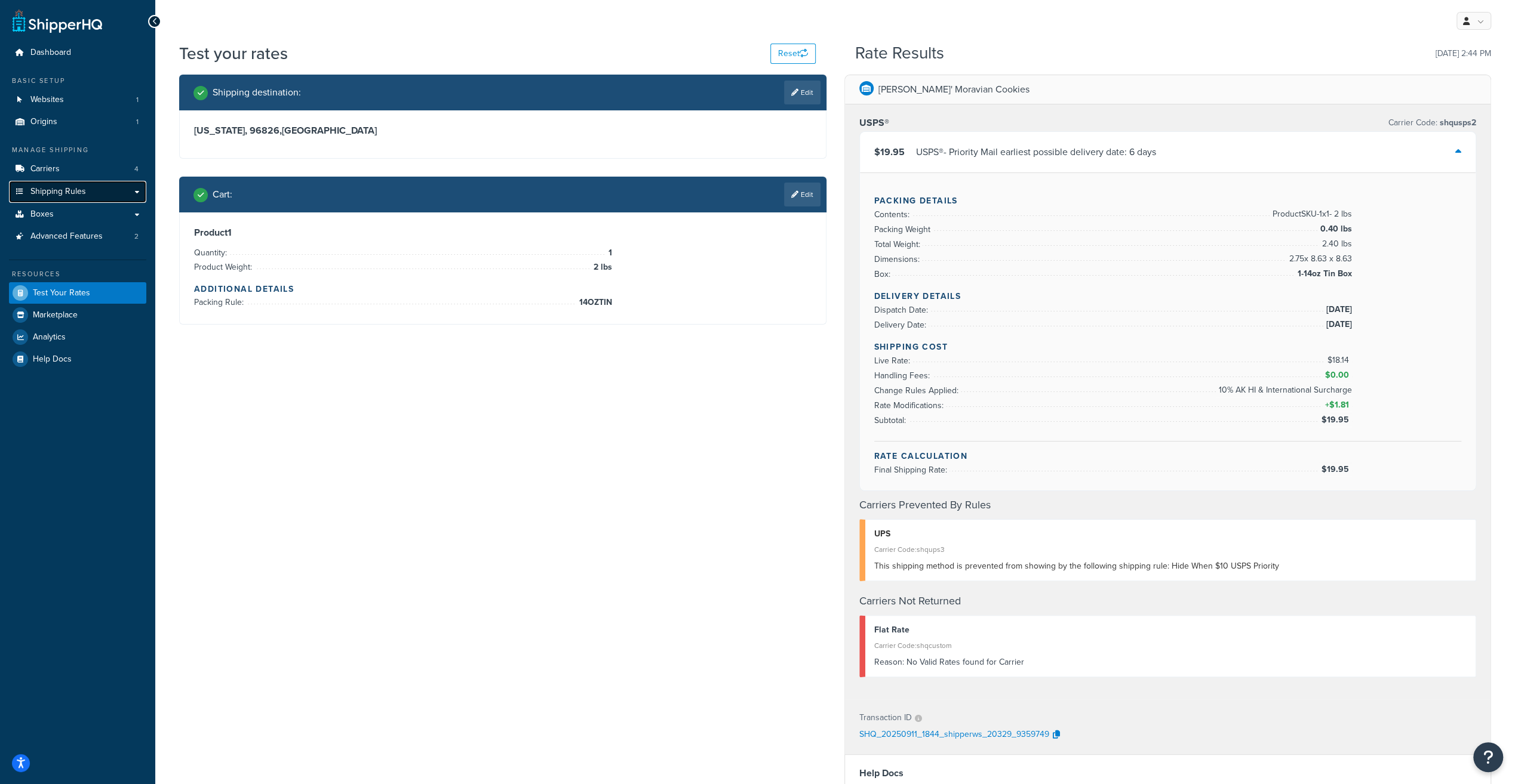
click at [64, 196] on span "Shipping Rules" at bounding box center [58, 192] width 56 height 10
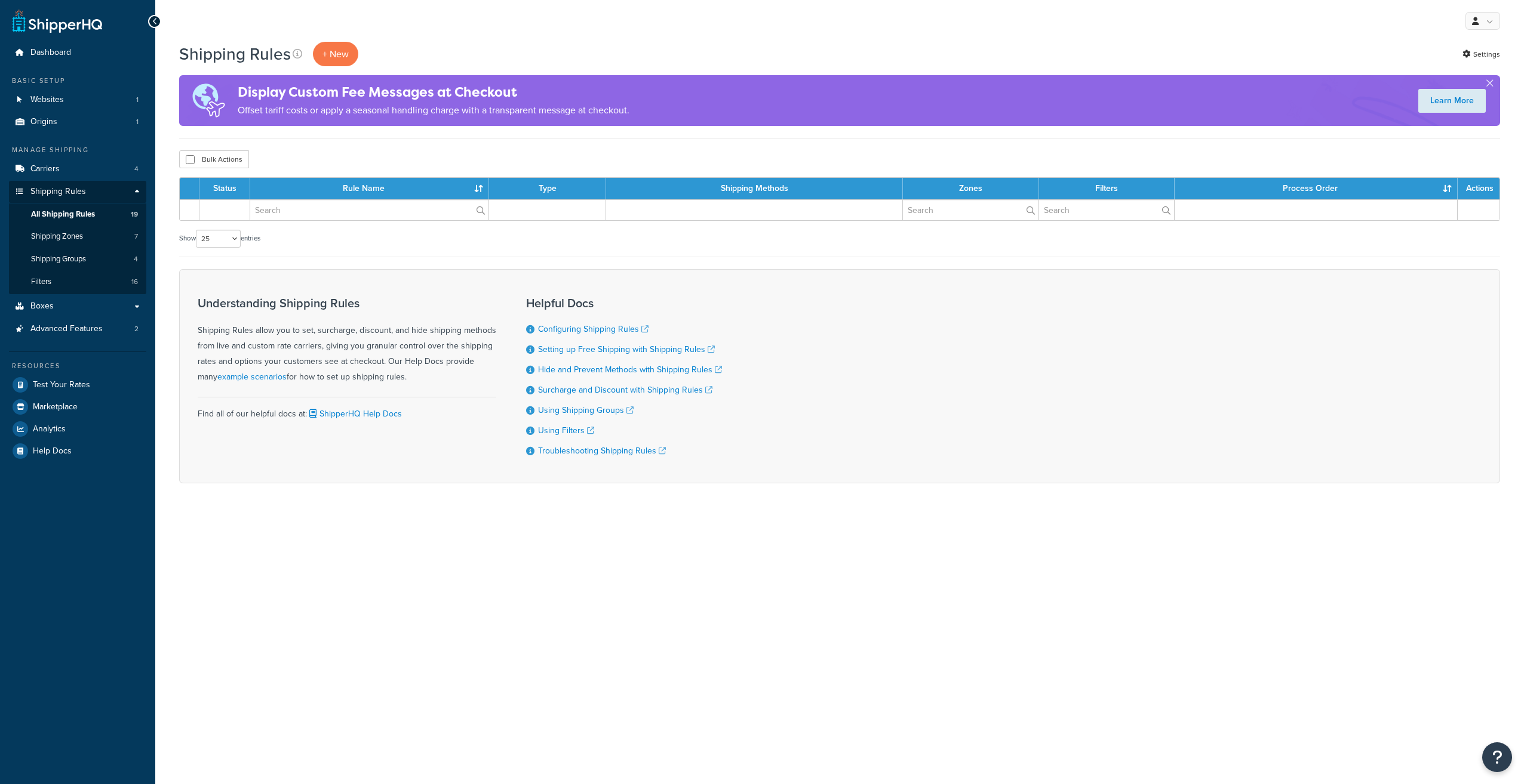
select select "25"
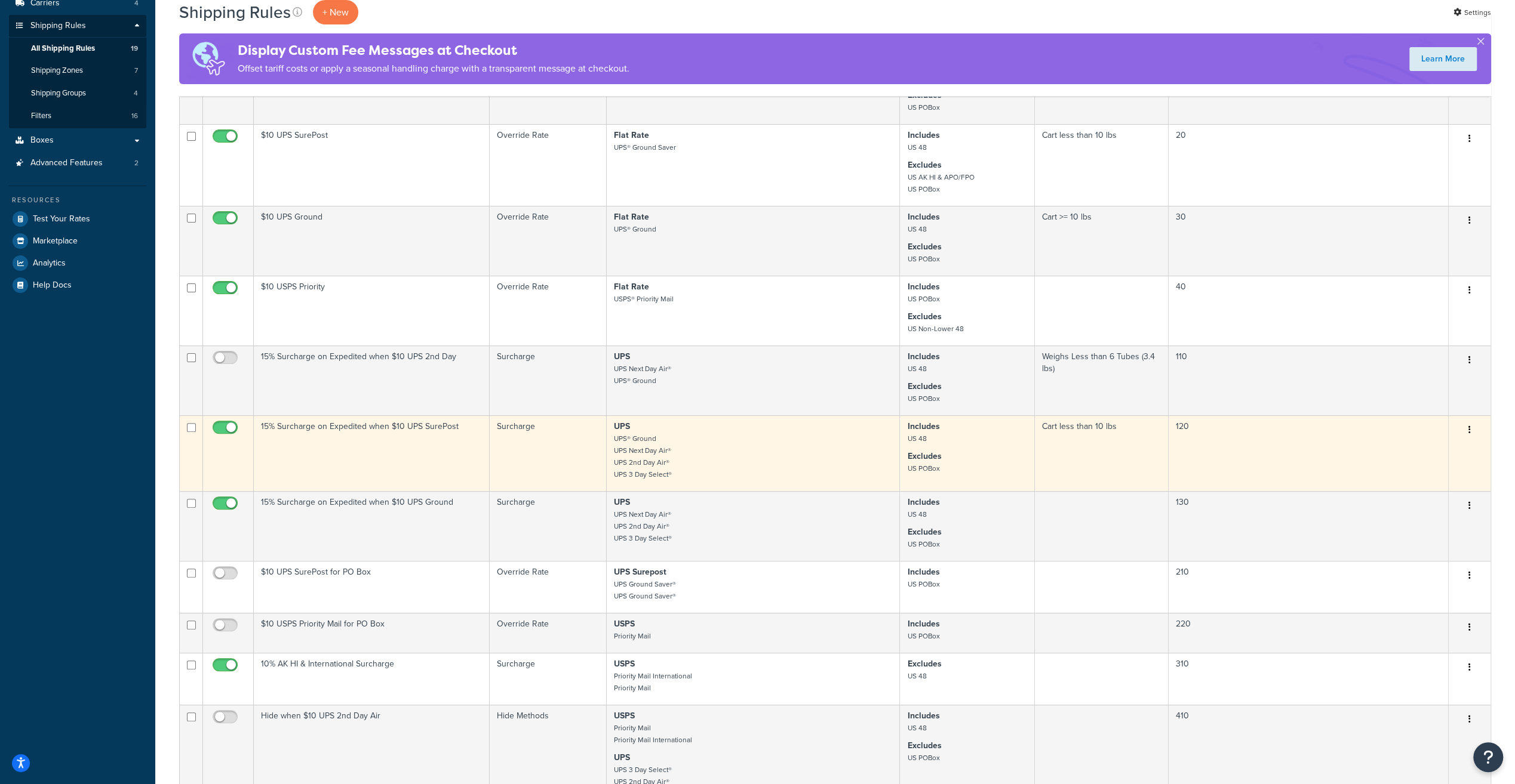
scroll to position [239, 0]
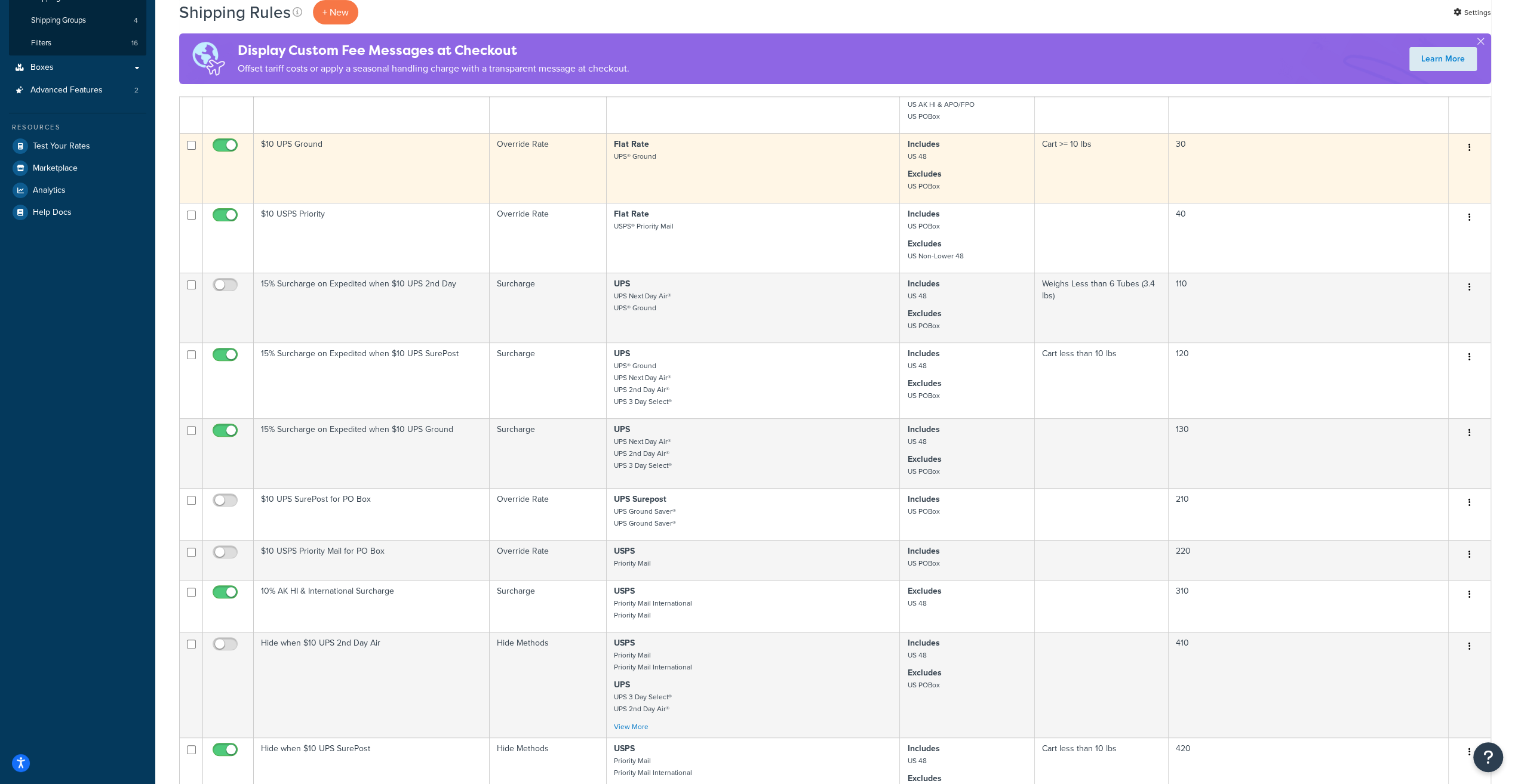
click at [1247, 143] on td "30" at bounding box center [1308, 167] width 280 height 70
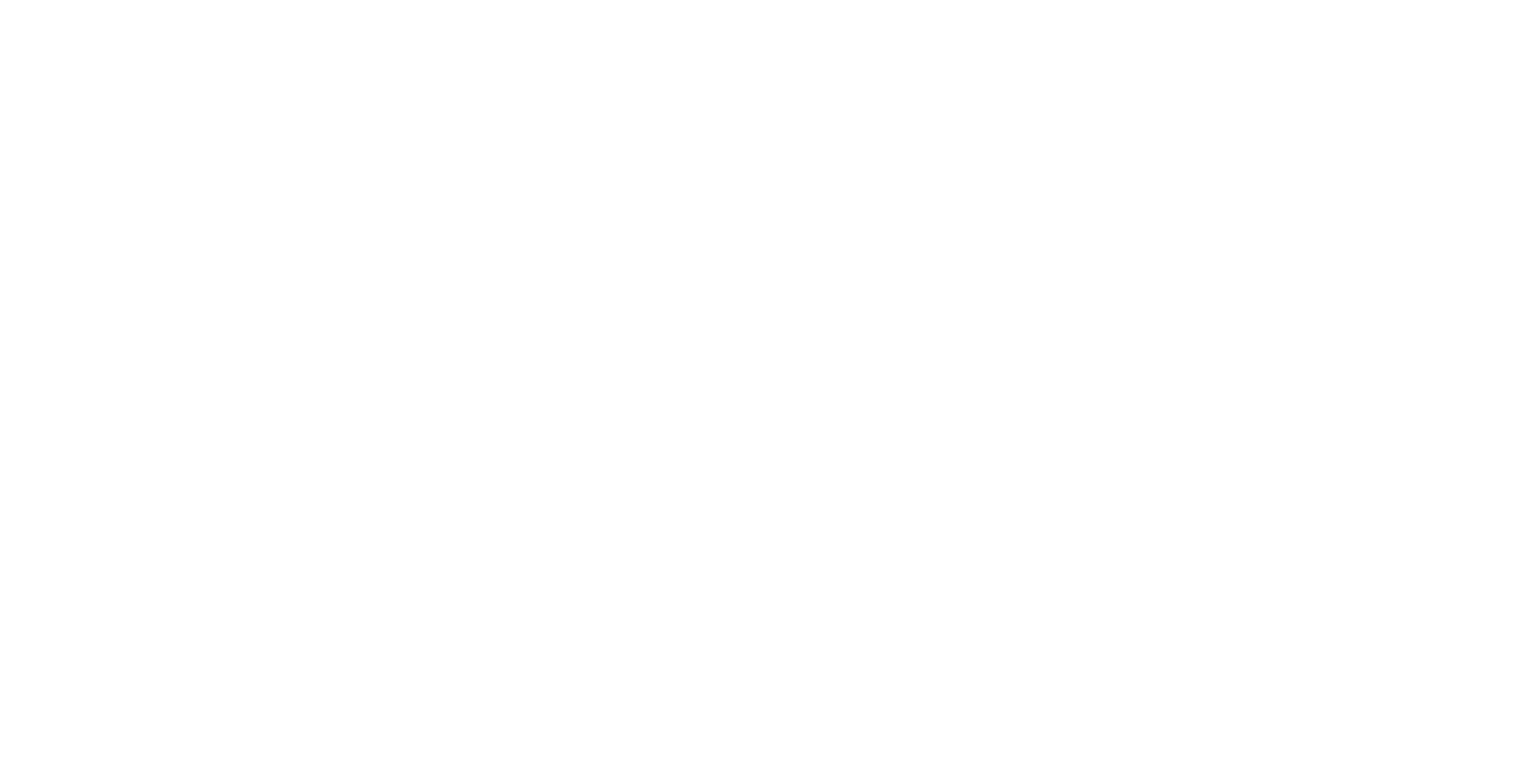
select select "OVERRIDE"
select select "LOCATION"
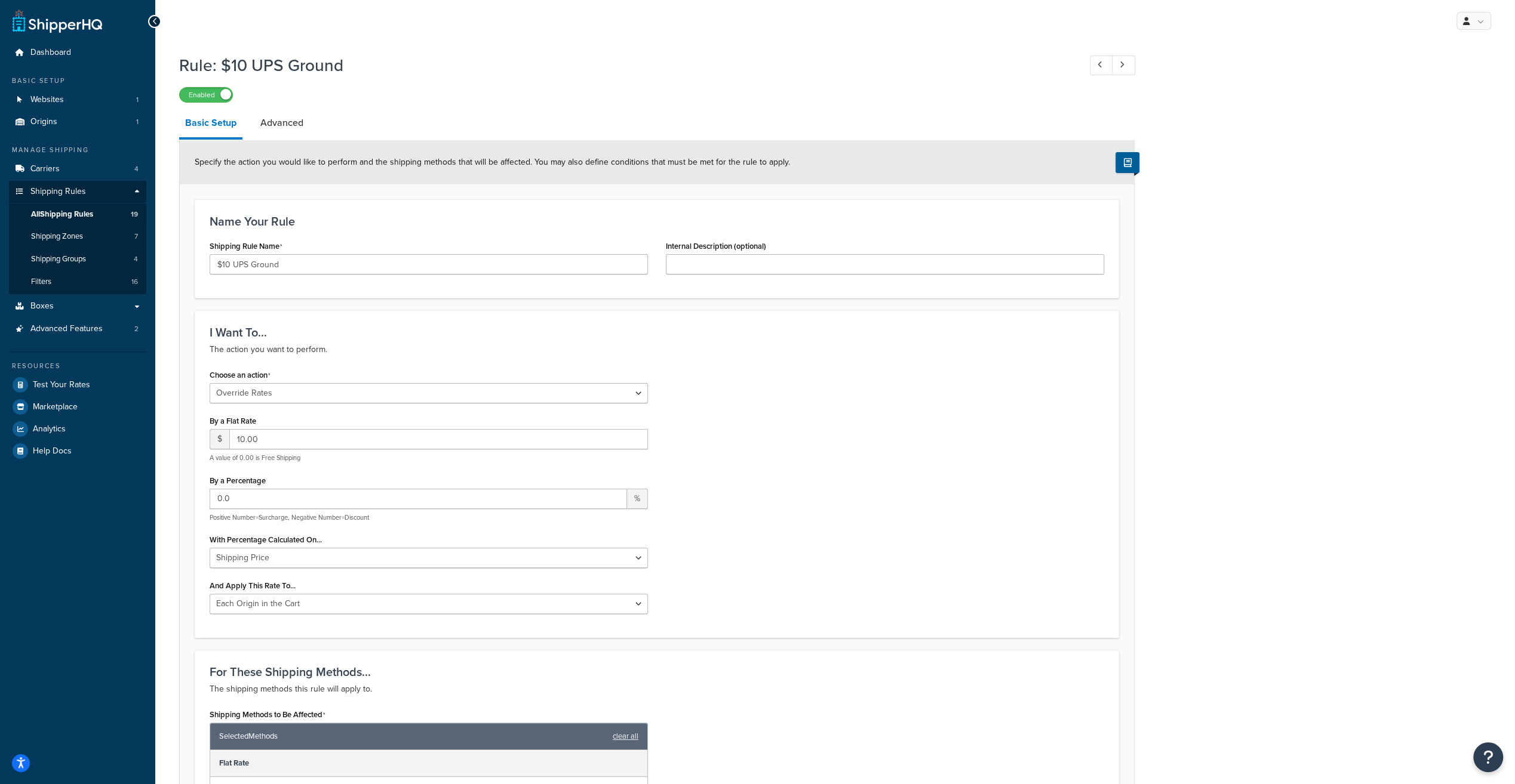
click at [1448, 116] on div "Rule: $10 UPS Ground Enabled Basic Setup Advanced Specify the action you would …" at bounding box center [835, 687] width 1360 height 1279
click at [58, 193] on span "Shipping Rules" at bounding box center [58, 192] width 56 height 10
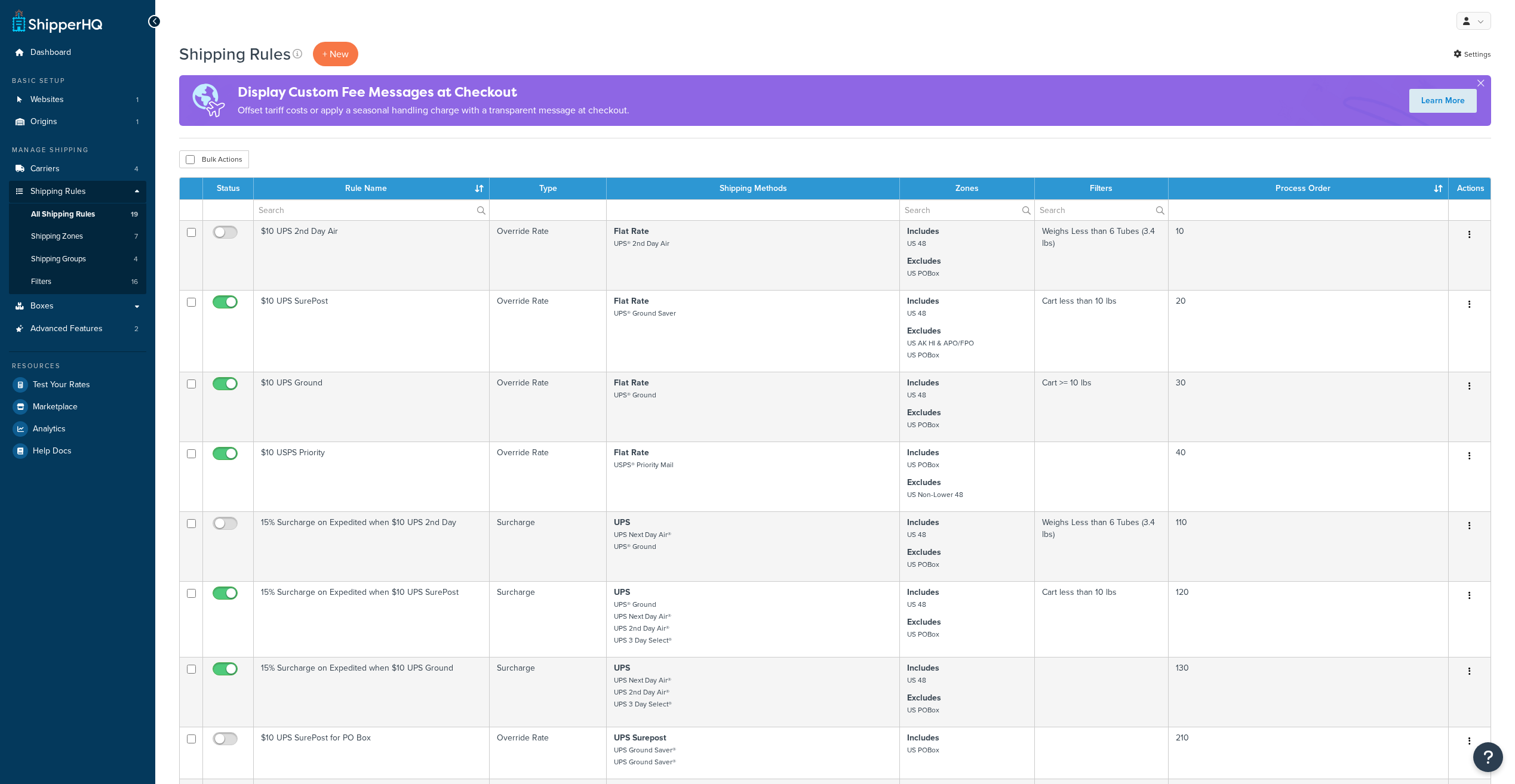
select select "25"
click at [66, 163] on link "Carriers 4" at bounding box center [77, 169] width 138 height 22
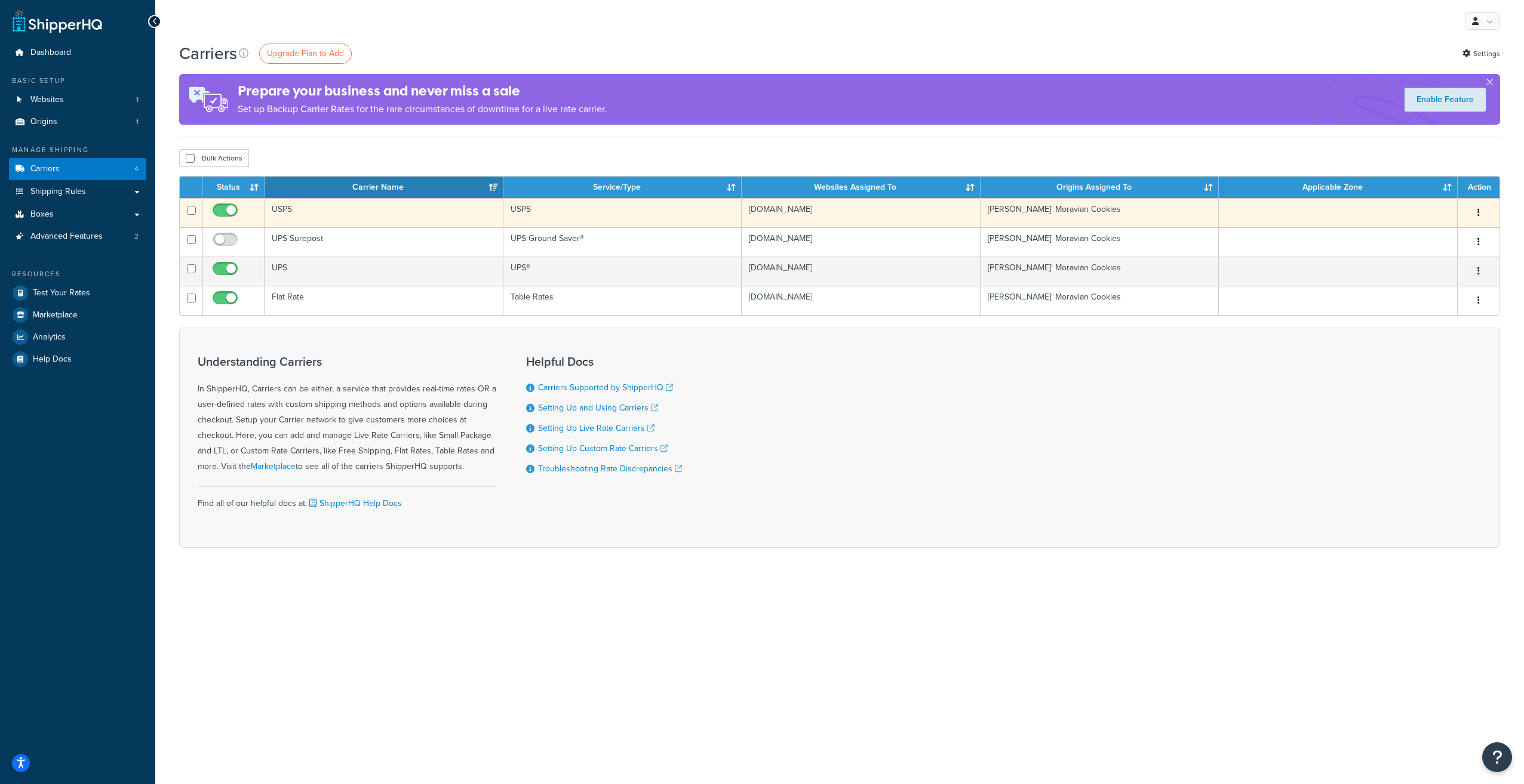
click at [285, 209] on td "USPS" at bounding box center [384, 212] width 239 height 29
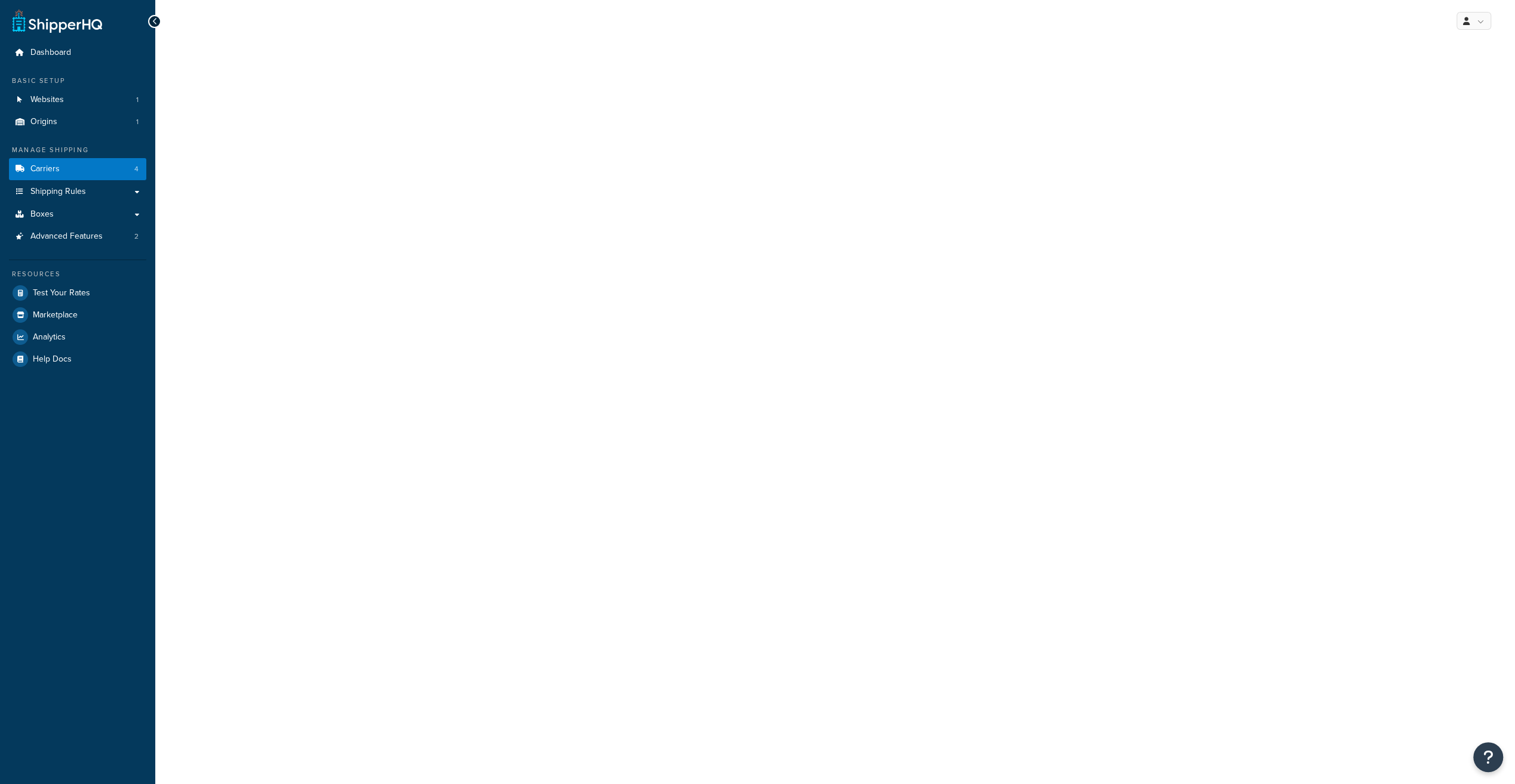
select select "usps"
select select "PLUS"
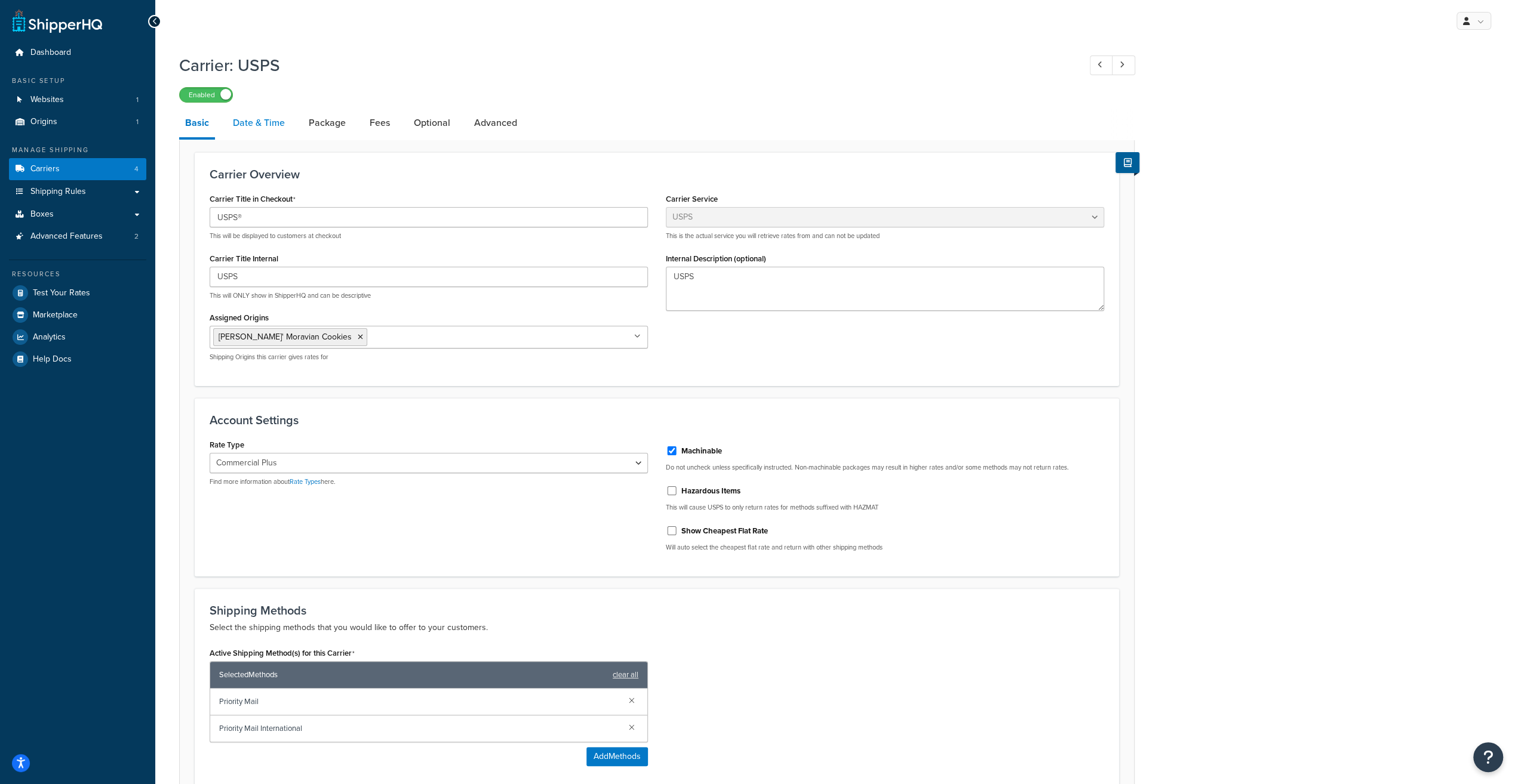
click at [267, 129] on link "Date & Time" at bounding box center [259, 123] width 64 height 28
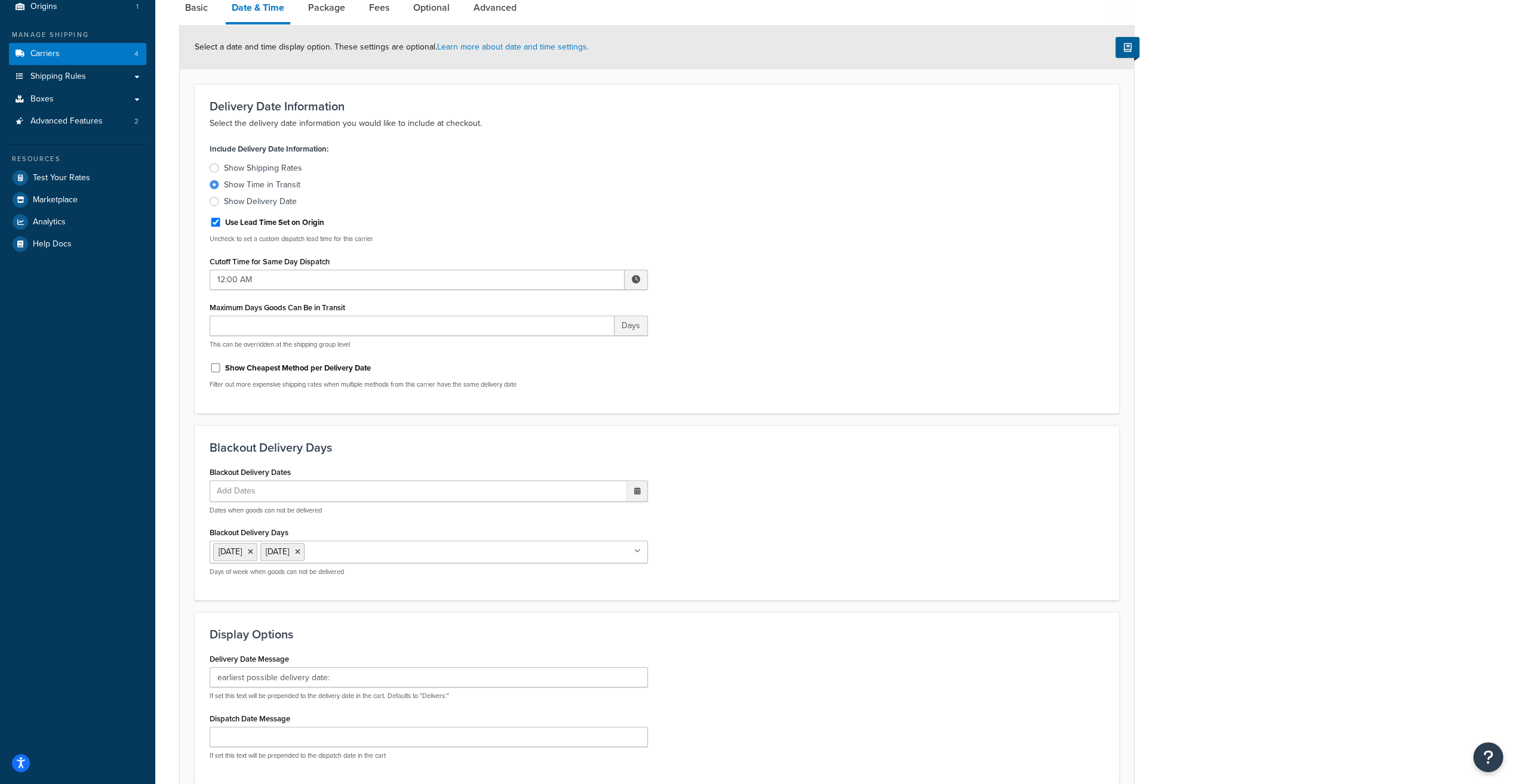
scroll to position [60, 0]
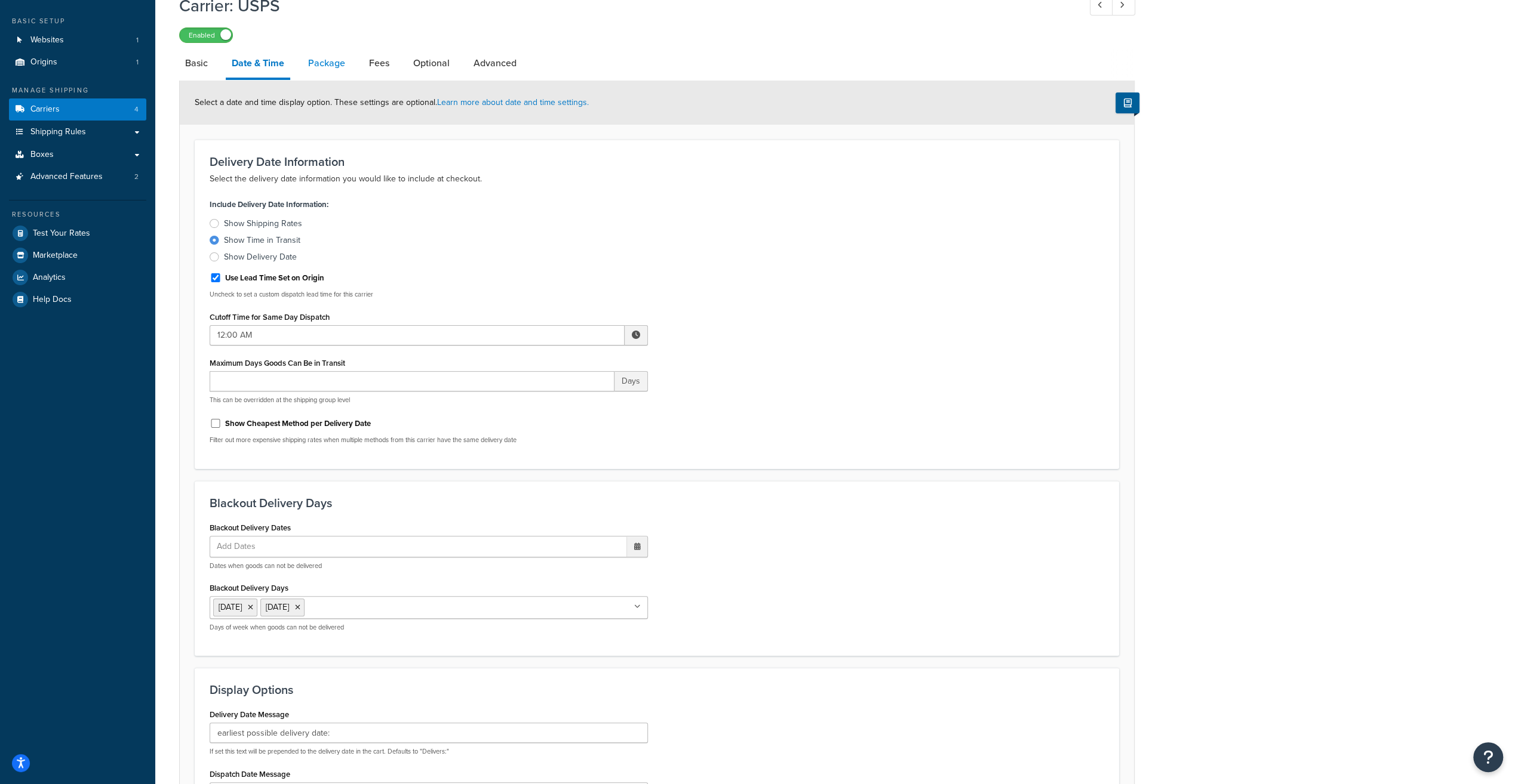
click at [323, 67] on link "Package" at bounding box center [327, 63] width 49 height 28
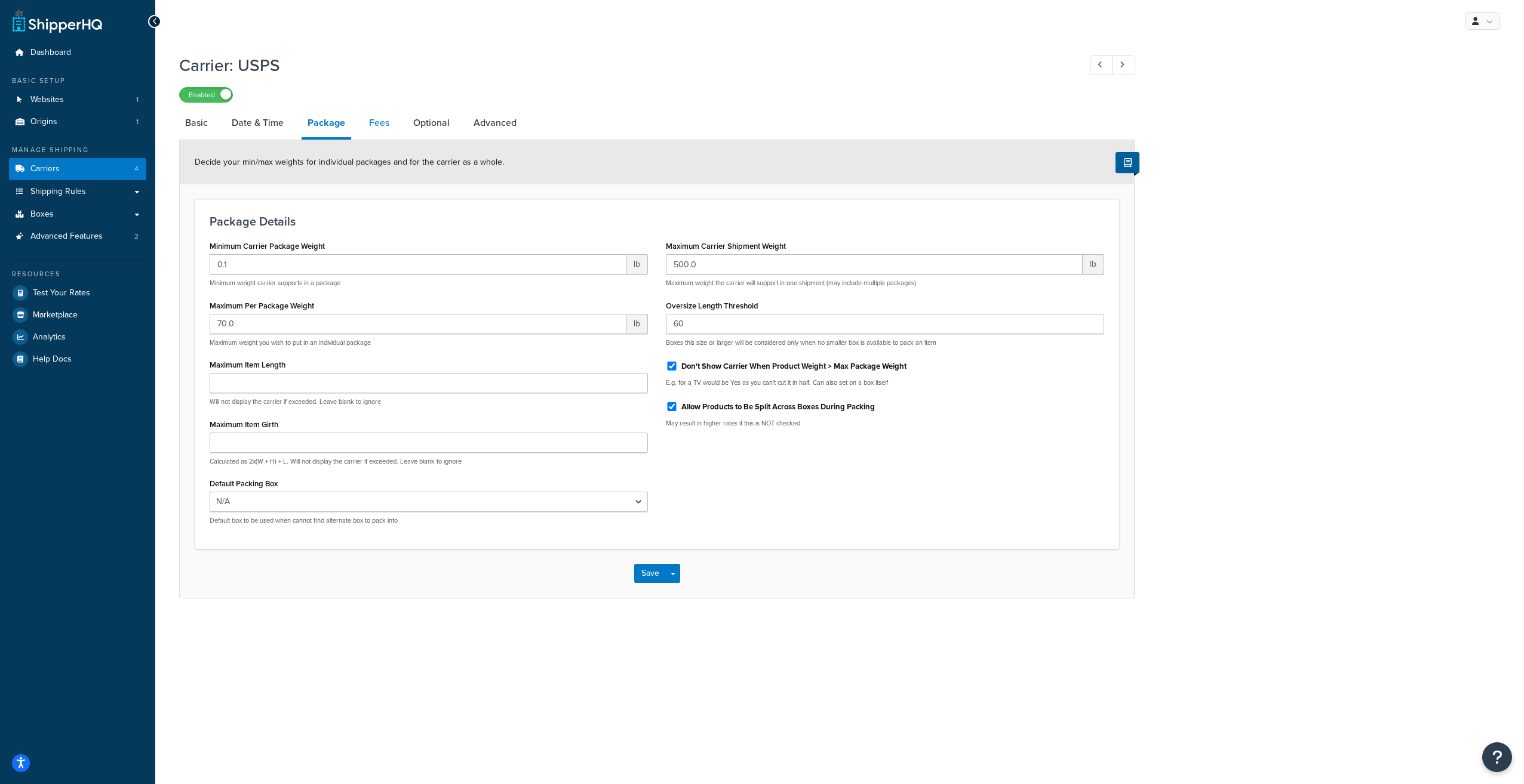
click at [378, 125] on link "Fees" at bounding box center [380, 123] width 33 height 28
select select "AFTER"
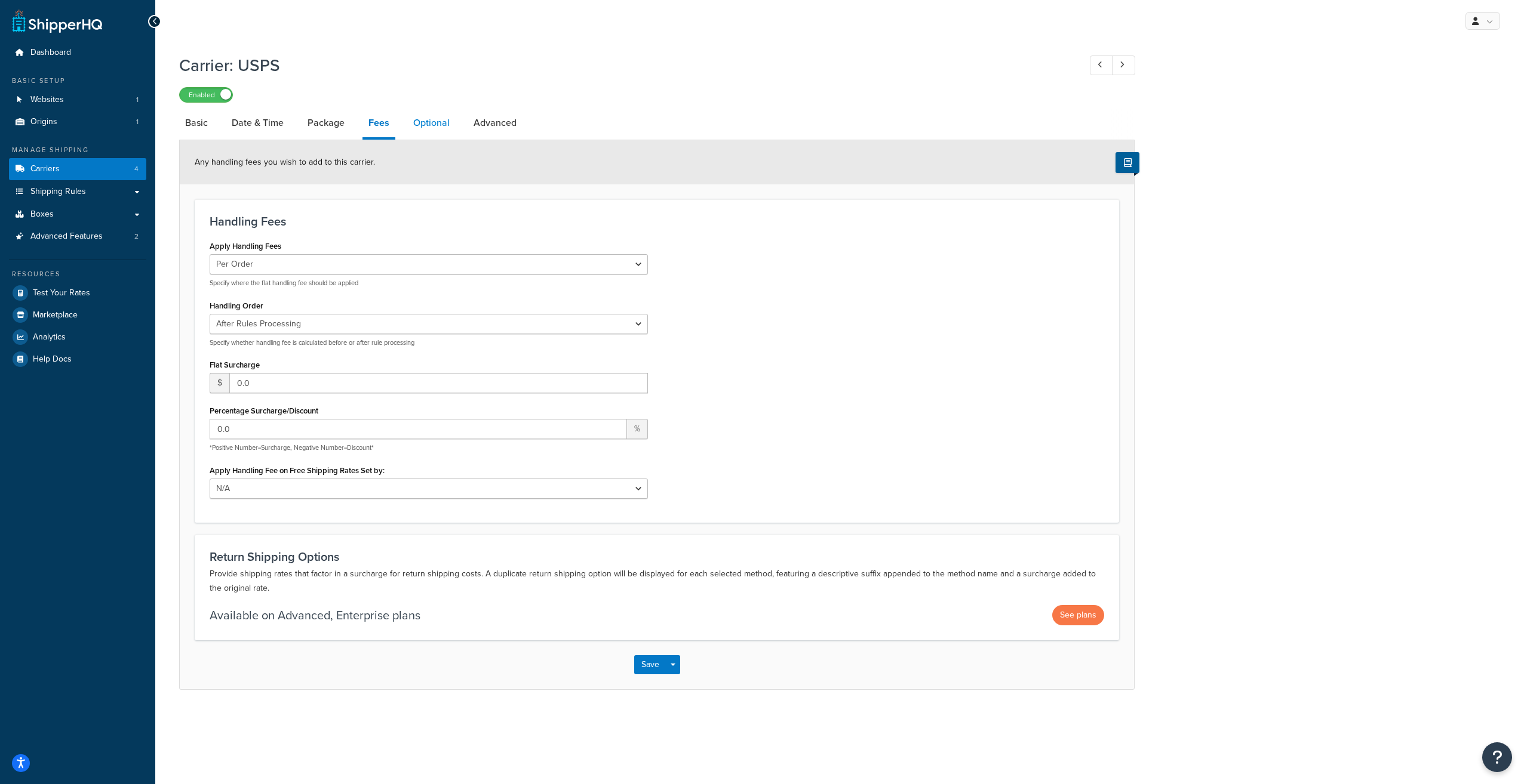
click at [427, 125] on link "Optional" at bounding box center [431, 123] width 48 height 28
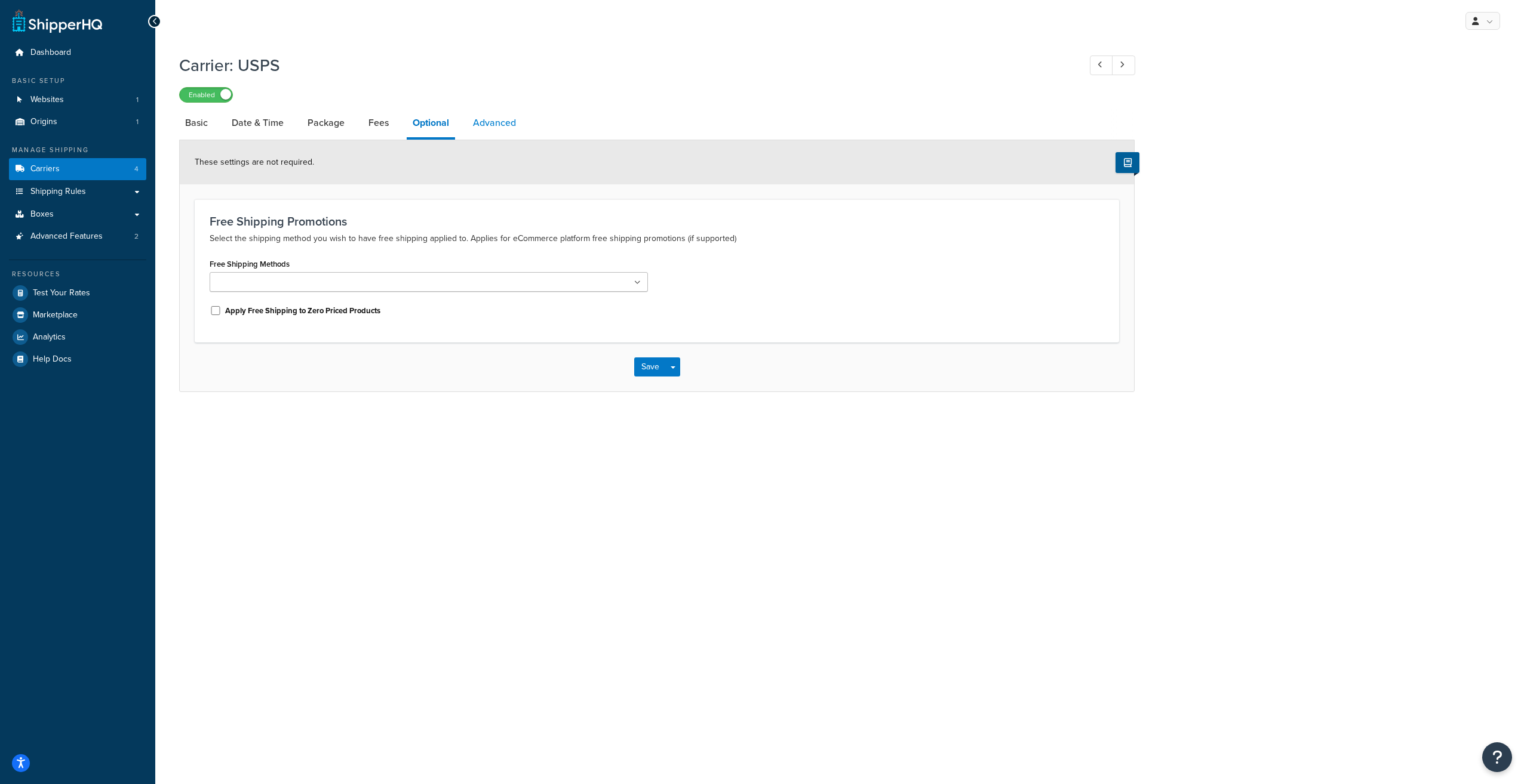
click at [487, 125] on link "Advanced" at bounding box center [494, 123] width 55 height 28
select select "false"
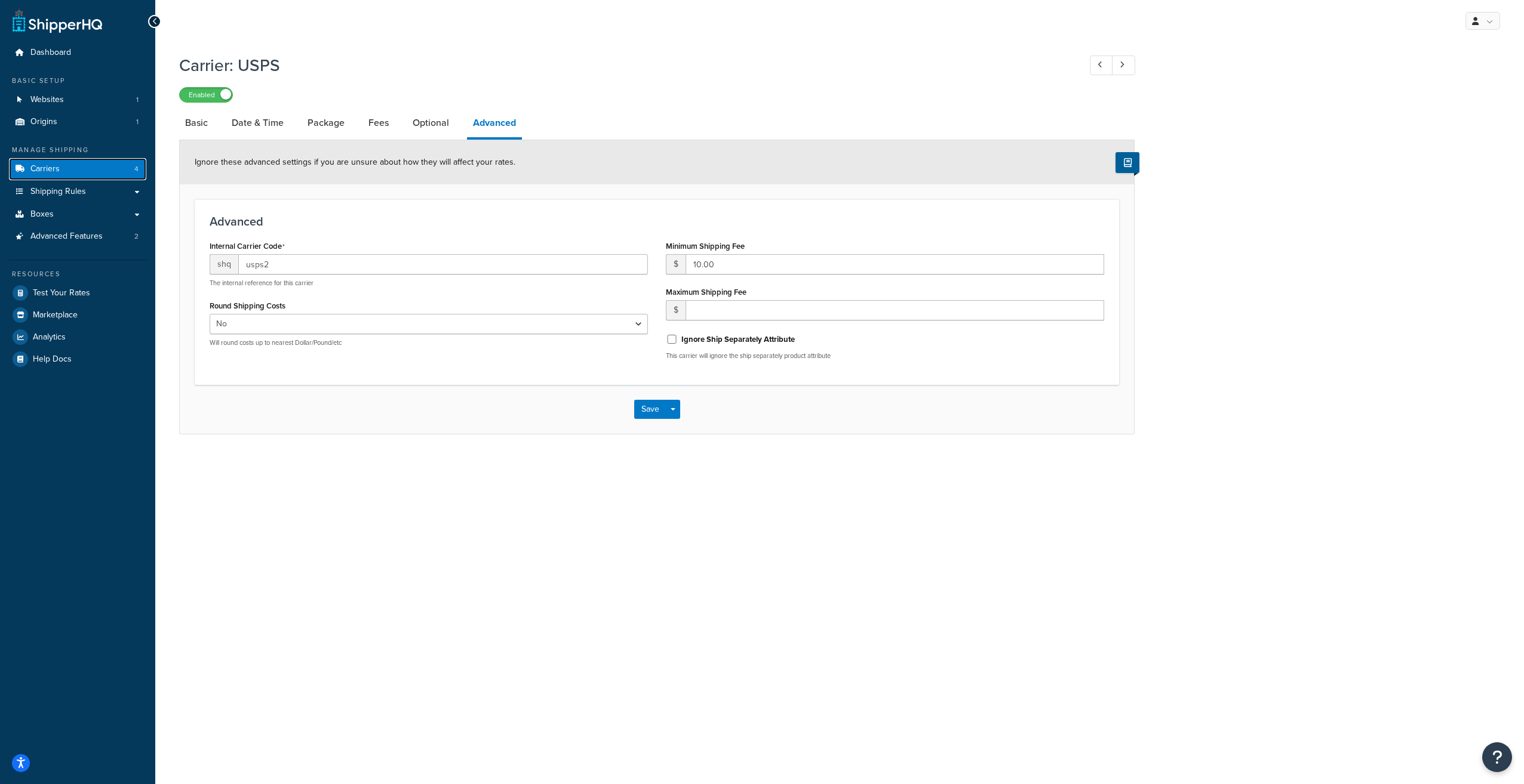
click at [62, 172] on link "Carriers 4" at bounding box center [77, 169] width 138 height 22
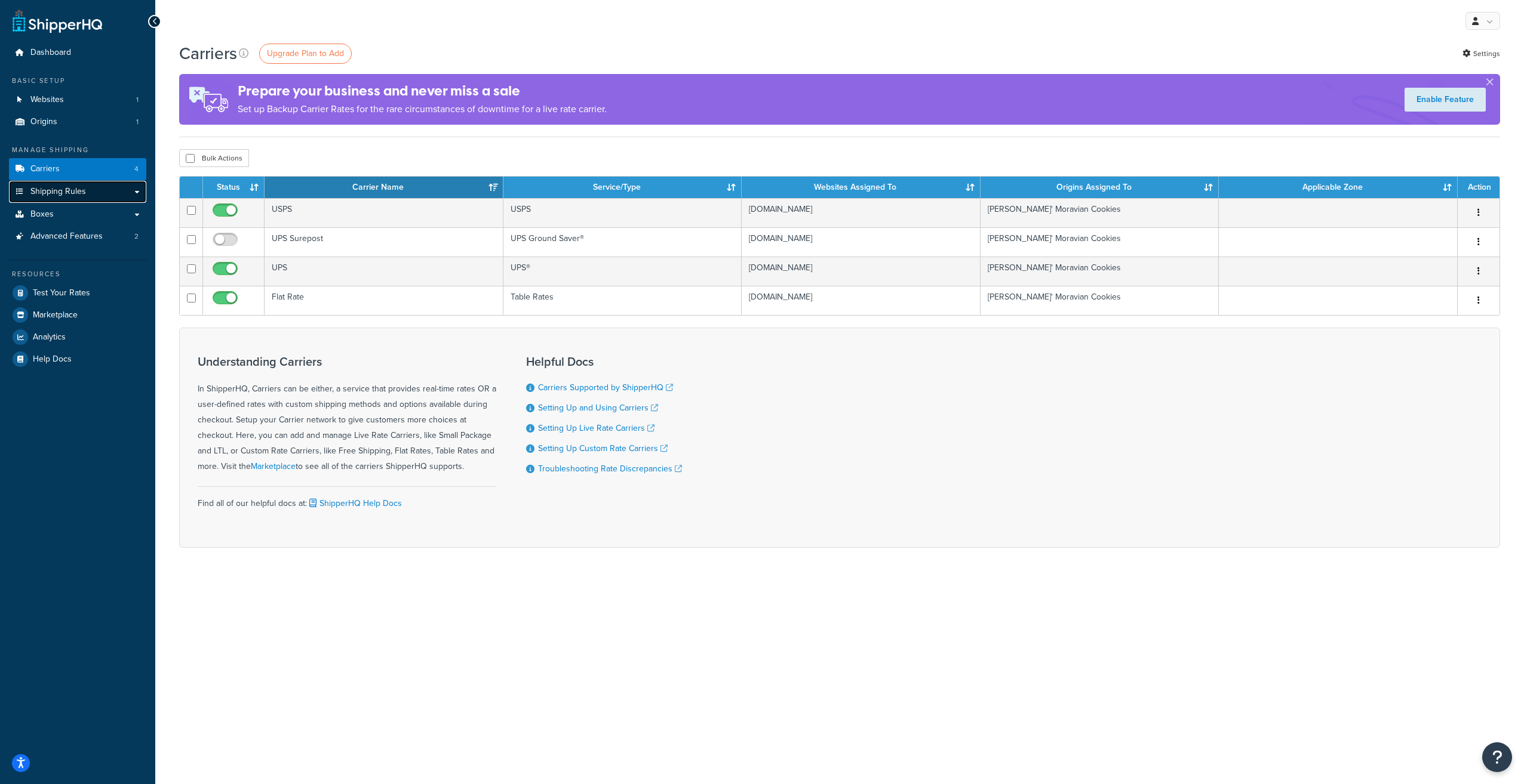
click at [34, 198] on link "Shipping Rules" at bounding box center [77, 192] width 138 height 22
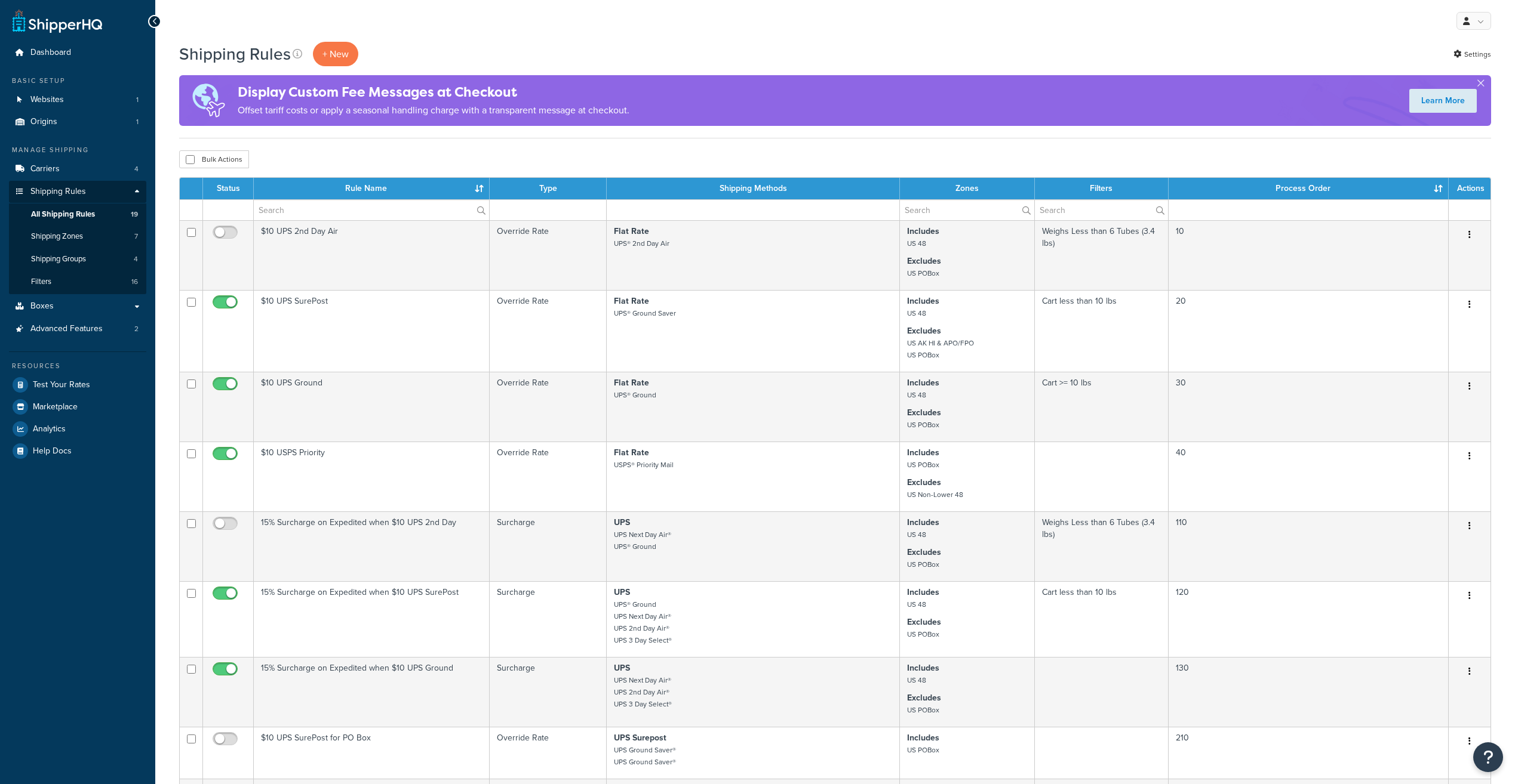
select select "25"
click at [919, 32] on div "My Profile Billing Global Settings Contact Us Logout" at bounding box center [835, 21] width 1360 height 42
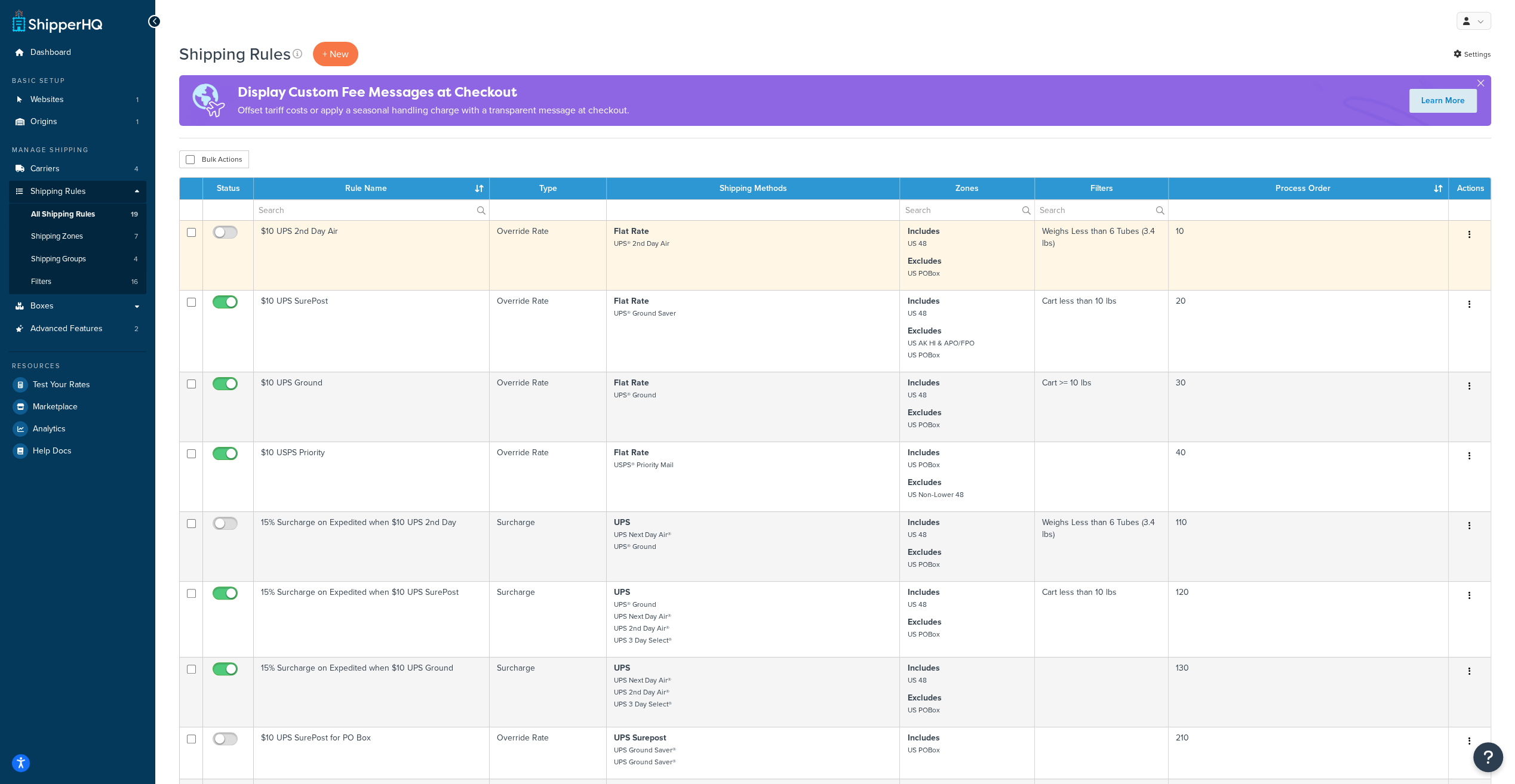
click at [192, 232] on input "checkbox" at bounding box center [191, 232] width 9 height 9
checkbox input "true"
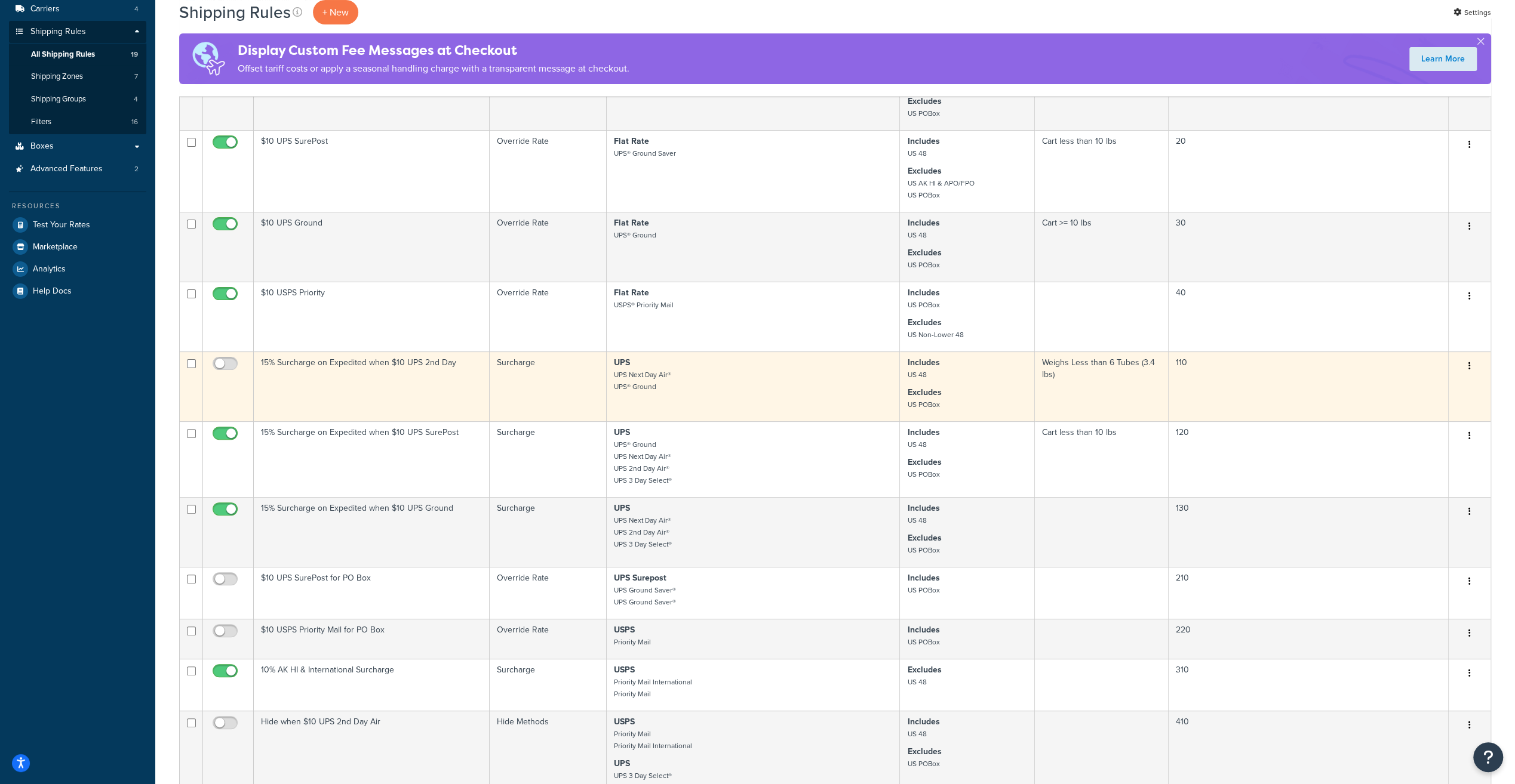
scroll to position [179, 0]
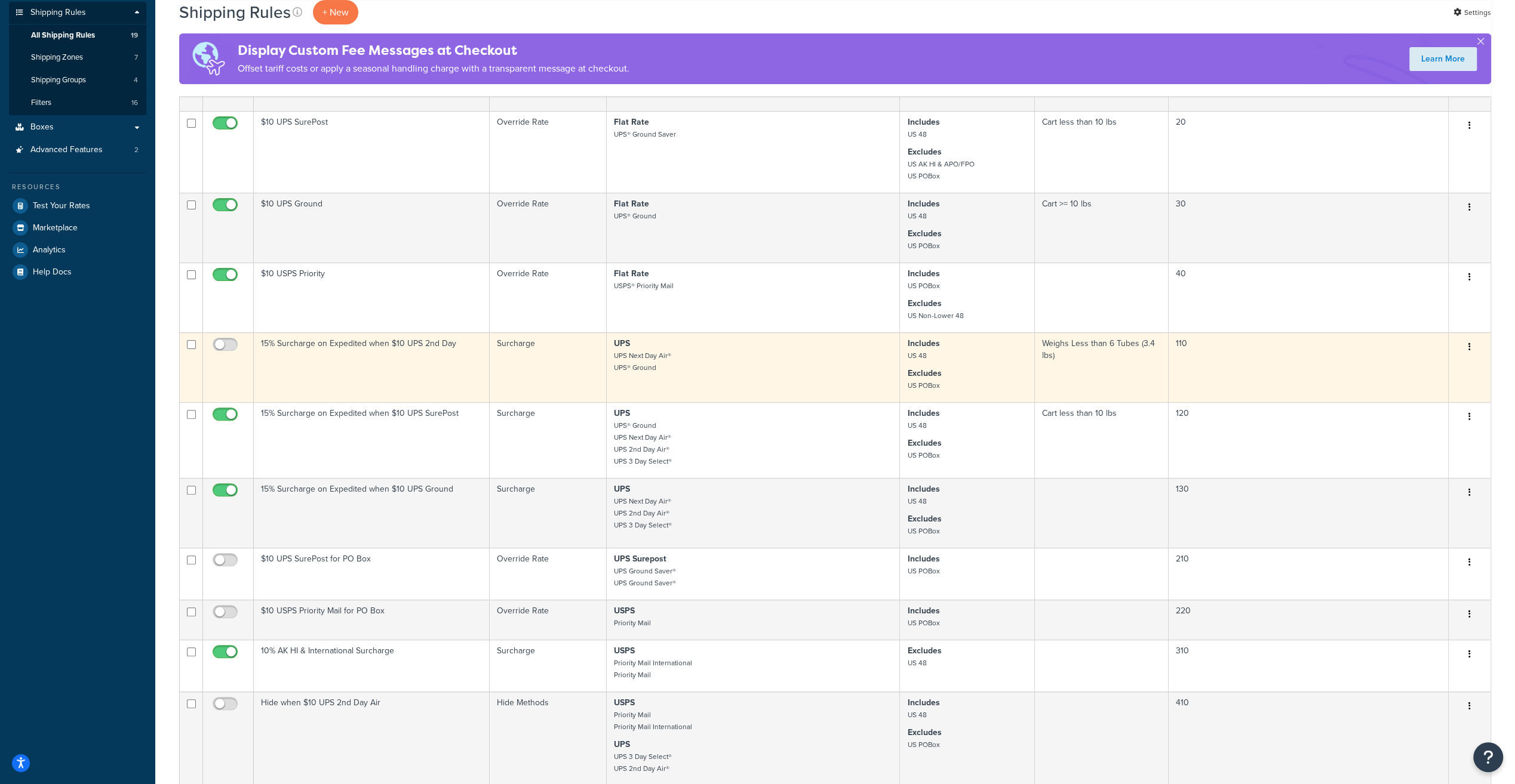
click at [188, 348] on input "checkbox" at bounding box center [191, 344] width 9 height 9
checkbox input "true"
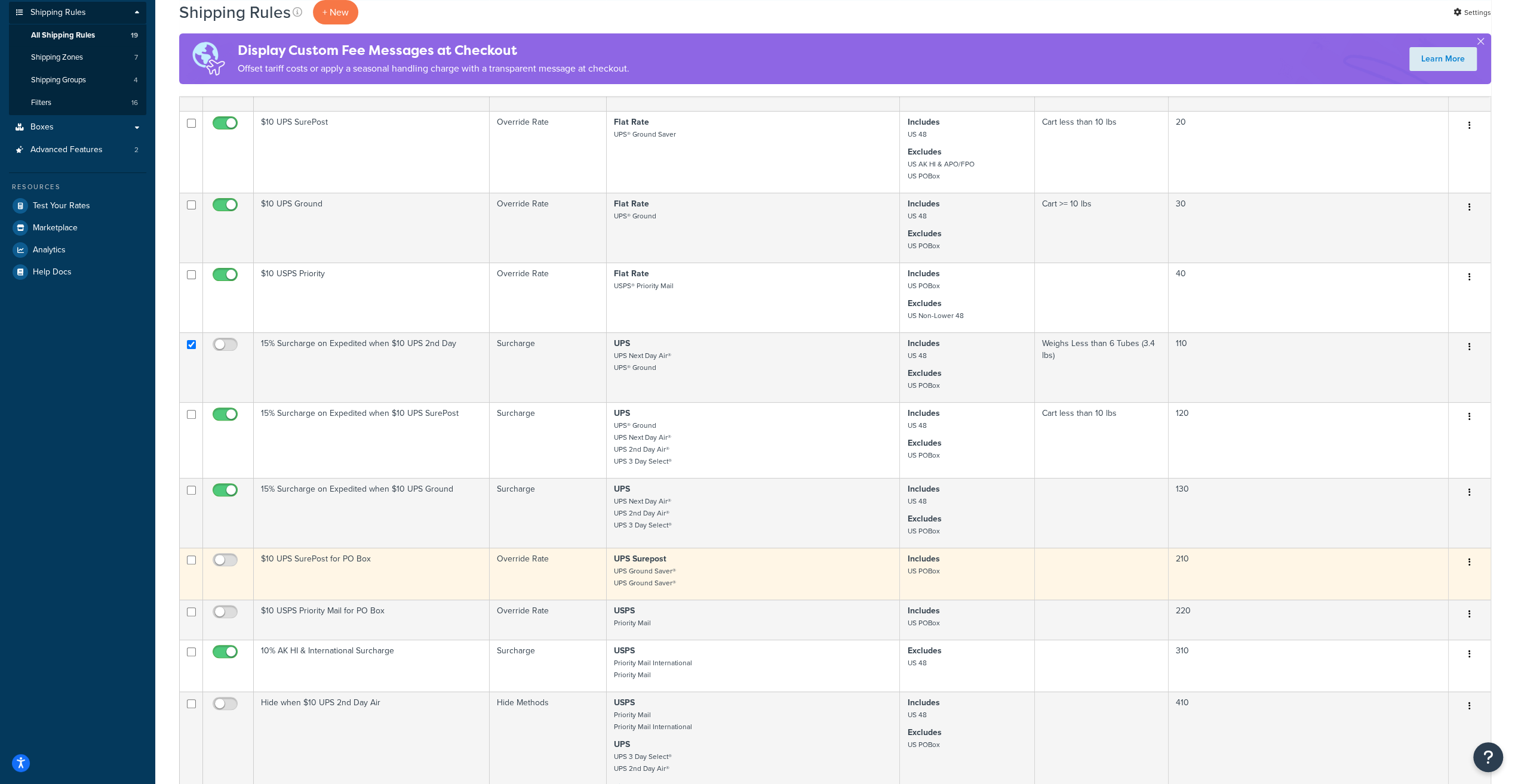
scroll to position [298, 0]
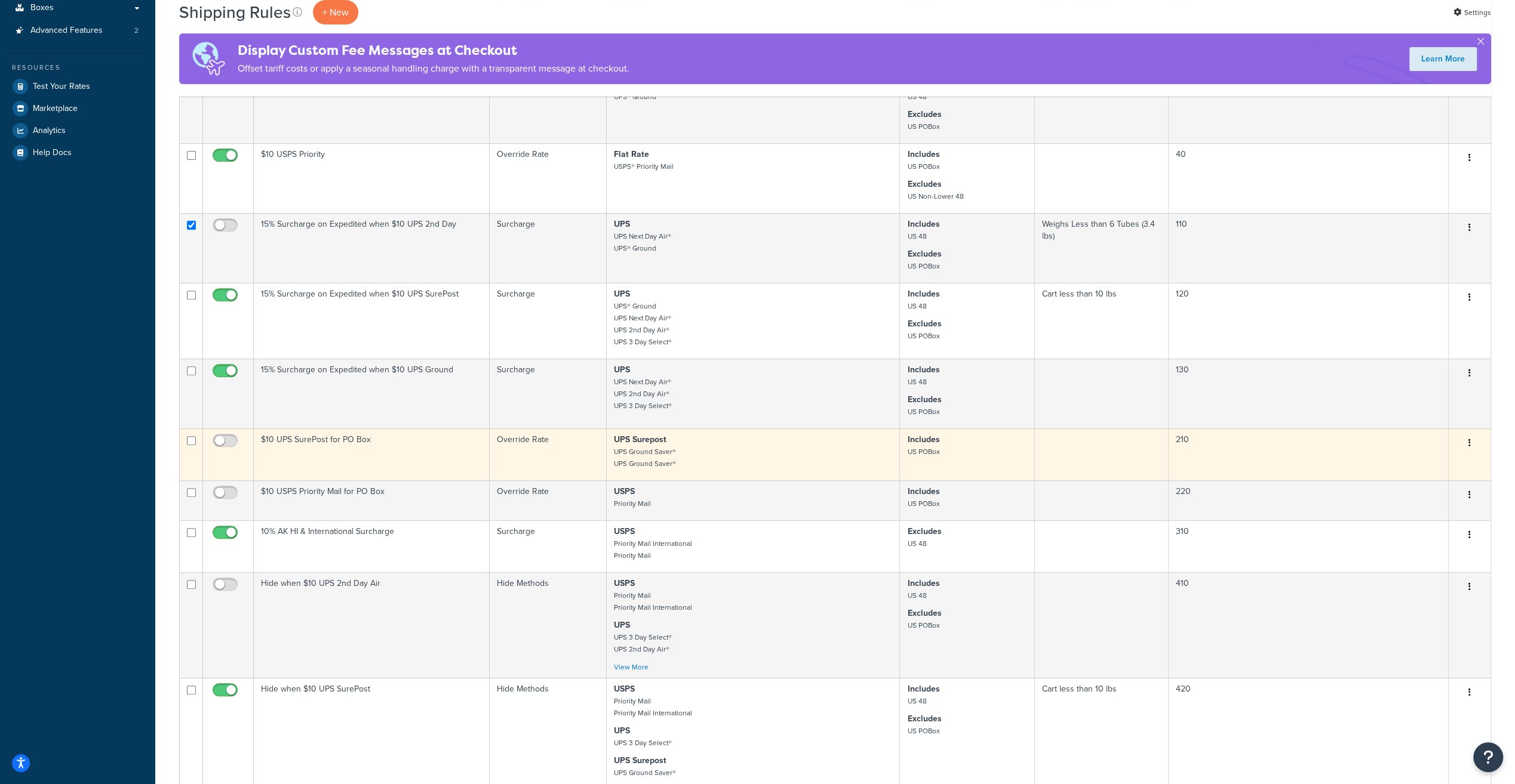
click at [191, 443] on input "checkbox" at bounding box center [191, 440] width 9 height 9
checkbox input "true"
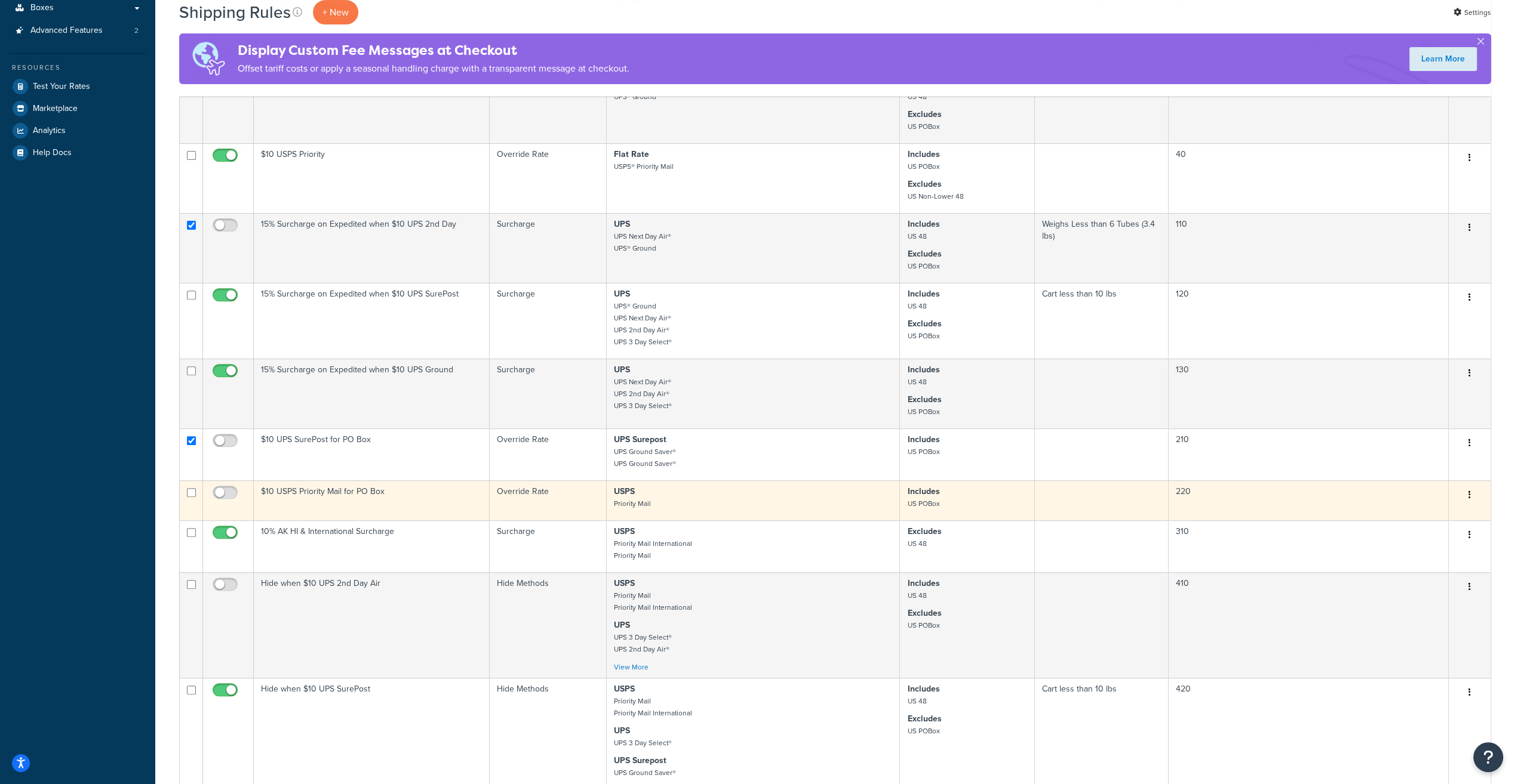
click at [191, 495] on input "checkbox" at bounding box center [191, 492] width 9 height 9
checkbox input "true"
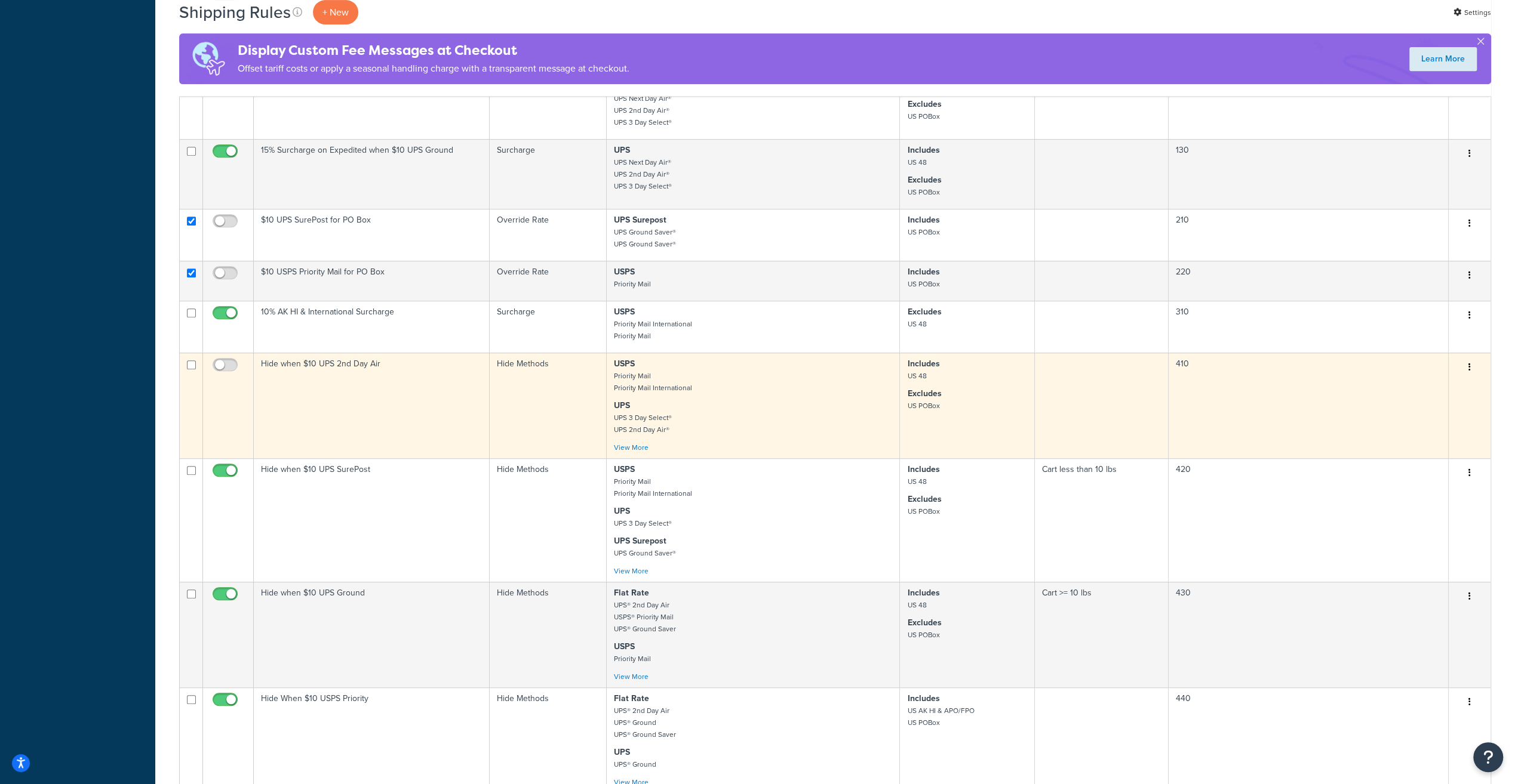
scroll to position [537, 0]
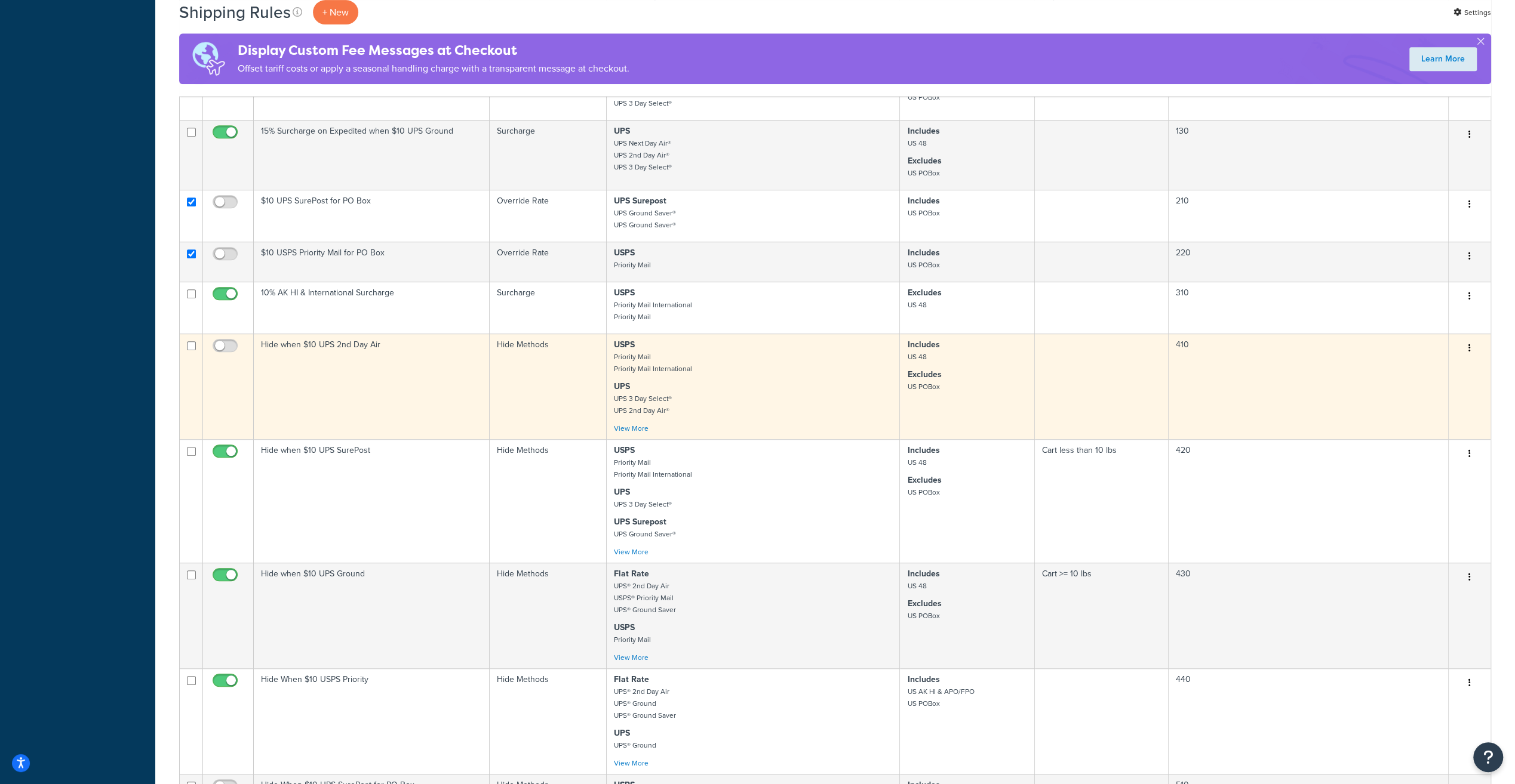
click at [192, 350] on input "checkbox" at bounding box center [191, 346] width 9 height 9
checkbox input "true"
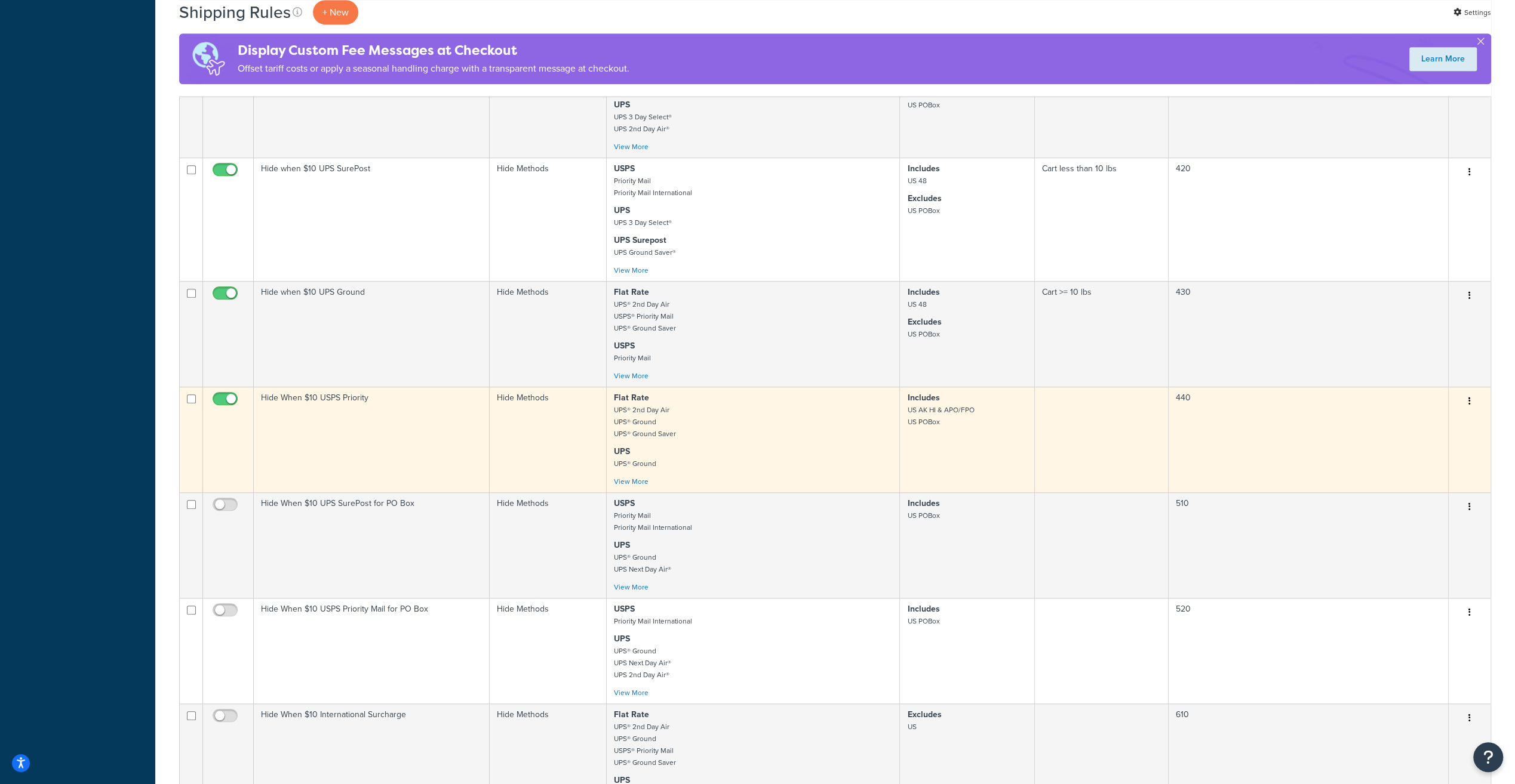
scroll to position [835, 0]
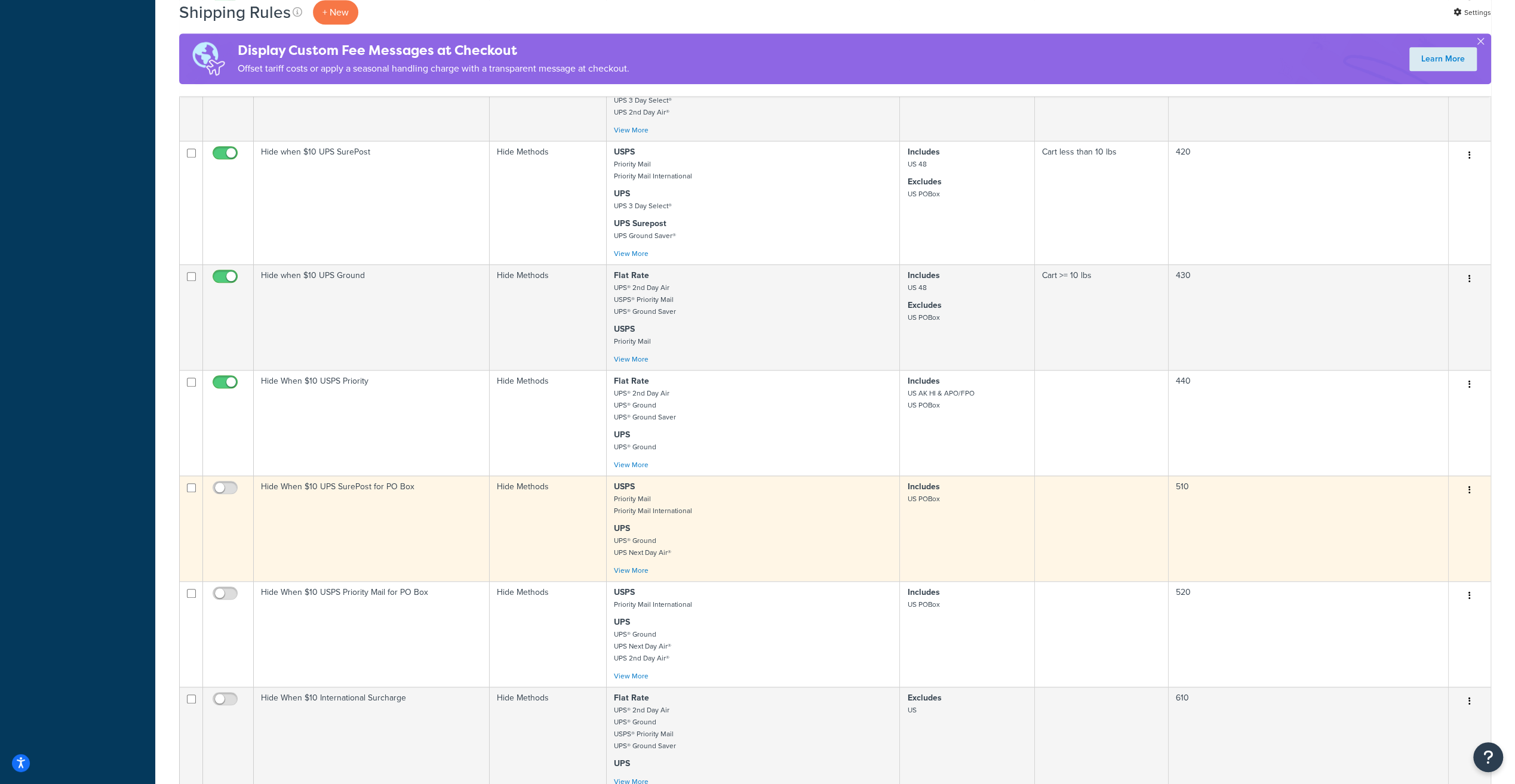
click at [190, 493] on input "checkbox" at bounding box center [191, 487] width 9 height 9
checkbox input "true"
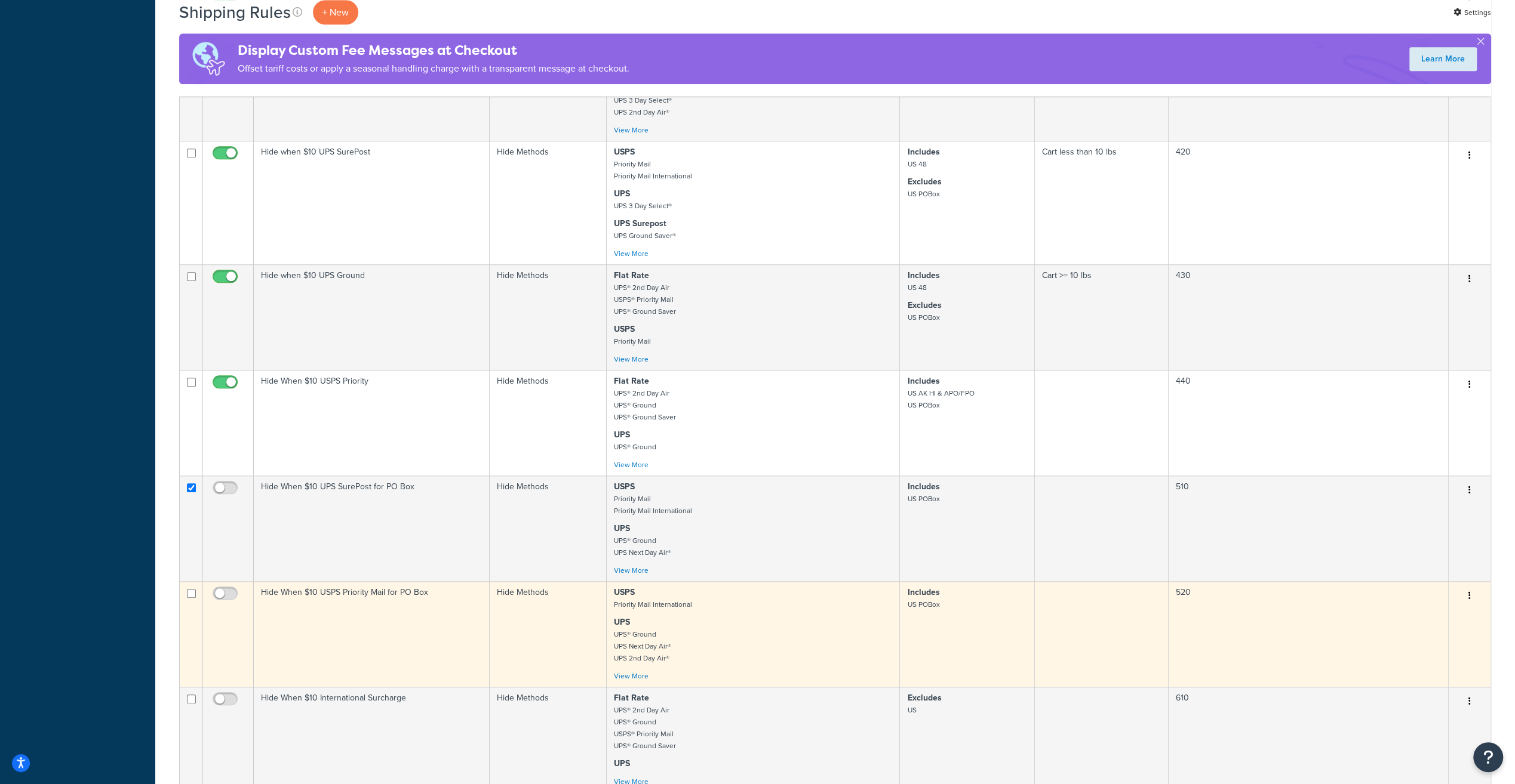
click at [187, 598] on input "checkbox" at bounding box center [191, 593] width 9 height 9
checkbox input "true"
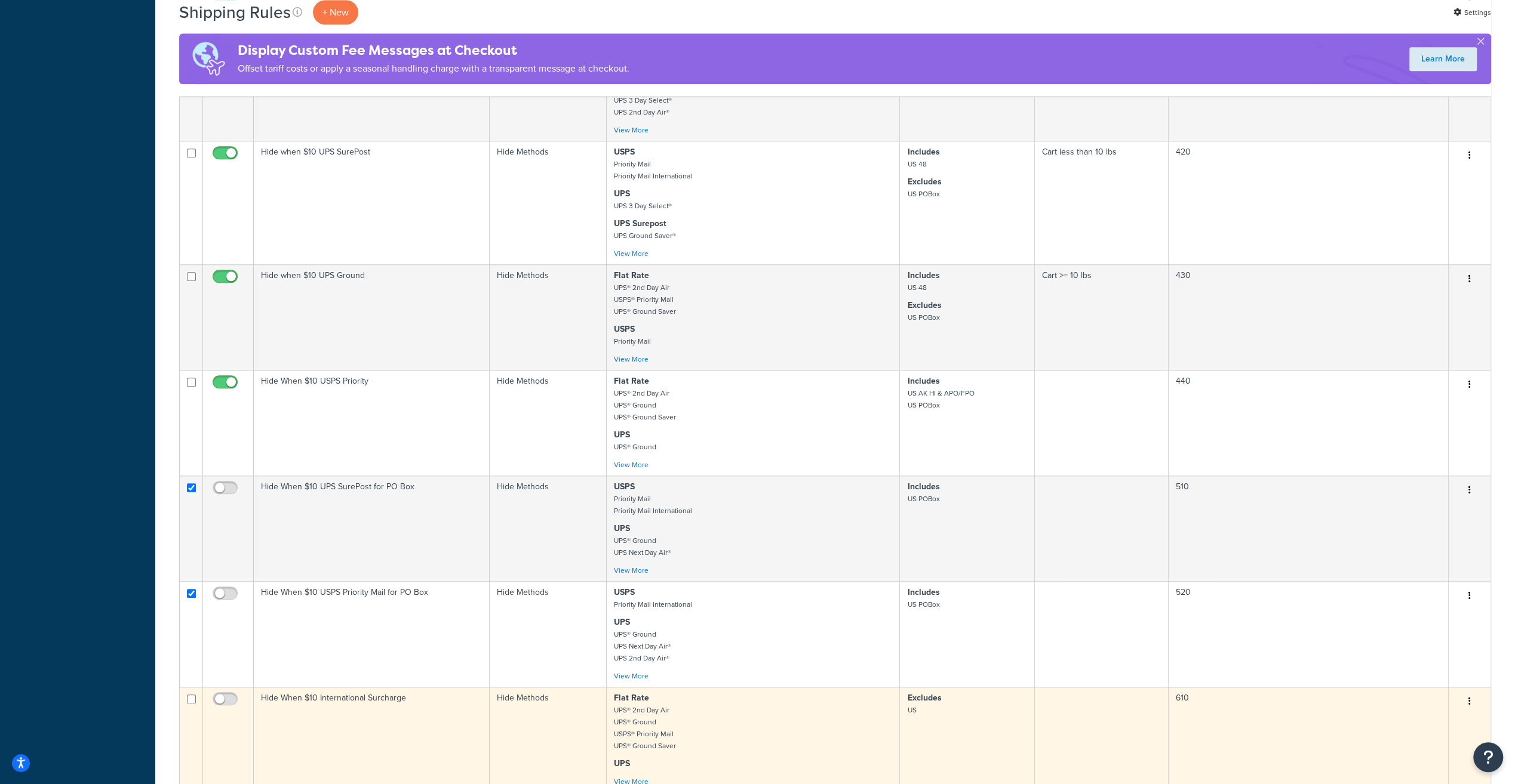
click at [190, 703] on input "checkbox" at bounding box center [191, 699] width 9 height 9
checkbox input "true"
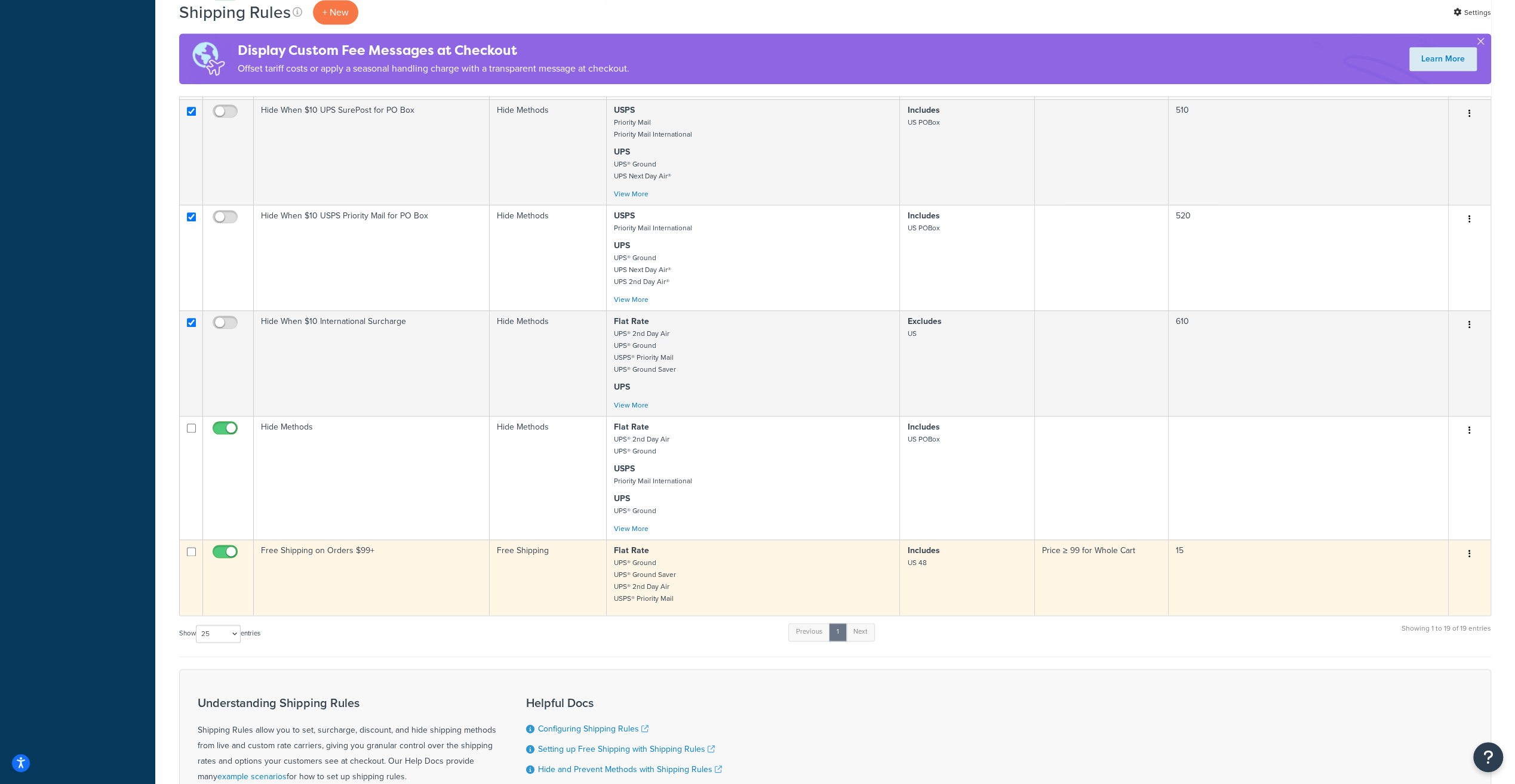
scroll to position [1254, 0]
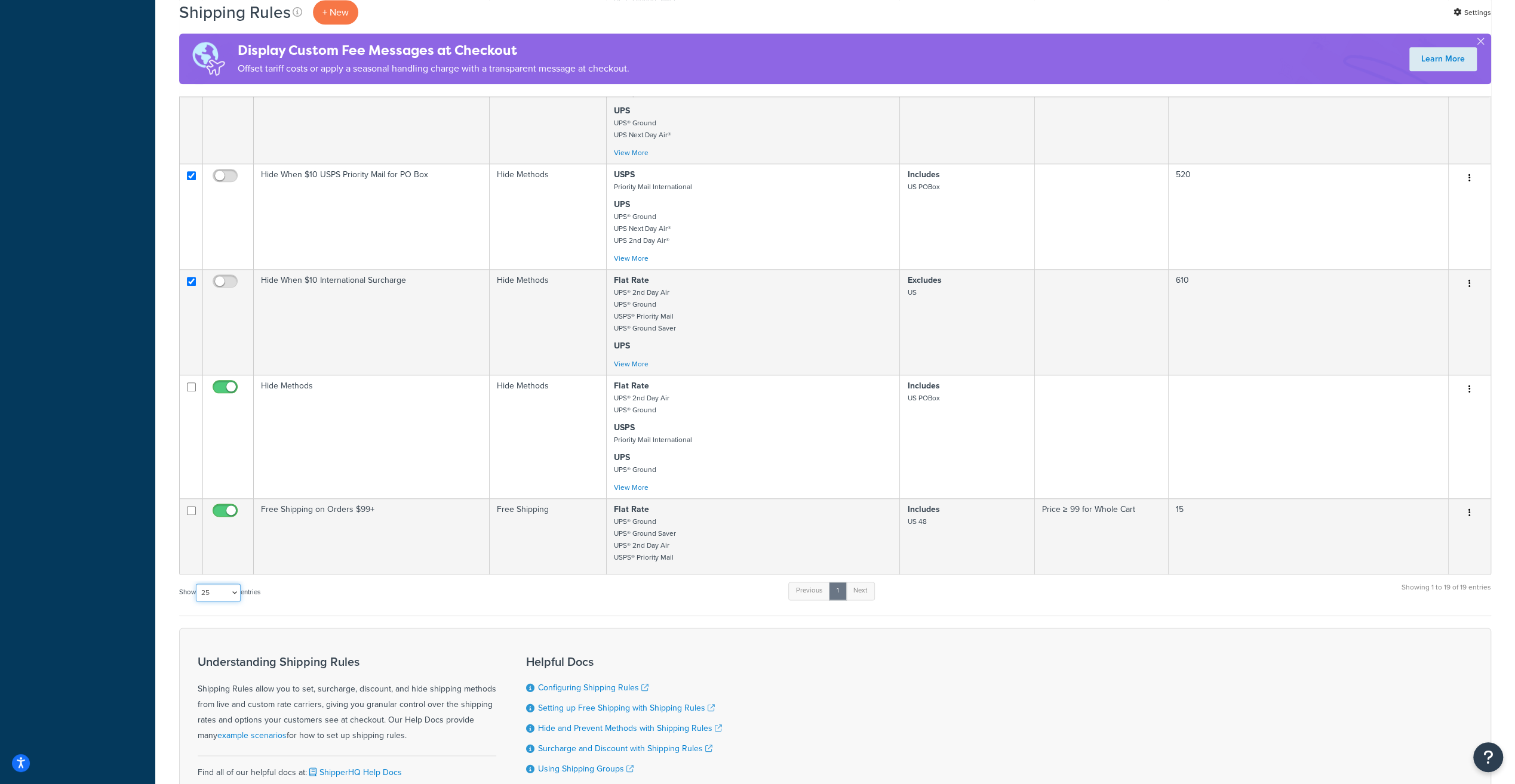
click at [235, 596] on select "10 15 25 50 100 1000" at bounding box center [218, 592] width 45 height 18
select select "50"
click at [197, 593] on select "10 15 25 50 100 1000" at bounding box center [218, 592] width 45 height 18
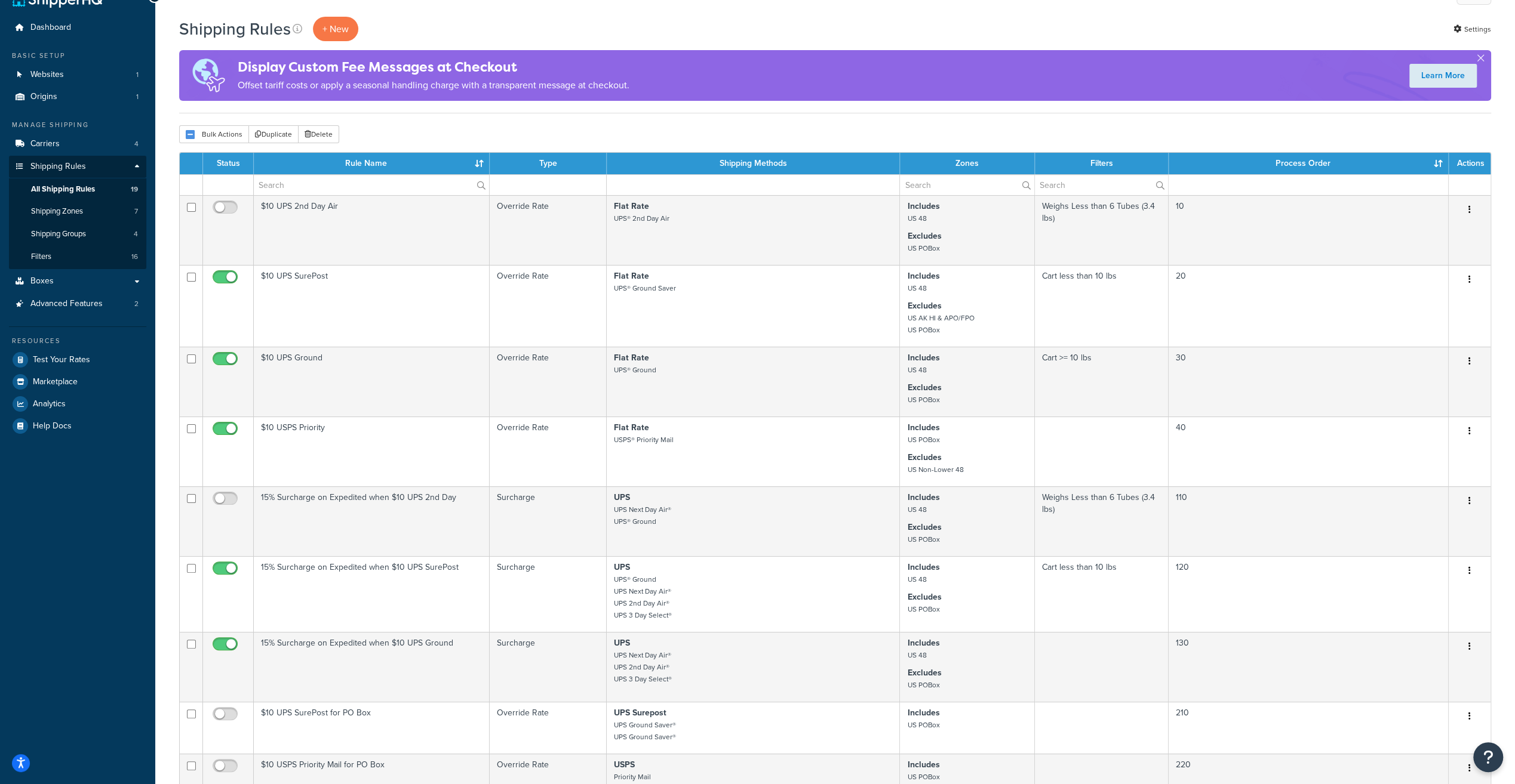
scroll to position [0, 0]
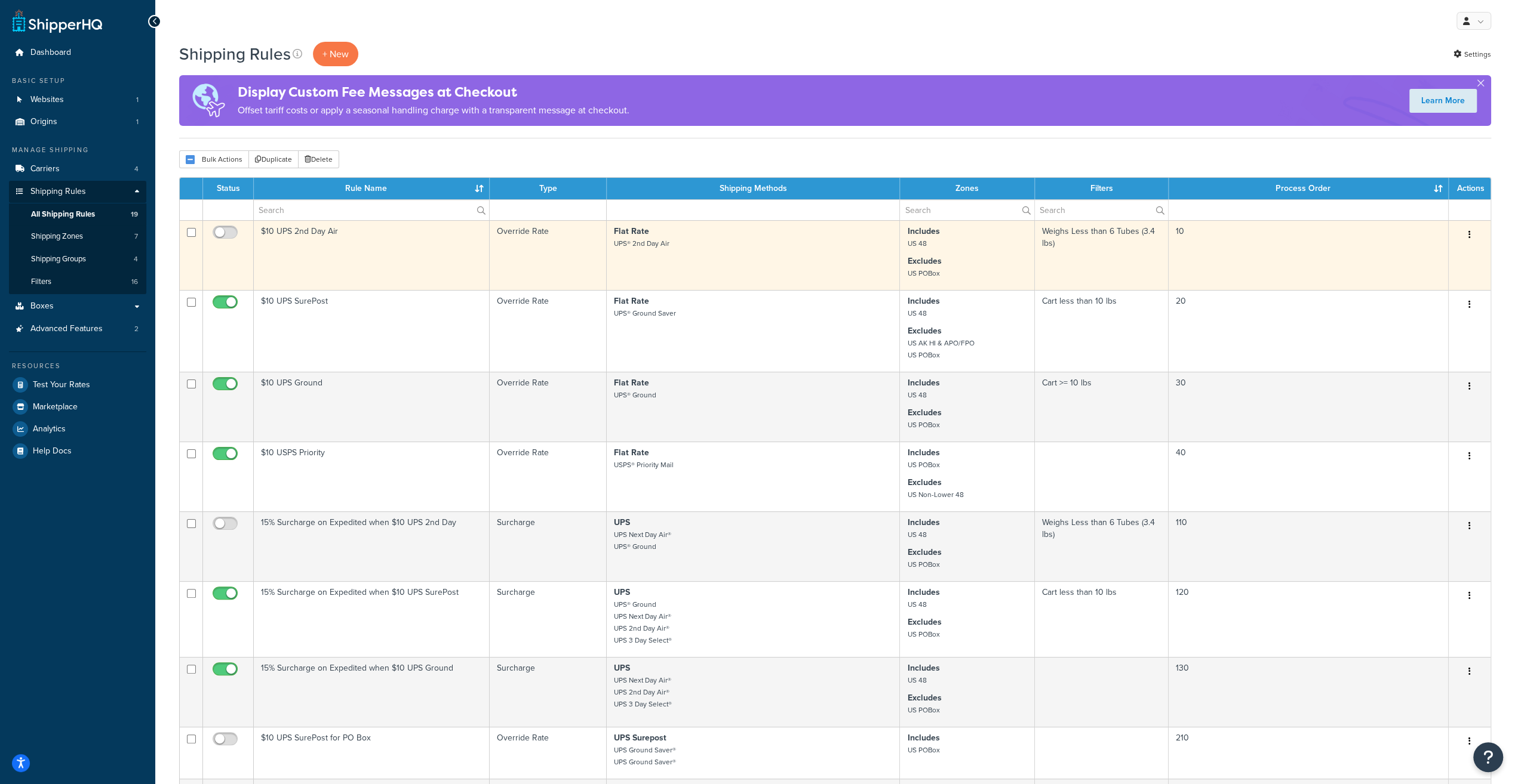
click at [188, 233] on input "checkbox" at bounding box center [191, 232] width 9 height 9
checkbox input "true"
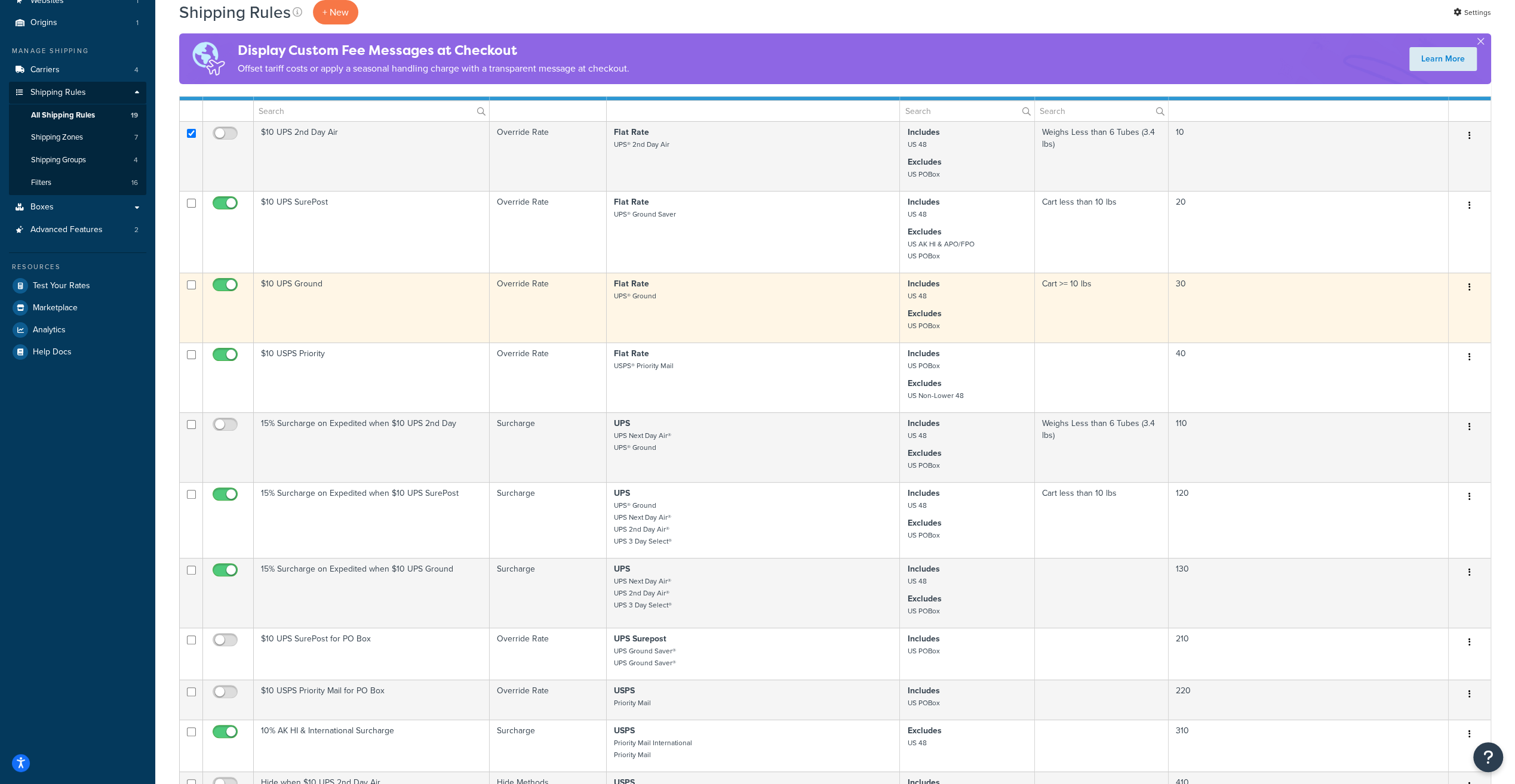
scroll to position [179, 0]
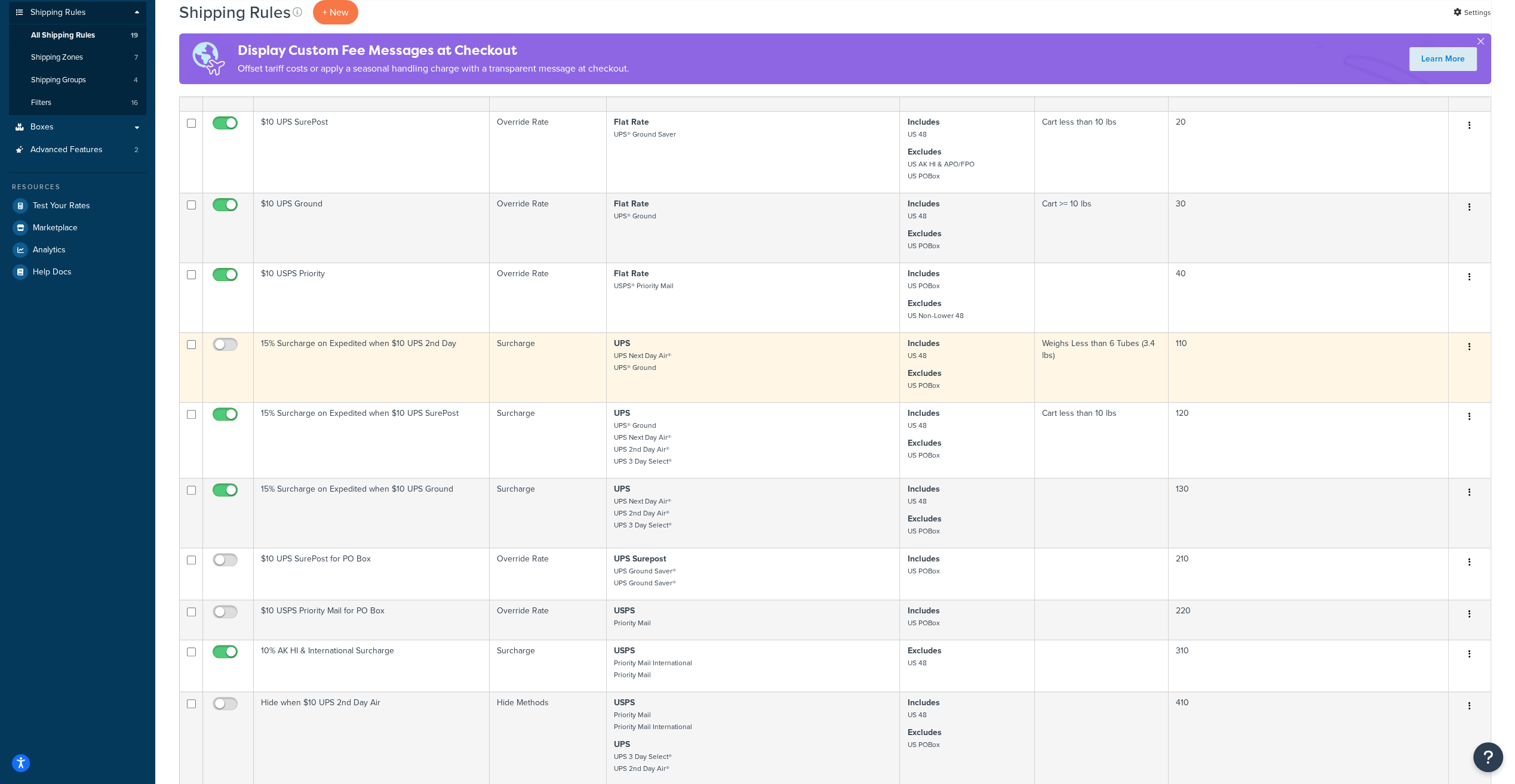
click at [193, 343] on input "checkbox" at bounding box center [191, 344] width 9 height 9
checkbox input "true"
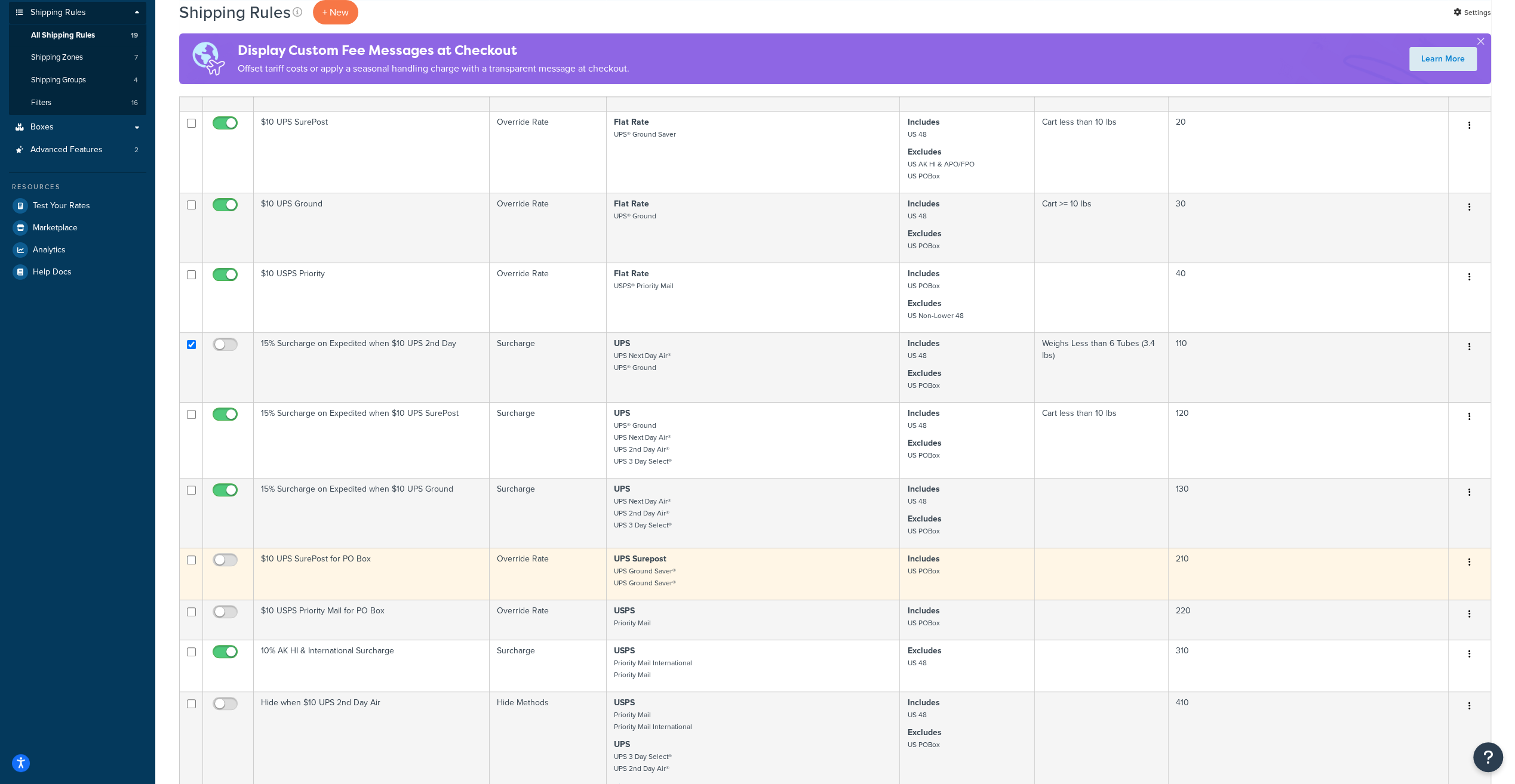
click at [190, 562] on input "checkbox" at bounding box center [191, 560] width 9 height 9
checkbox input "true"
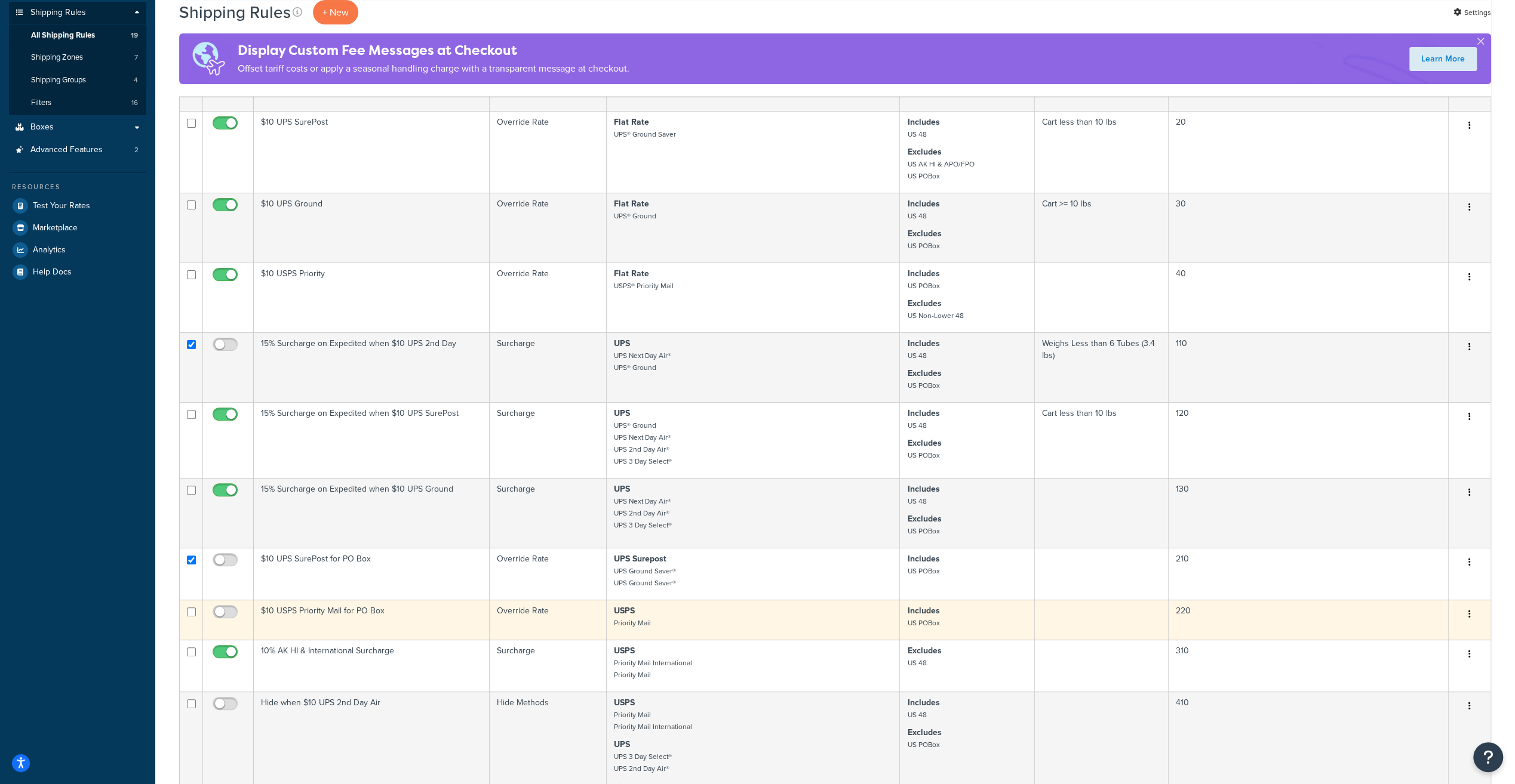
click at [194, 613] on input "checkbox" at bounding box center [191, 612] width 9 height 9
checkbox input "true"
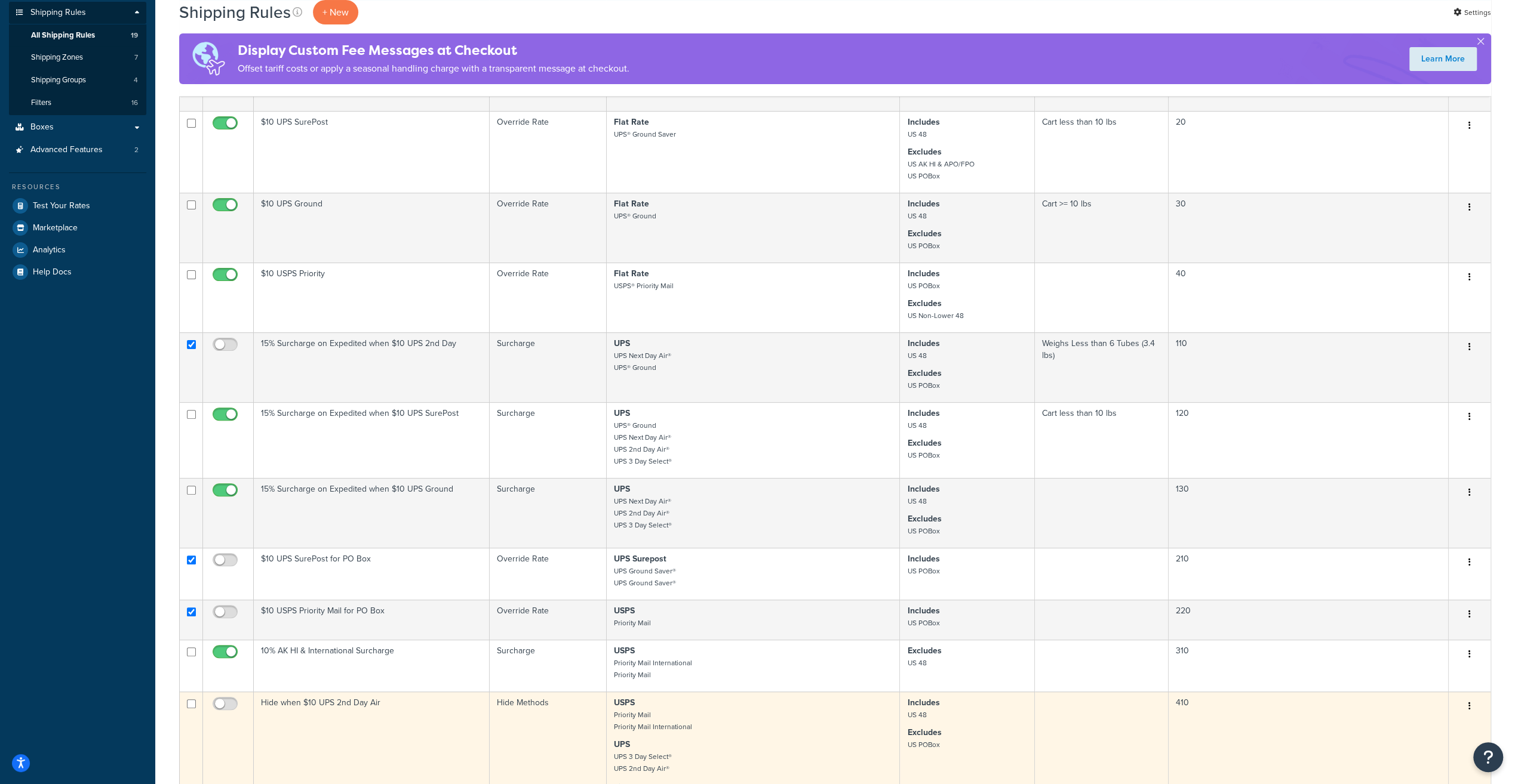
click at [191, 708] on input "checkbox" at bounding box center [191, 703] width 9 height 9
checkbox input "true"
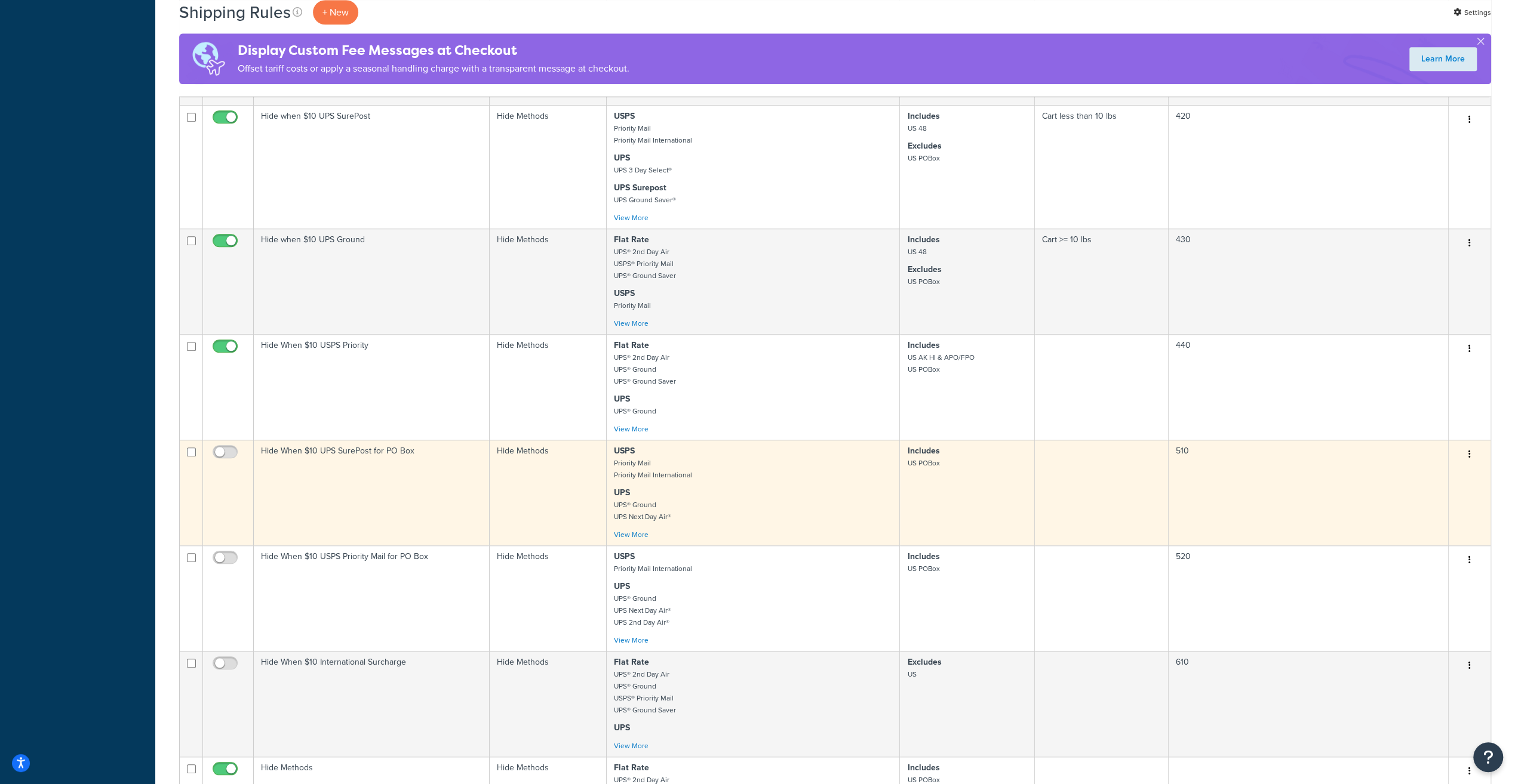
scroll to position [895, 0]
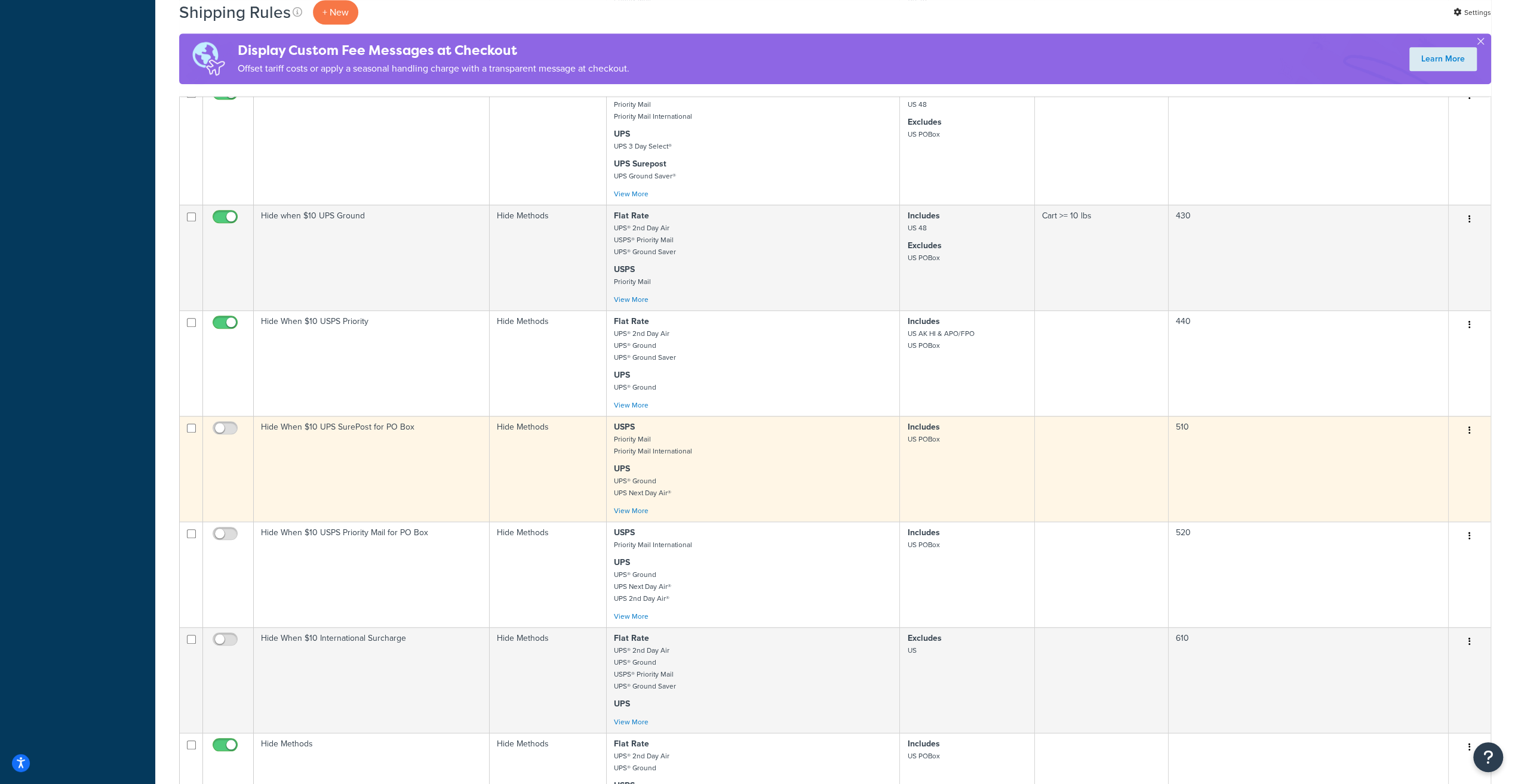
click at [188, 433] on input "checkbox" at bounding box center [191, 428] width 9 height 9
checkbox input "true"
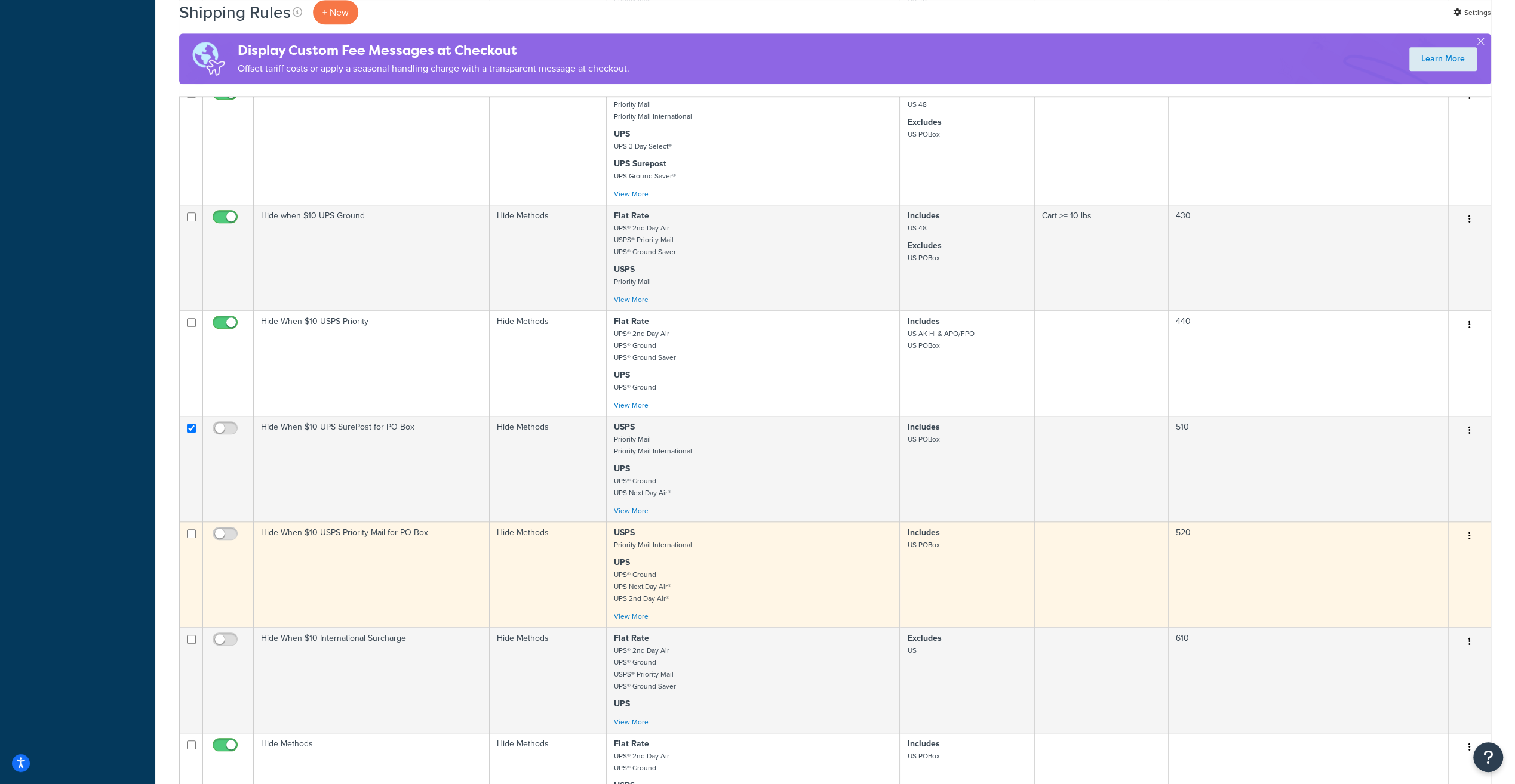
click at [190, 538] on input "checkbox" at bounding box center [191, 533] width 9 height 9
checkbox input "true"
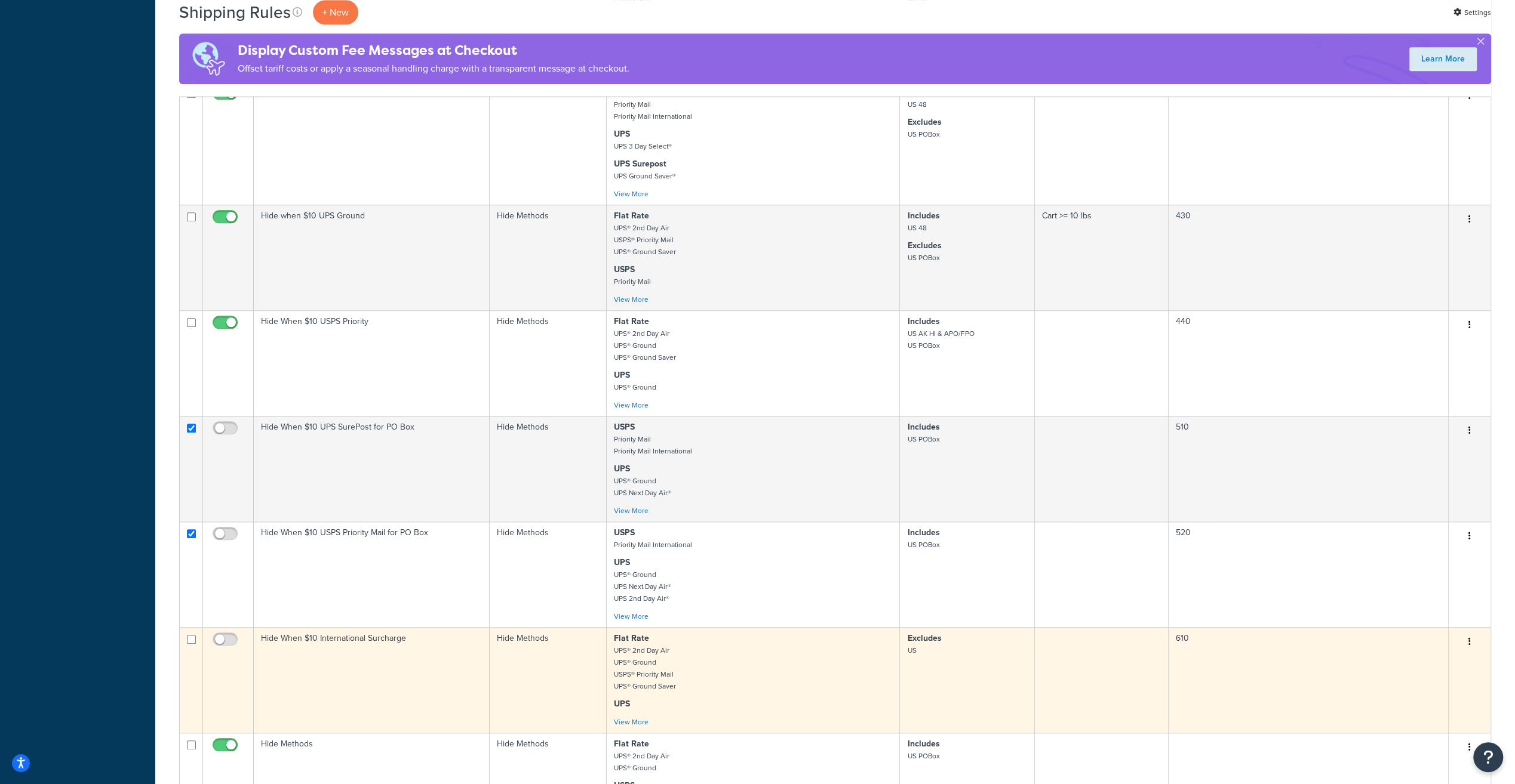
drag, startPoint x: 191, startPoint y: 646, endPoint x: 203, endPoint y: 635, distance: 16.3
click at [193, 644] on input "checkbox" at bounding box center [191, 639] width 9 height 9
checkbox input "true"
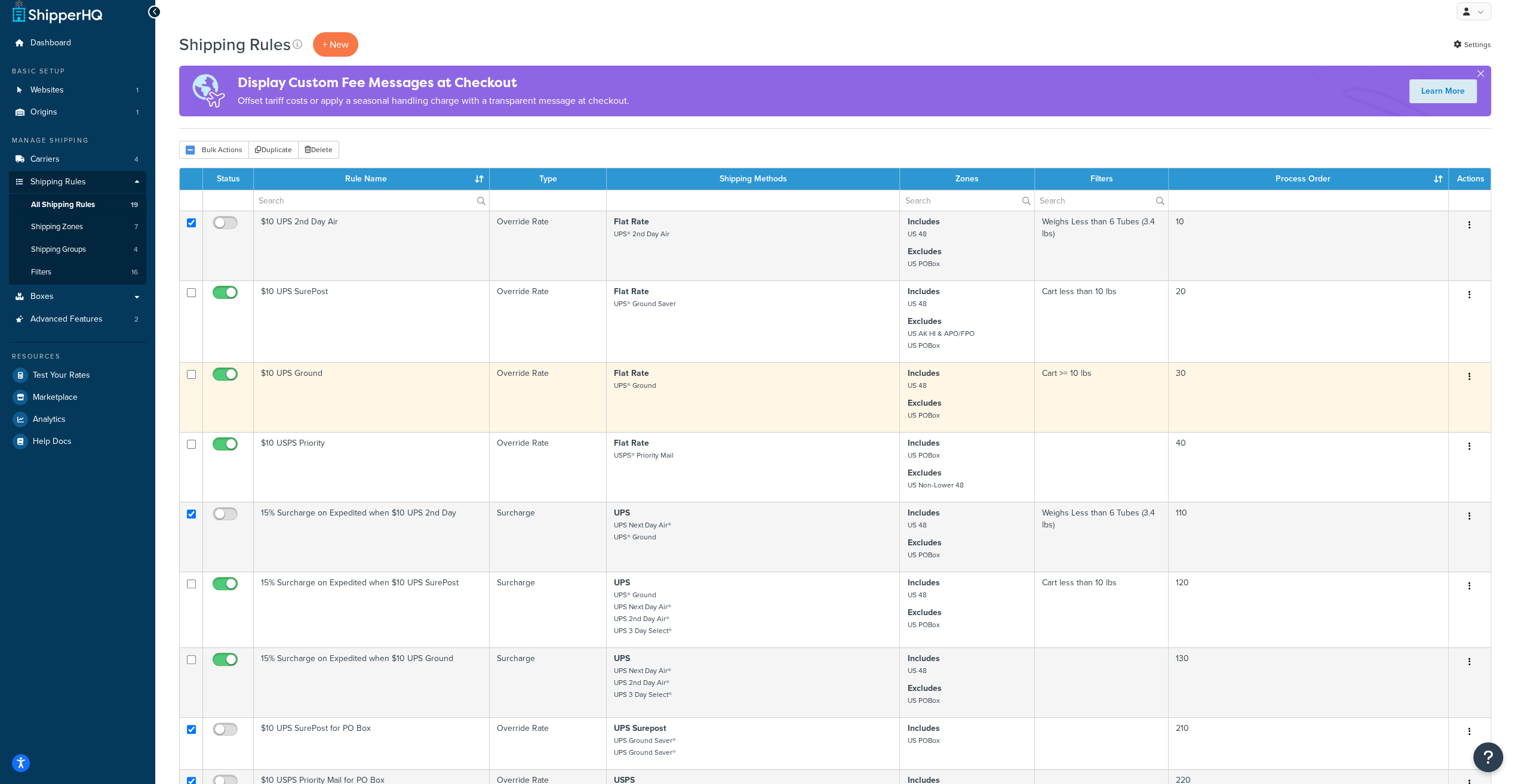
scroll to position [0, 0]
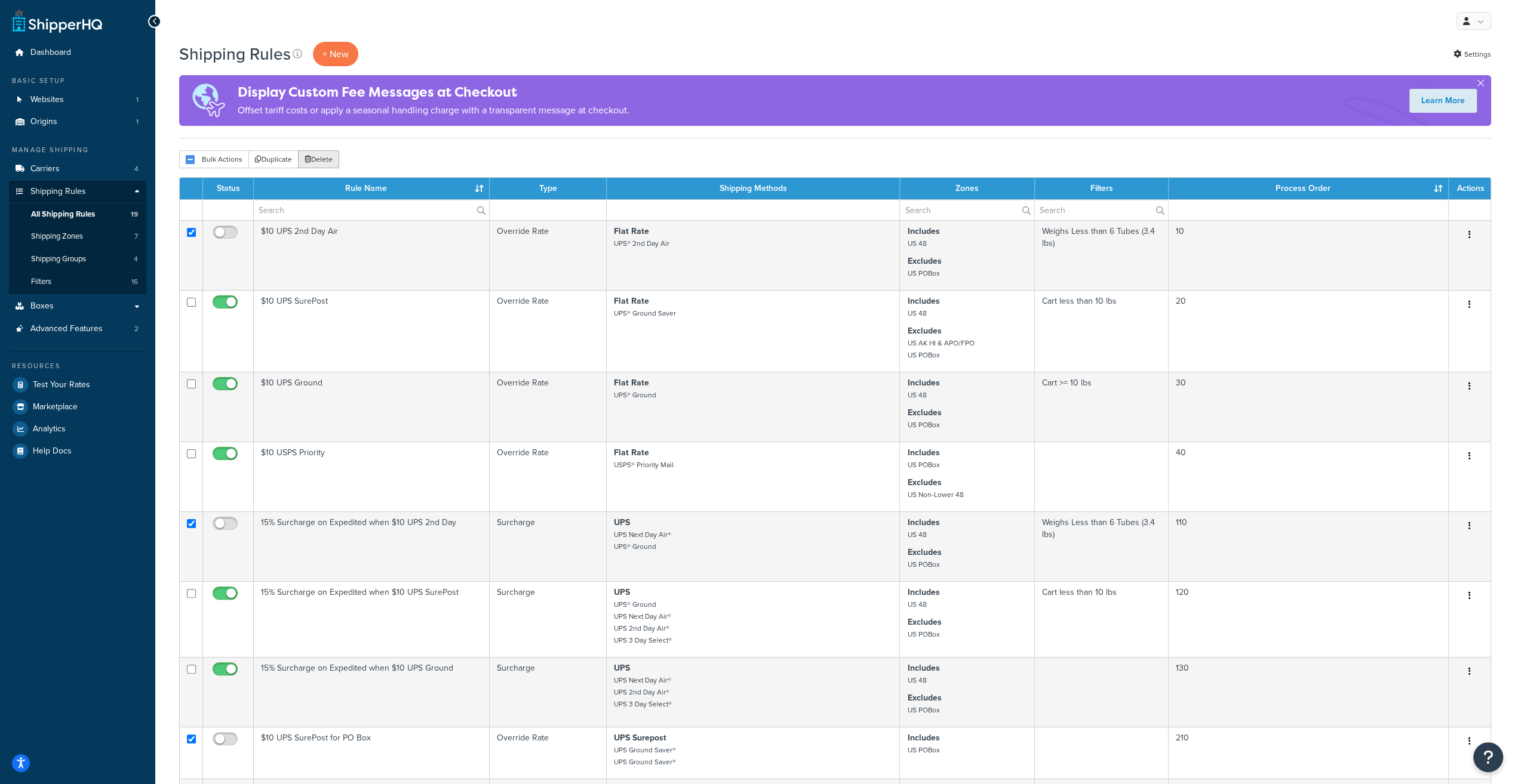
drag, startPoint x: 327, startPoint y: 162, endPoint x: 811, endPoint y: 51, distance: 496.6
click at [327, 162] on button "Delete" at bounding box center [319, 159] width 41 height 18
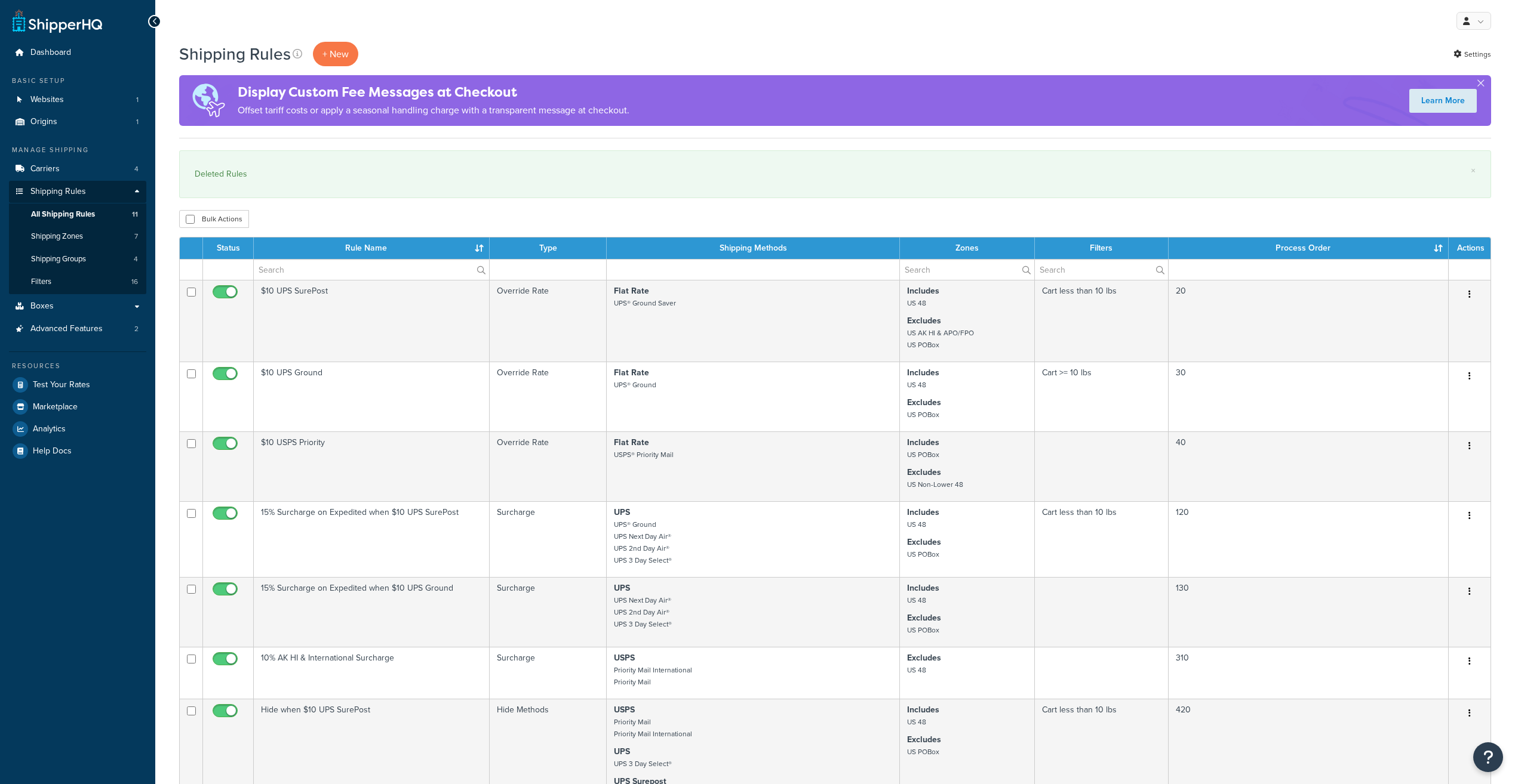
select select "50"
click at [326, 50] on p "+ New" at bounding box center [336, 54] width 45 height 24
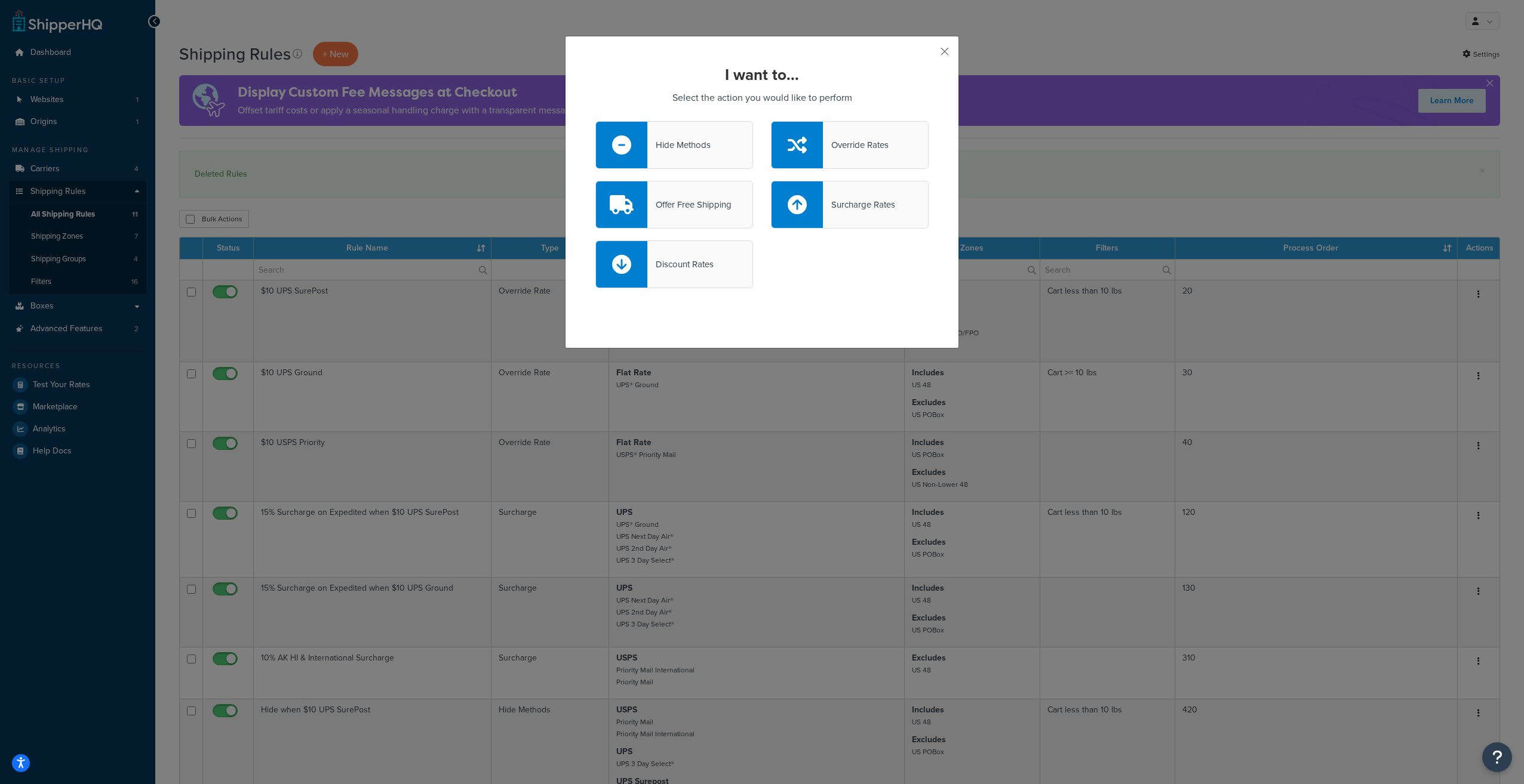
click at [804, 140] on div at bounding box center [797, 145] width 52 height 47
click at [0, 0] on input "Override Rates" at bounding box center [0, 0] width 0 height 0
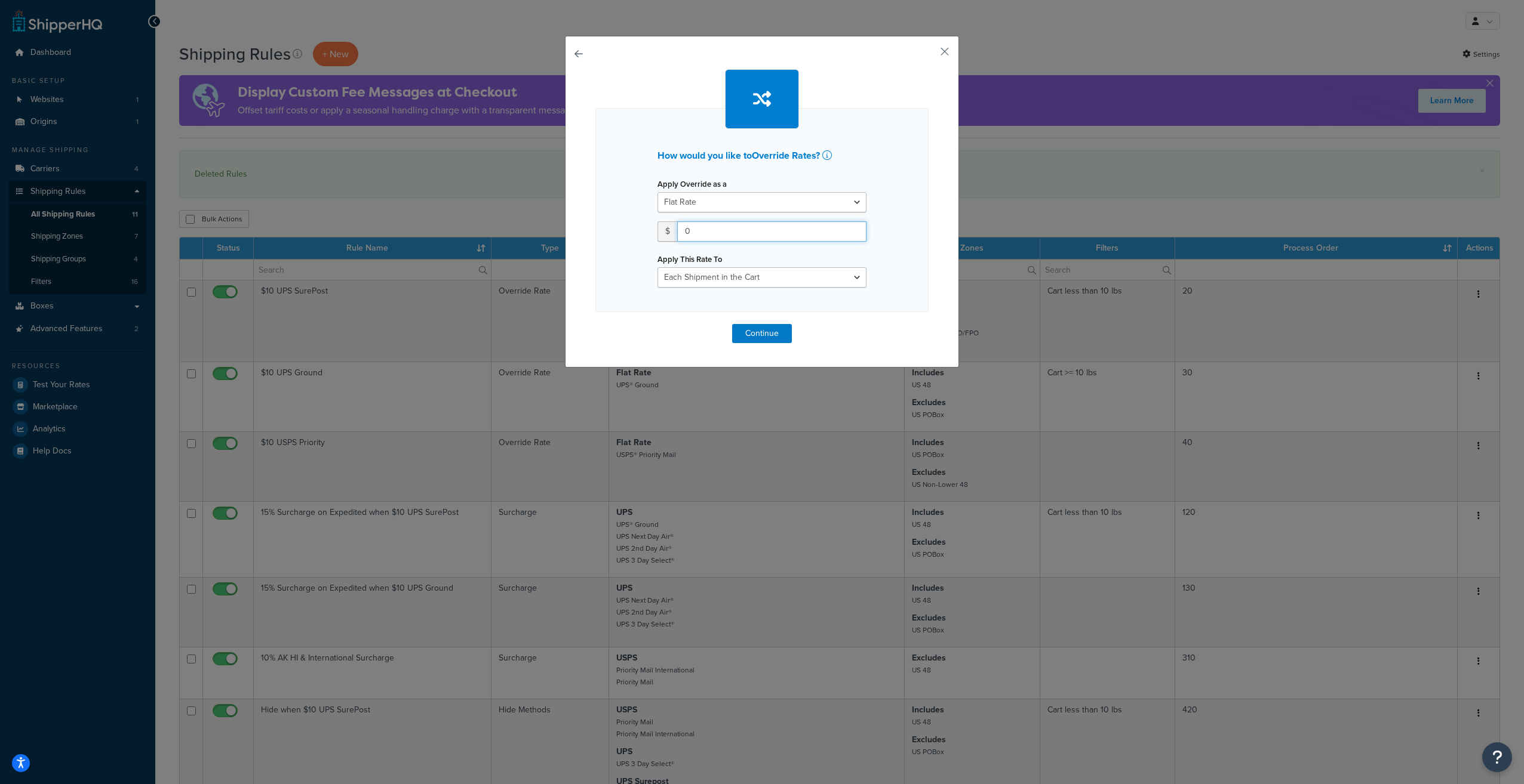
click at [782, 233] on input "0" at bounding box center [771, 232] width 189 height 20
click at [896, 268] on div "How would you like to Override Rates ? Apply Override as a Flat Rate Percentage…" at bounding box center [761, 209] width 333 height 204
drag, startPoint x: 717, startPoint y: 224, endPoint x: 652, endPoint y: 224, distance: 65.0
click at [658, 224] on div "$ 010" at bounding box center [762, 232] width 209 height 20
type input "10"
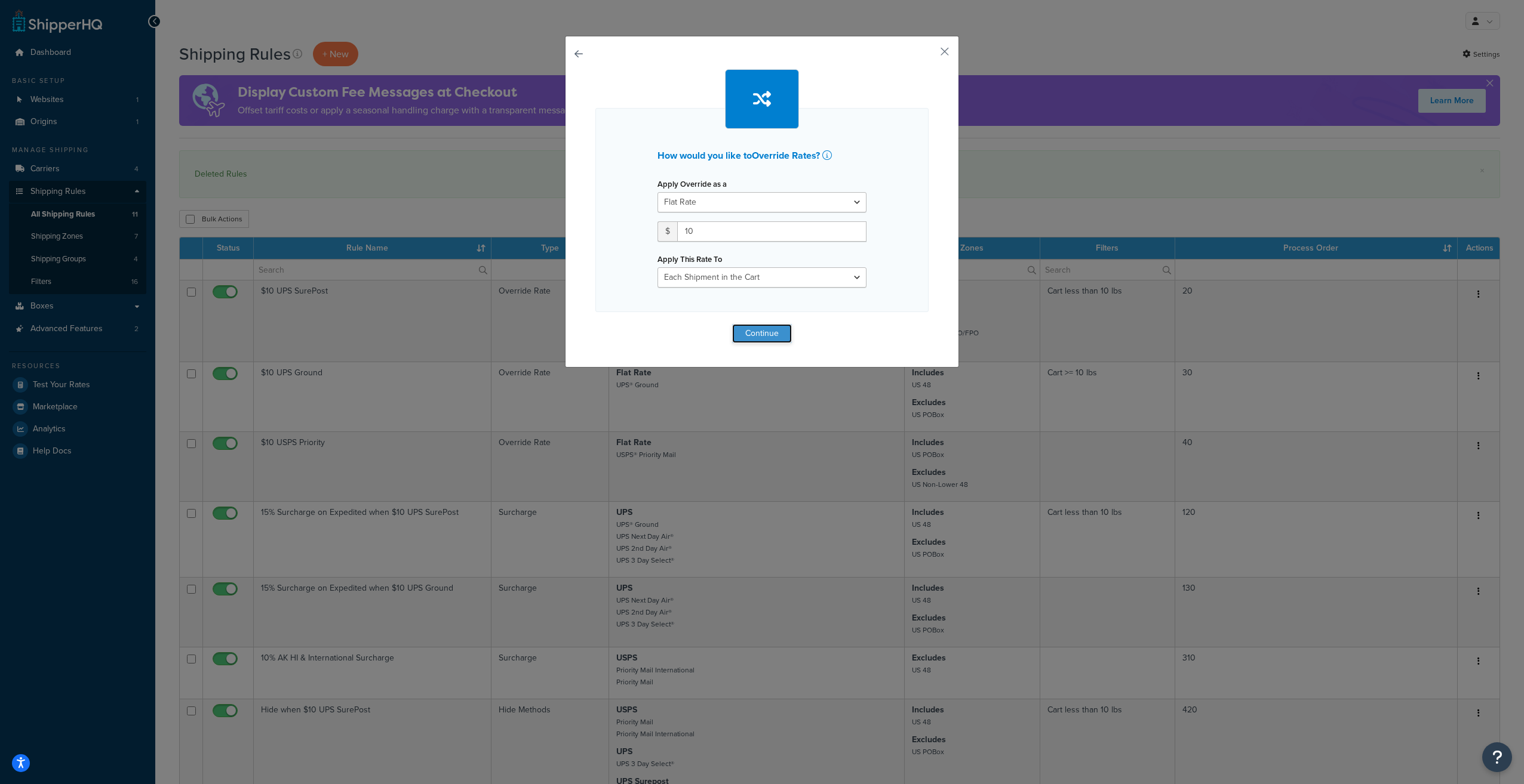
click at [776, 327] on button "Continue" at bounding box center [762, 333] width 60 height 19
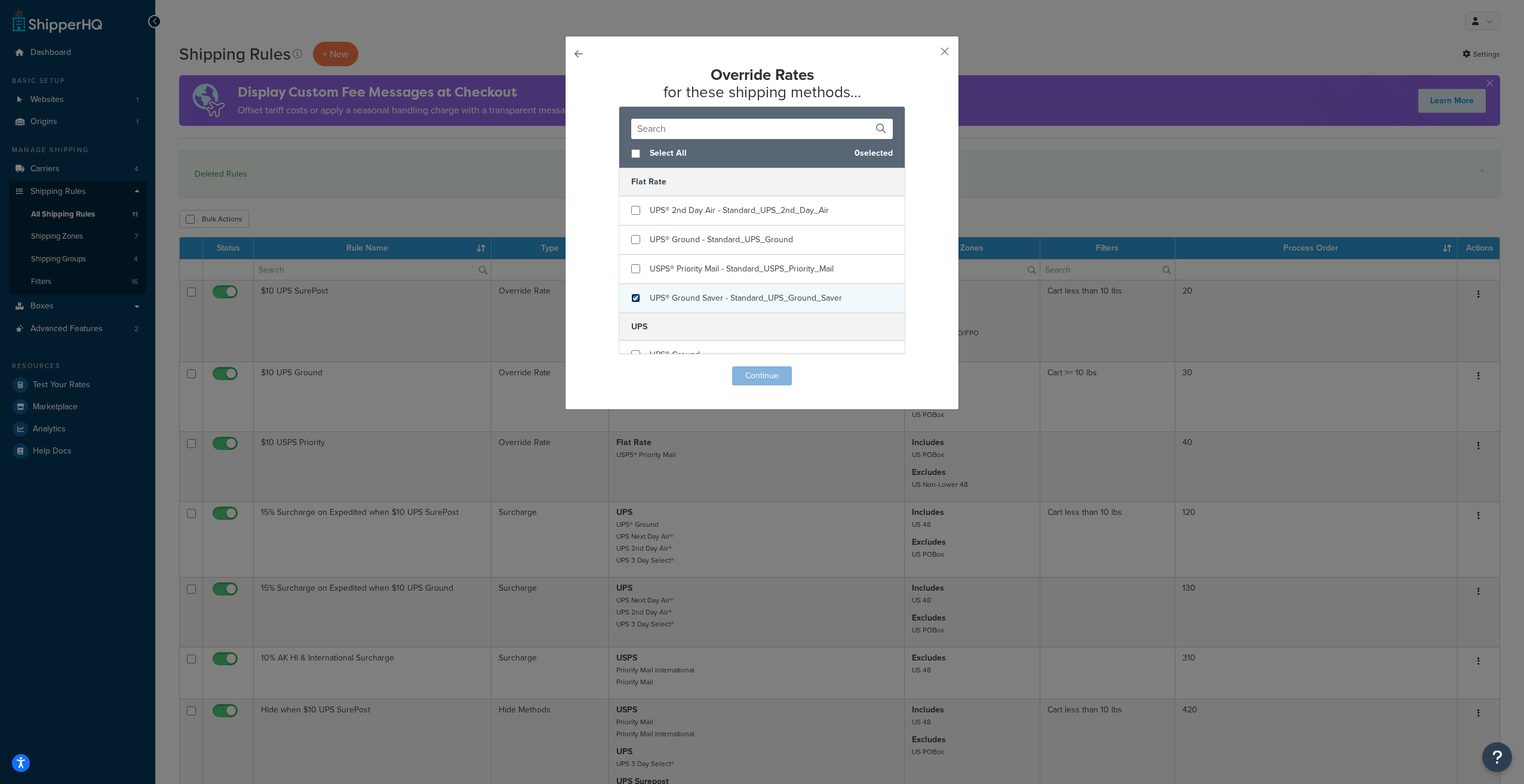
click at [631, 293] on input "checkbox" at bounding box center [635, 297] width 9 height 9
checkbox input "true"
click at [753, 377] on button "Continue" at bounding box center [762, 376] width 60 height 19
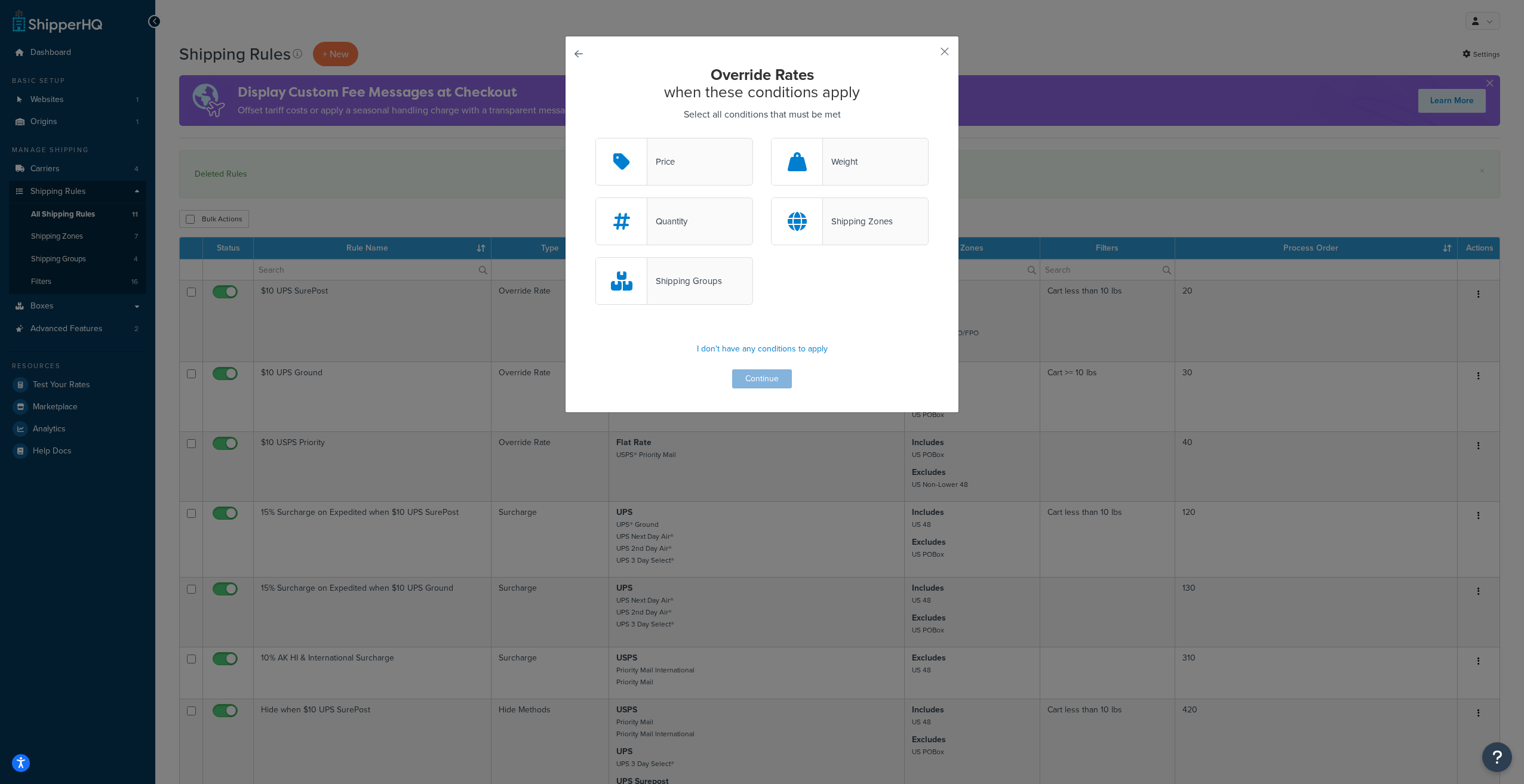
click at [798, 153] on icon at bounding box center [797, 162] width 19 height 19
click at [0, 0] on input "Weight" at bounding box center [0, 0] width 0 height 0
click at [809, 218] on div at bounding box center [797, 221] width 52 height 47
click at [0, 0] on input "Shipping Zones" at bounding box center [0, 0] width 0 height 0
click at [755, 376] on button "Continue" at bounding box center [762, 379] width 60 height 19
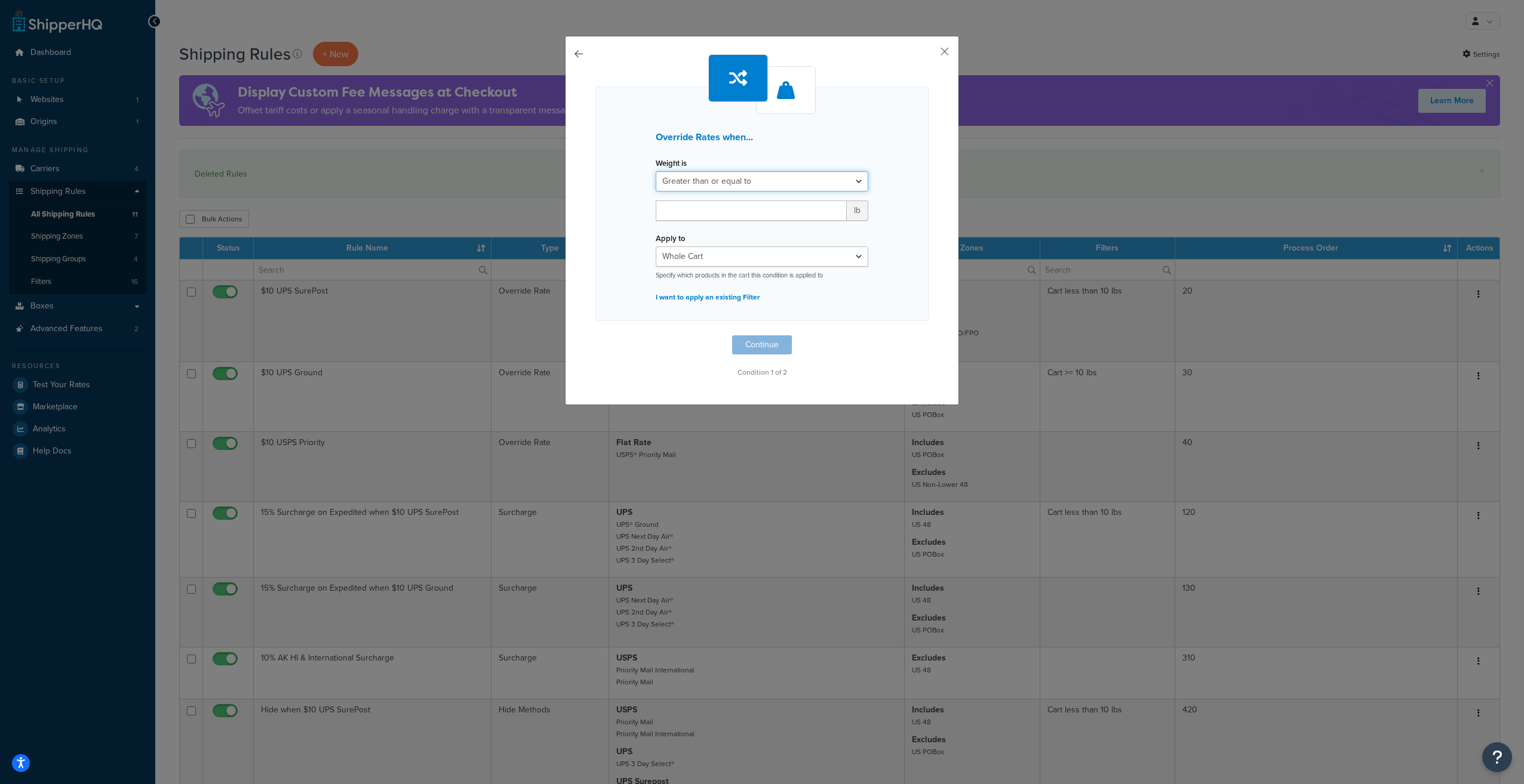
click at [786, 176] on select "Greater than or equal to Between or equal to Less than or equal to" at bounding box center [762, 182] width 213 height 20
select select "UNDER"
click at [656, 171] on select "Greater than or equal to Between or equal to Less than or equal to" at bounding box center [762, 182] width 213 height 20
click at [774, 207] on input "number" at bounding box center [751, 211] width 191 height 20
type input "9"
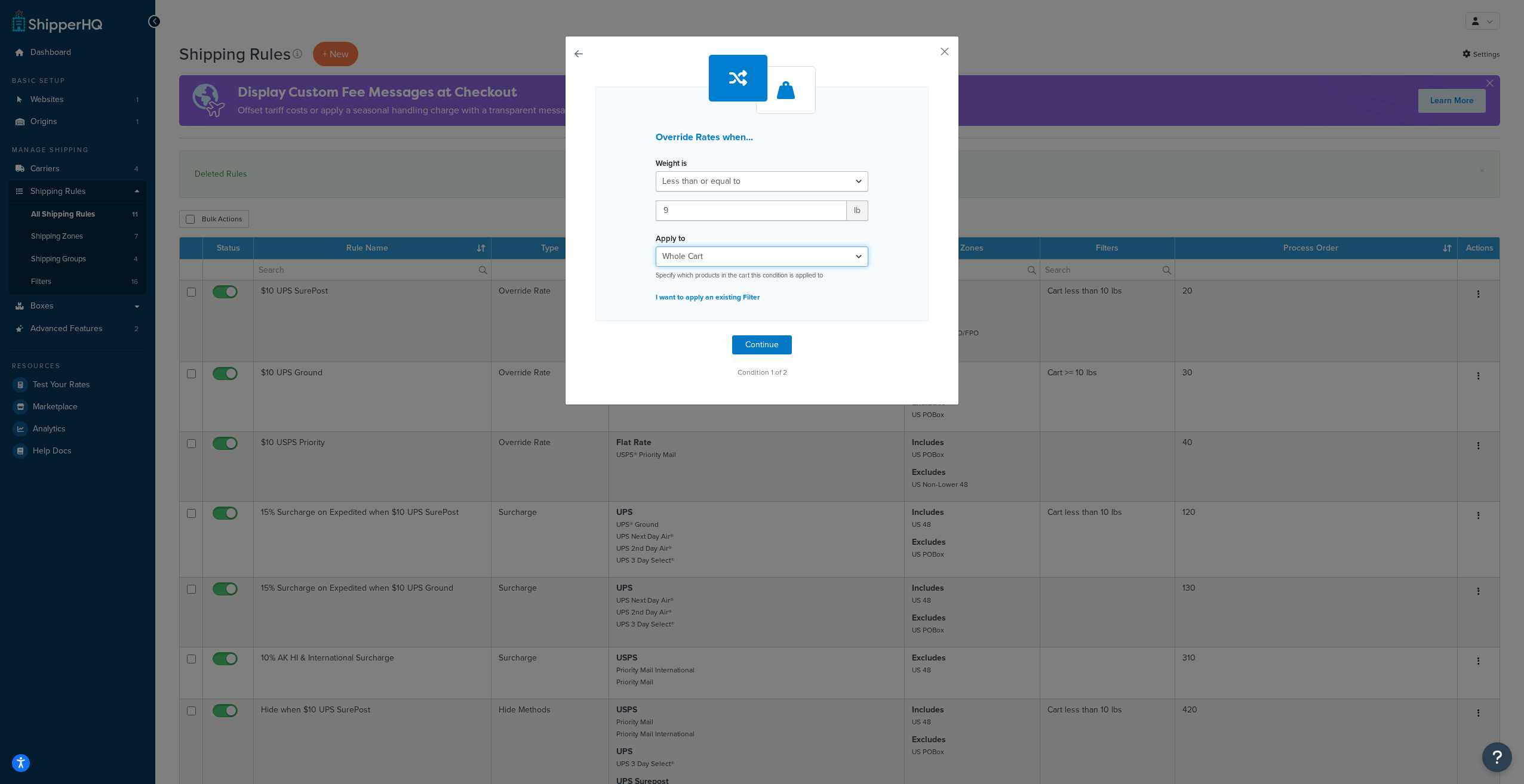
click at [764, 257] on select "Whole Cart Everything in Shipping Group Everything at Origin Each Item within S…" at bounding box center [762, 257] width 213 height 20
click at [656, 247] on select "Whole Cart Everything in Shipping Group Everything at Origin Each Item within S…" at bounding box center [762, 257] width 213 height 20
click at [764, 348] on button "Continue" at bounding box center [762, 345] width 60 height 19
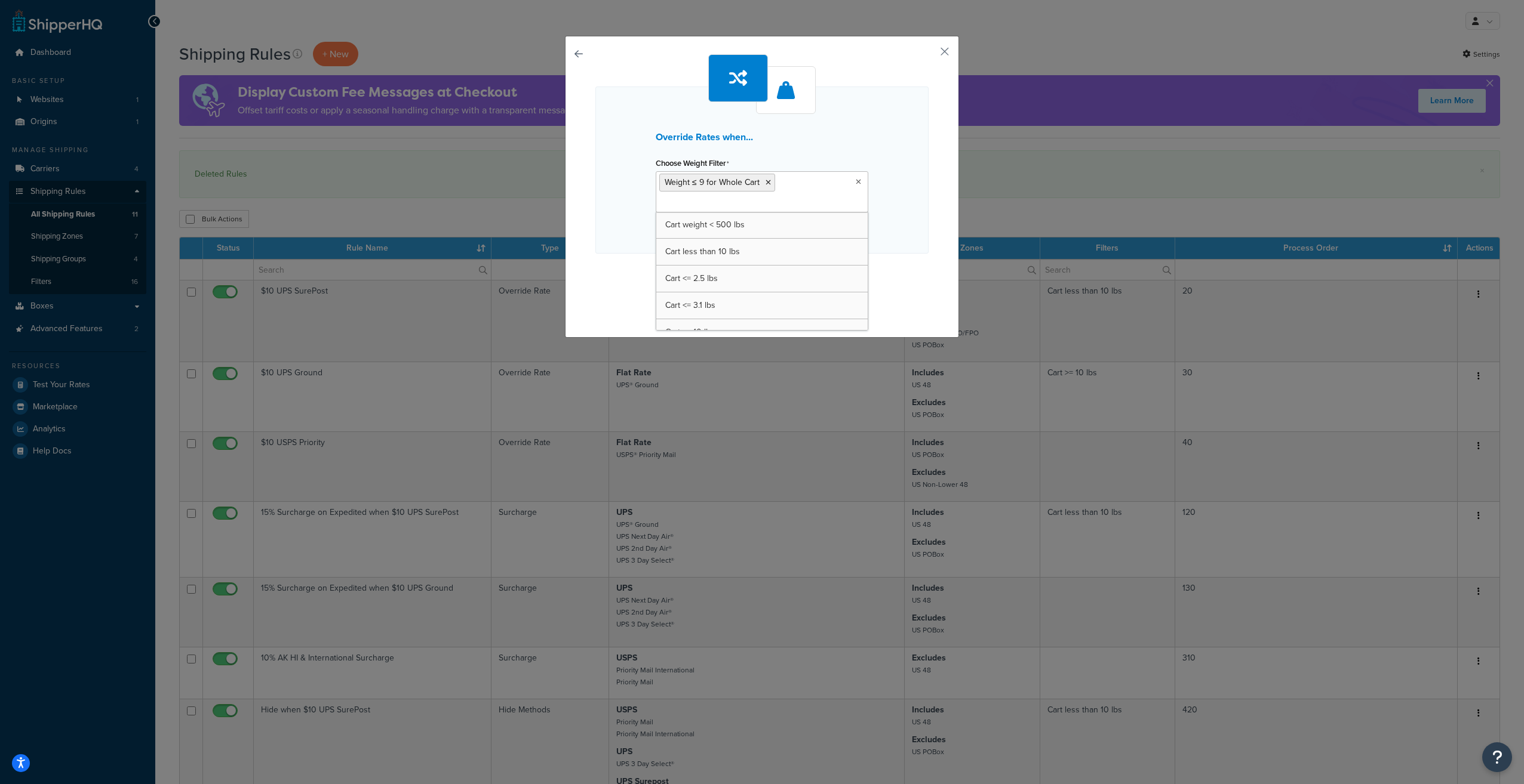
click at [856, 181] on icon at bounding box center [858, 182] width 5 height 7
click at [889, 188] on div "Override Rates when... Choose Weight Filter Weight ≤ 9 for Whole Cart Cart weig…" at bounding box center [761, 170] width 333 height 167
click at [774, 277] on button "Continue" at bounding box center [762, 277] width 60 height 19
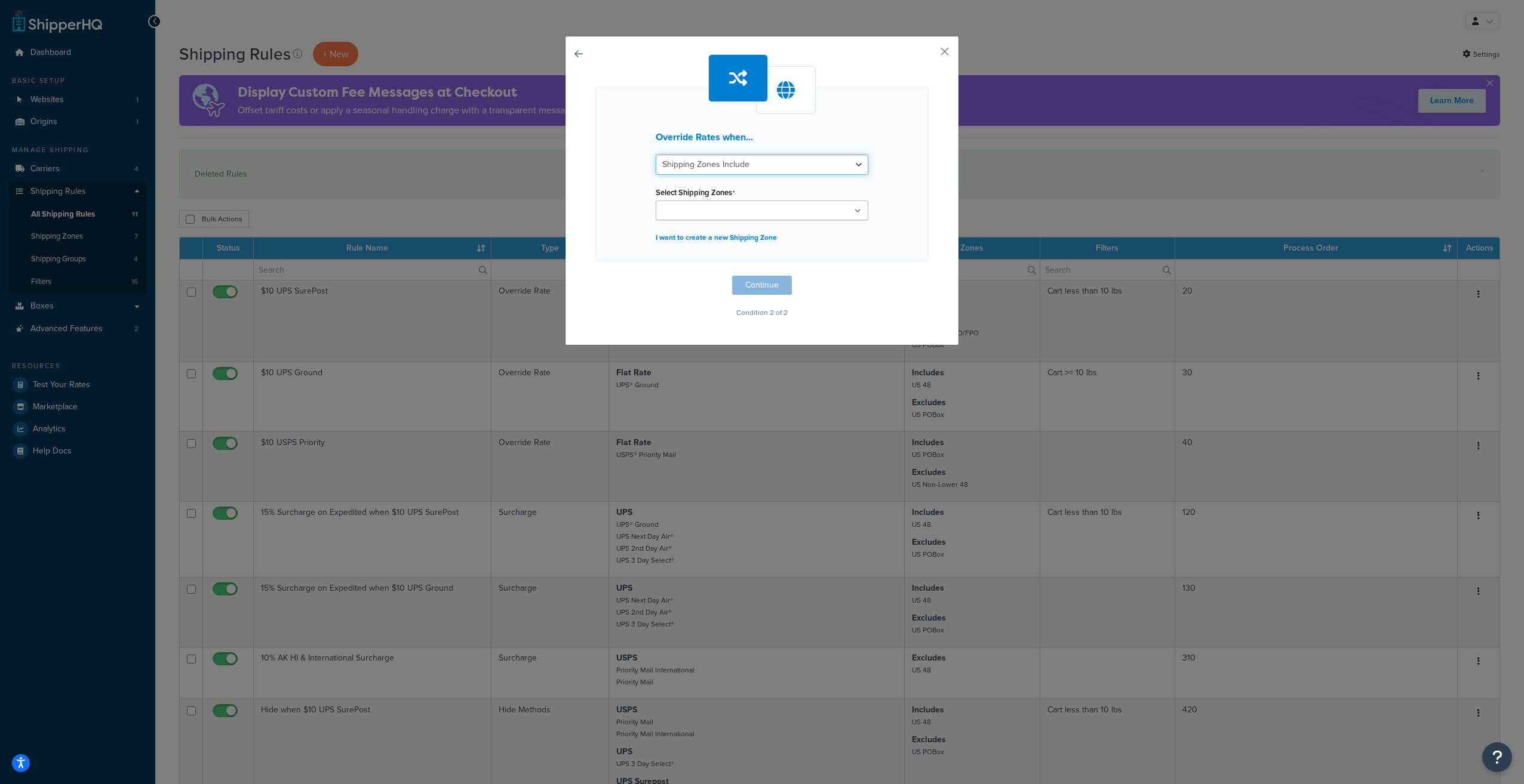
click at [788, 163] on select "Shipping Zones Include Shipping Zones Do Not Include" at bounding box center [762, 165] width 213 height 20
click at [849, 119] on div "Override Rates when... Shipping Zones Include Shipping Zones Do Not Include Sel…" at bounding box center [761, 174] width 333 height 175
click at [782, 213] on ul at bounding box center [762, 210] width 213 height 20
click at [911, 190] on div "Override Rates when... Shipping Zones Include Shipping Zones Do Not Include Sel…" at bounding box center [761, 176] width 333 height 178
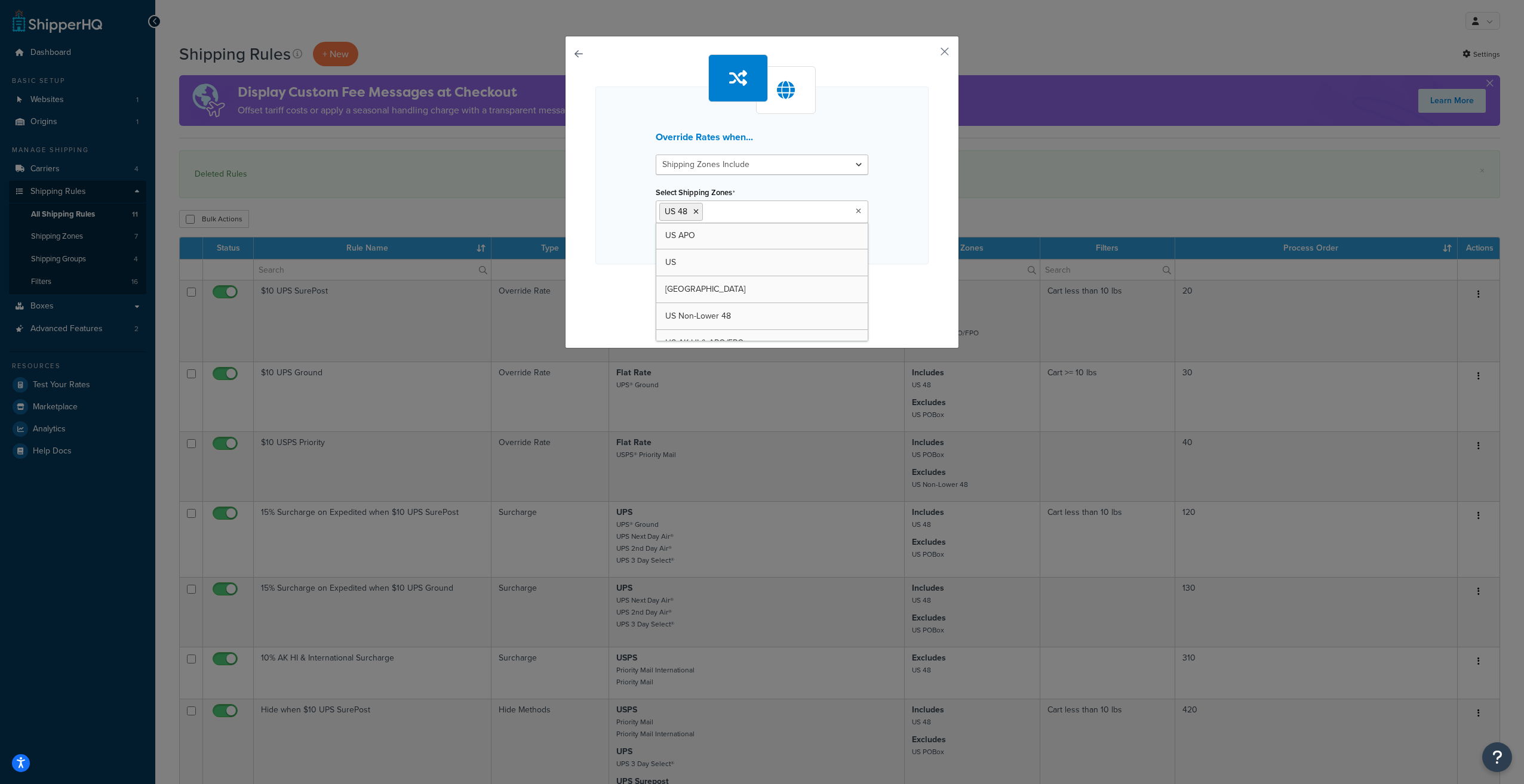
click at [818, 209] on ul "US 48" at bounding box center [762, 211] width 213 height 22
click at [898, 173] on div "Override Rates when... Shipping Zones Include Shipping Zones Do Not Include Sel…" at bounding box center [761, 176] width 333 height 178
click at [761, 284] on button "Continue" at bounding box center [762, 288] width 60 height 19
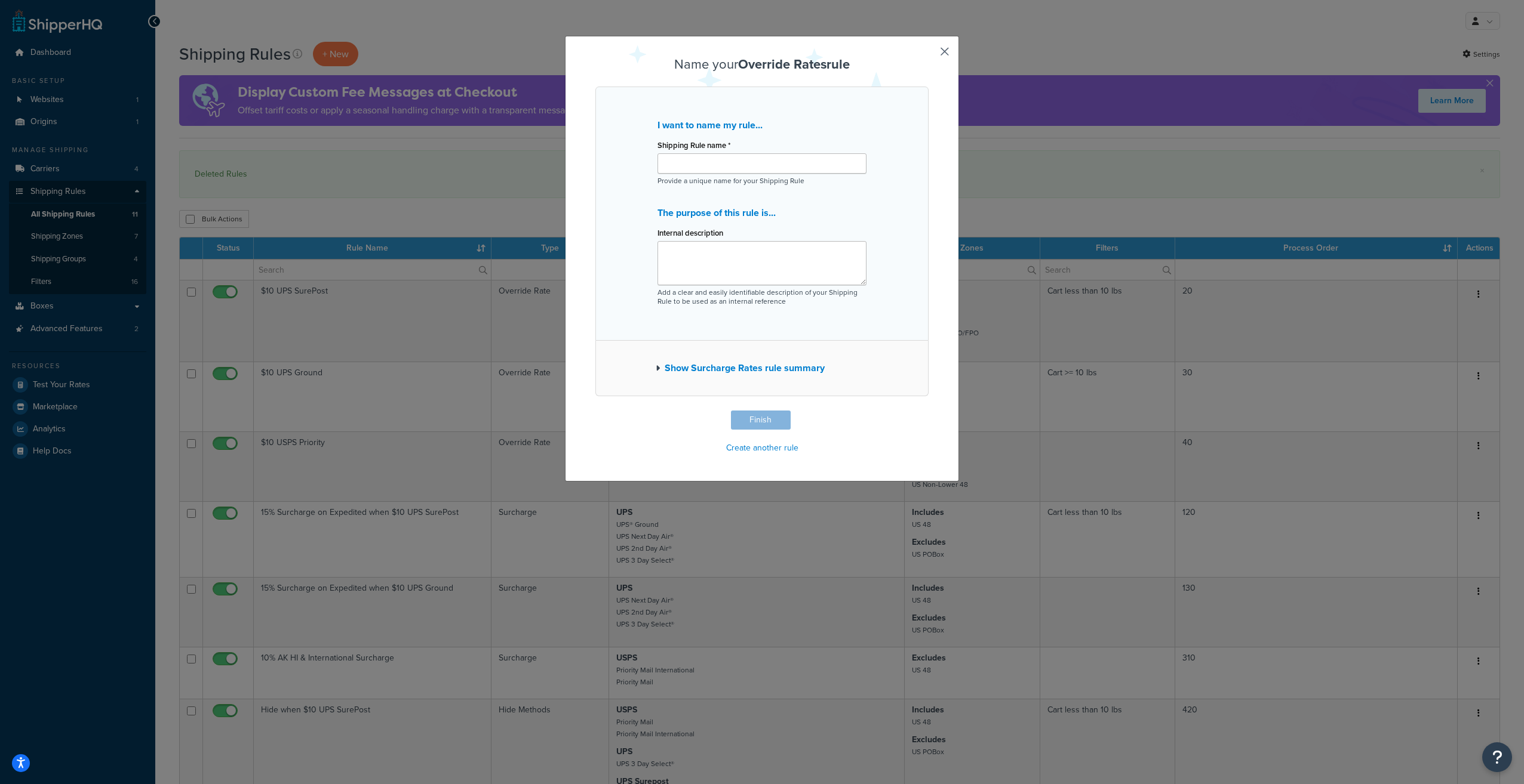
click at [701, 368] on button "Show Surcharge Rates rule summary" at bounding box center [740, 368] width 169 height 17
